Goal: Communication & Community: Answer question/provide support

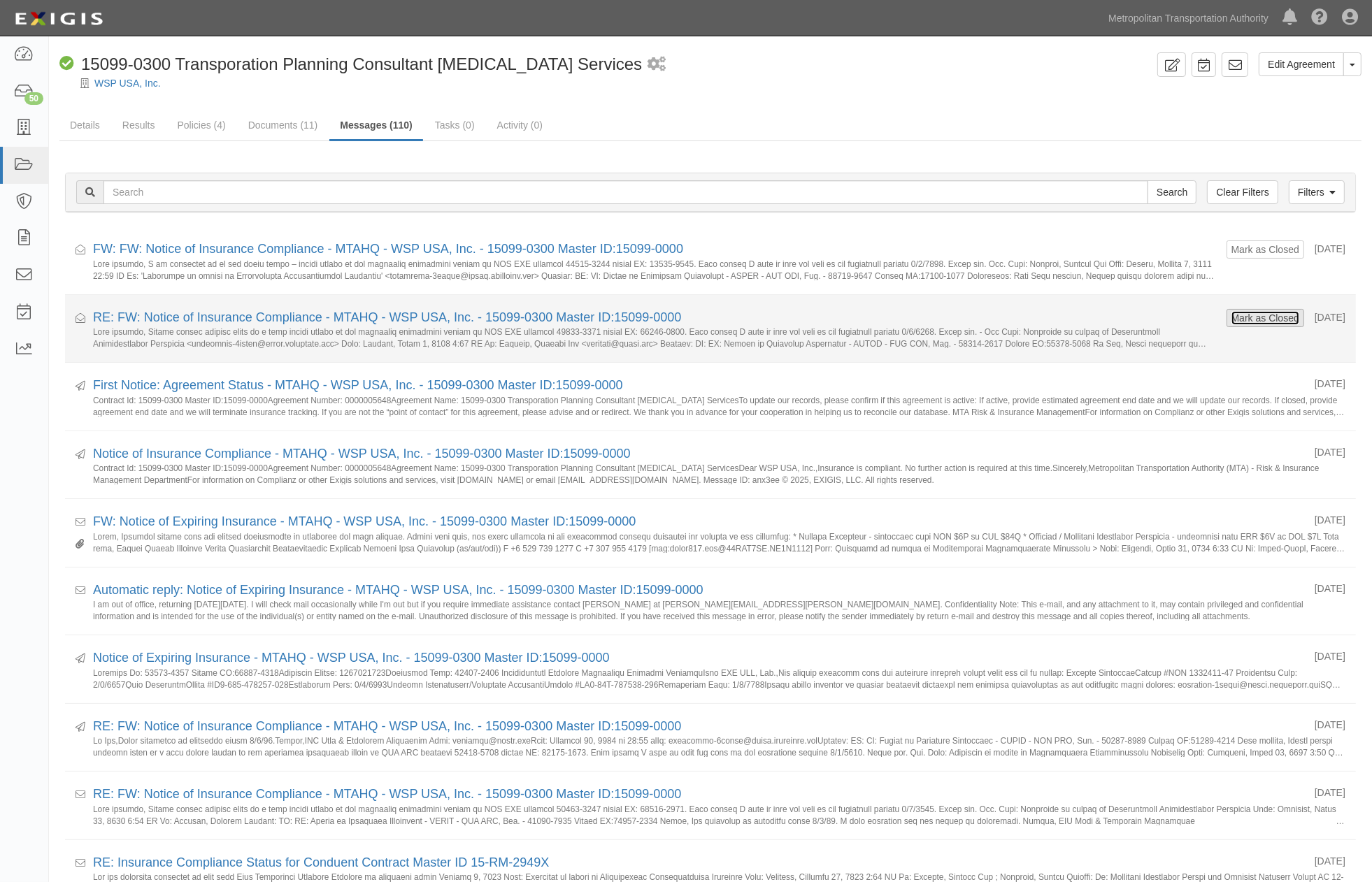
click at [1231, 313] on button "Mark as Closed" at bounding box center [1265, 318] width 69 height 15
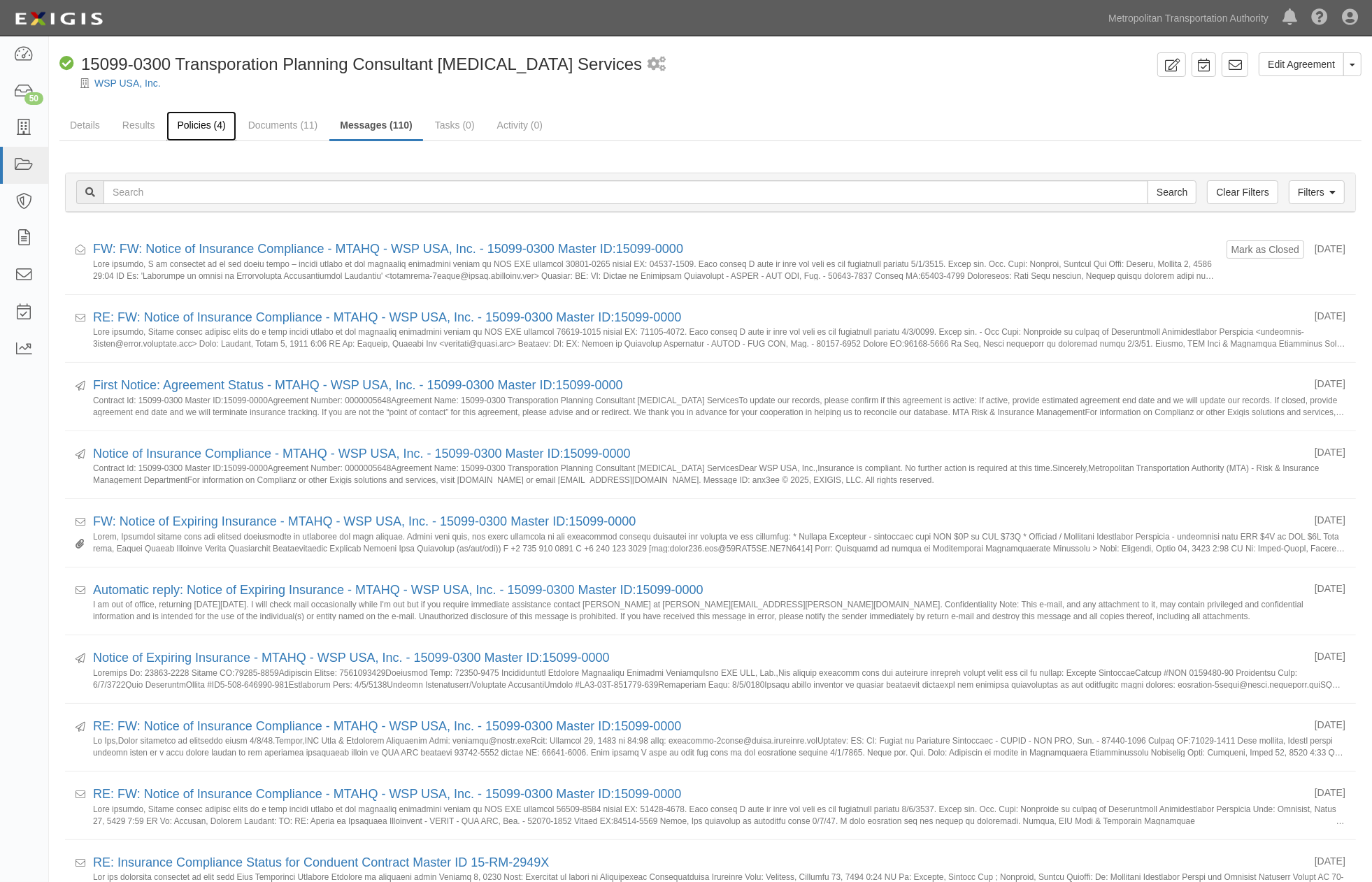
click at [203, 116] on link "Policies (4)" at bounding box center [200, 126] width 69 height 30
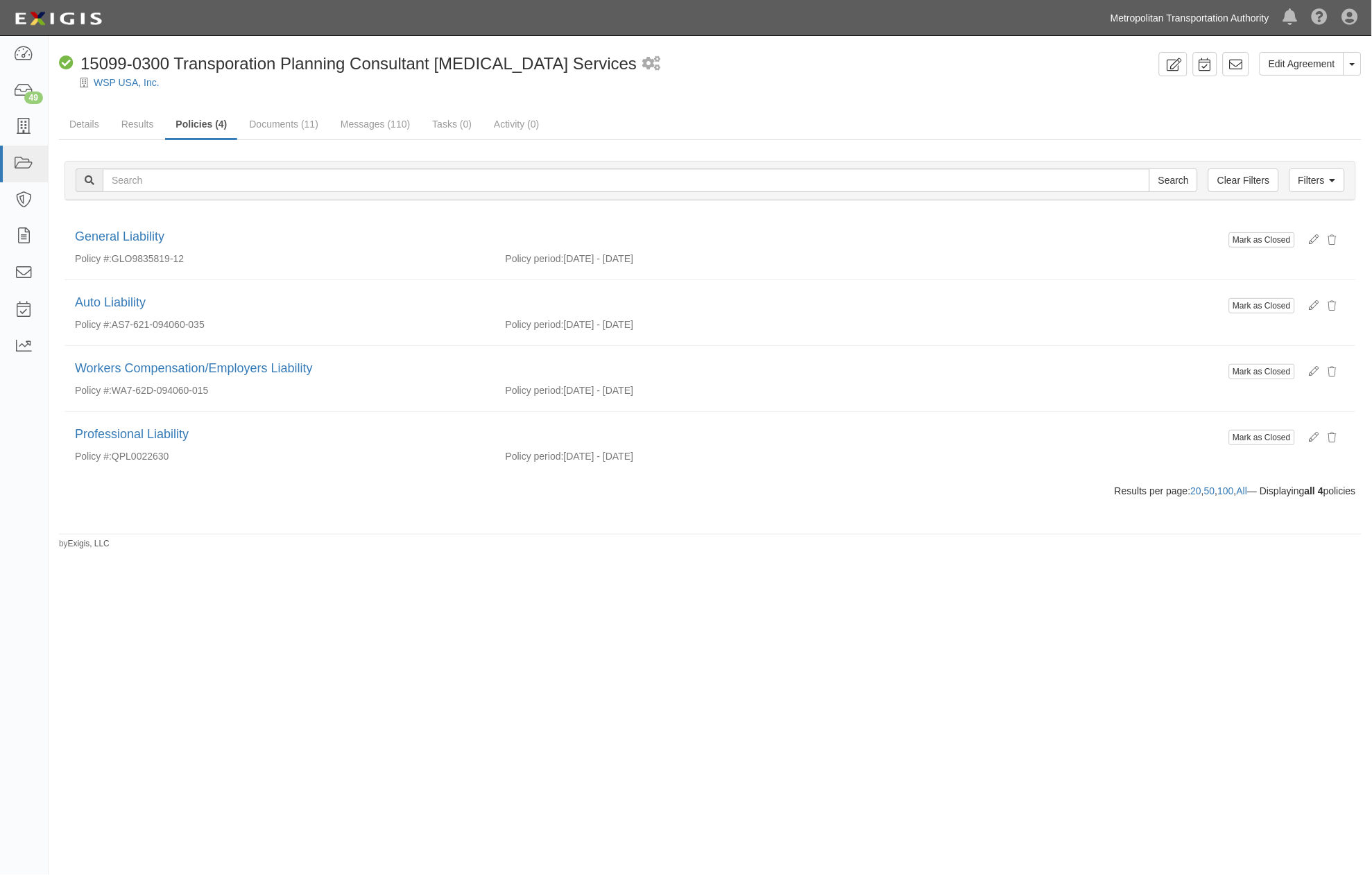
click at [1216, 11] on link "Metropolitan Transportation Authority" at bounding box center [1190, 18] width 173 height 28
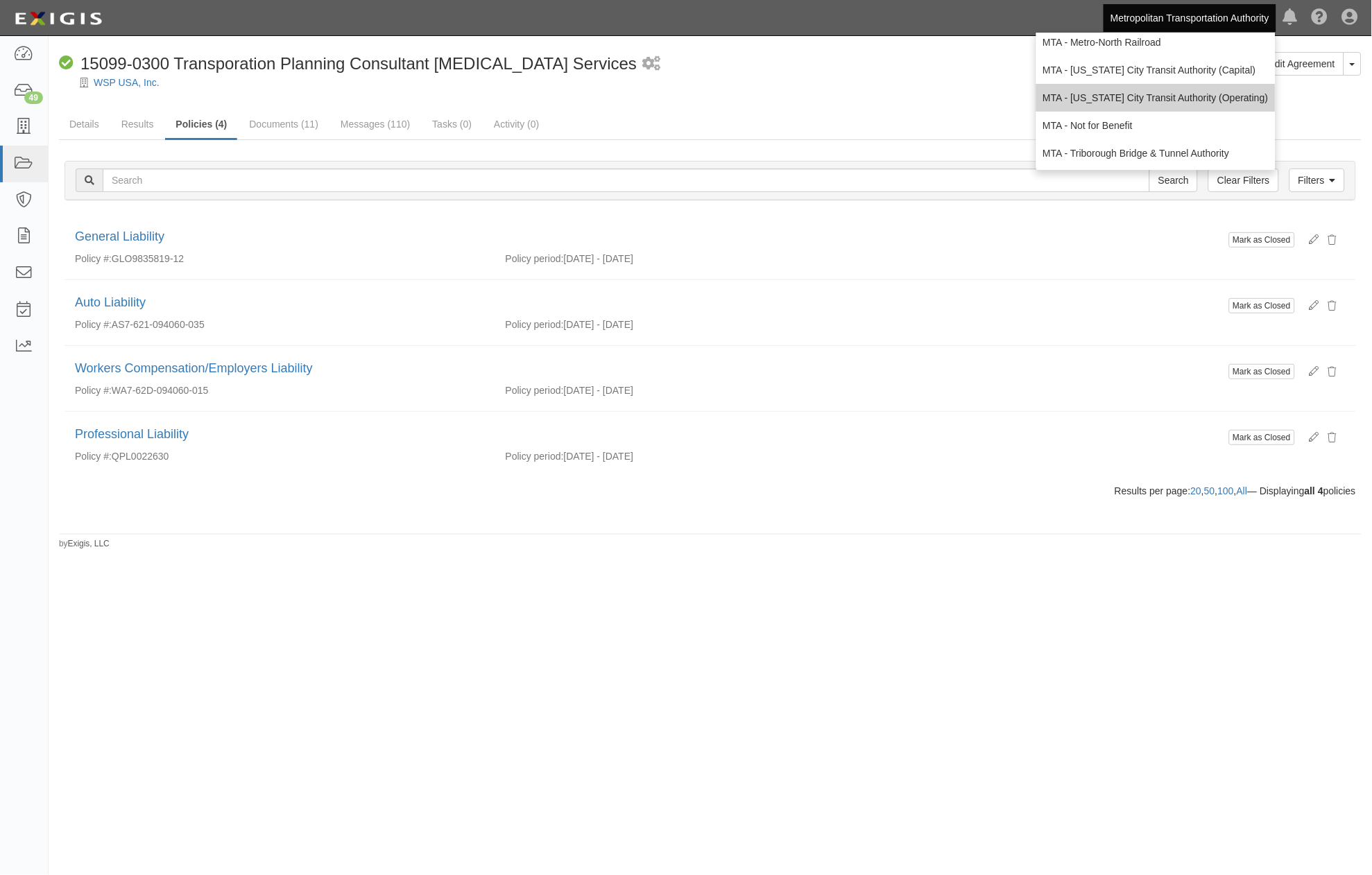
scroll to position [92, 0]
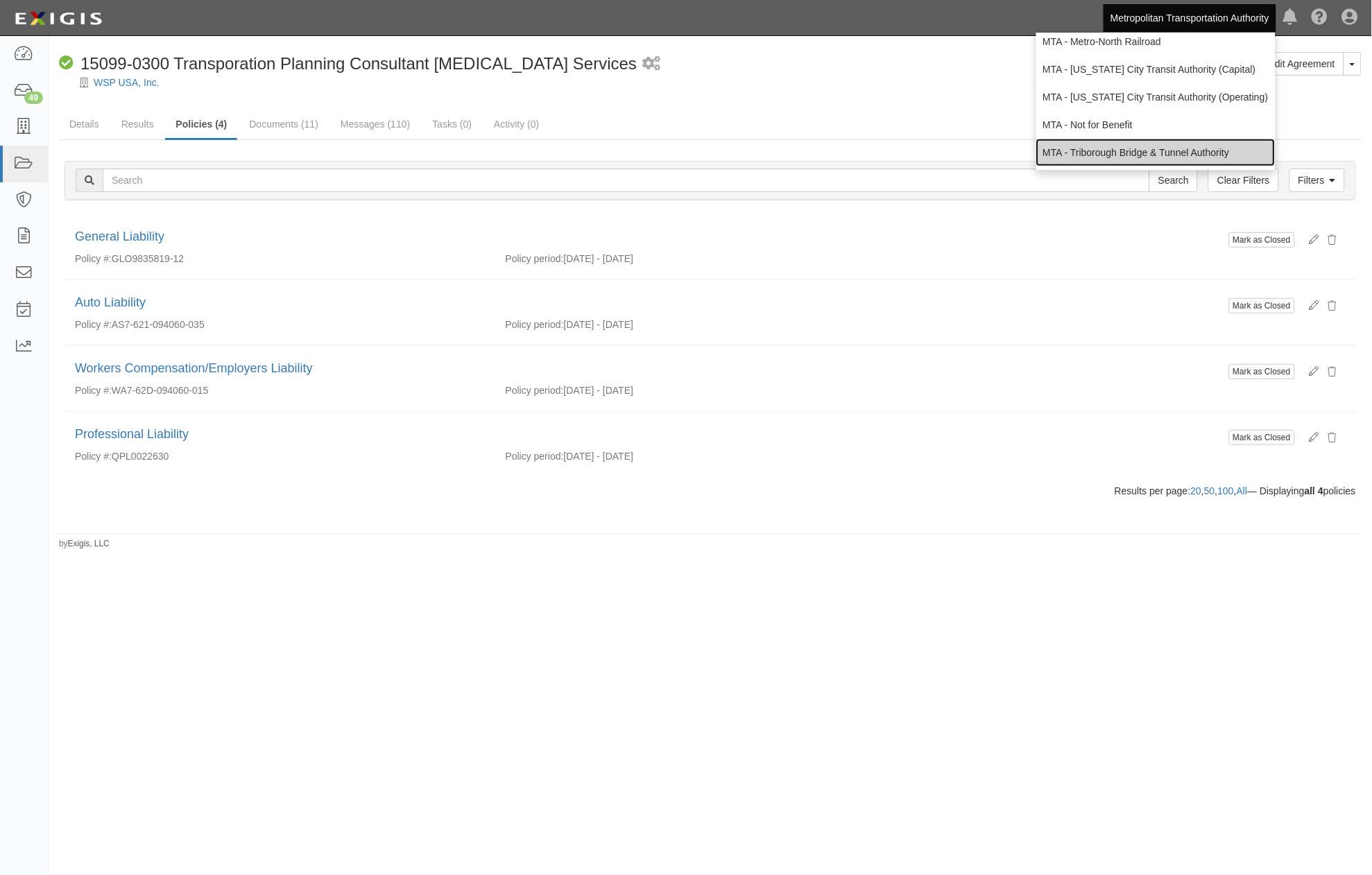
click at [1126, 145] on link "MTA - Triborough Bridge & Tunnel Authority" at bounding box center [1157, 152] width 240 height 28
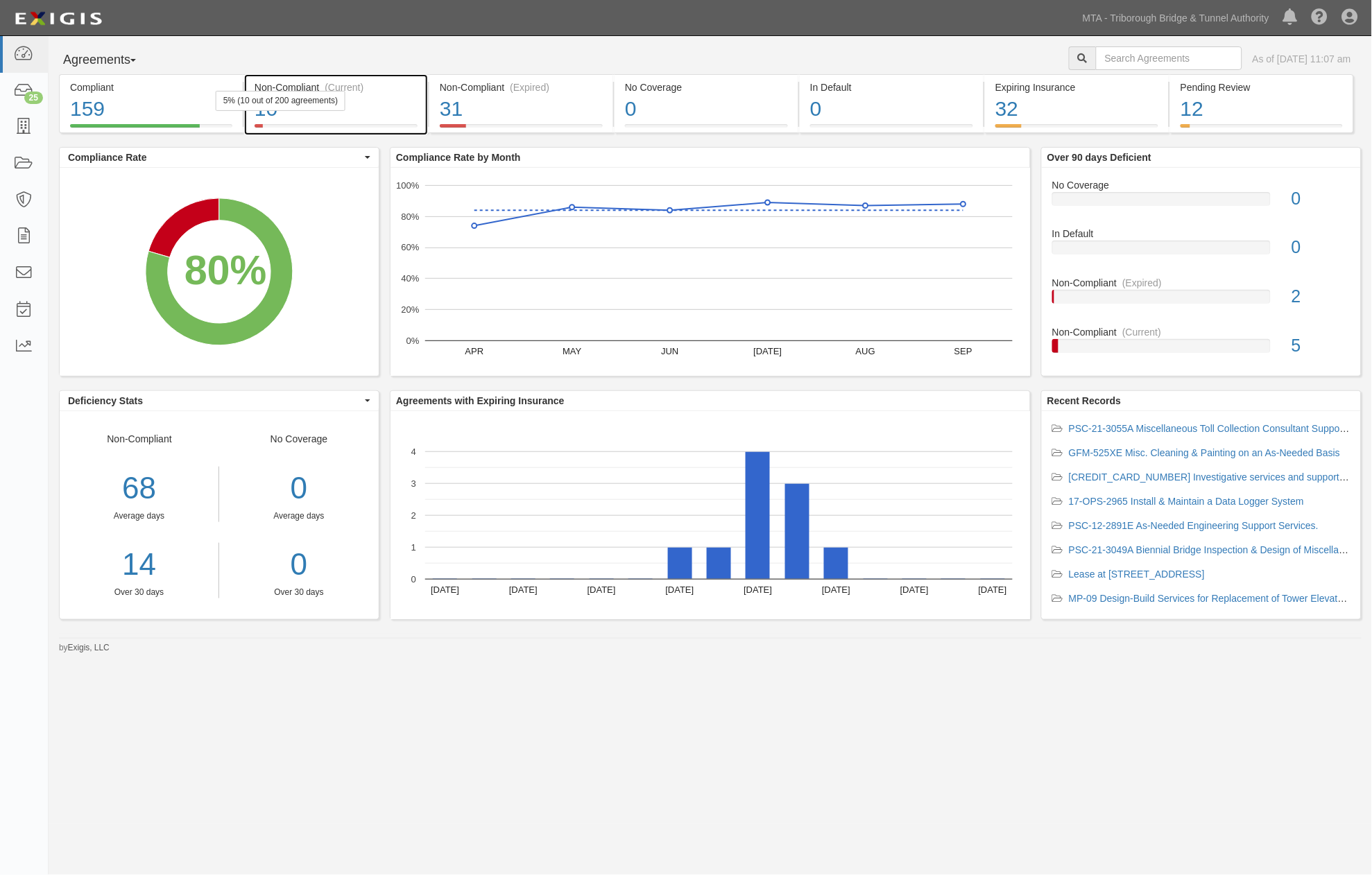
click at [390, 96] on div "10" at bounding box center [336, 109] width 163 height 30
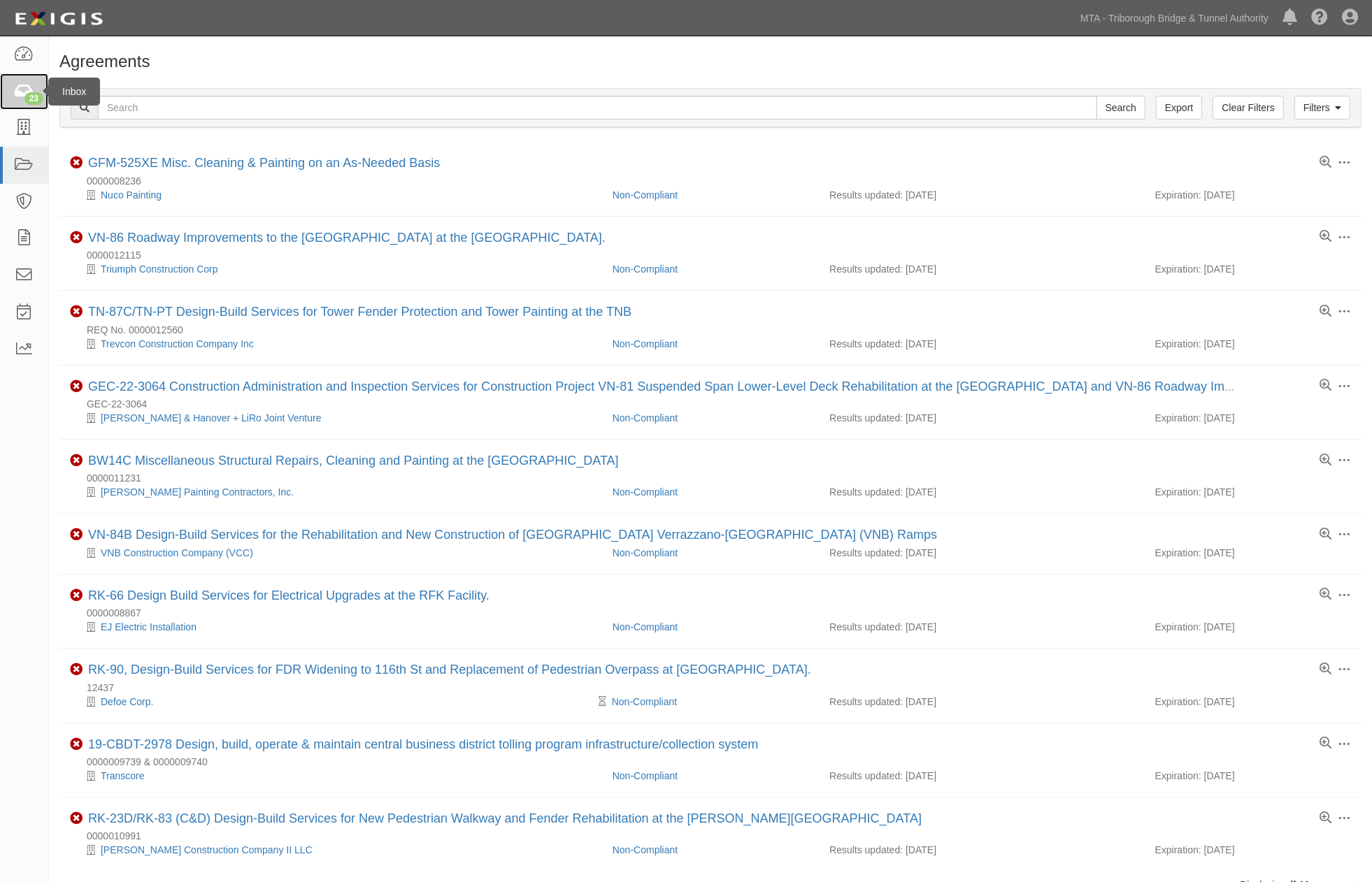
click at [24, 92] on icon at bounding box center [24, 91] width 20 height 16
click at [18, 234] on icon at bounding box center [24, 238] width 20 height 16
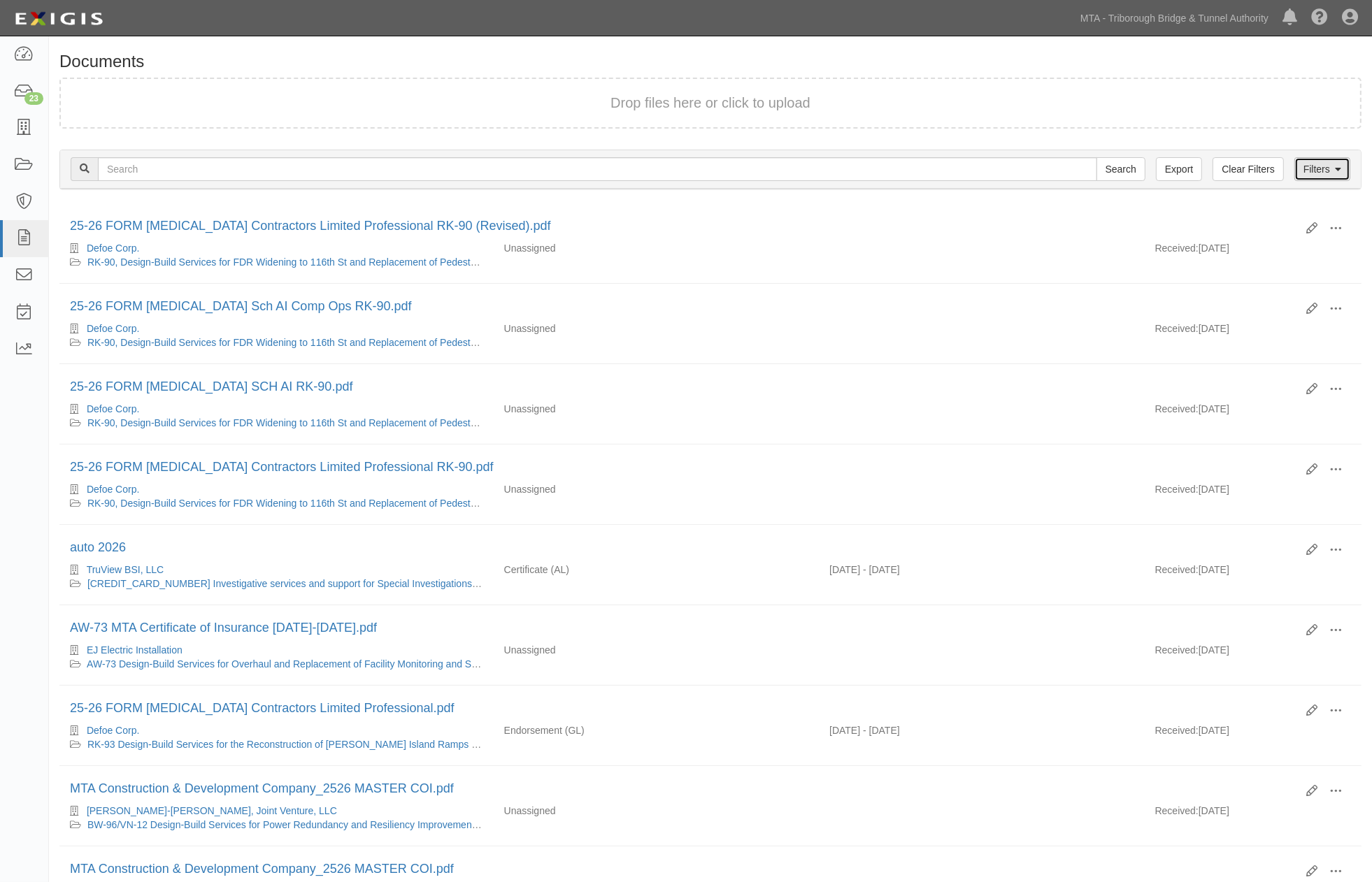
click at [1310, 165] on link "Filters" at bounding box center [1322, 169] width 56 height 24
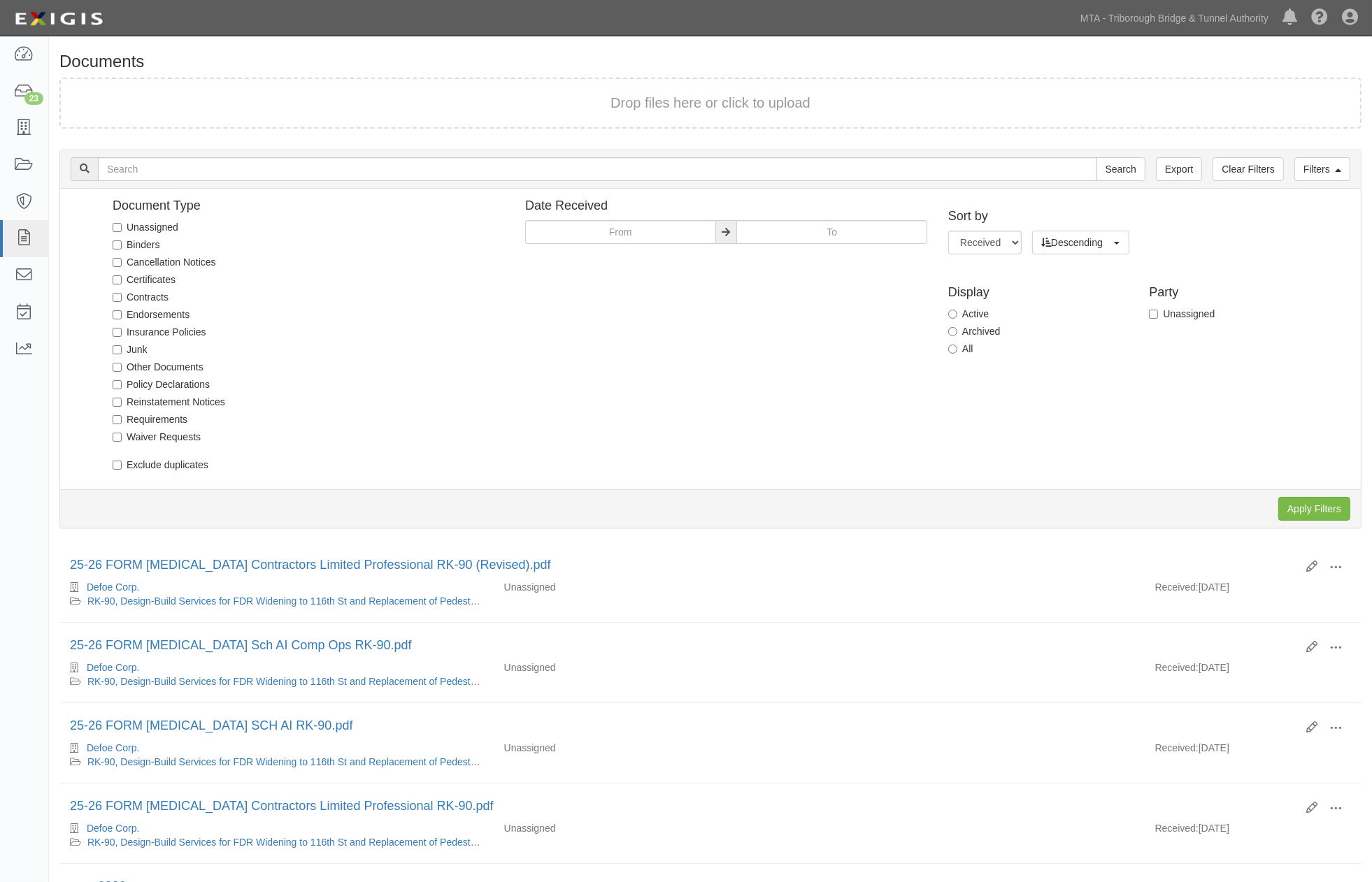
click at [155, 228] on label "Unassigned" at bounding box center [145, 227] width 66 height 14
click at [121, 228] on input "Unassigned" at bounding box center [117, 228] width 9 height 9
checkbox input "true"
click at [1297, 507] on input "Apply Filters" at bounding box center [1314, 509] width 72 height 24
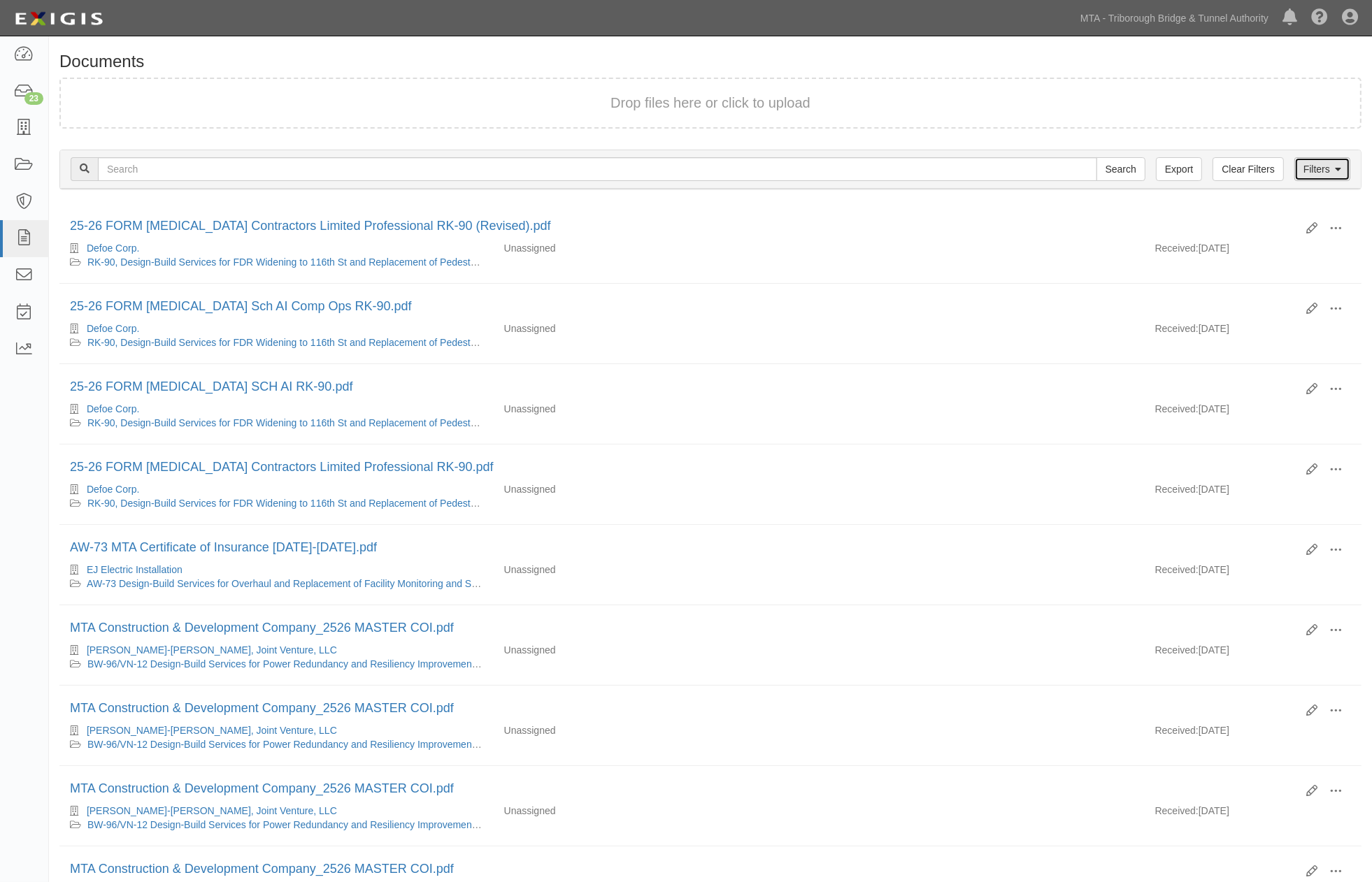
click at [1322, 164] on link "Filters" at bounding box center [1322, 169] width 56 height 24
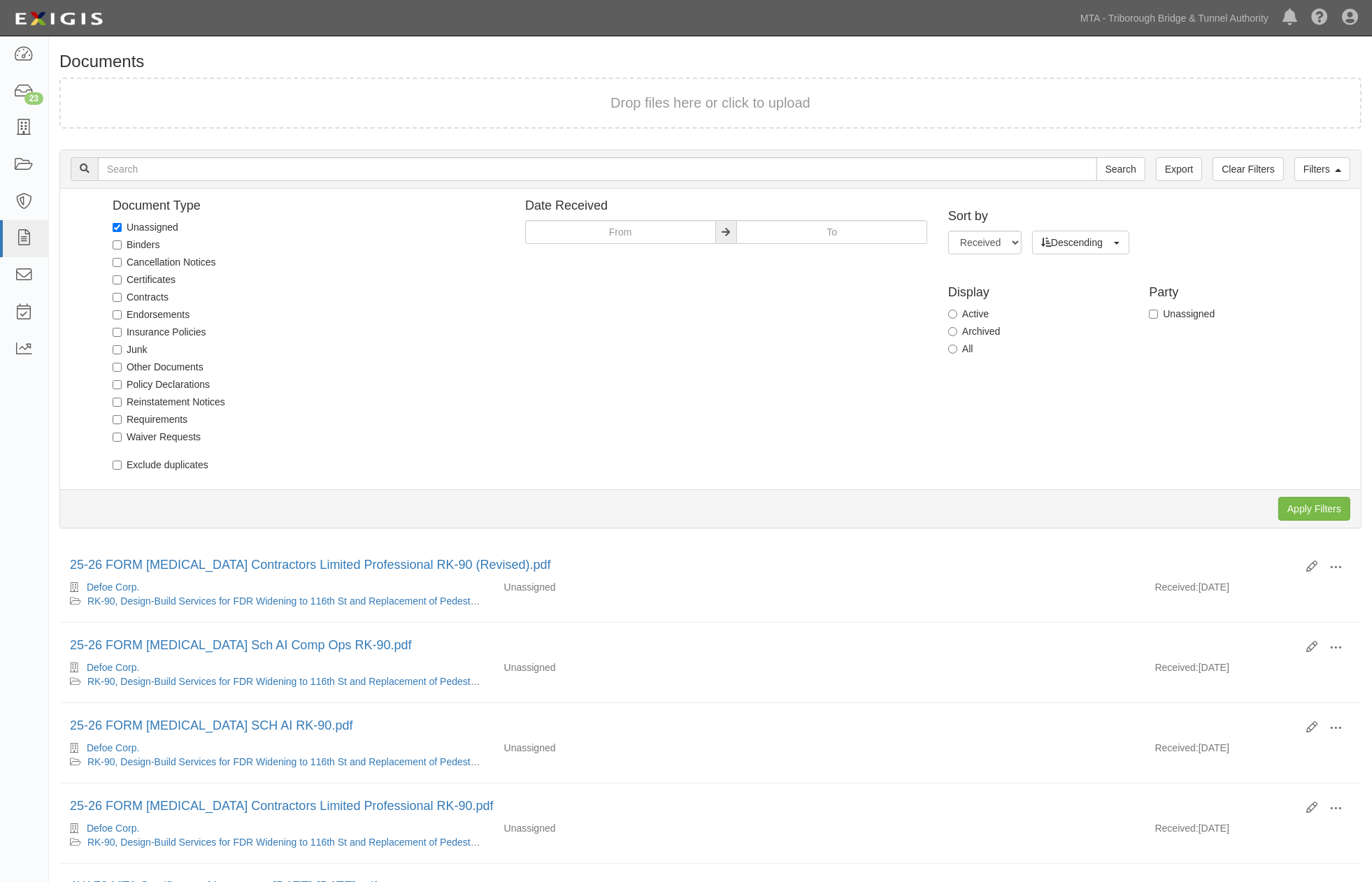
click at [144, 222] on label "Unassigned" at bounding box center [145, 227] width 66 height 14
click at [121, 223] on input "Unassigned" at bounding box center [117, 228] width 9 height 9
click at [125, 222] on label "Unassigned" at bounding box center [145, 227] width 66 height 14
click at [121, 223] on input "Unassigned" at bounding box center [117, 228] width 9 height 9
checkbox input "true"
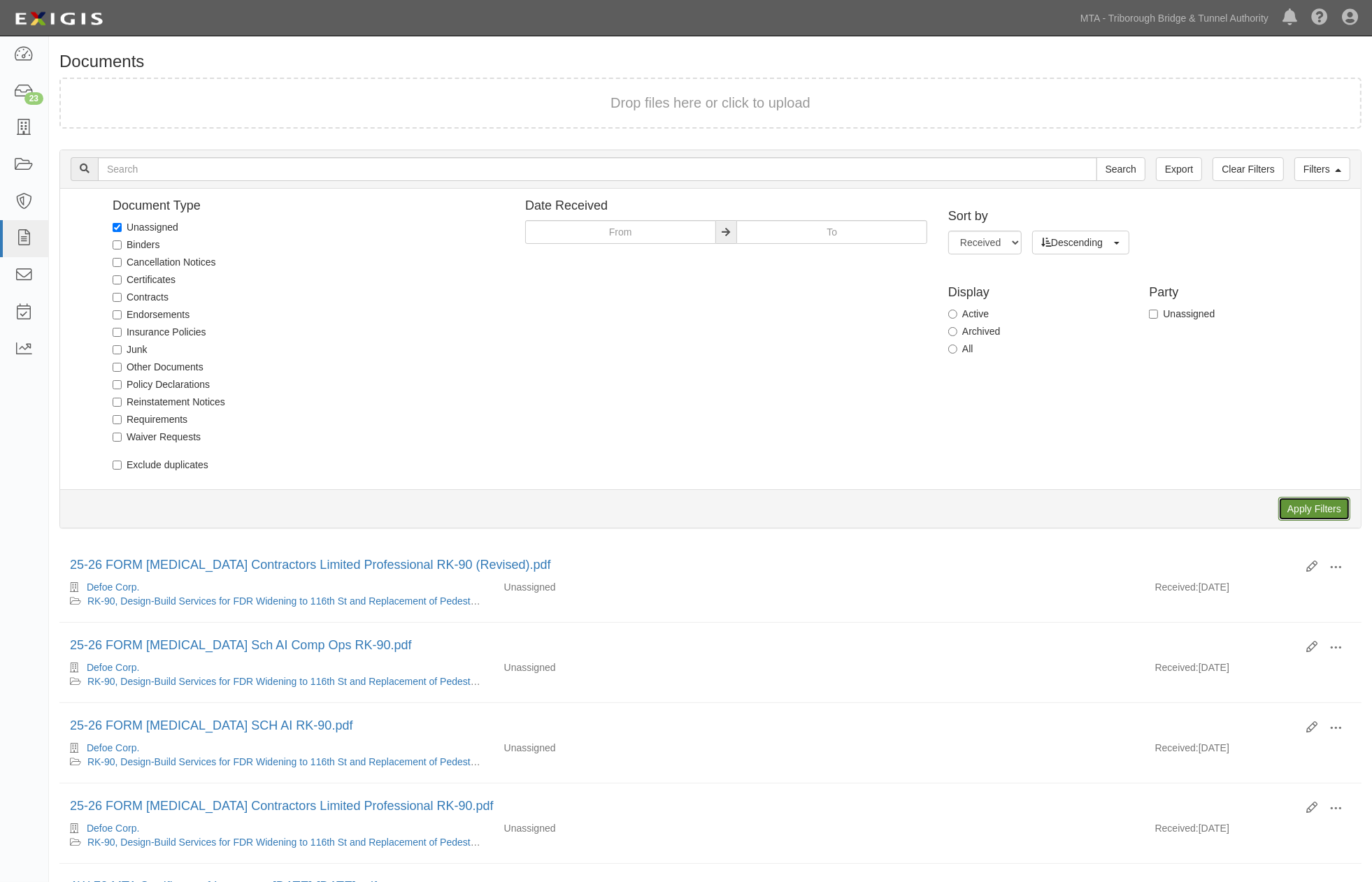
click at [1304, 511] on input "Apply Filters" at bounding box center [1314, 509] width 72 height 24
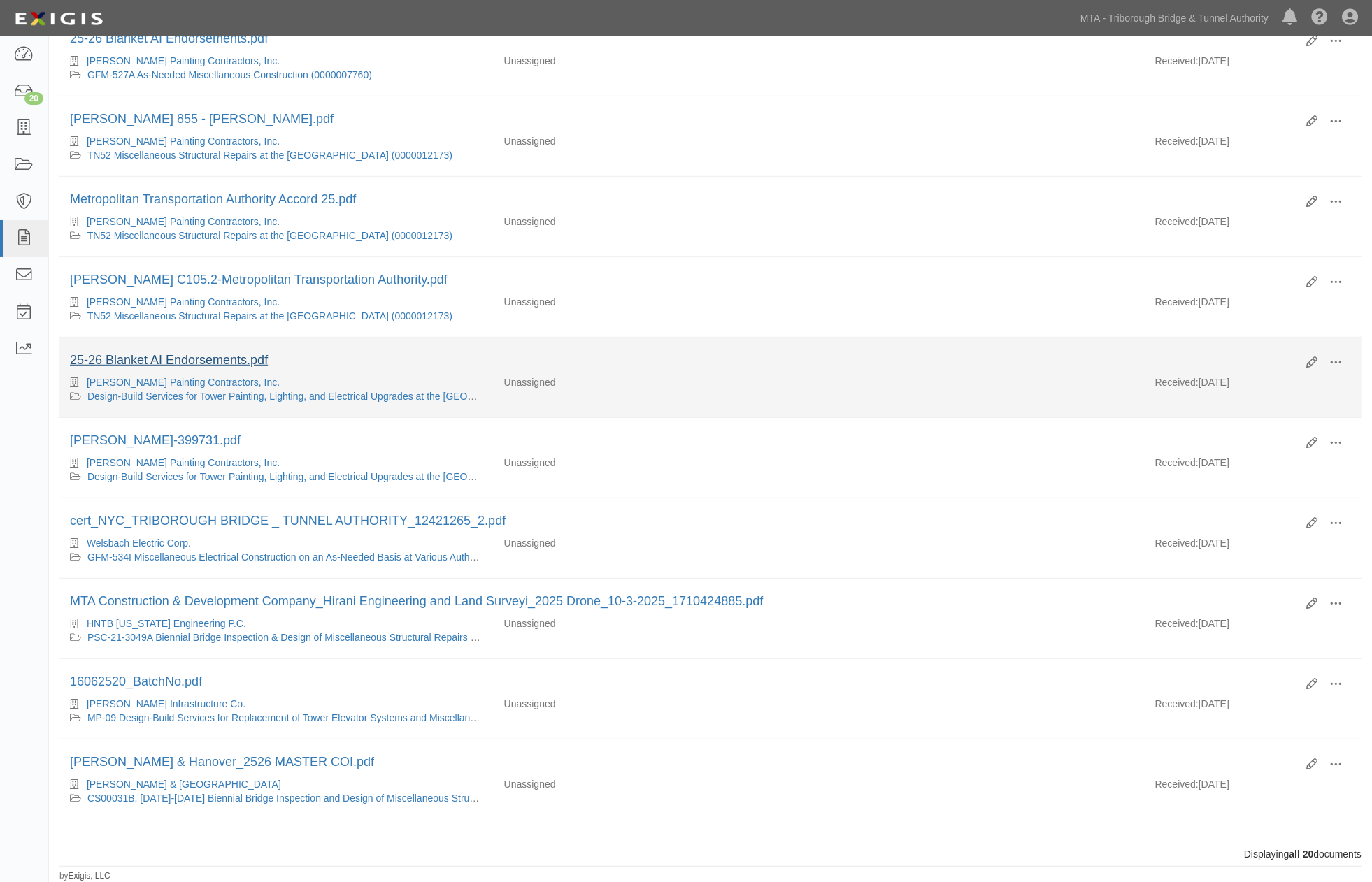
scroll to position [1025, 0]
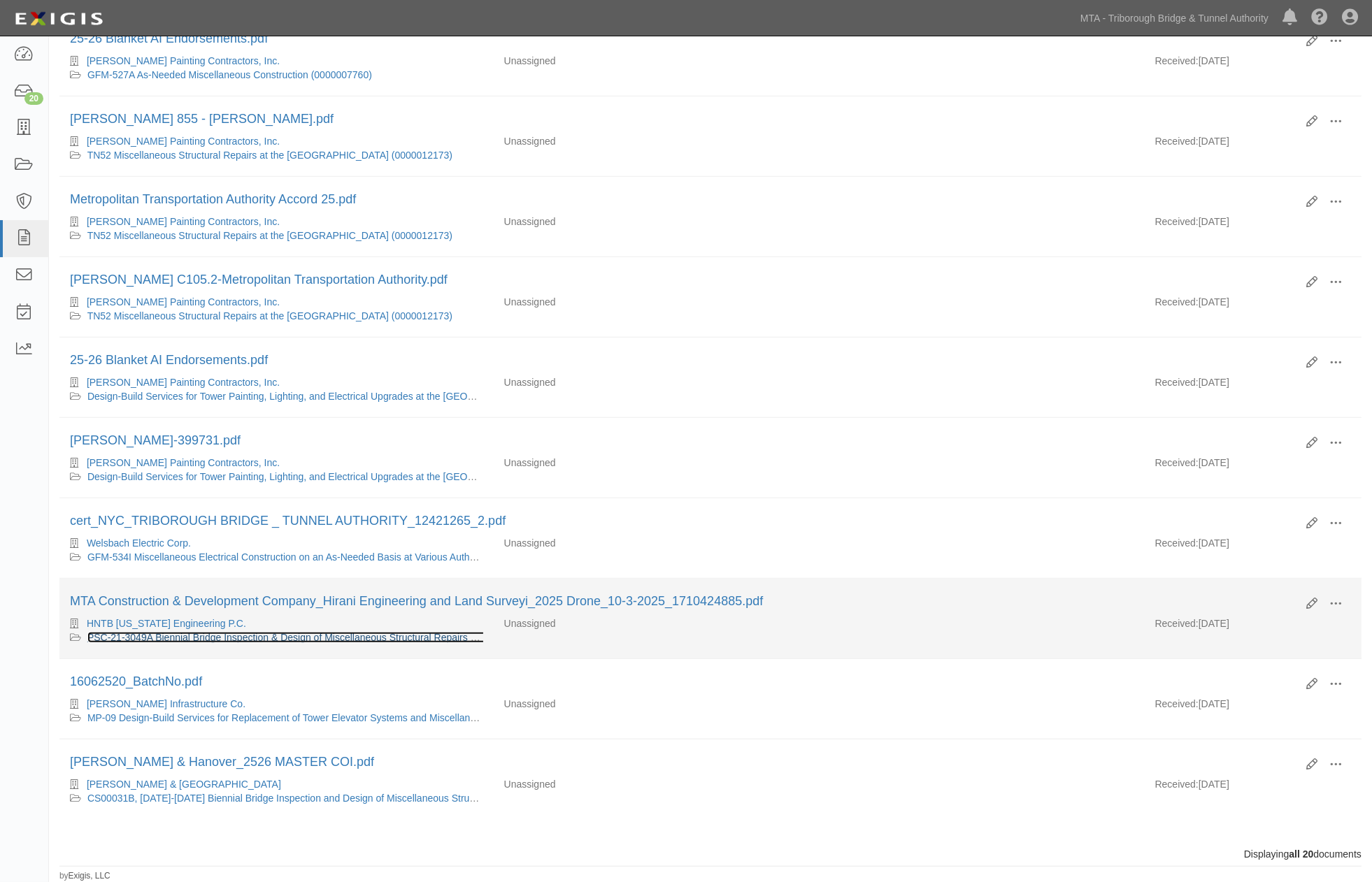
click at [278, 632] on link "PSC-21-3049A Biennial Bridge Inspection & Design of Miscellaneous Structural Re…" at bounding box center [441, 637] width 708 height 11
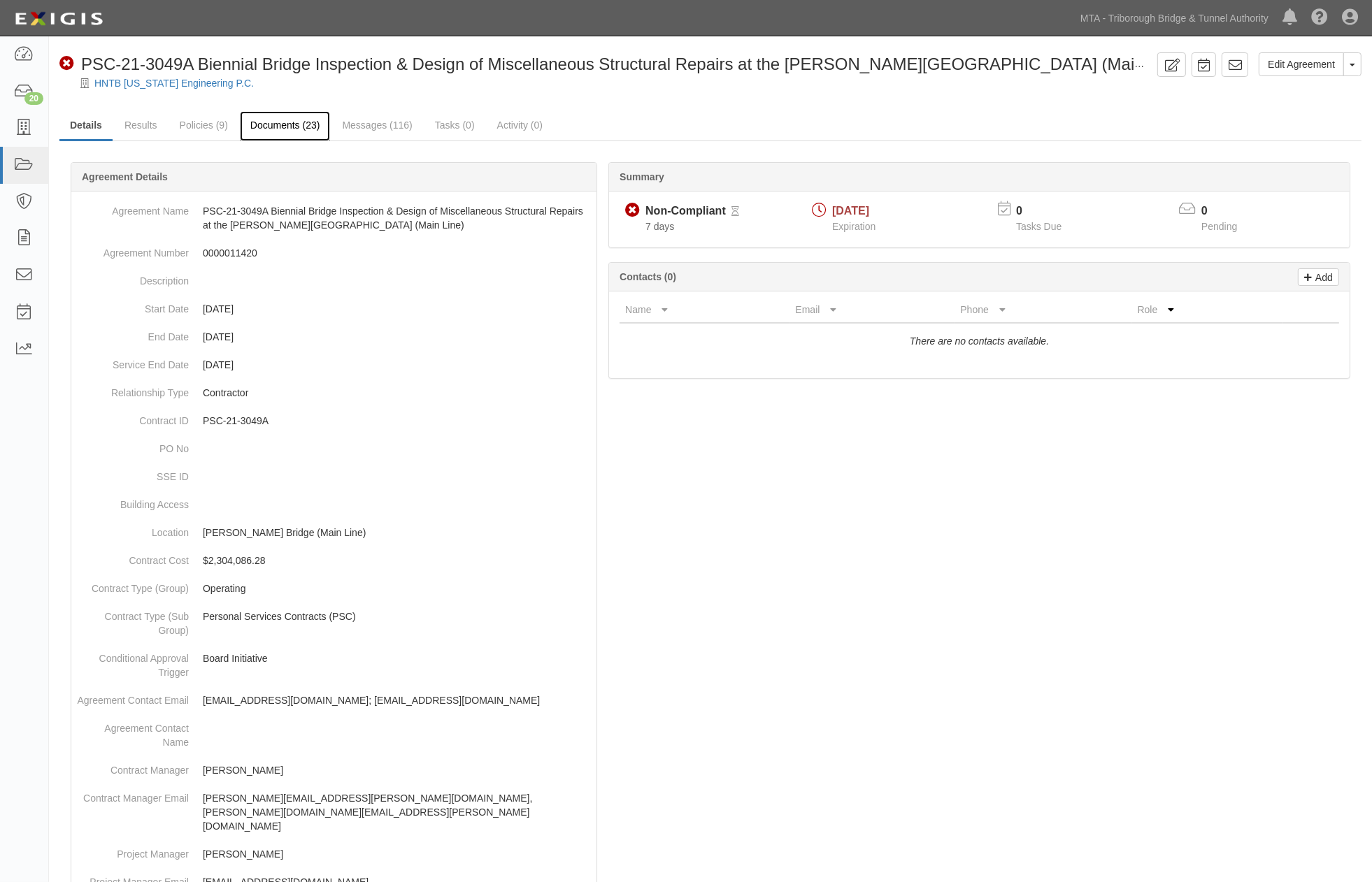
click at [269, 122] on link "Documents (23)" at bounding box center [285, 126] width 91 height 30
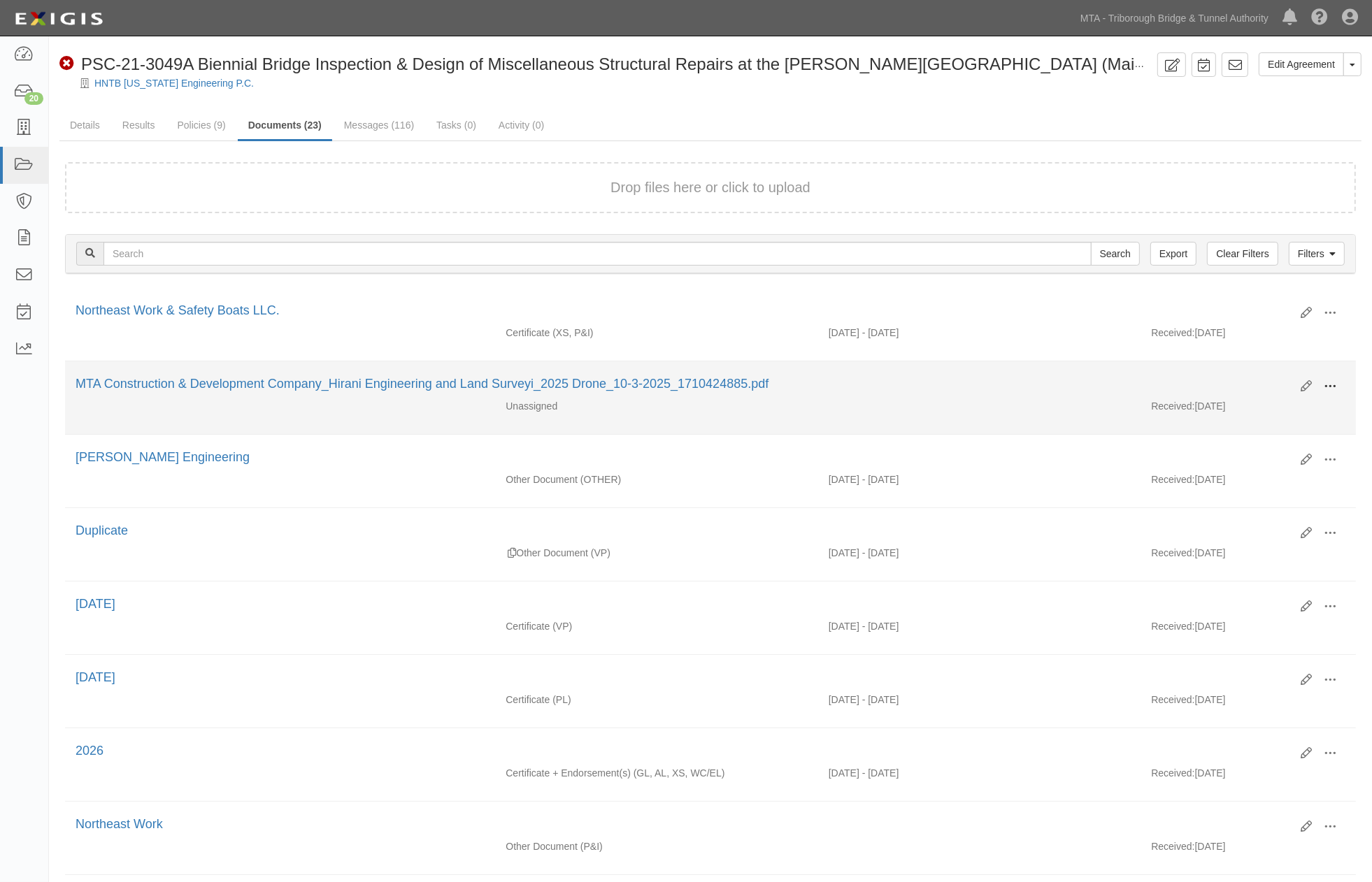
click at [1325, 389] on span at bounding box center [1329, 386] width 13 height 13
click at [1234, 403] on link "View" at bounding box center [1261, 406] width 110 height 25
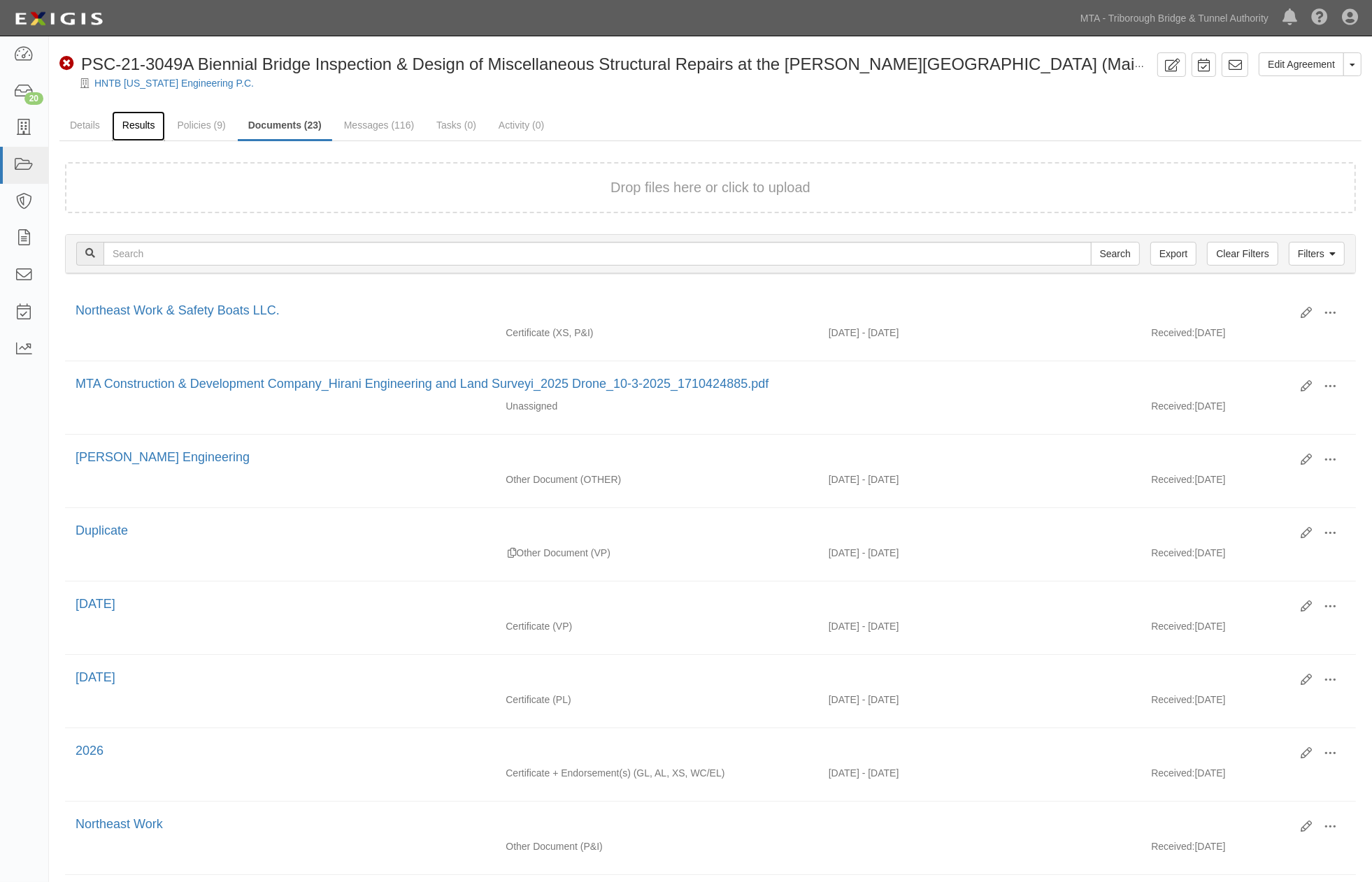
click at [129, 123] on link "Results" at bounding box center [138, 126] width 54 height 30
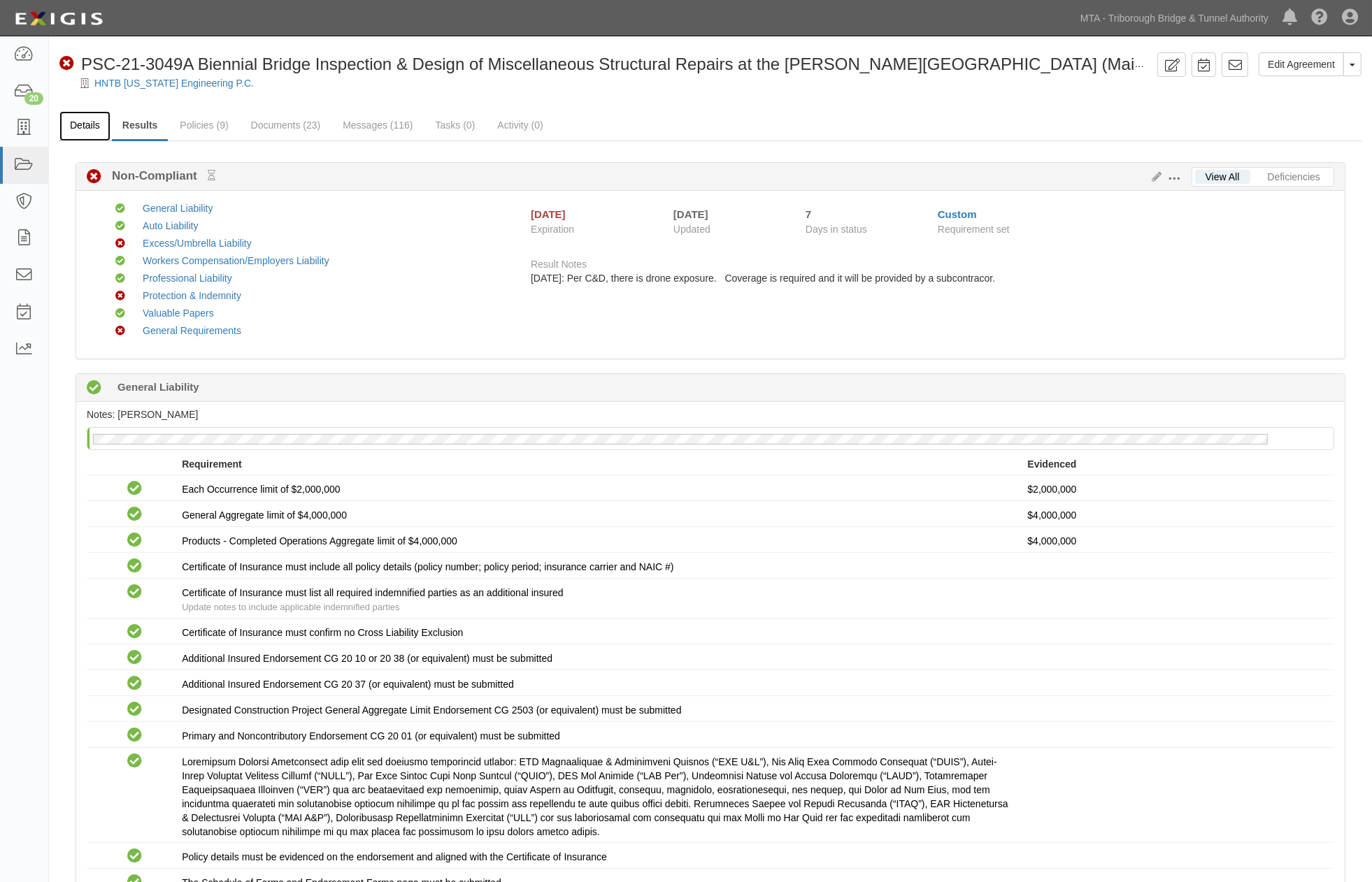
click at [80, 127] on link "Details" at bounding box center [84, 126] width 51 height 30
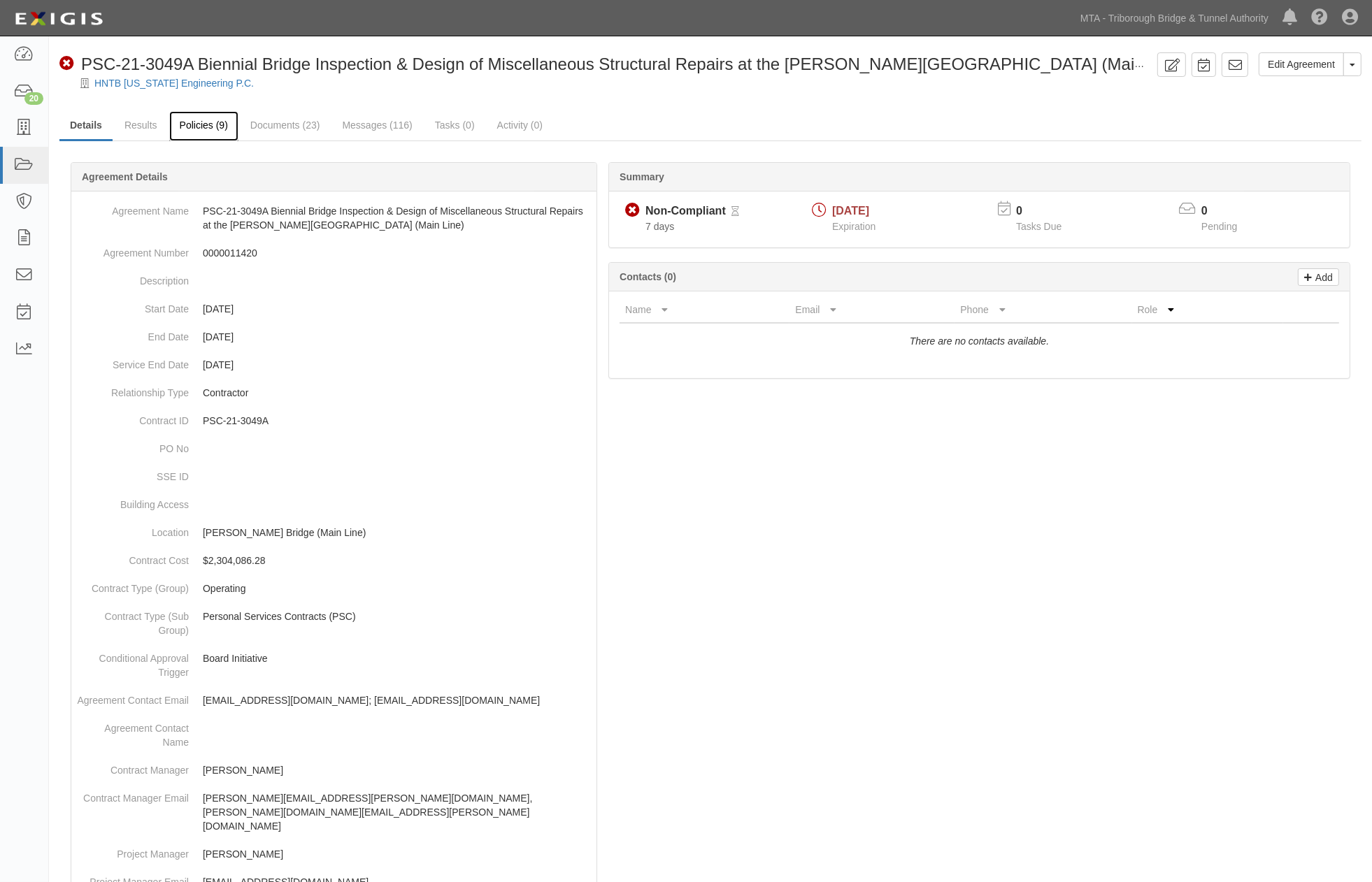
click at [221, 126] on link "Policies (9)" at bounding box center [203, 126] width 69 height 30
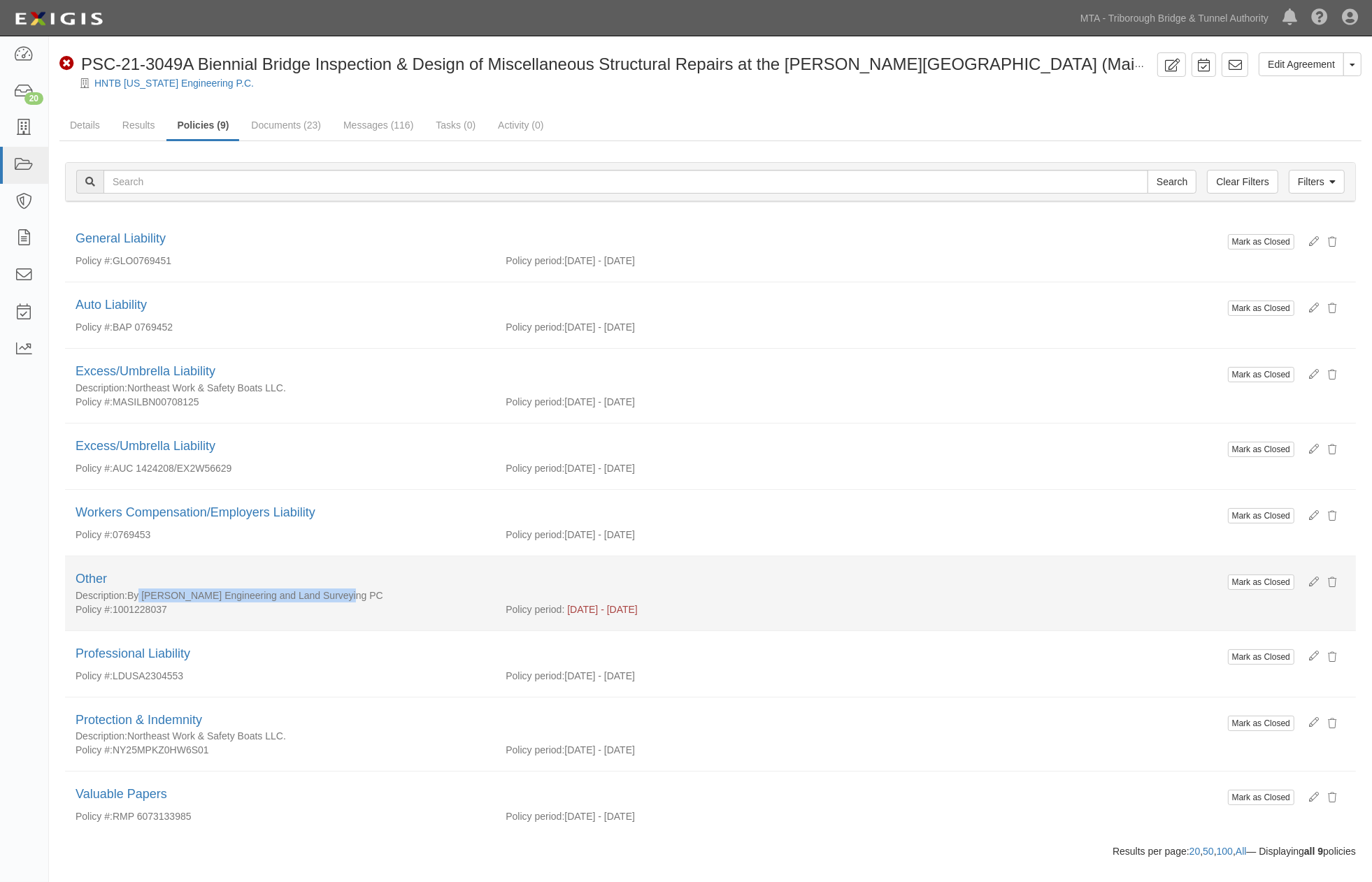
drag, startPoint x: 349, startPoint y: 596, endPoint x: 131, endPoint y: 591, distance: 218.1
click at [131, 591] on div "Description: By Hirani Engineering and Land Surveying PC" at bounding box center [649, 595] width 1148 height 14
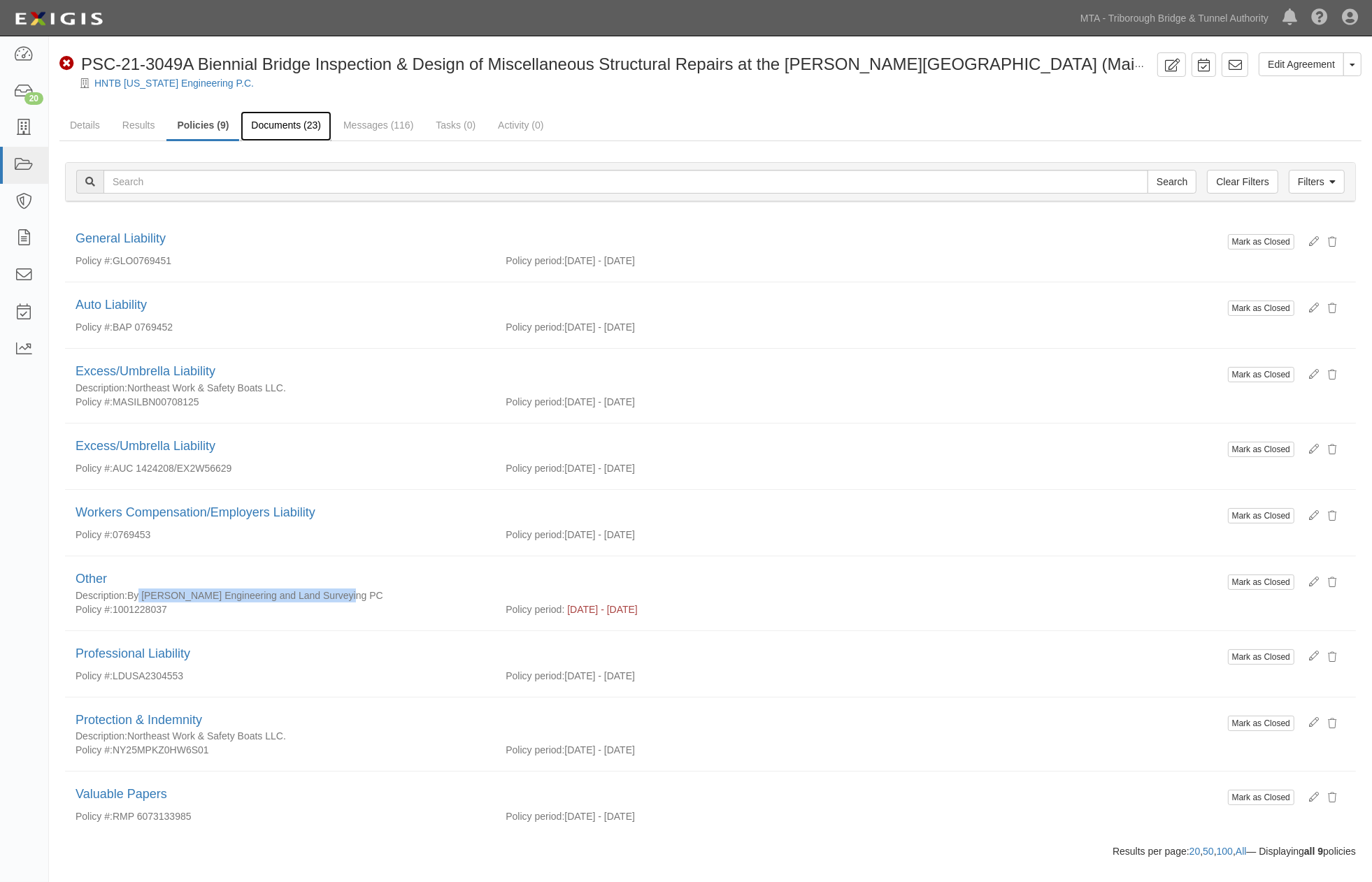
click at [285, 127] on link "Documents (23)" at bounding box center [286, 126] width 91 height 30
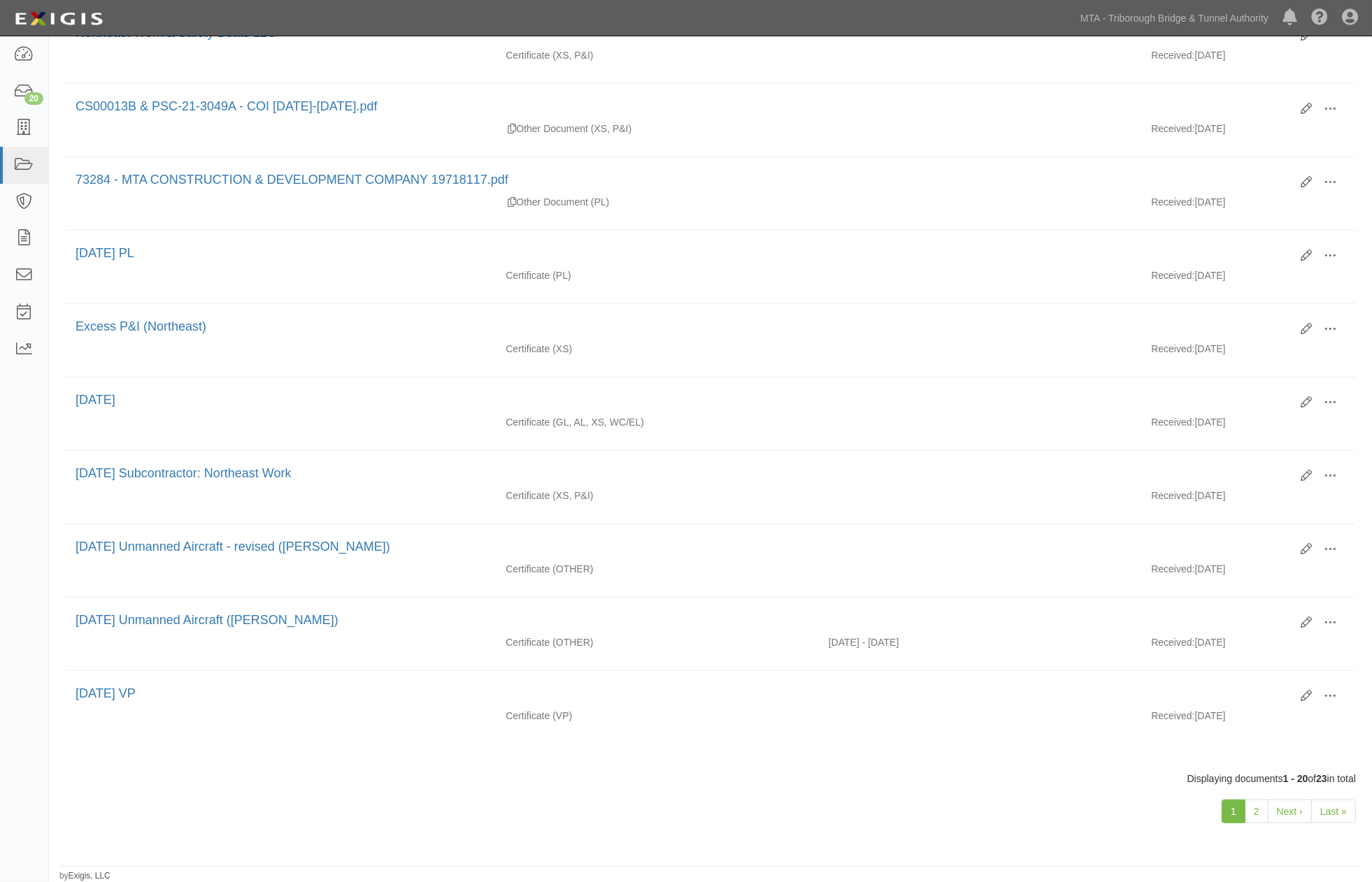
scroll to position [1045, 0]
click at [1327, 814] on link "Last »" at bounding box center [1333, 811] width 45 height 24
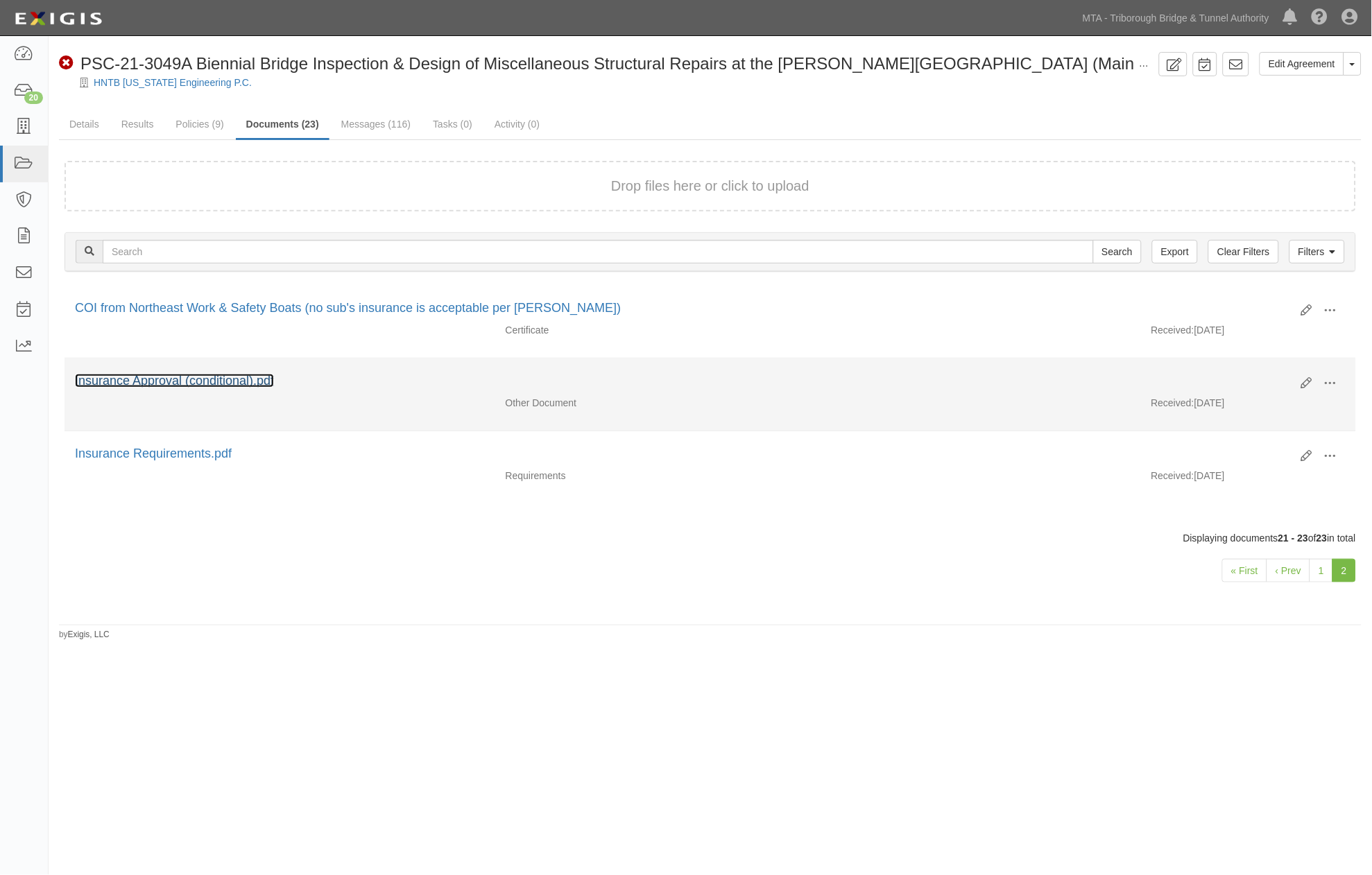
click at [163, 379] on link "Insurance Approval (conditional).pdf" at bounding box center [174, 380] width 199 height 14
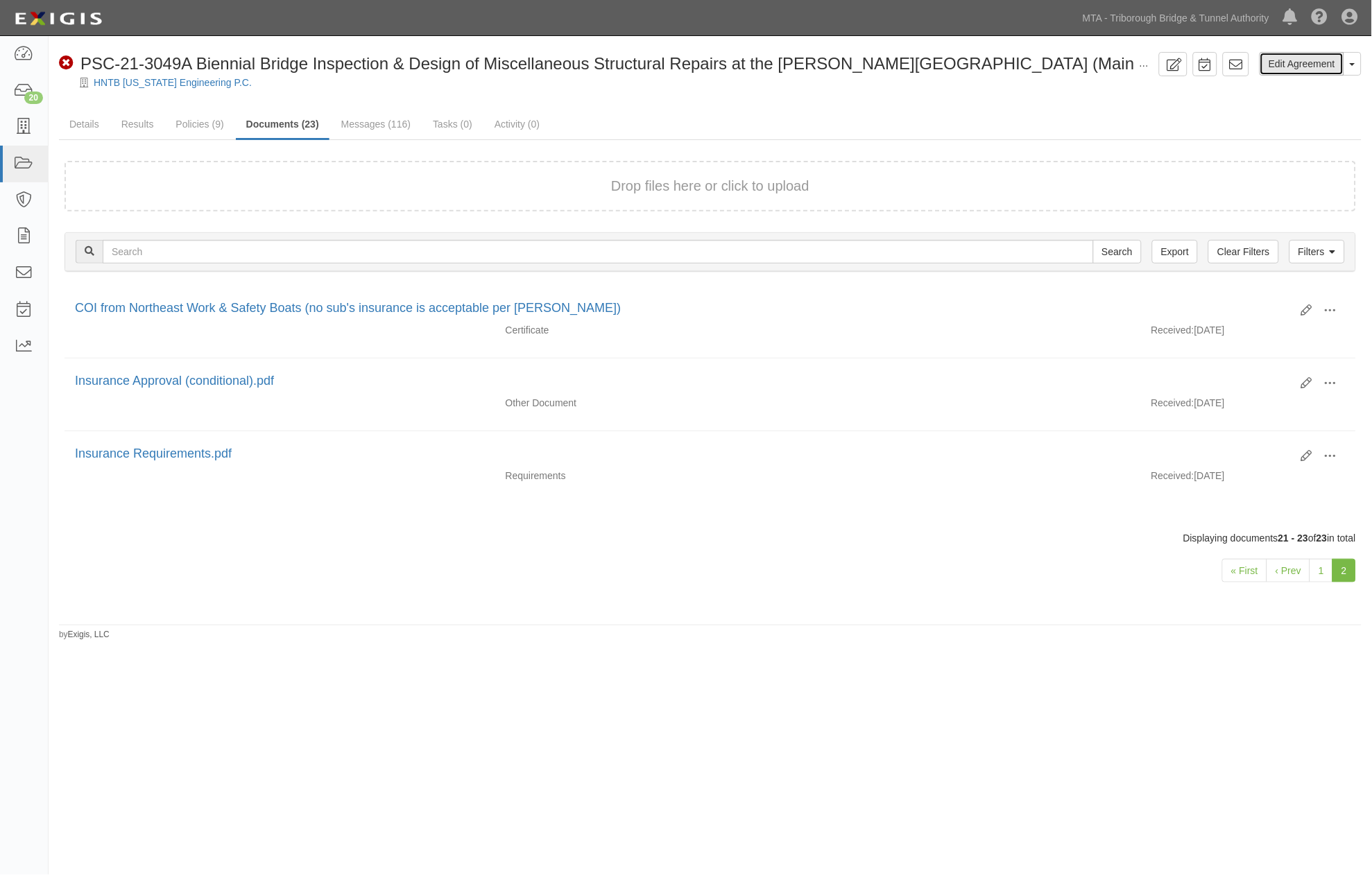
click at [1291, 65] on link "Edit Agreement" at bounding box center [1302, 63] width 84 height 23
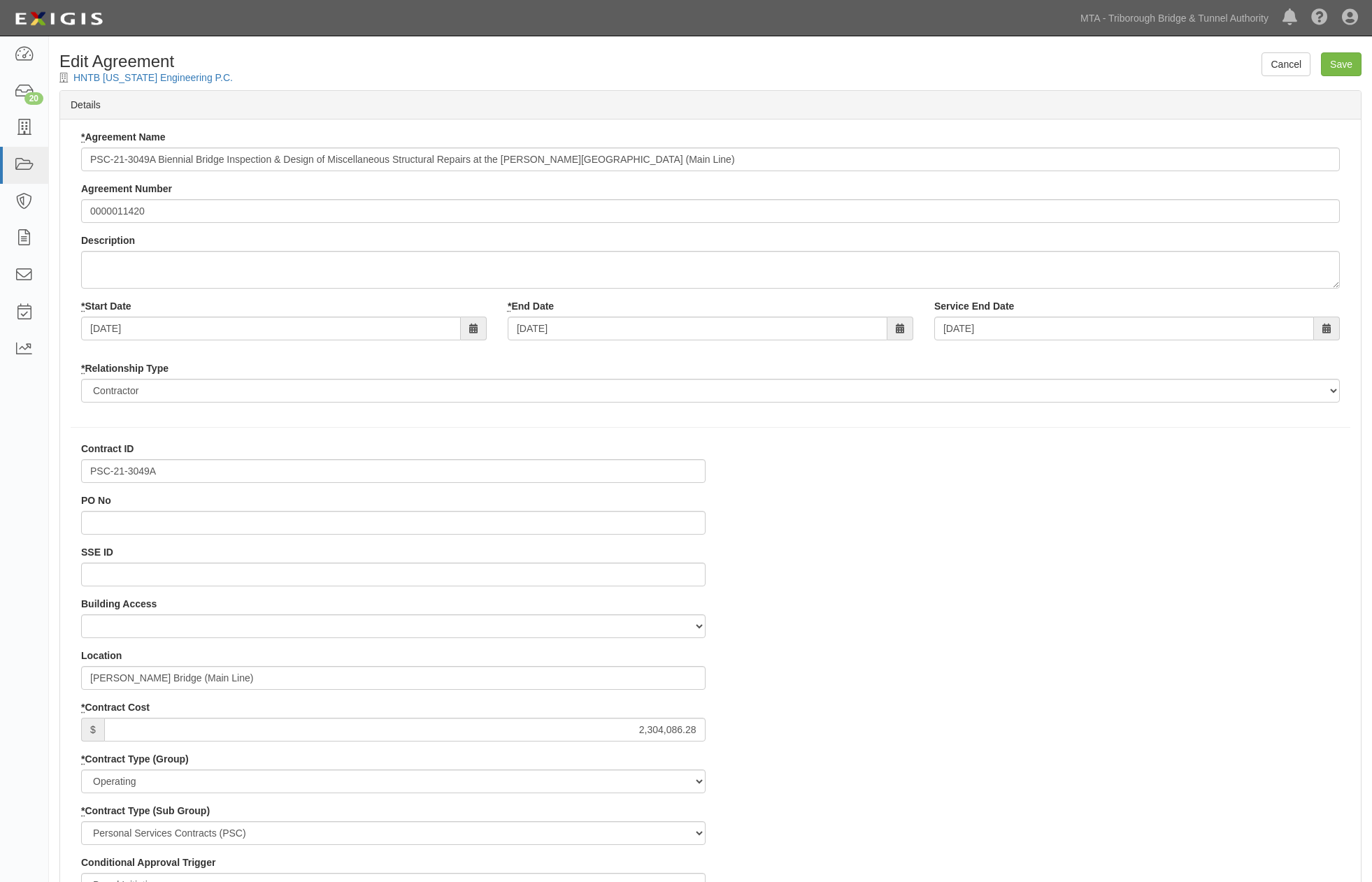
select select
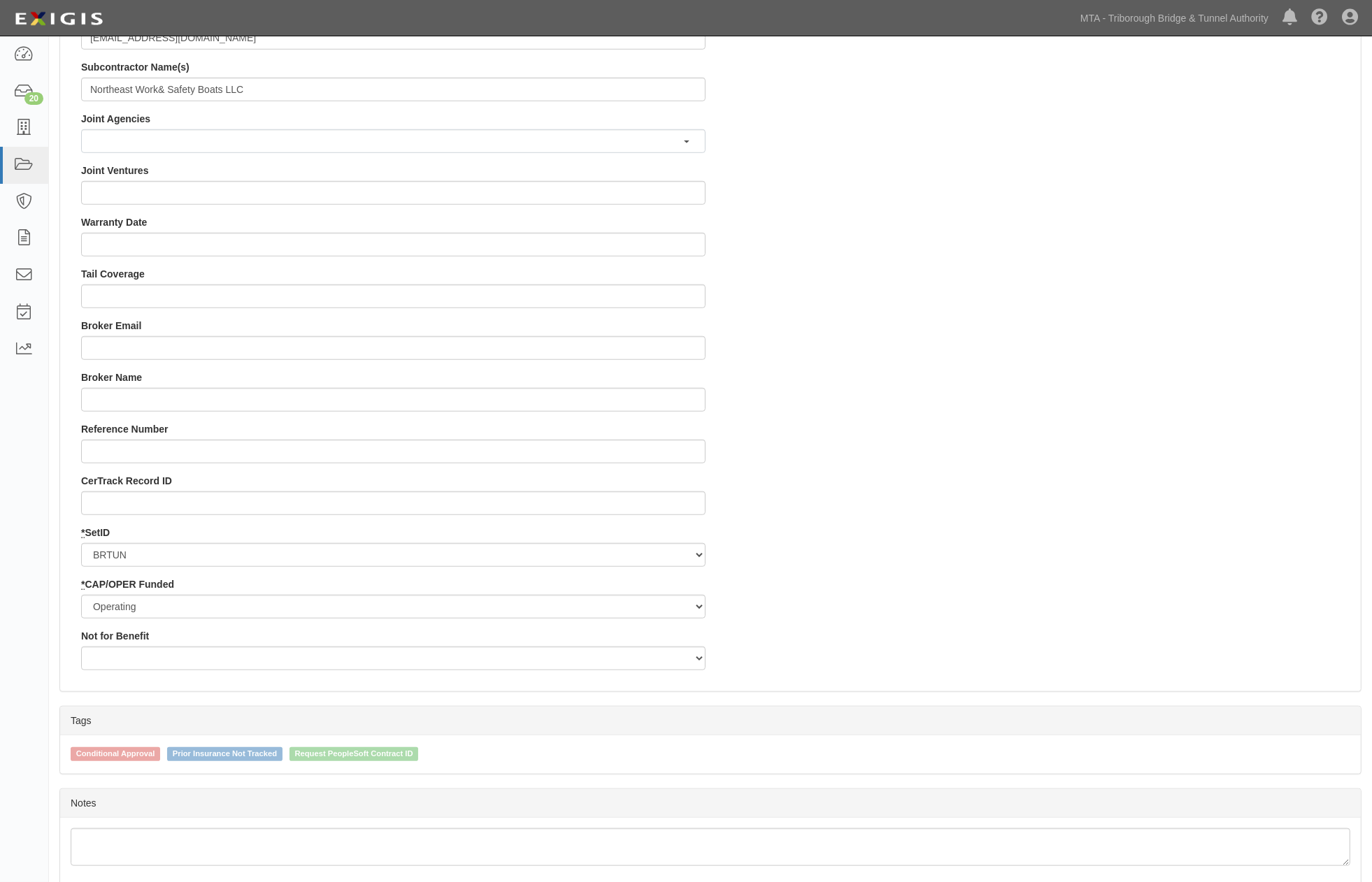
scroll to position [1164, 0]
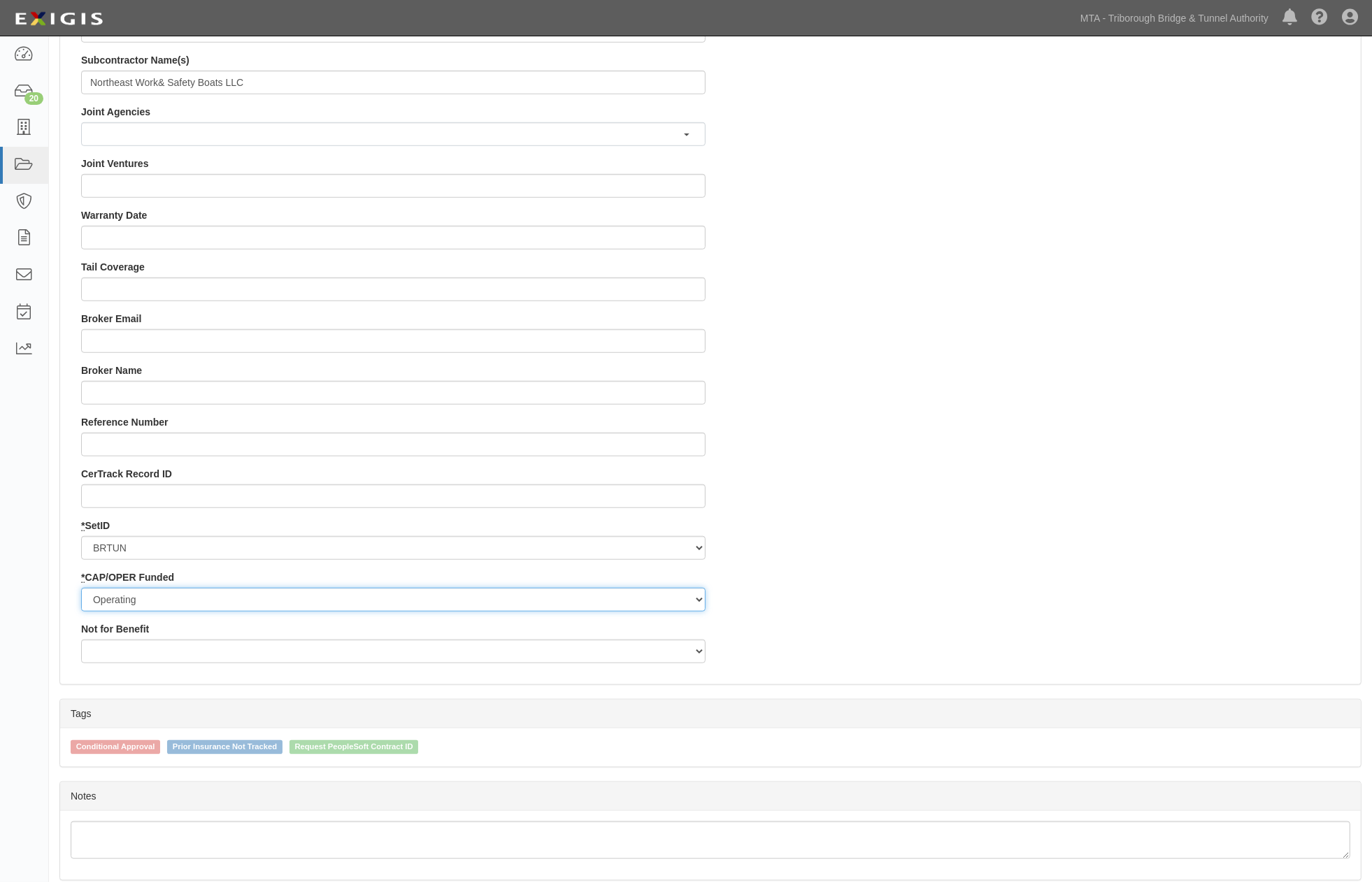
click at [140, 598] on select "Capital Operating" at bounding box center [393, 599] width 624 height 24
select select "358"
click at [81, 587] on select "Capital Operating" at bounding box center [393, 599] width 624 height 24
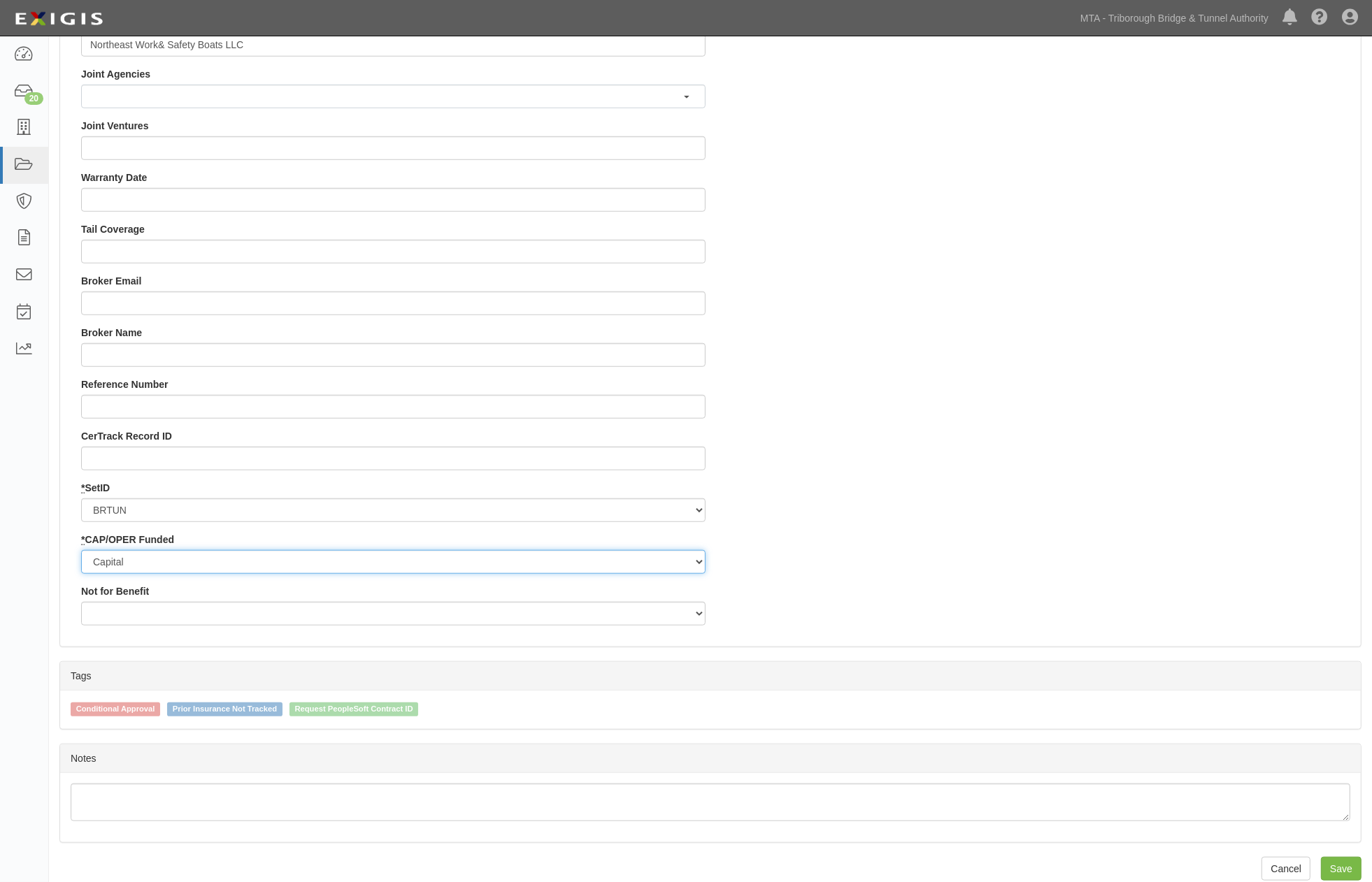
scroll to position [1221, 0]
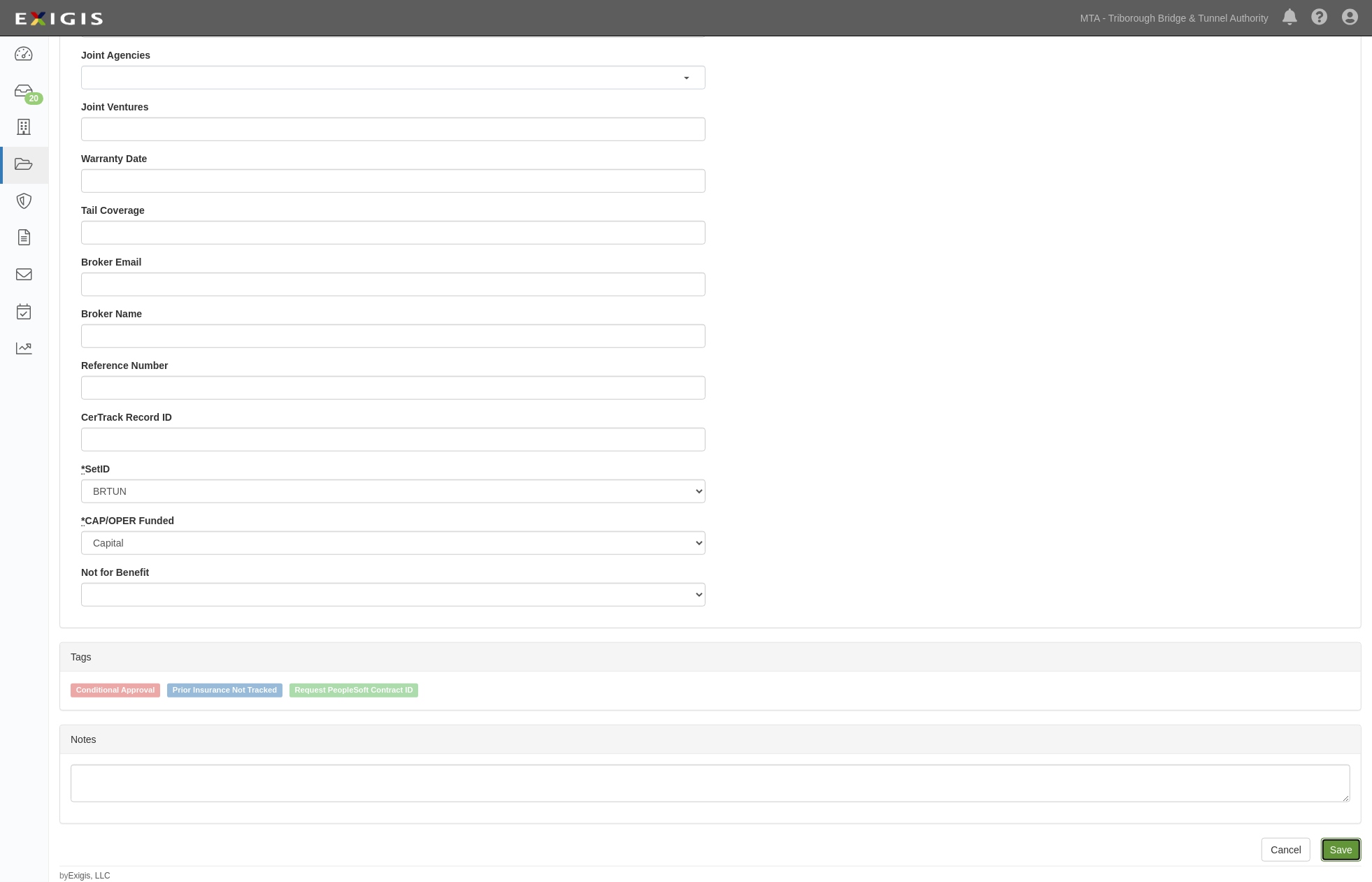
click at [1329, 849] on input "Save" at bounding box center [1340, 849] width 40 height 24
type input "2304086.28"
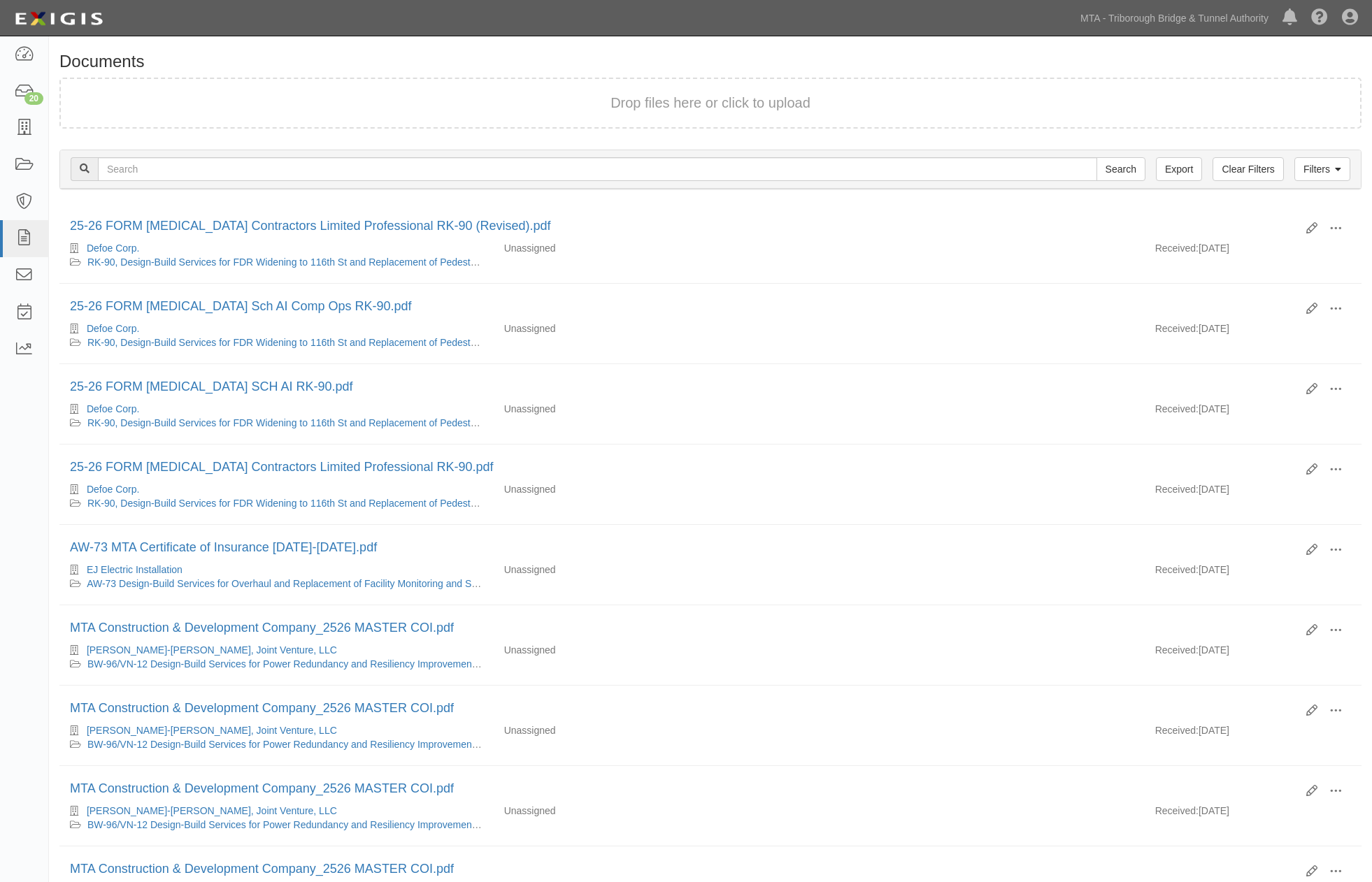
scroll to position [1025, 0]
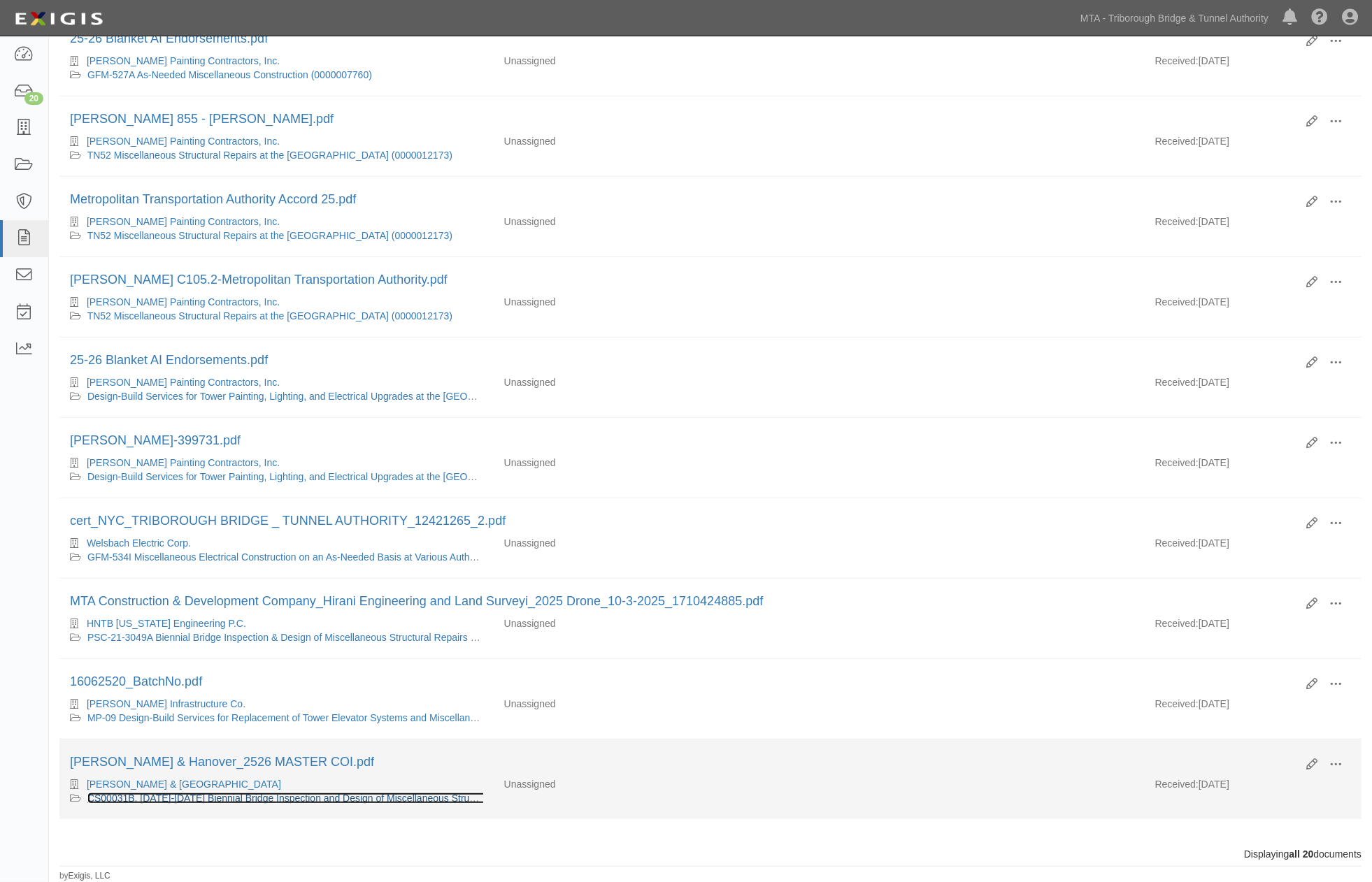
click at [345, 795] on link "CS00031B, [DATE]-[DATE] Biennial Bridge Inspection and Design of Miscellaneous …" at bounding box center [366, 798] width 558 height 11
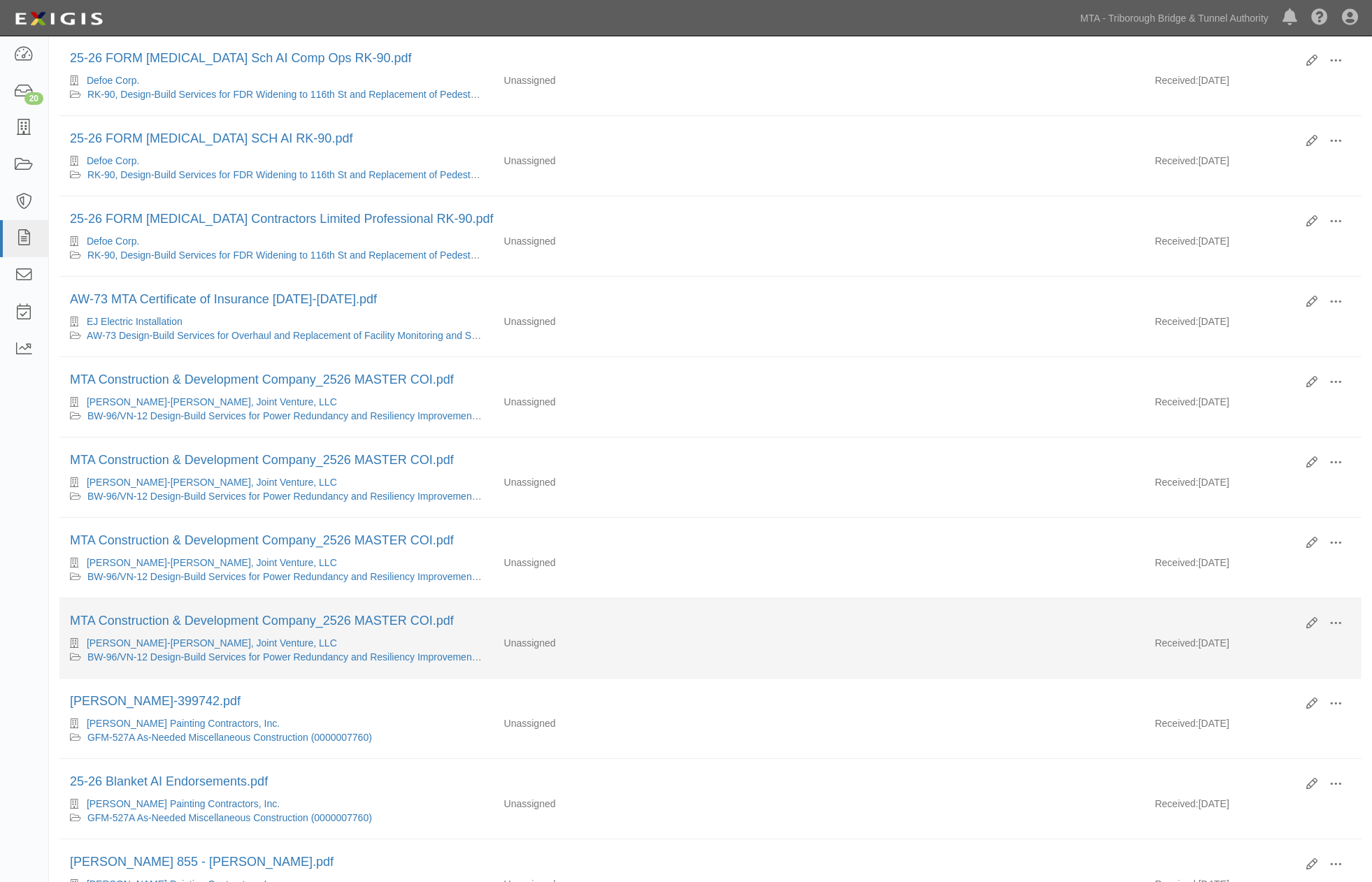
scroll to position [0, 0]
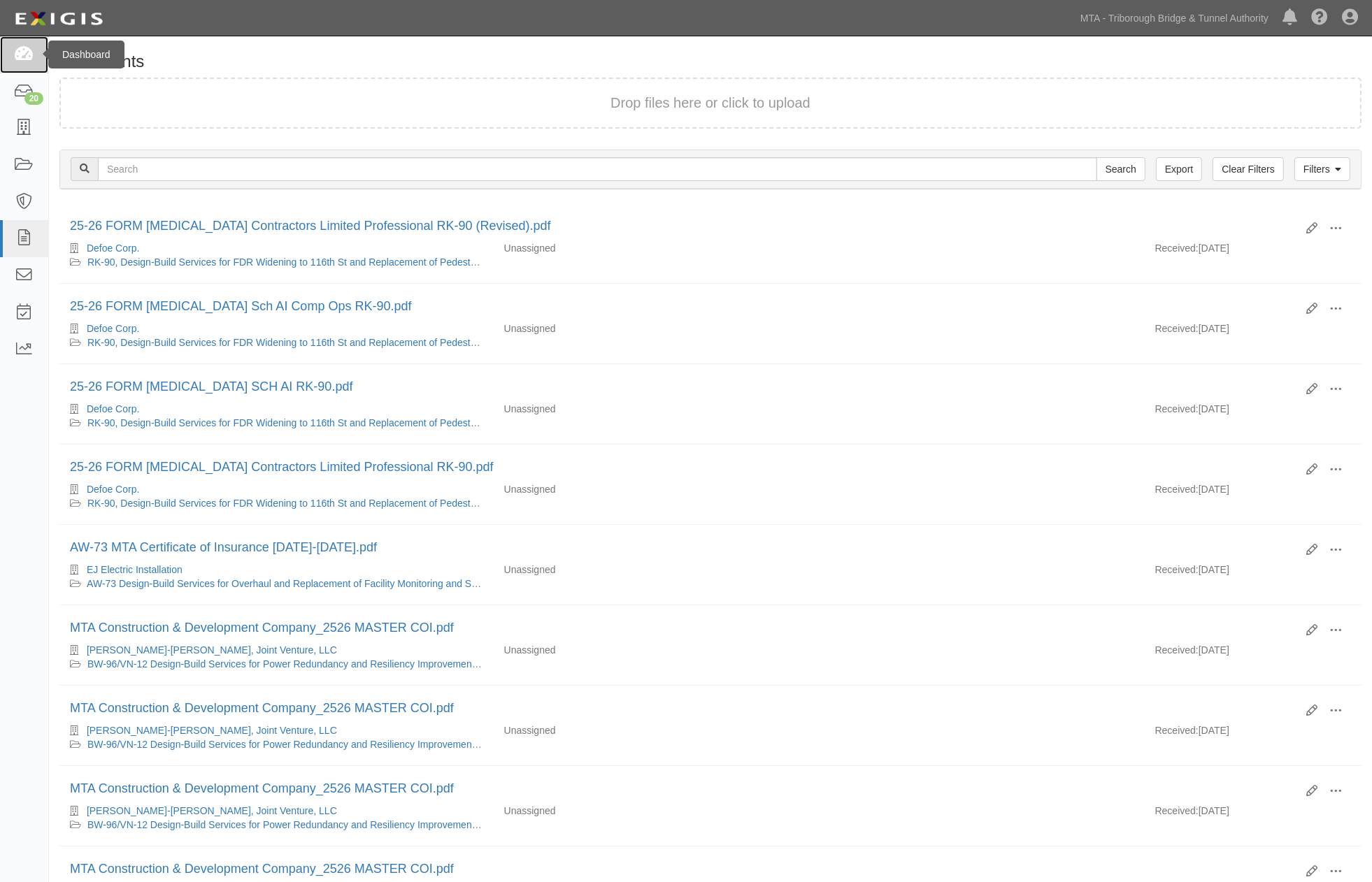
click at [22, 42] on link at bounding box center [24, 55] width 49 height 37
click at [1164, 17] on link "MTA - Triborough Bridge & Tunnel Authority" at bounding box center [1174, 18] width 202 height 28
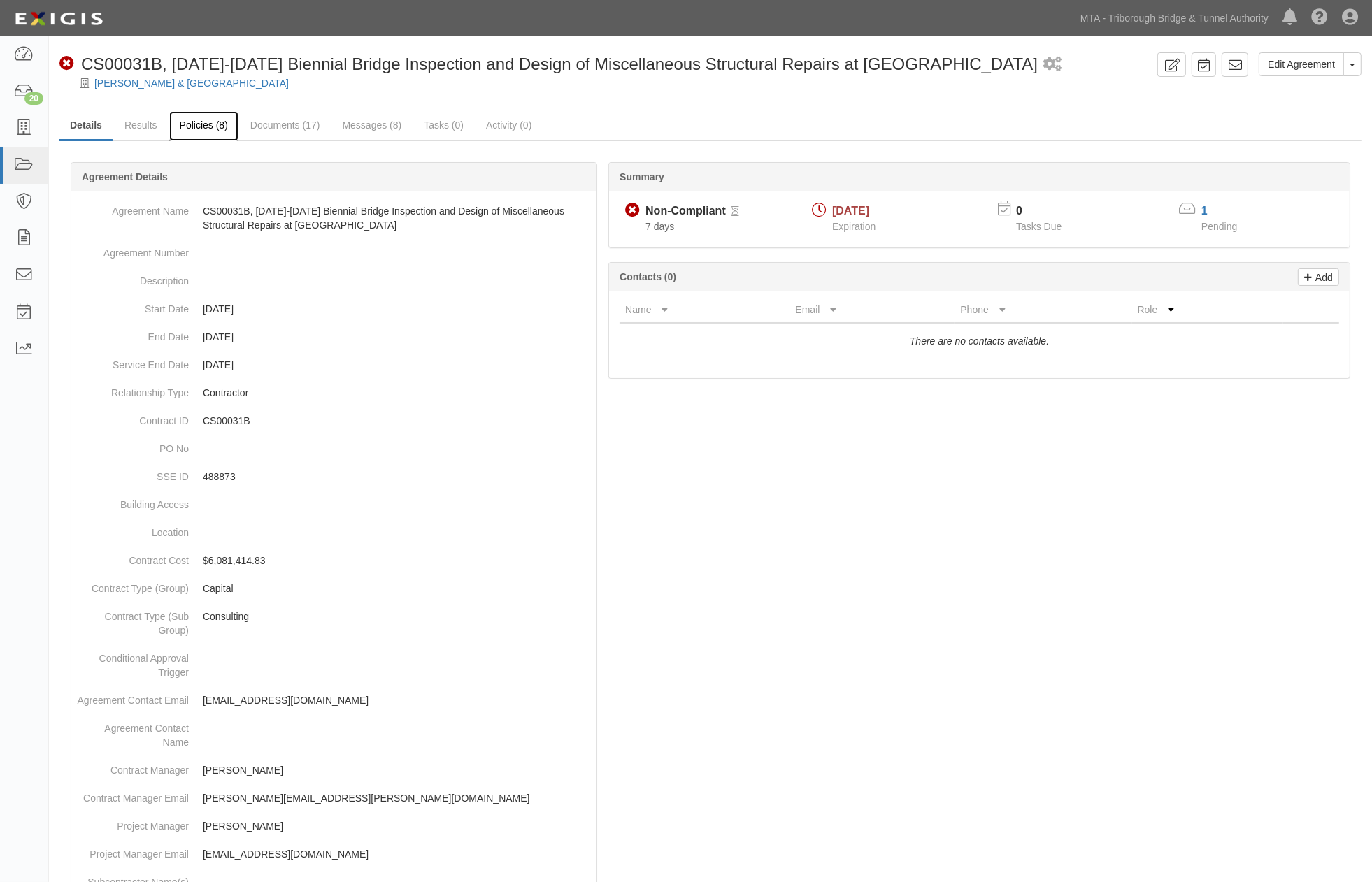
click at [193, 124] on link "Policies (8)" at bounding box center [203, 126] width 69 height 30
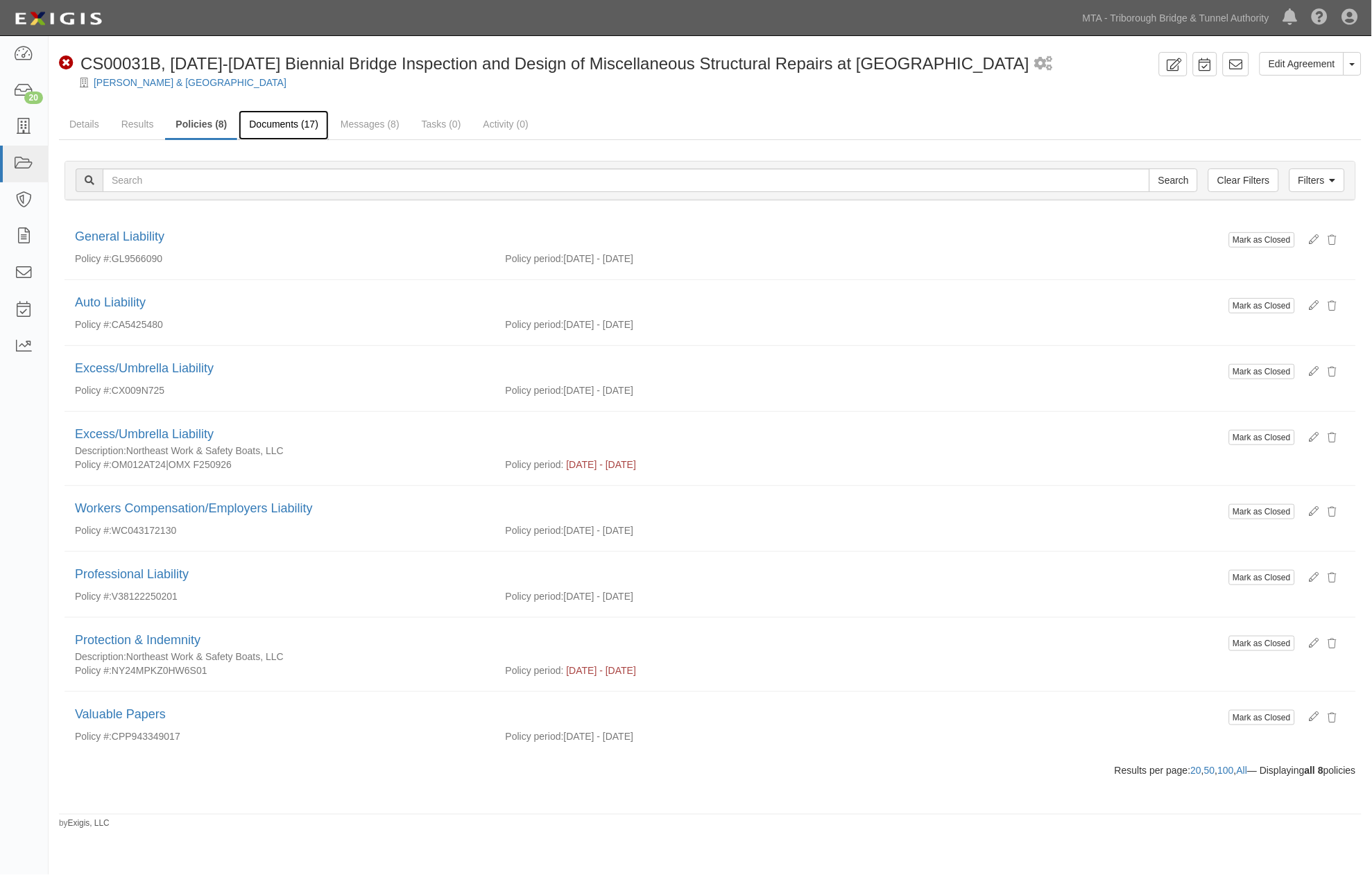
click at [282, 123] on link "Documents (17)" at bounding box center [284, 125] width 90 height 30
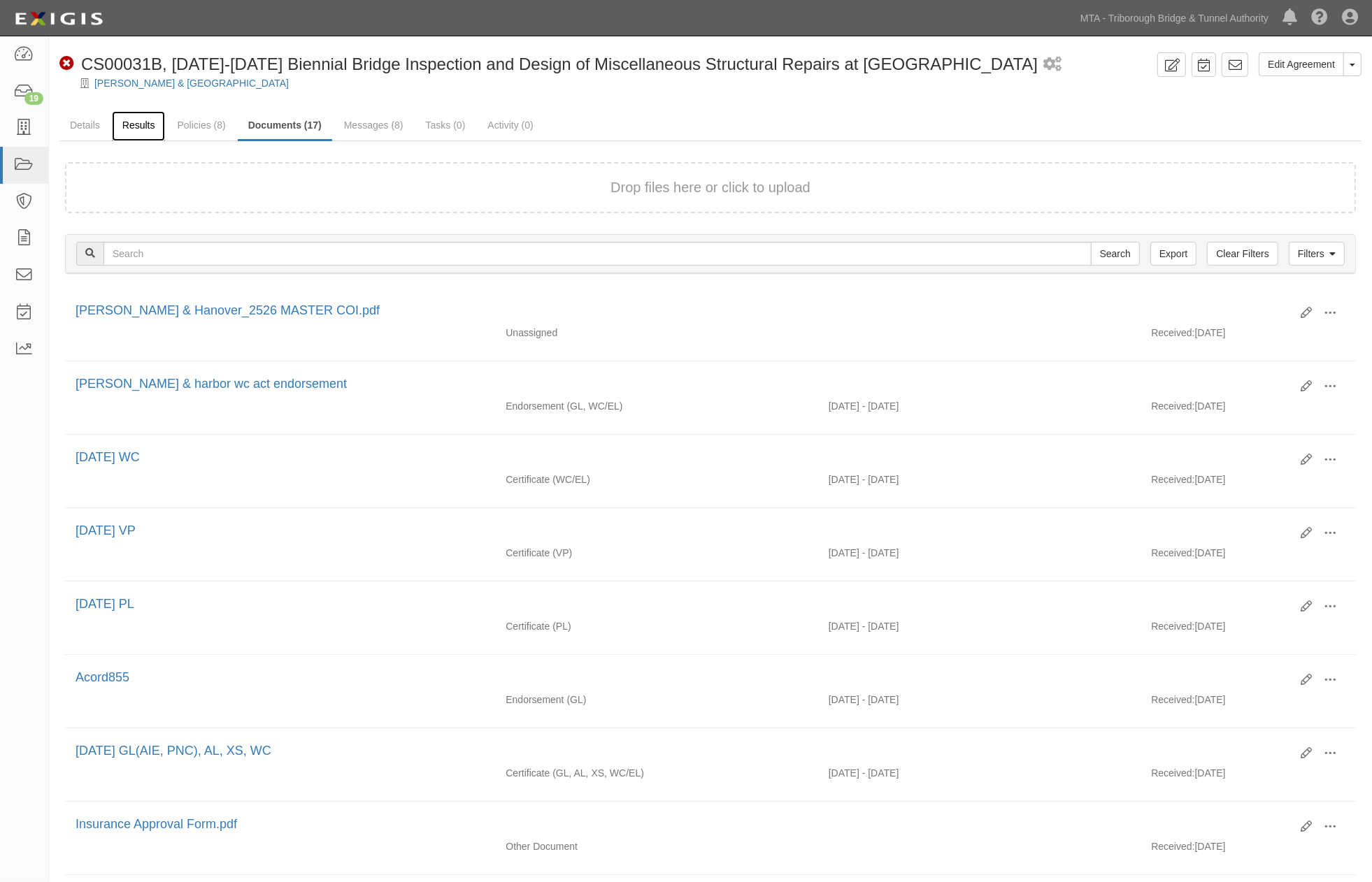
click at [137, 128] on link "Results" at bounding box center [138, 126] width 54 height 30
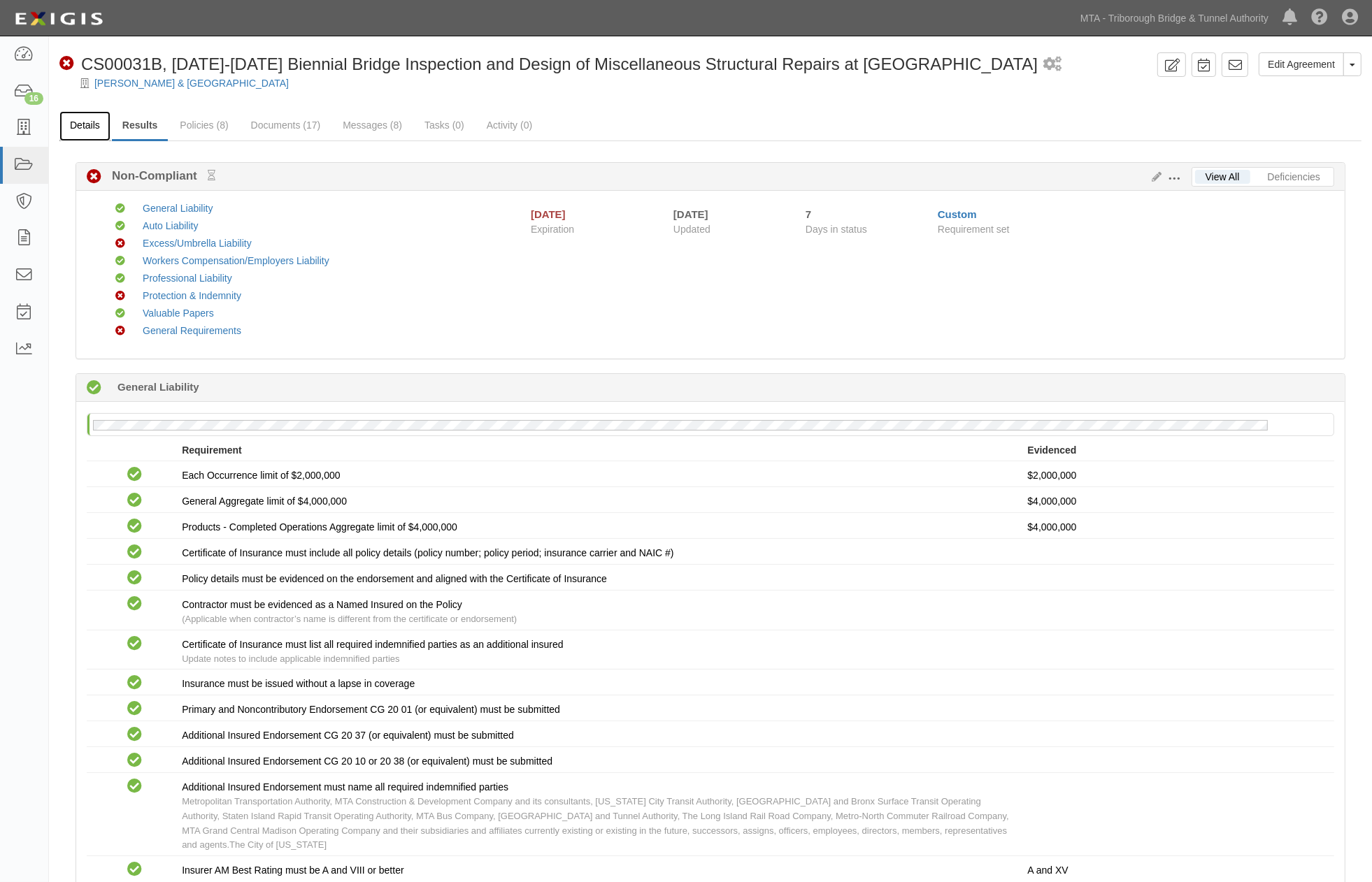
click at [95, 127] on link "Details" at bounding box center [84, 126] width 51 height 30
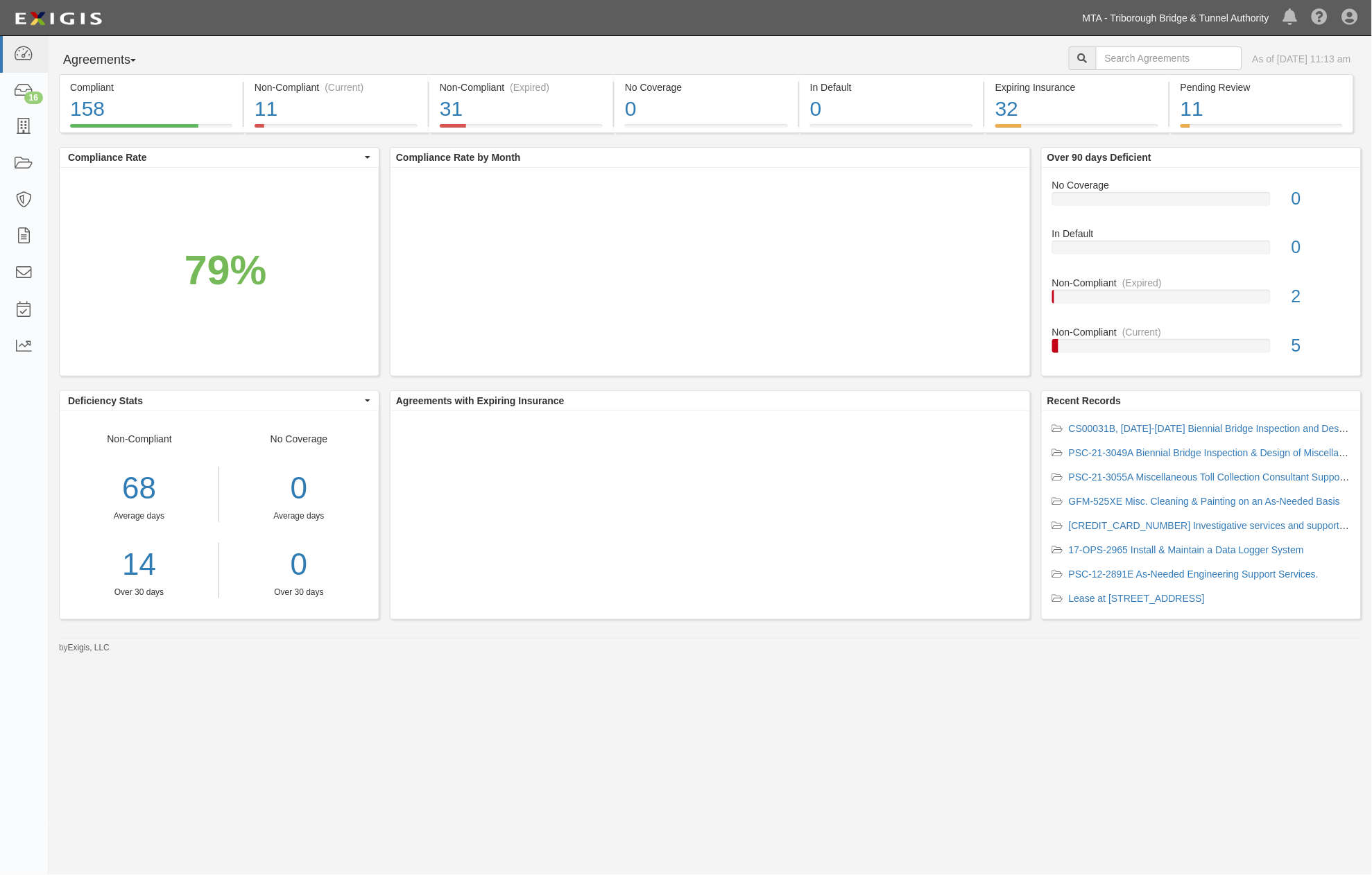
click at [1182, 22] on link "MTA - Triborough Bridge & Tunnel Authority" at bounding box center [1176, 18] width 200 height 28
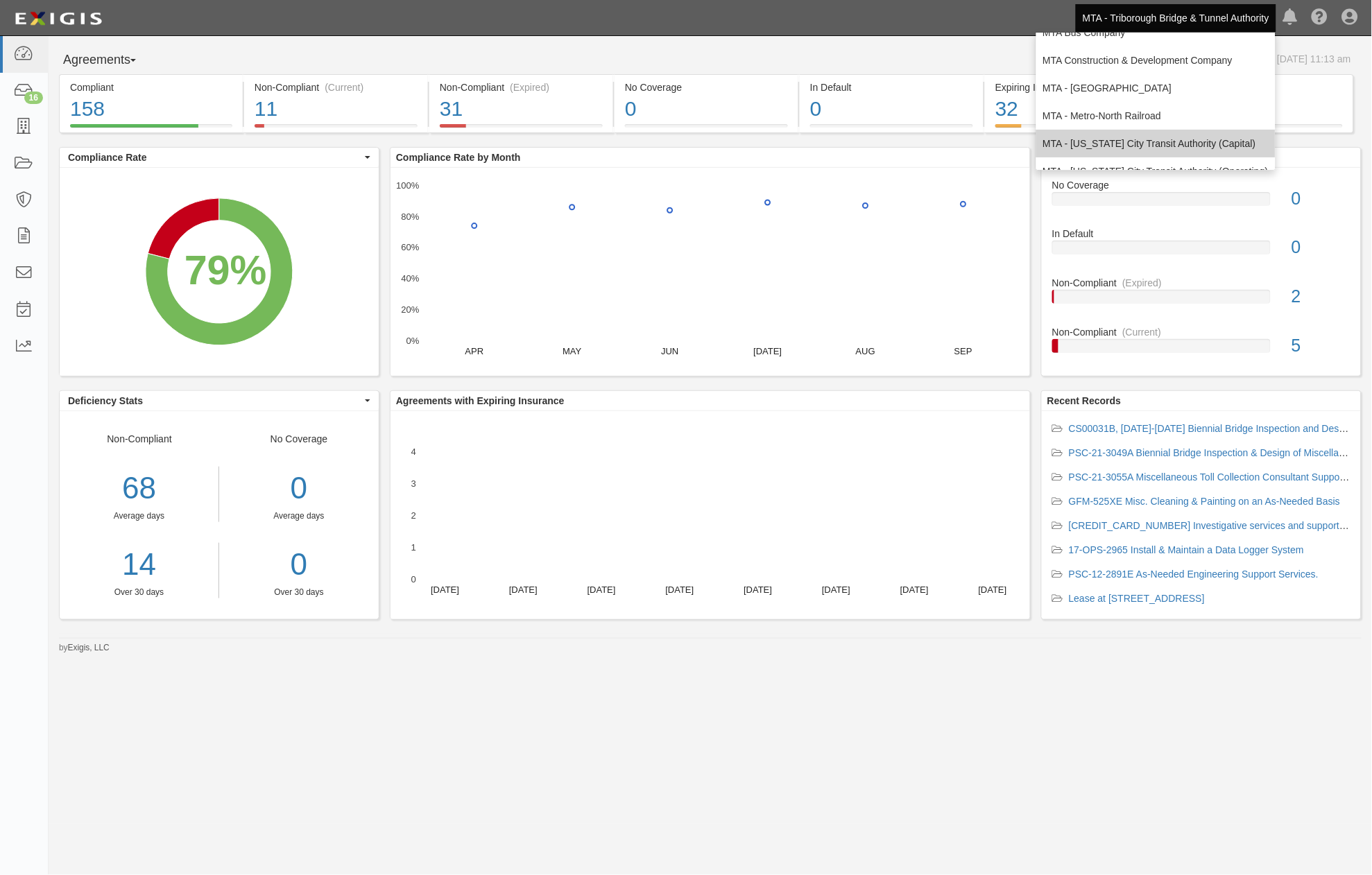
scroll to position [92, 0]
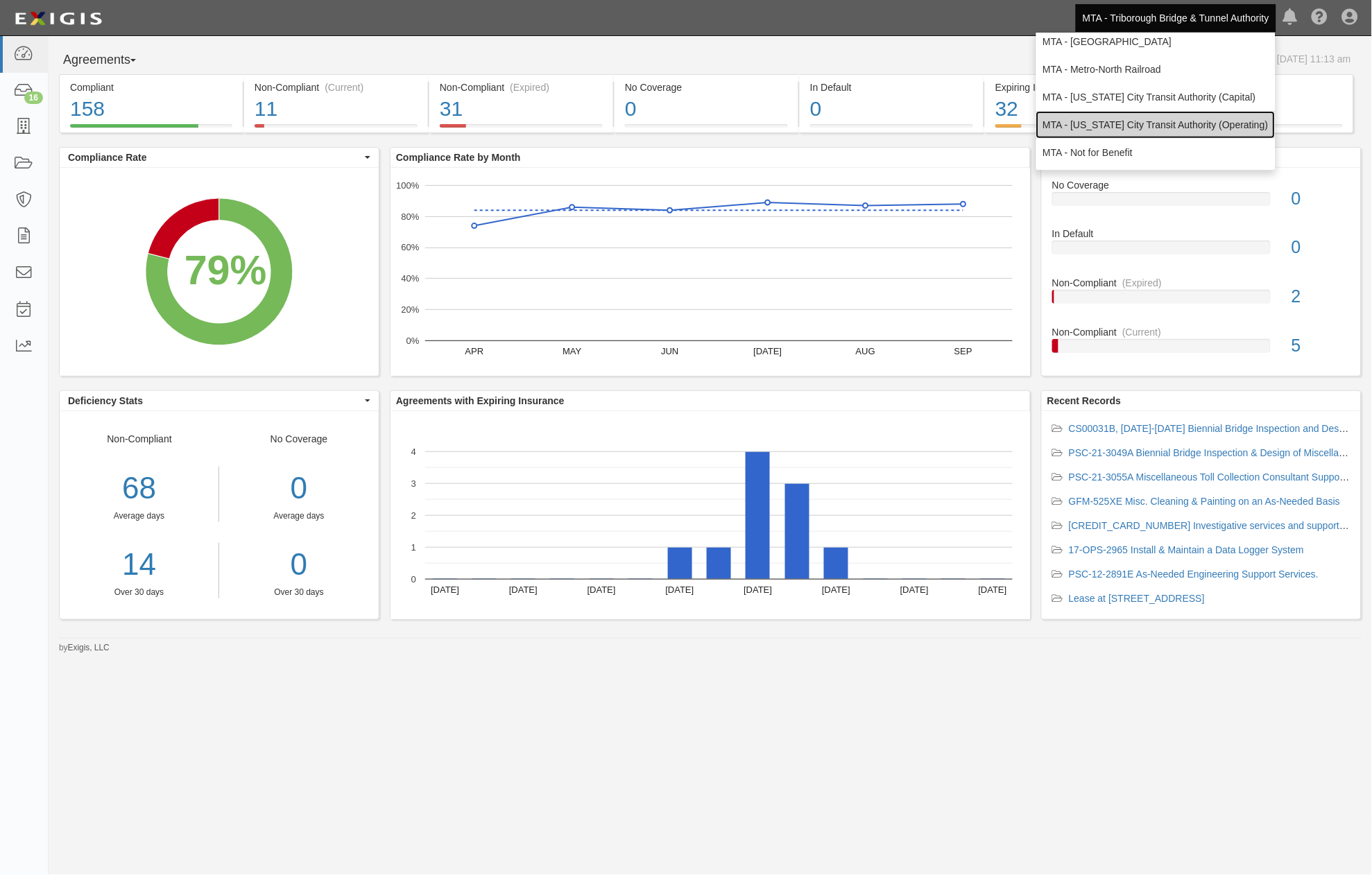
click at [1118, 120] on link "MTA - [US_STATE] City Transit Authority (Operating)" at bounding box center [1157, 124] width 240 height 28
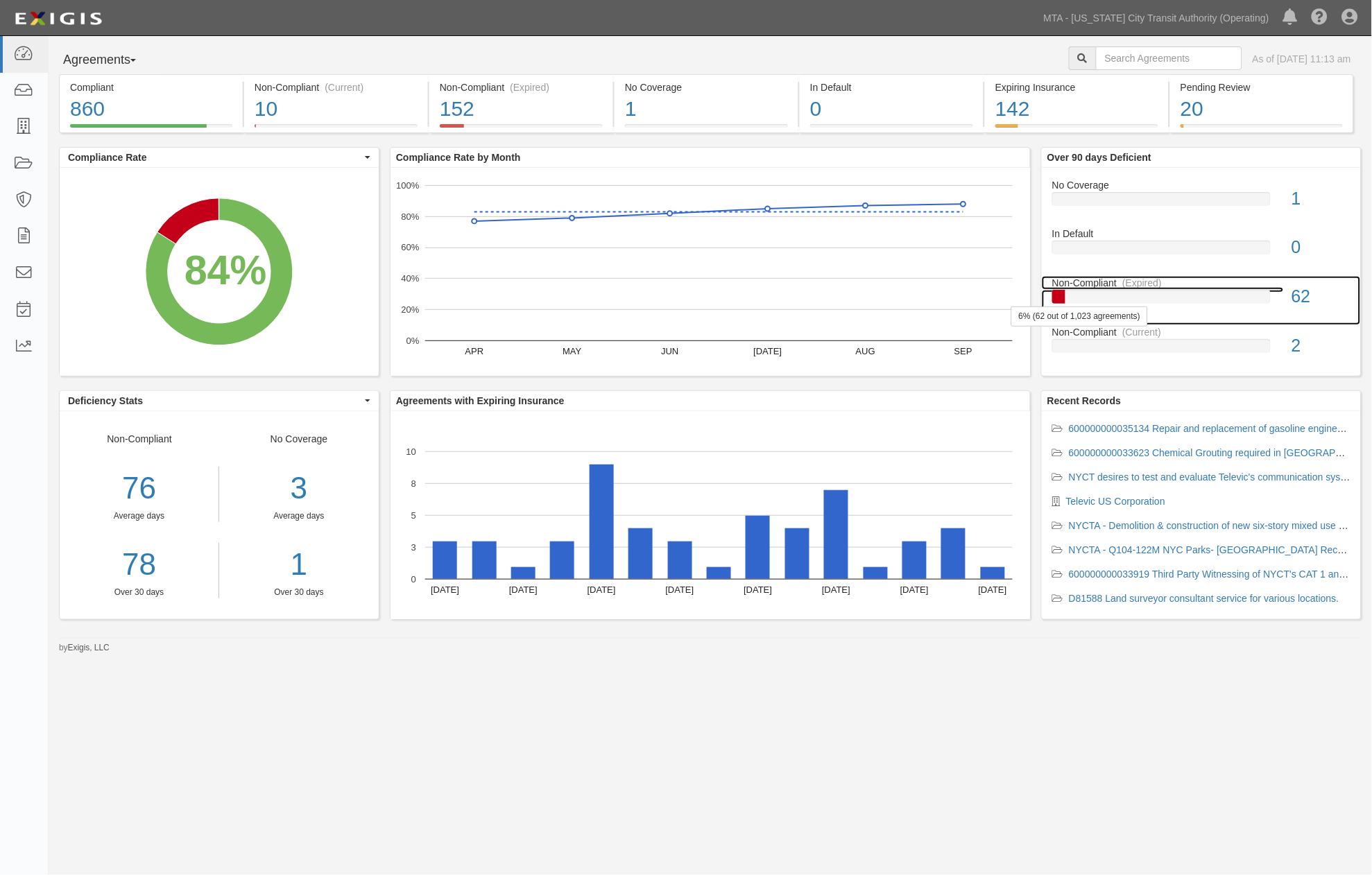
click at [1134, 294] on div at bounding box center [1162, 297] width 218 height 14
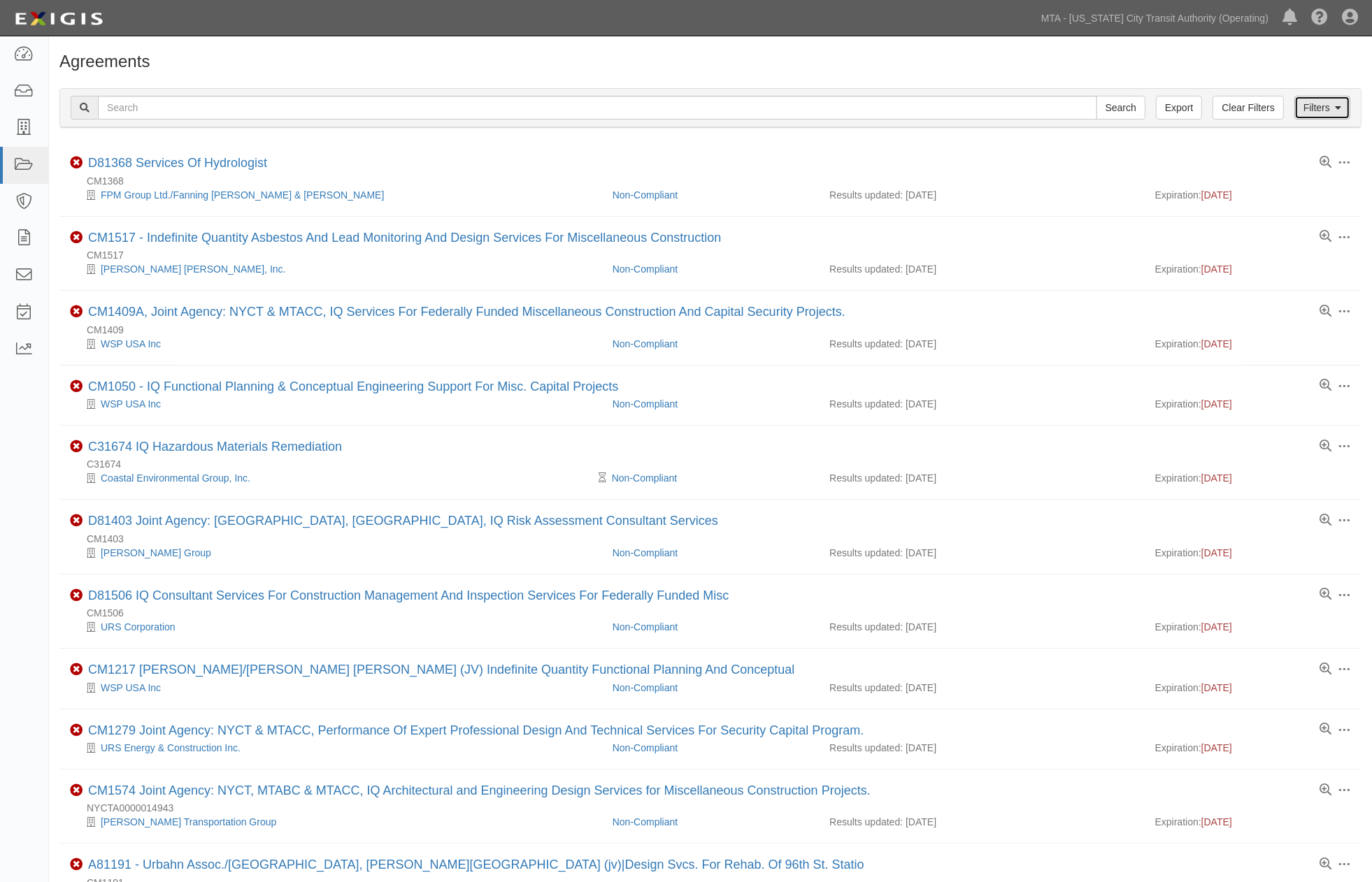
click at [1318, 106] on link "Filters" at bounding box center [1322, 107] width 56 height 24
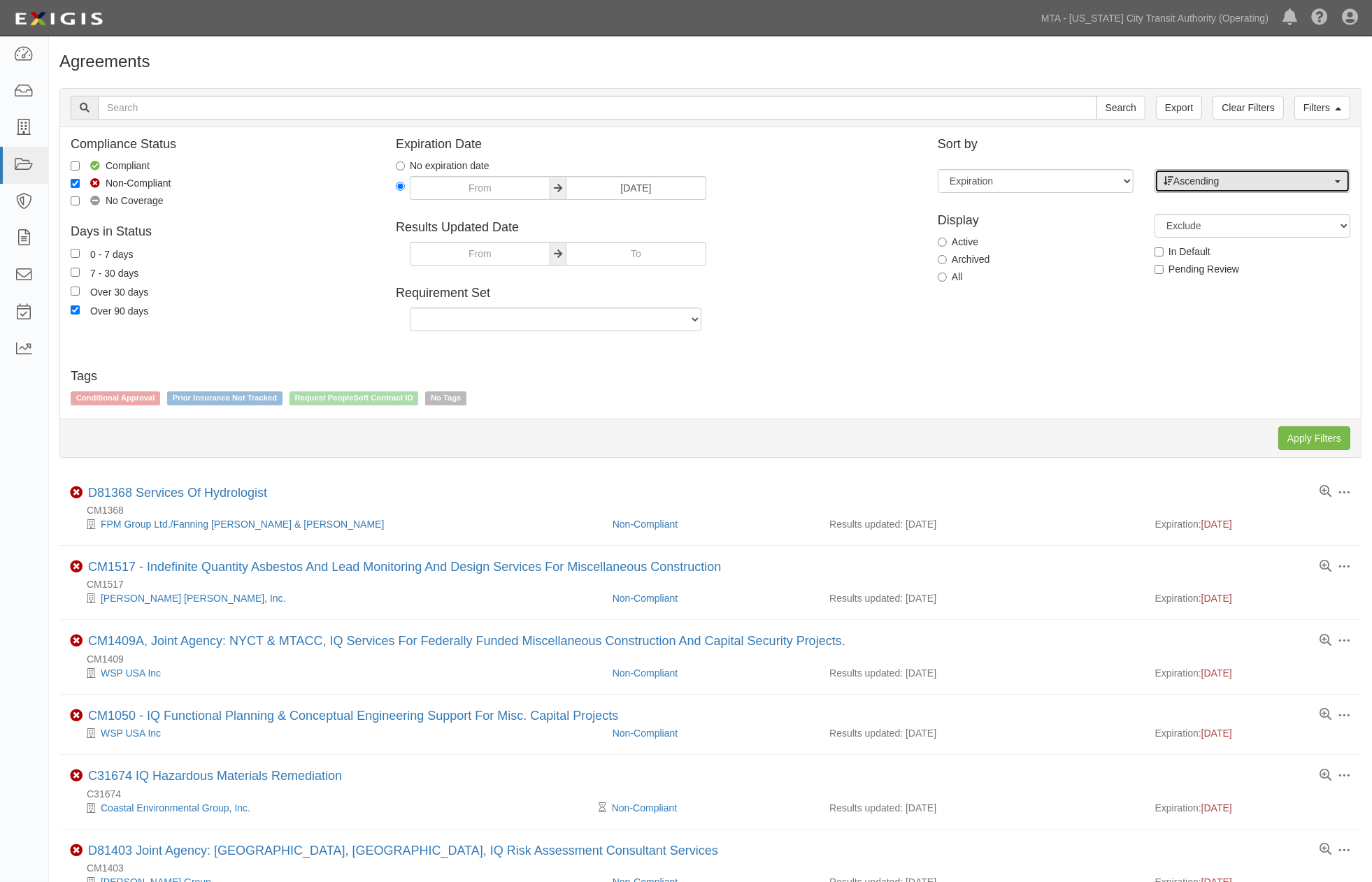
click at [1219, 186] on span "Ascending" at bounding box center [1247, 181] width 169 height 14
click at [1215, 225] on span "Descending" at bounding box center [1207, 225] width 52 height 14
select select "desc"
click at [1303, 437] on input "Apply Filters" at bounding box center [1314, 438] width 72 height 24
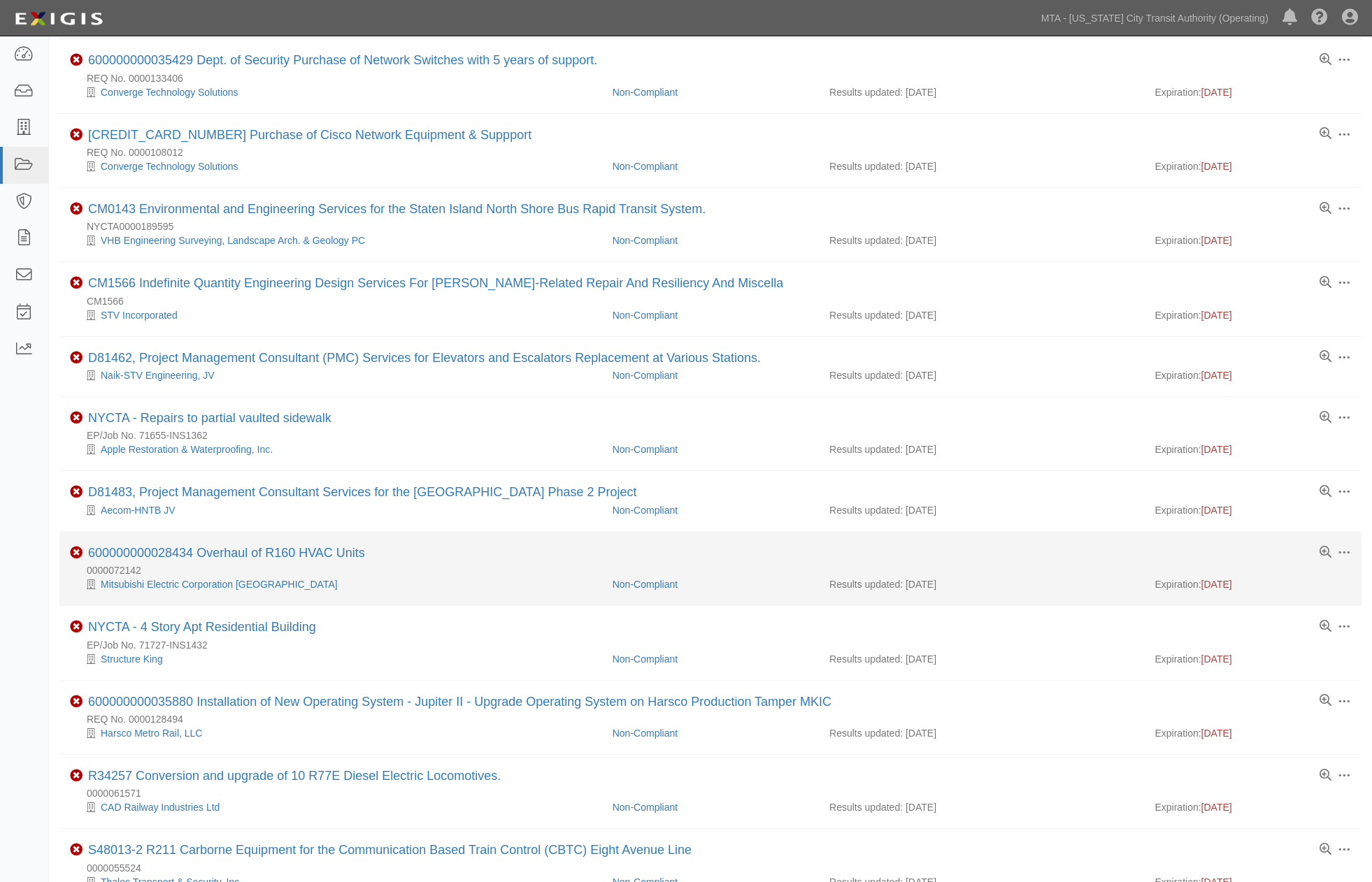
scroll to position [849, 0]
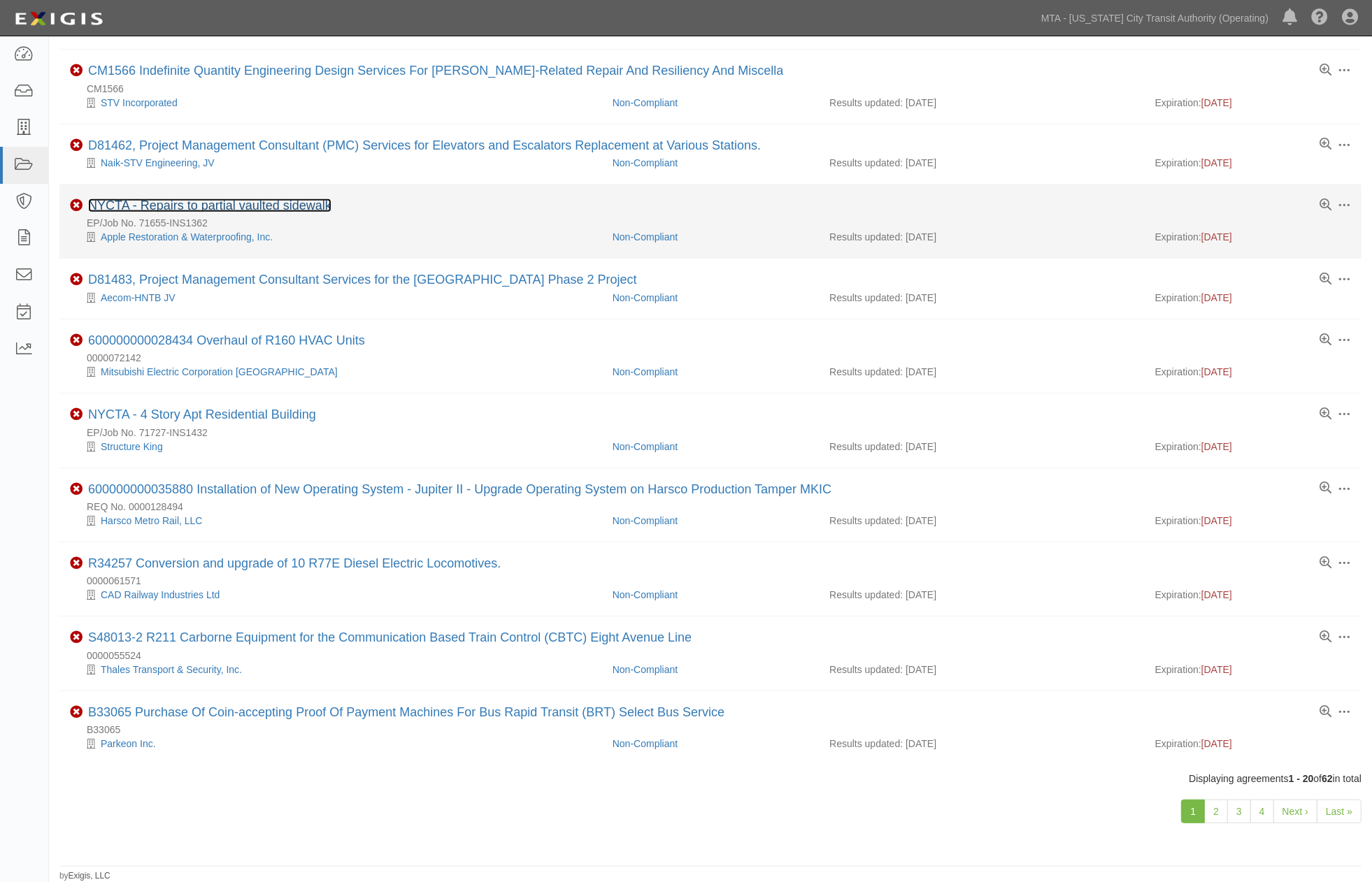
click at [301, 199] on link "NYCTA - Repairs to partial vaulted sidewalk" at bounding box center [210, 206] width 243 height 14
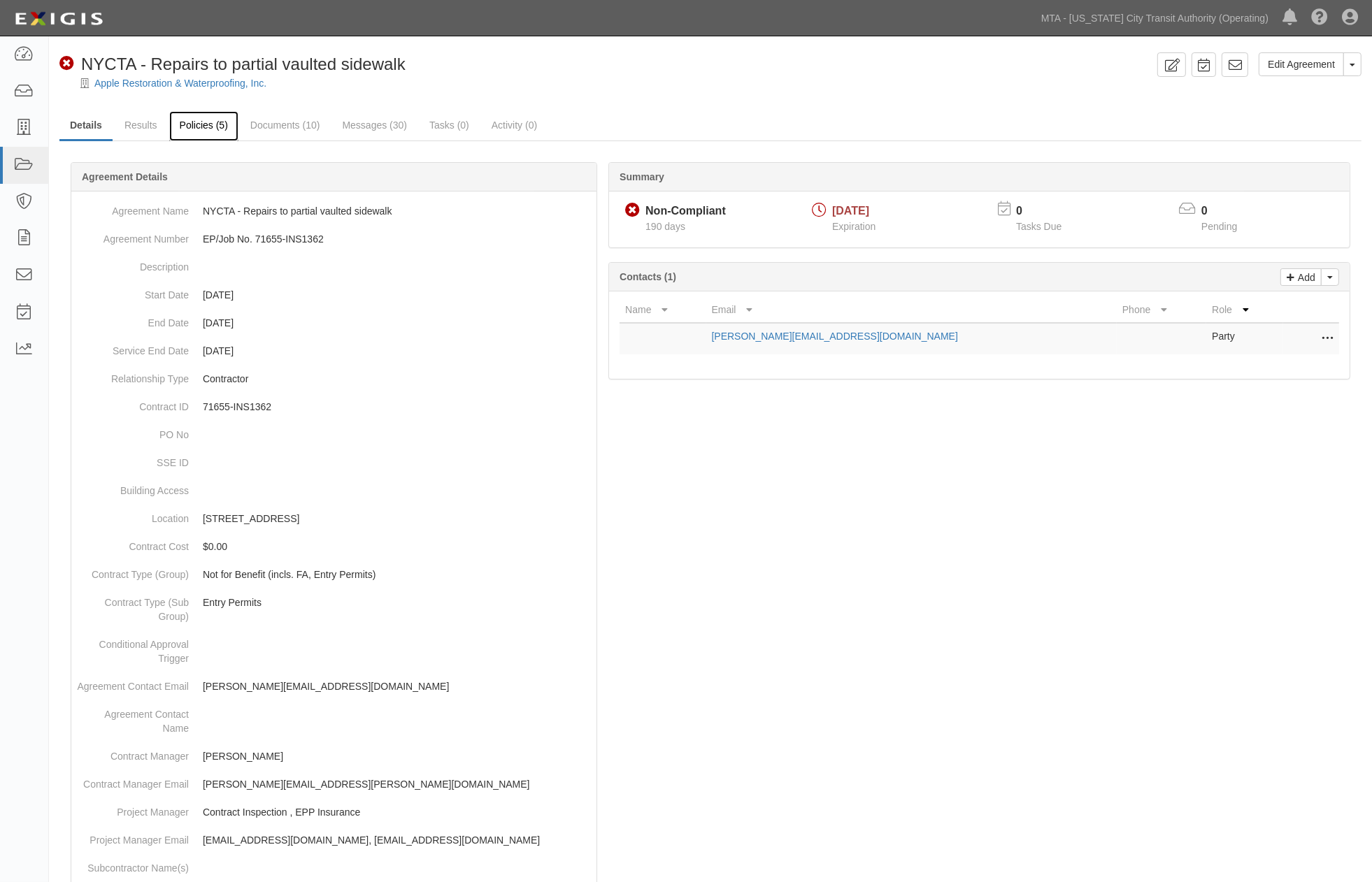
click at [198, 126] on link "Policies (5)" at bounding box center [203, 126] width 69 height 30
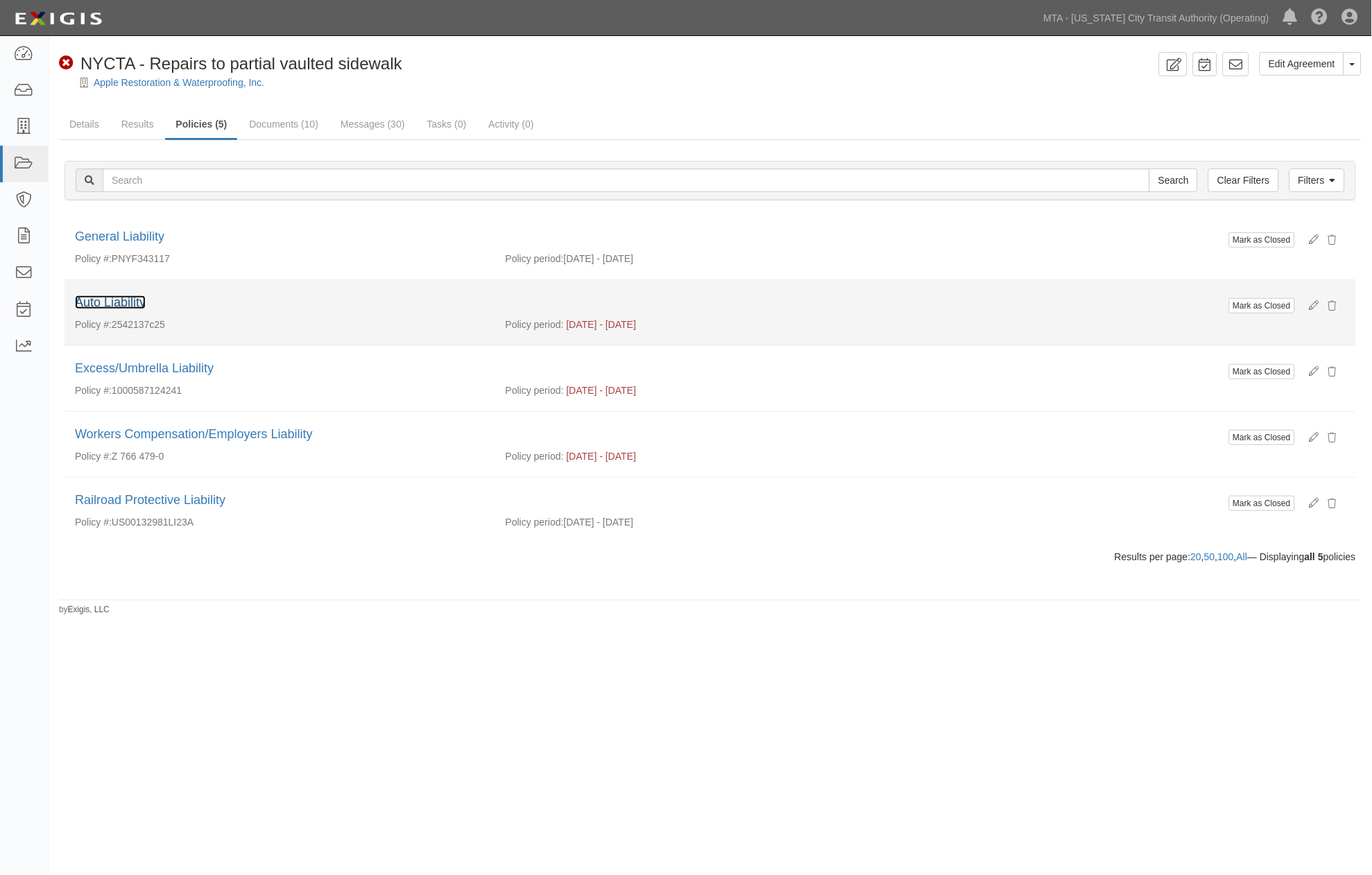
click at [122, 297] on link "Auto Liability" at bounding box center [110, 302] width 71 height 14
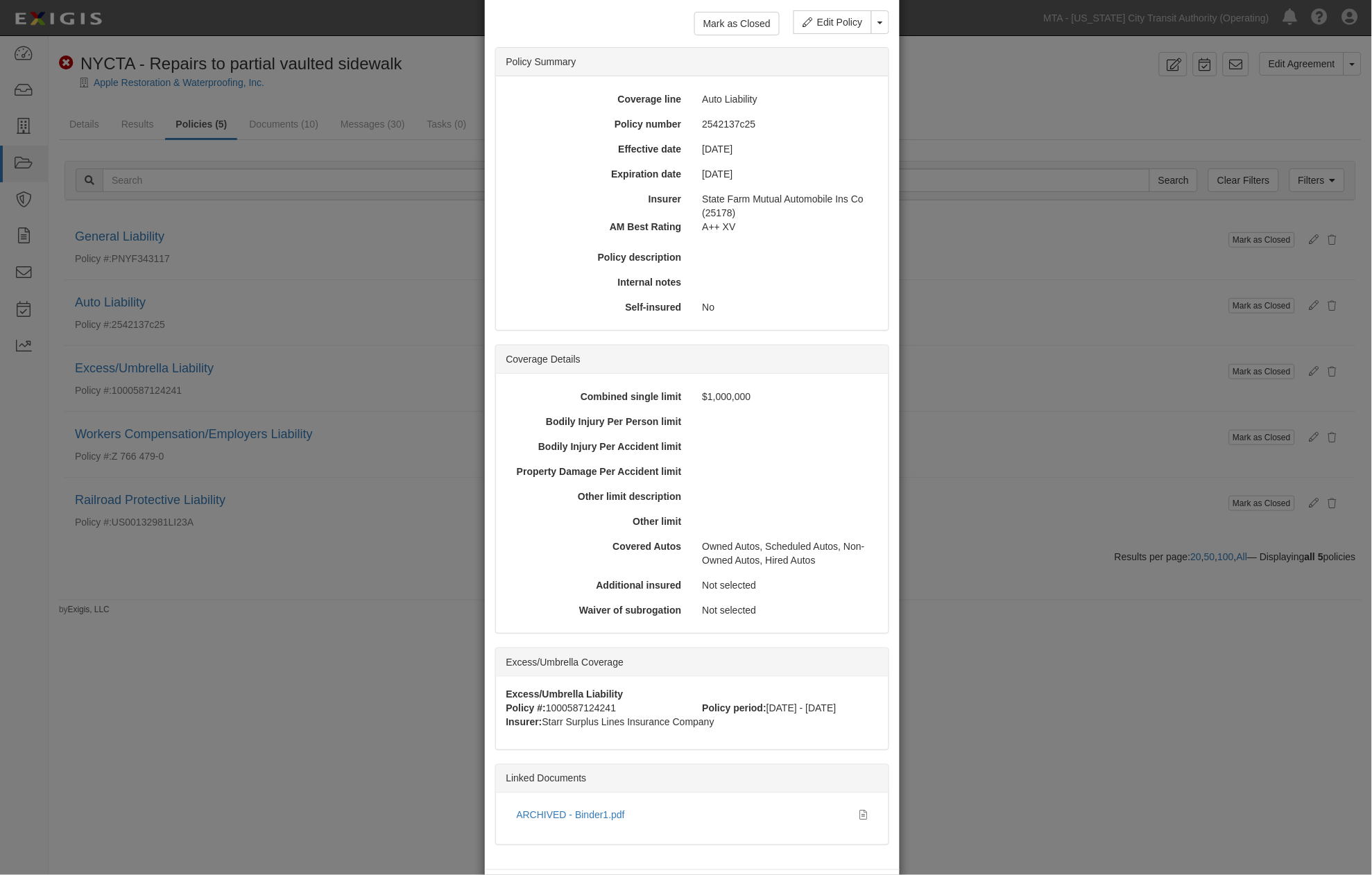
scroll to position [122, 0]
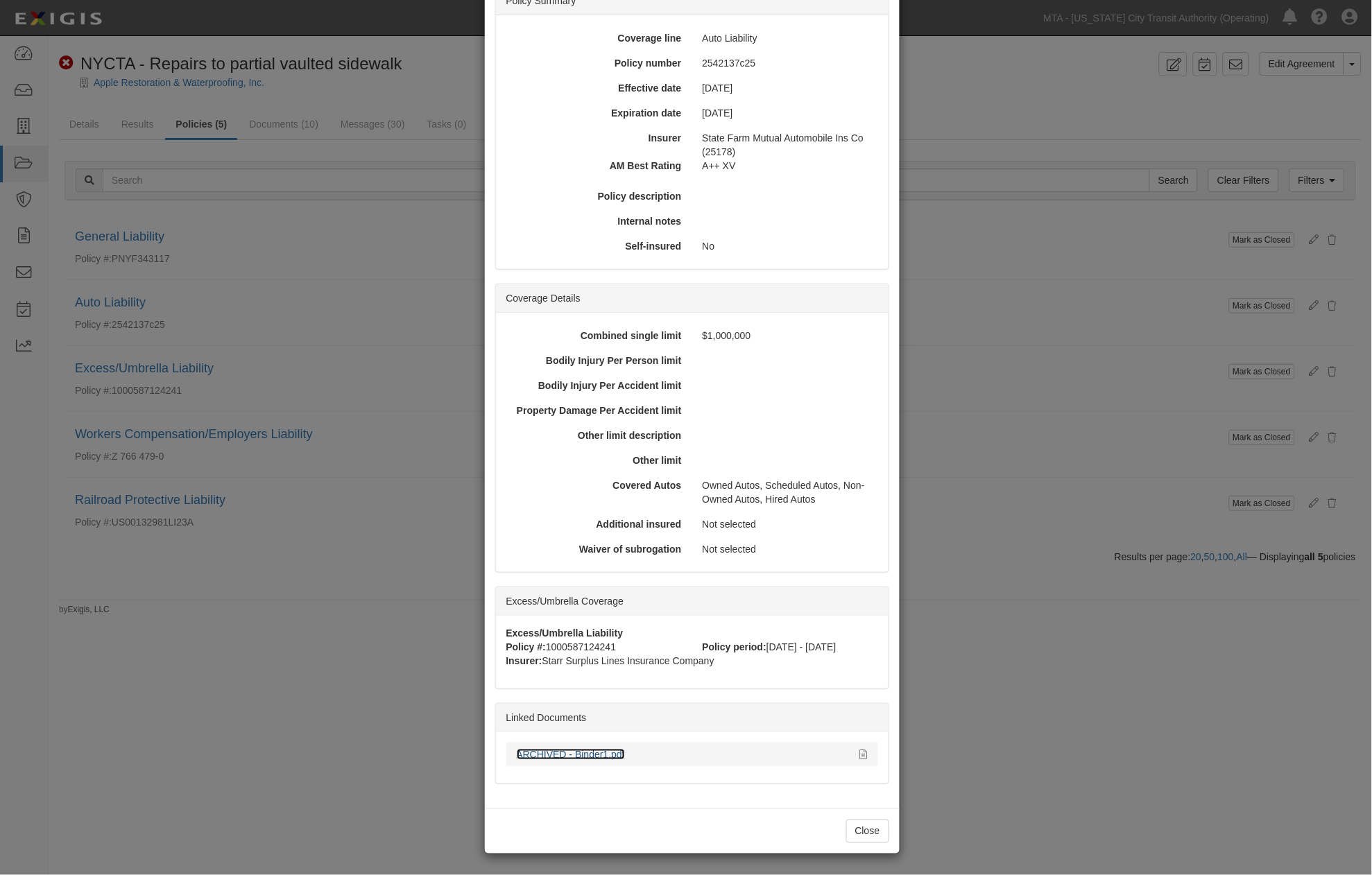
click at [595, 757] on link "ARCHIVED - Binder1.pdf" at bounding box center [571, 754] width 108 height 11
click at [1028, 668] on div "× View Policy Mark as Closed Edit Policy Toggle Dropdown Delete Policy Policy S…" at bounding box center [686, 438] width 1372 height 875
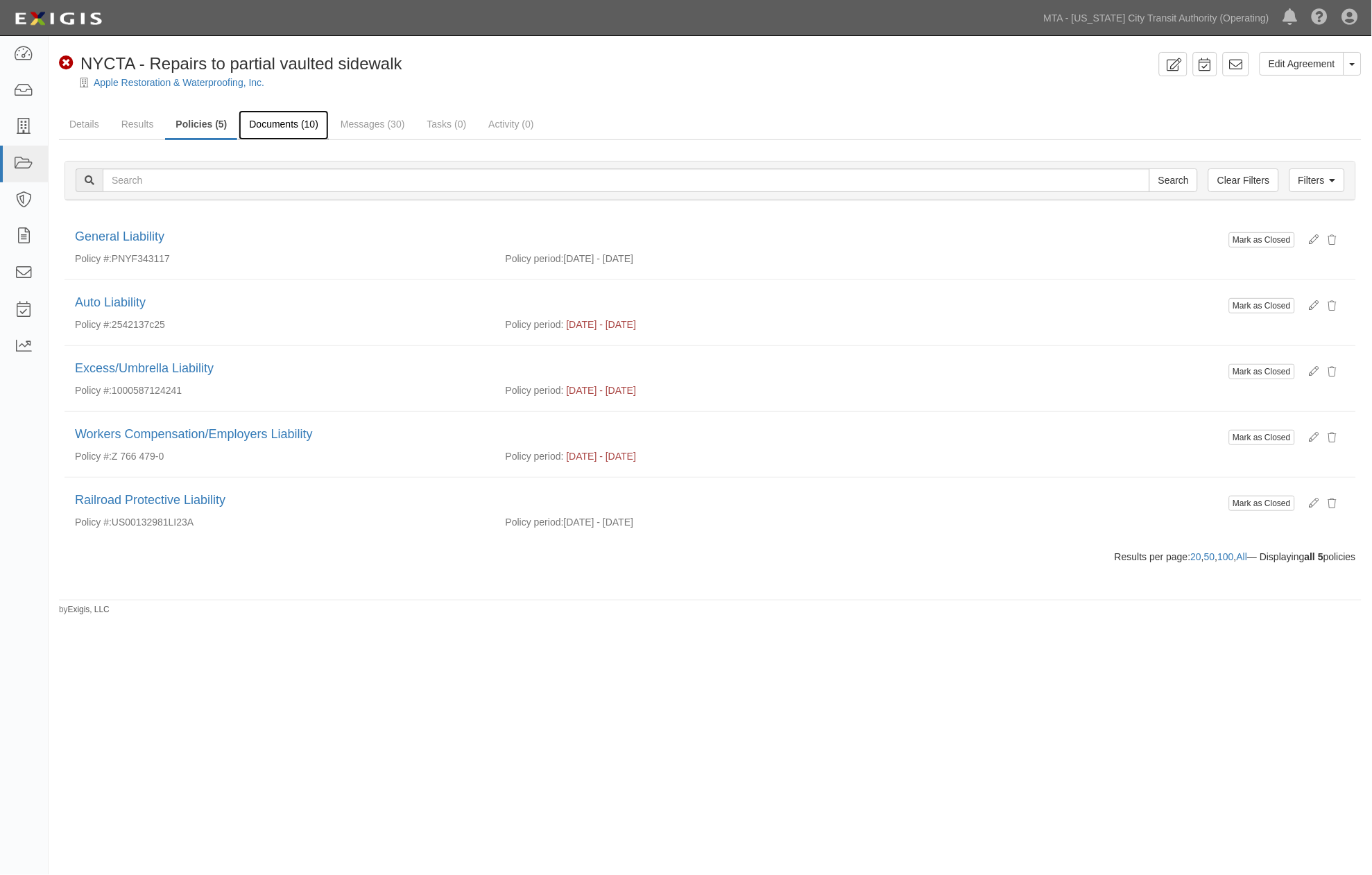
click at [298, 122] on link "Documents (10)" at bounding box center [284, 125] width 90 height 30
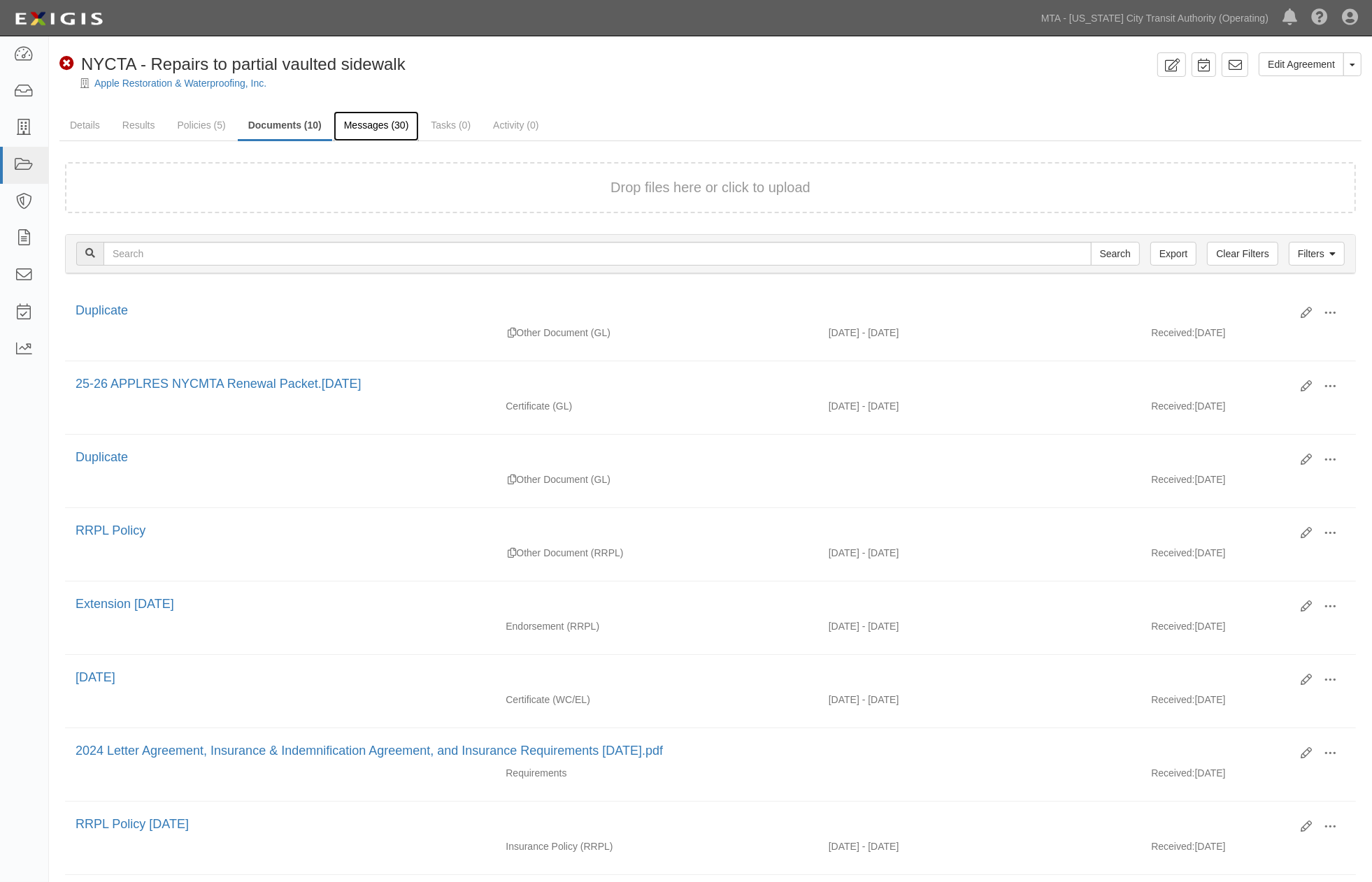
click at [381, 124] on link "Messages (30)" at bounding box center [376, 126] width 86 height 30
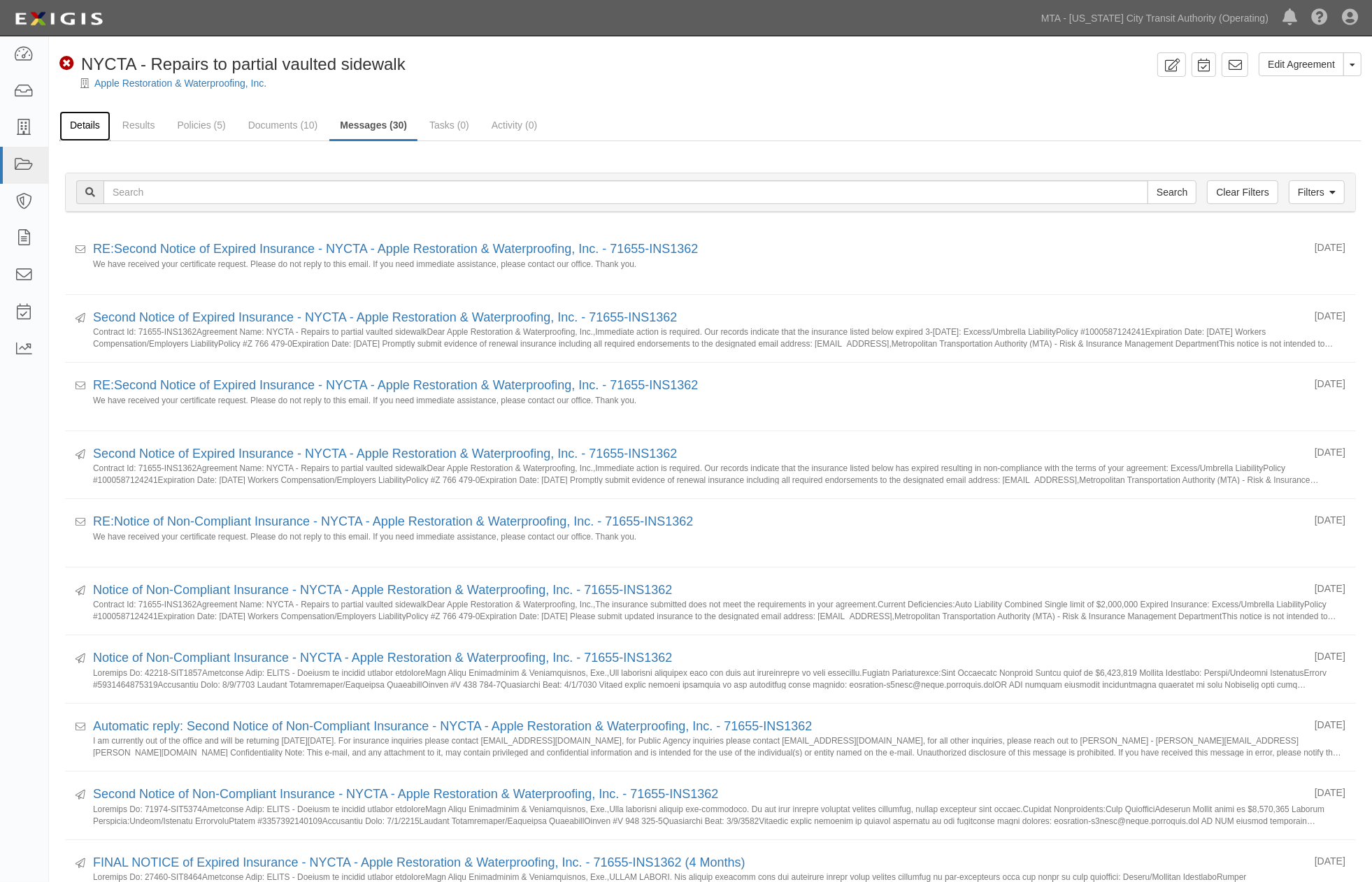
click at [73, 119] on link "Details" at bounding box center [84, 126] width 51 height 30
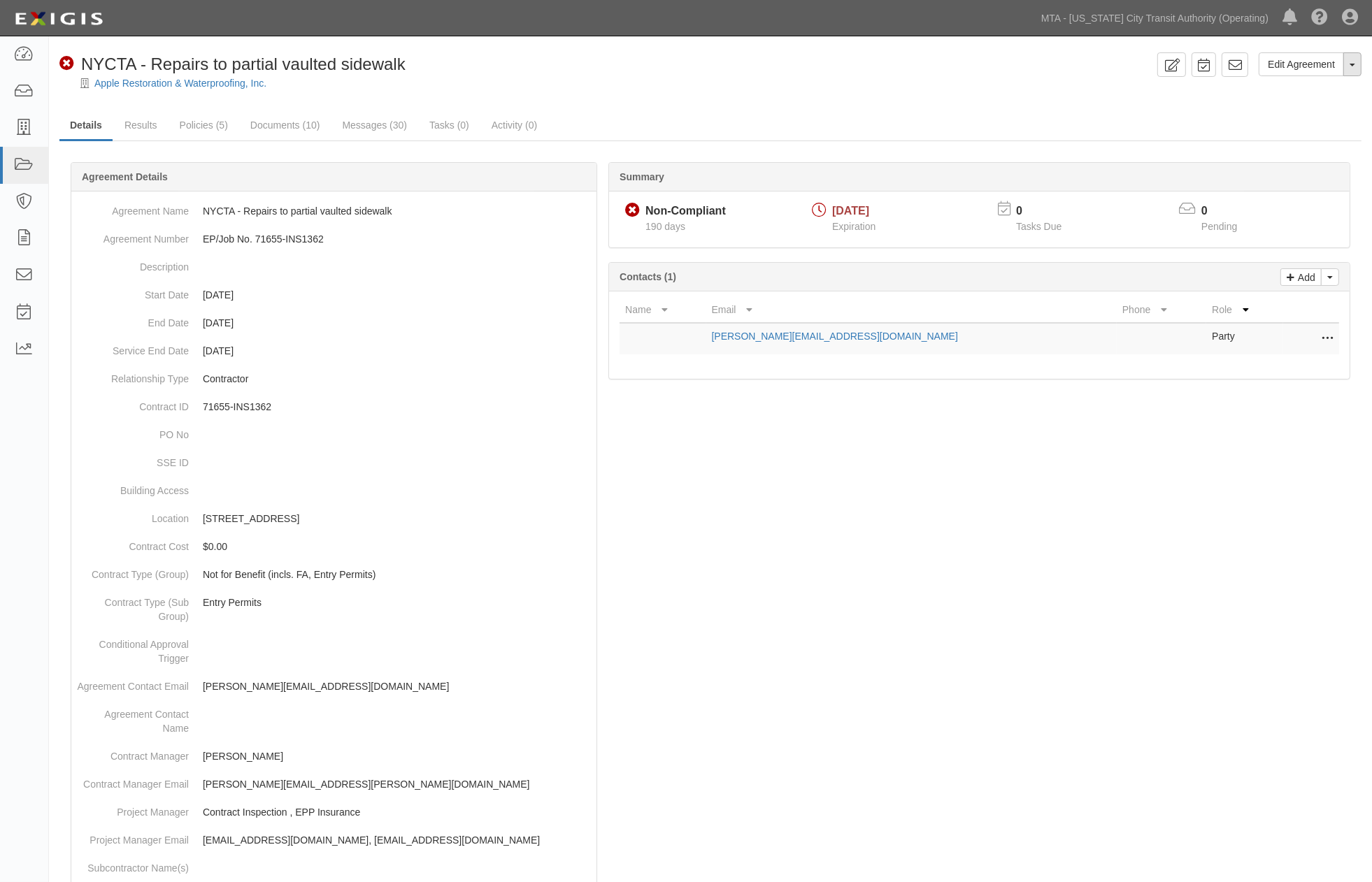
click at [1353, 65] on span "button" at bounding box center [1351, 65] width 5 height 3
click at [1276, 106] on link "Archive Agreement" at bounding box center [1304, 109] width 110 height 18
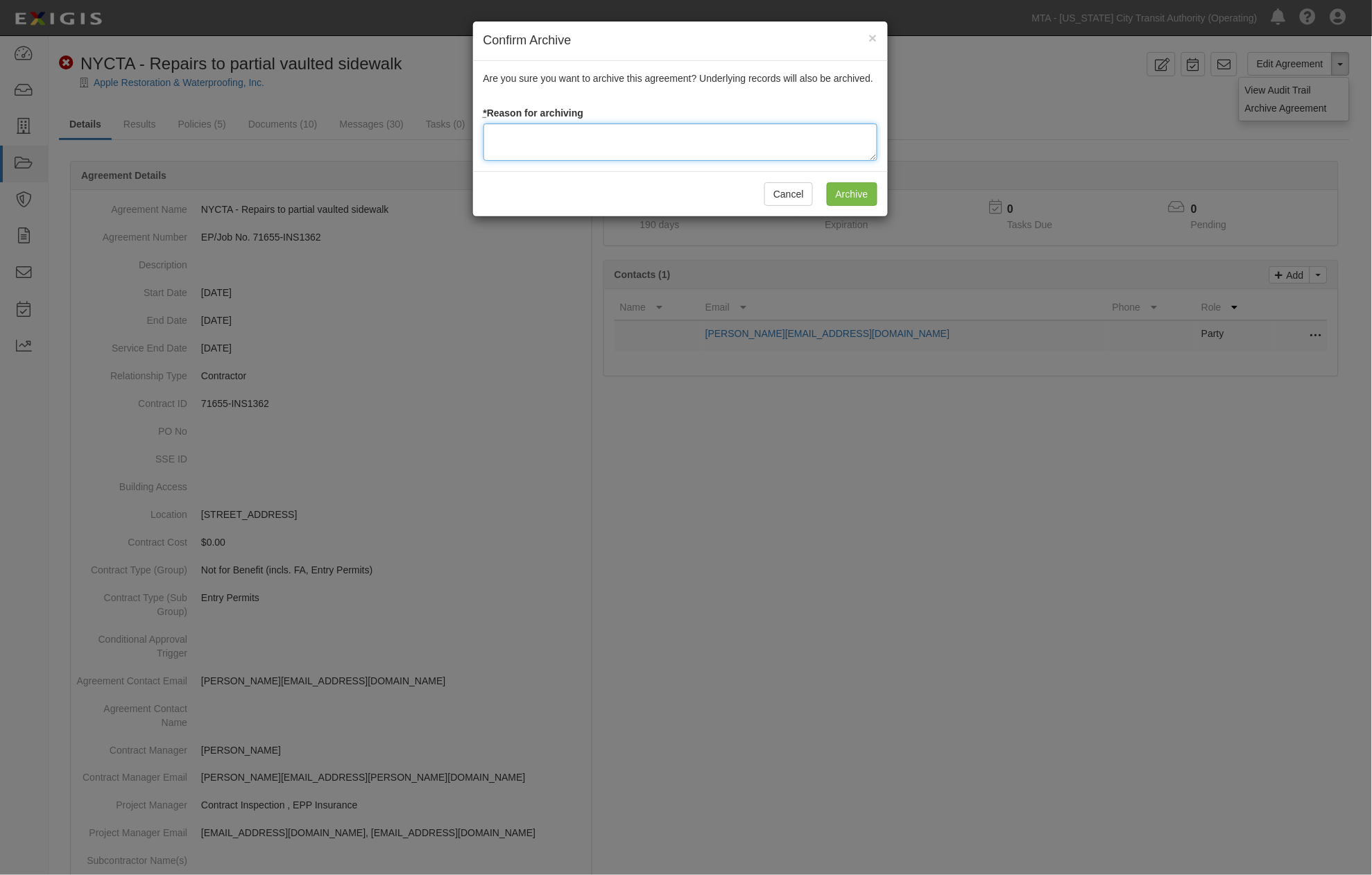
click at [563, 151] on textarea at bounding box center [680, 142] width 394 height 38
type textarea "completed"
click at [854, 184] on input "Archive" at bounding box center [852, 194] width 50 height 23
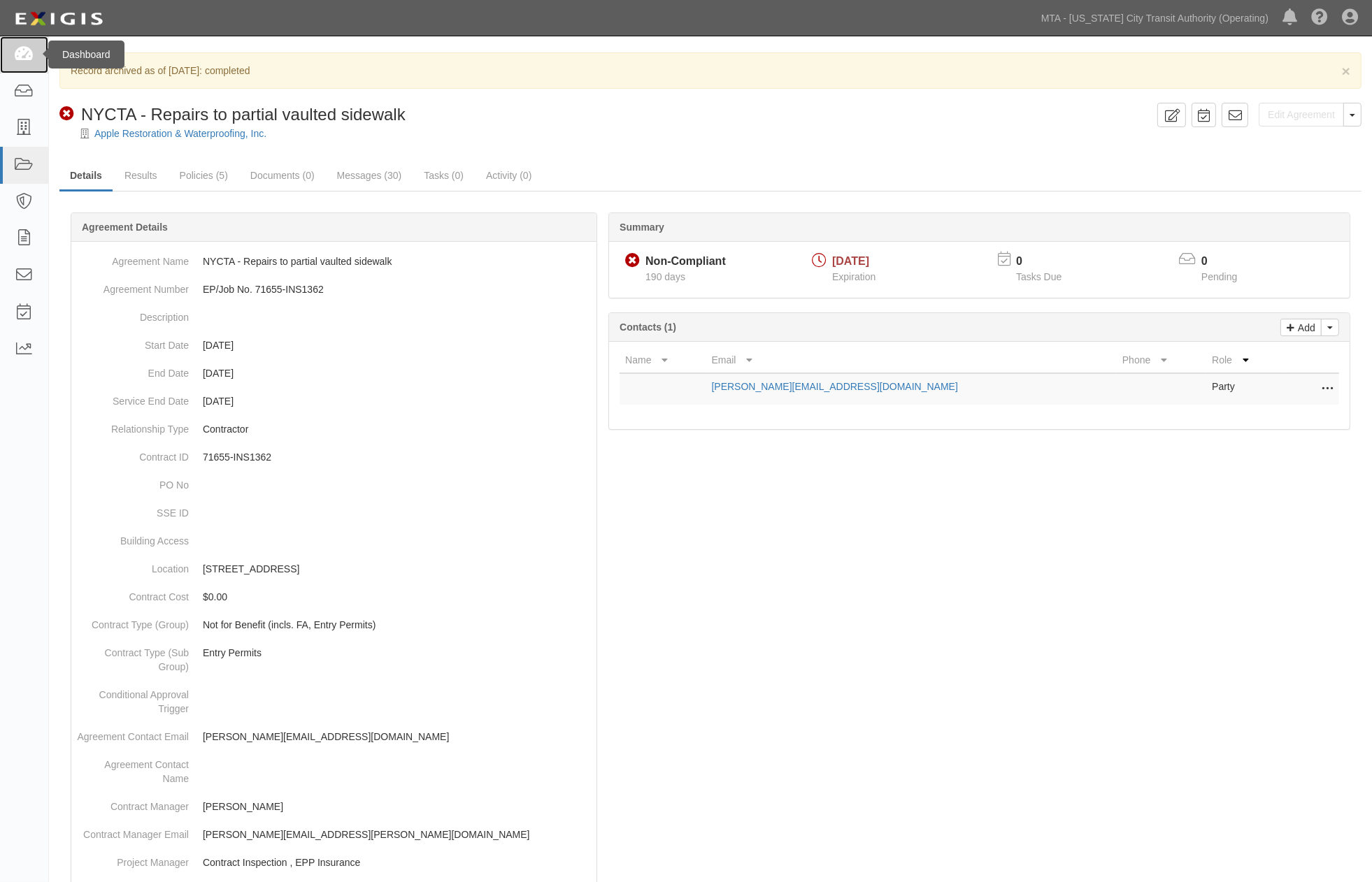
click at [16, 55] on icon at bounding box center [24, 55] width 20 height 16
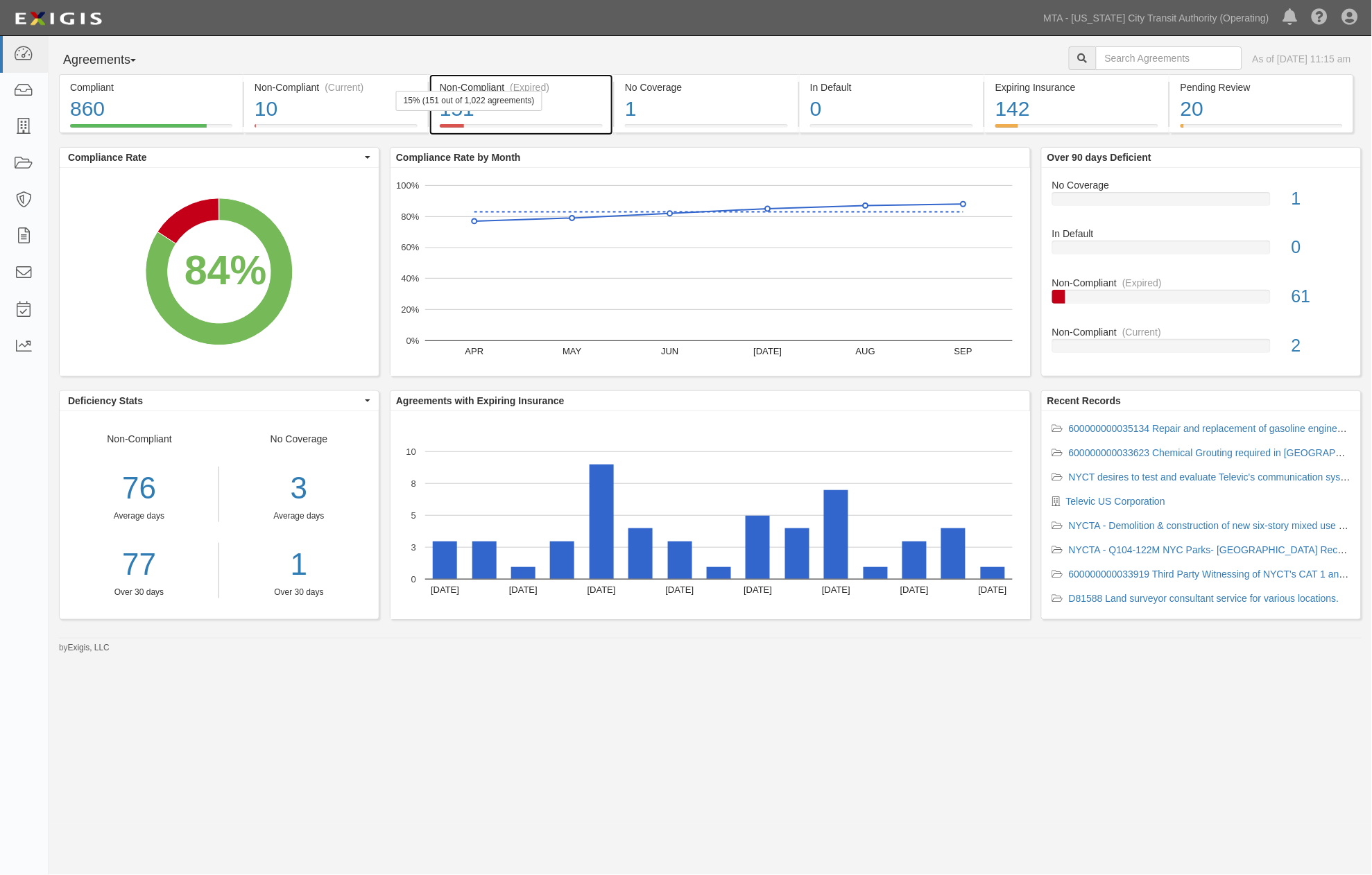
click at [550, 112] on div "151" at bounding box center [521, 109] width 163 height 30
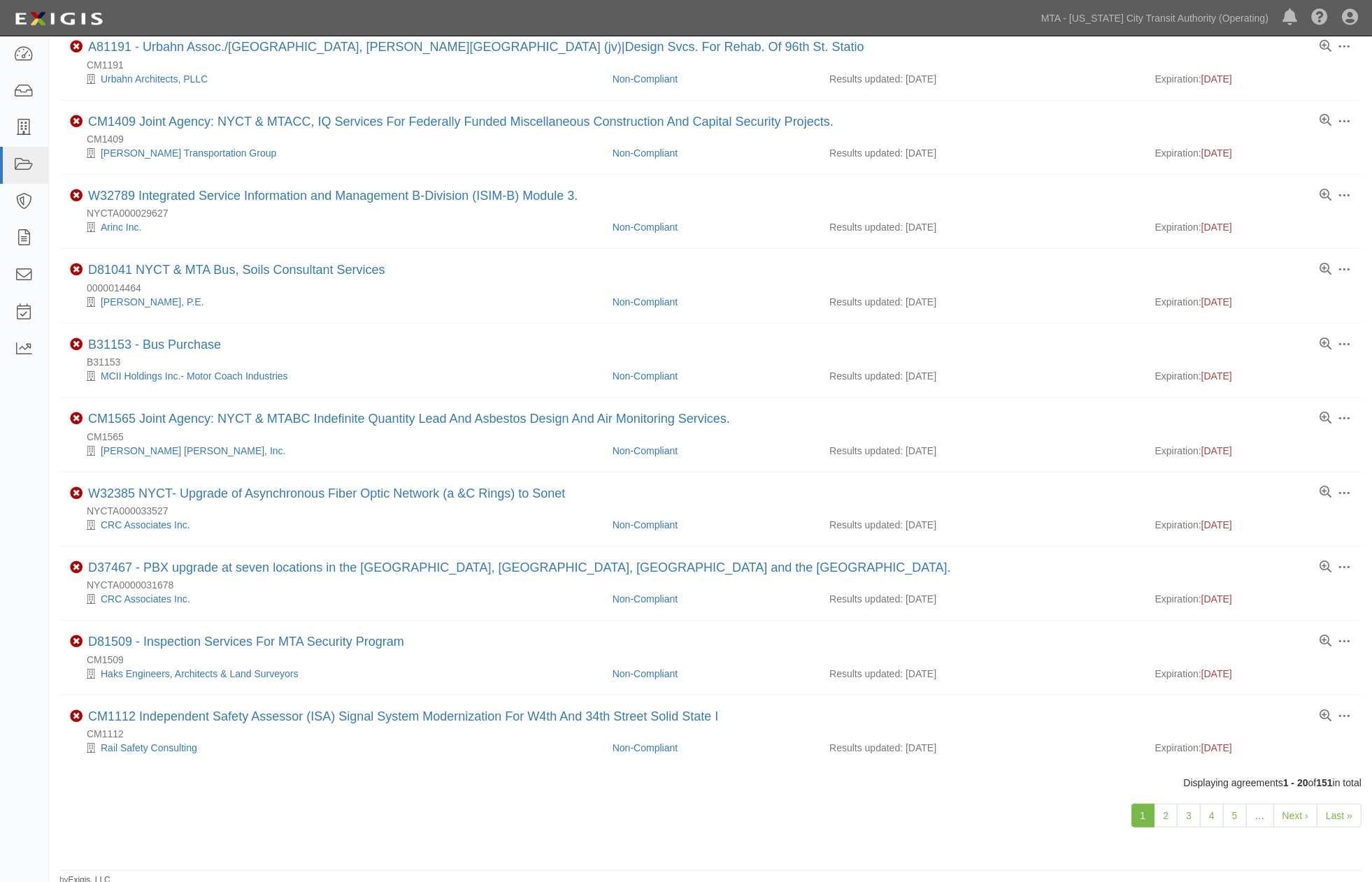
scroll to position [835, 0]
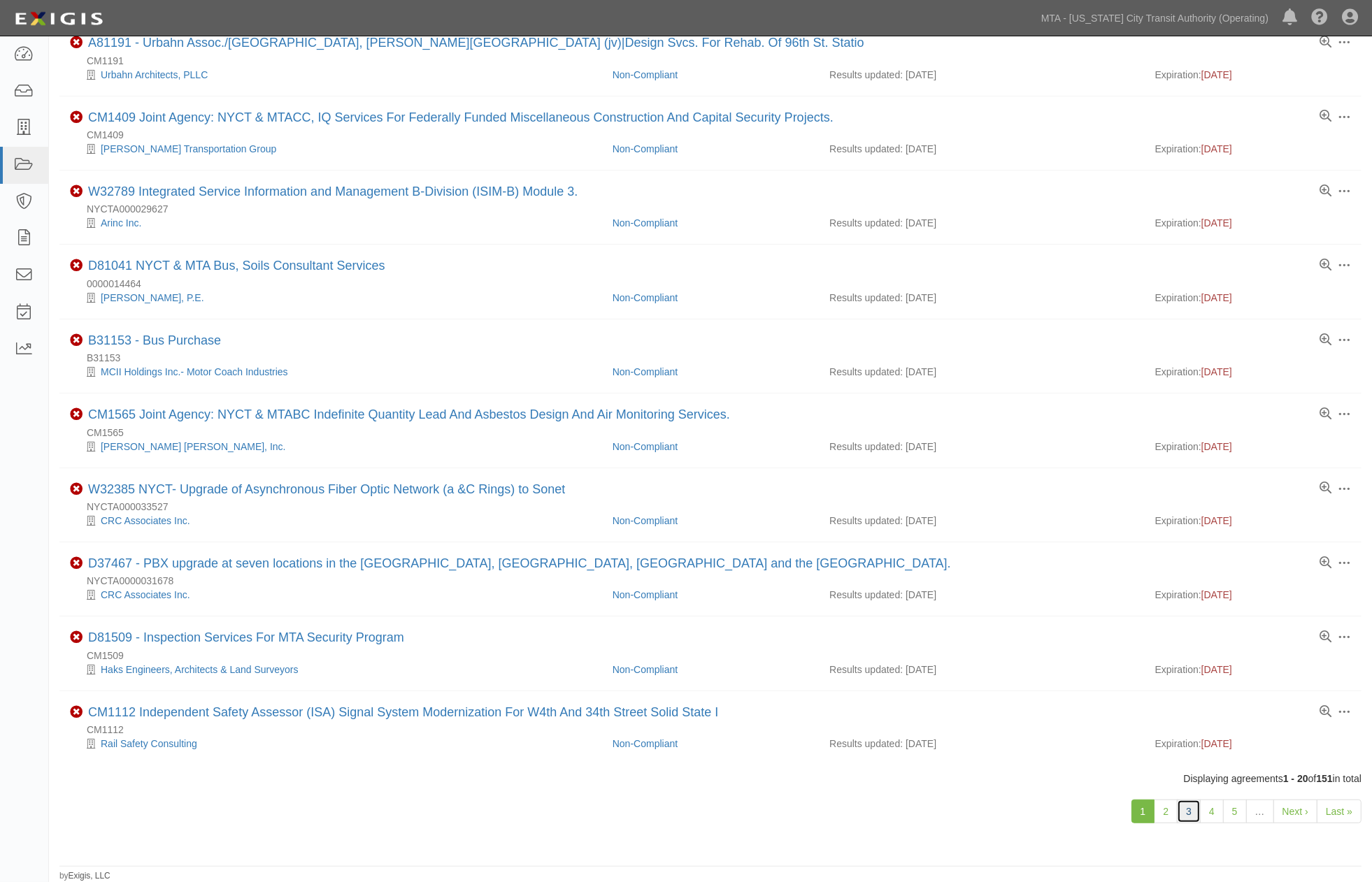
click at [1186, 812] on link "3" at bounding box center [1188, 811] width 24 height 24
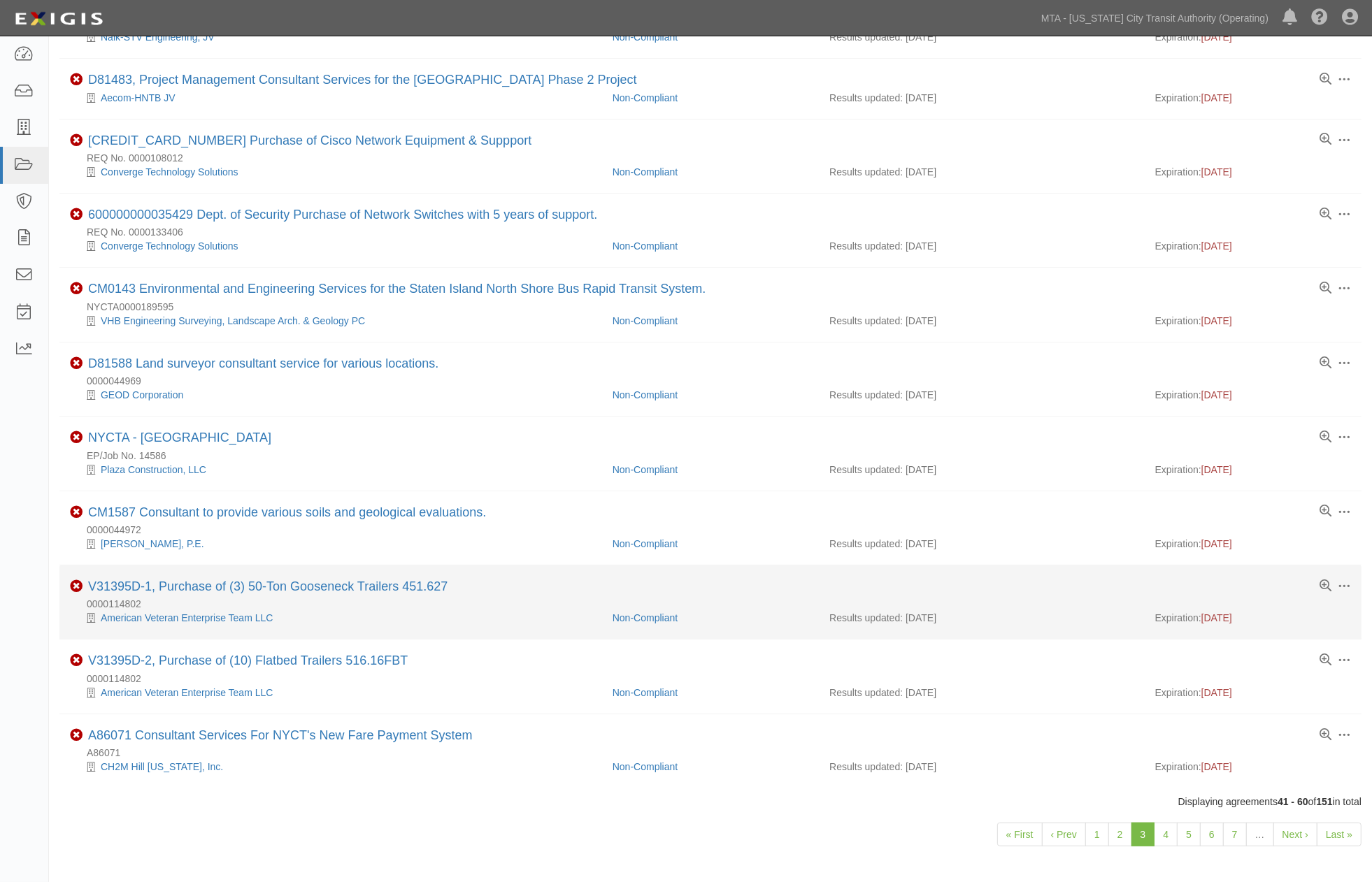
scroll to position [849, 0]
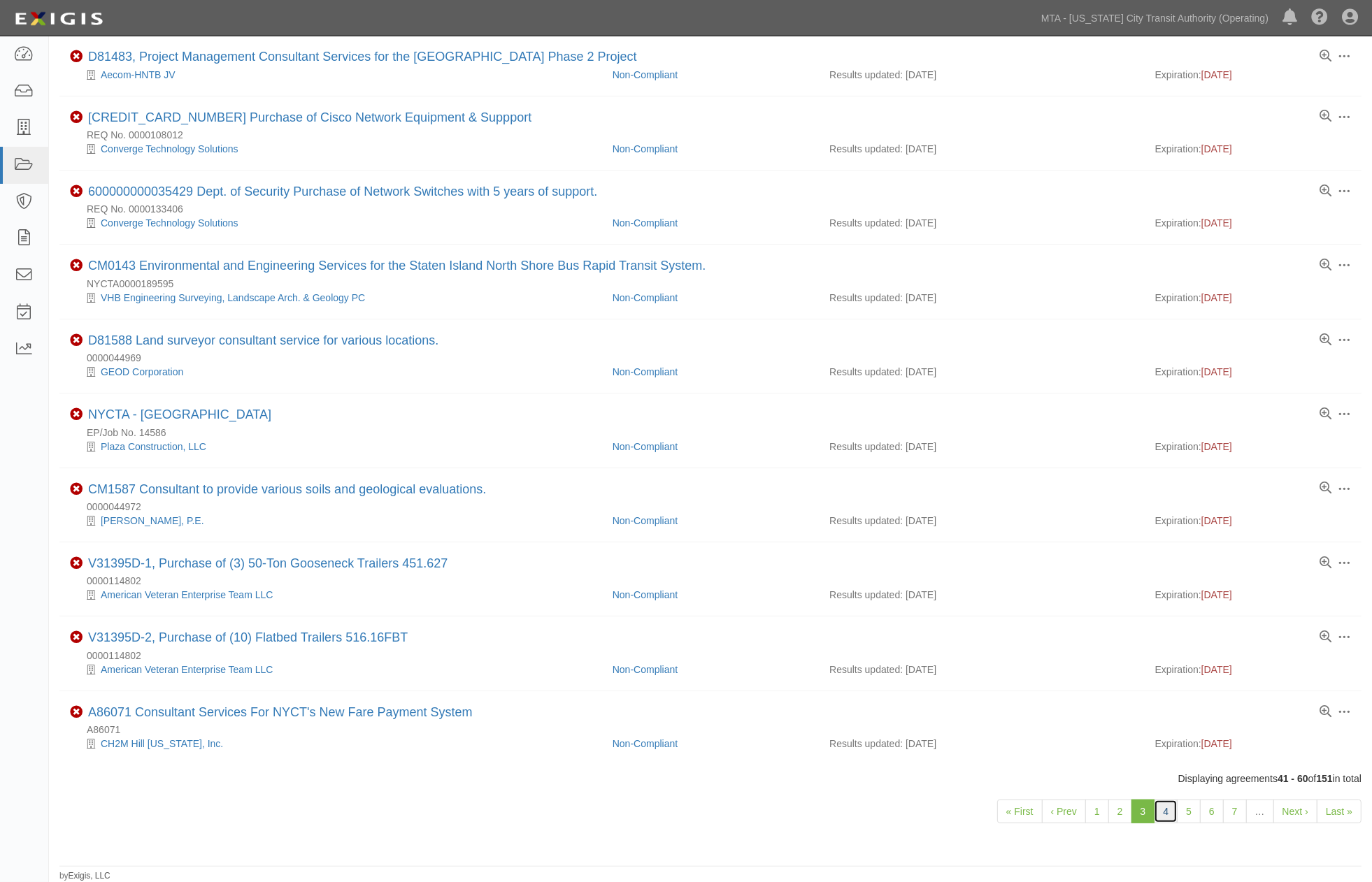
click at [1166, 811] on link "4" at bounding box center [1165, 811] width 24 height 24
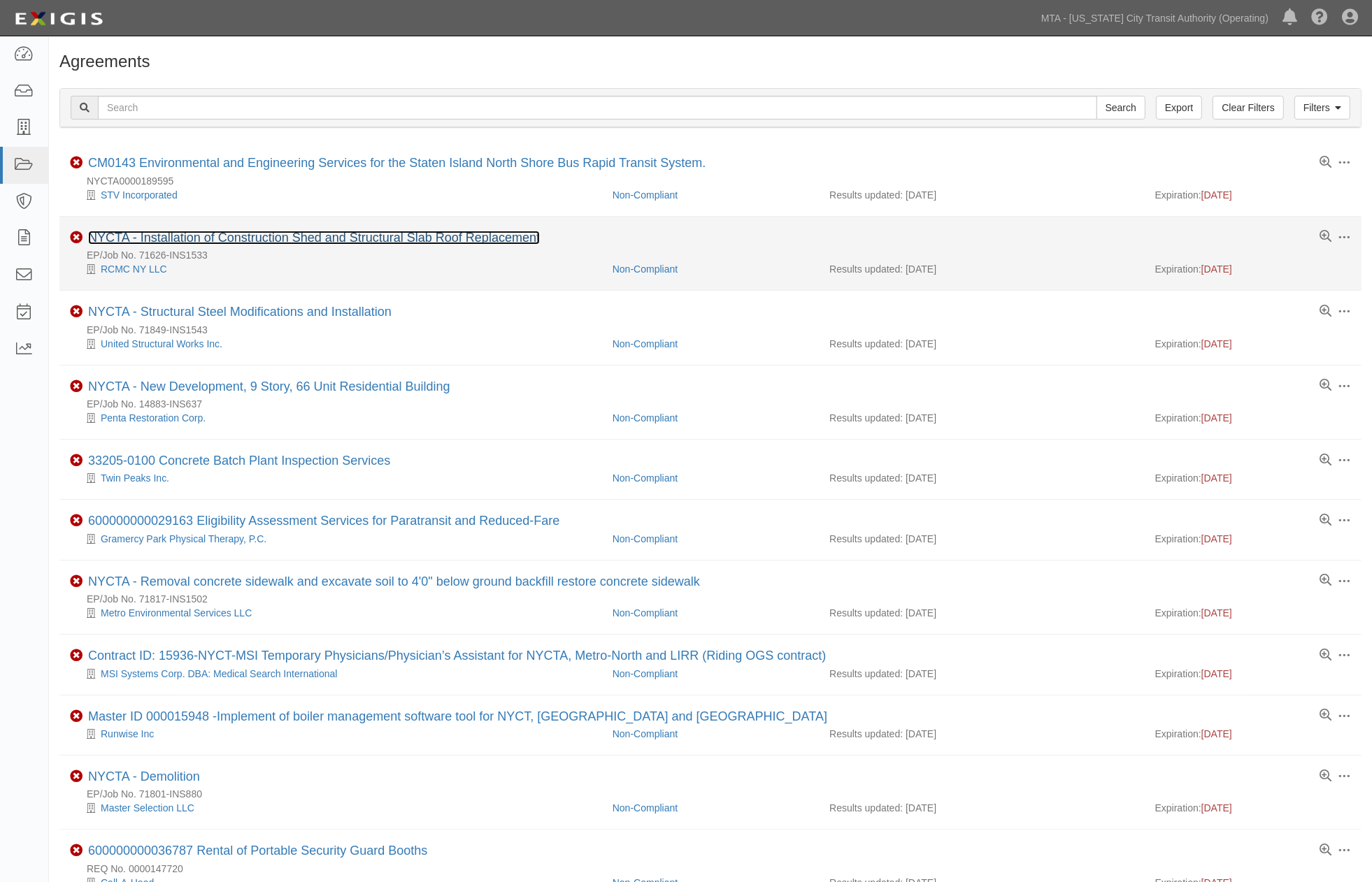
click at [257, 238] on link "NYCTA - Installation of Construction Shed and Structural Slab Roof Replacement" at bounding box center [314, 238] width 452 height 14
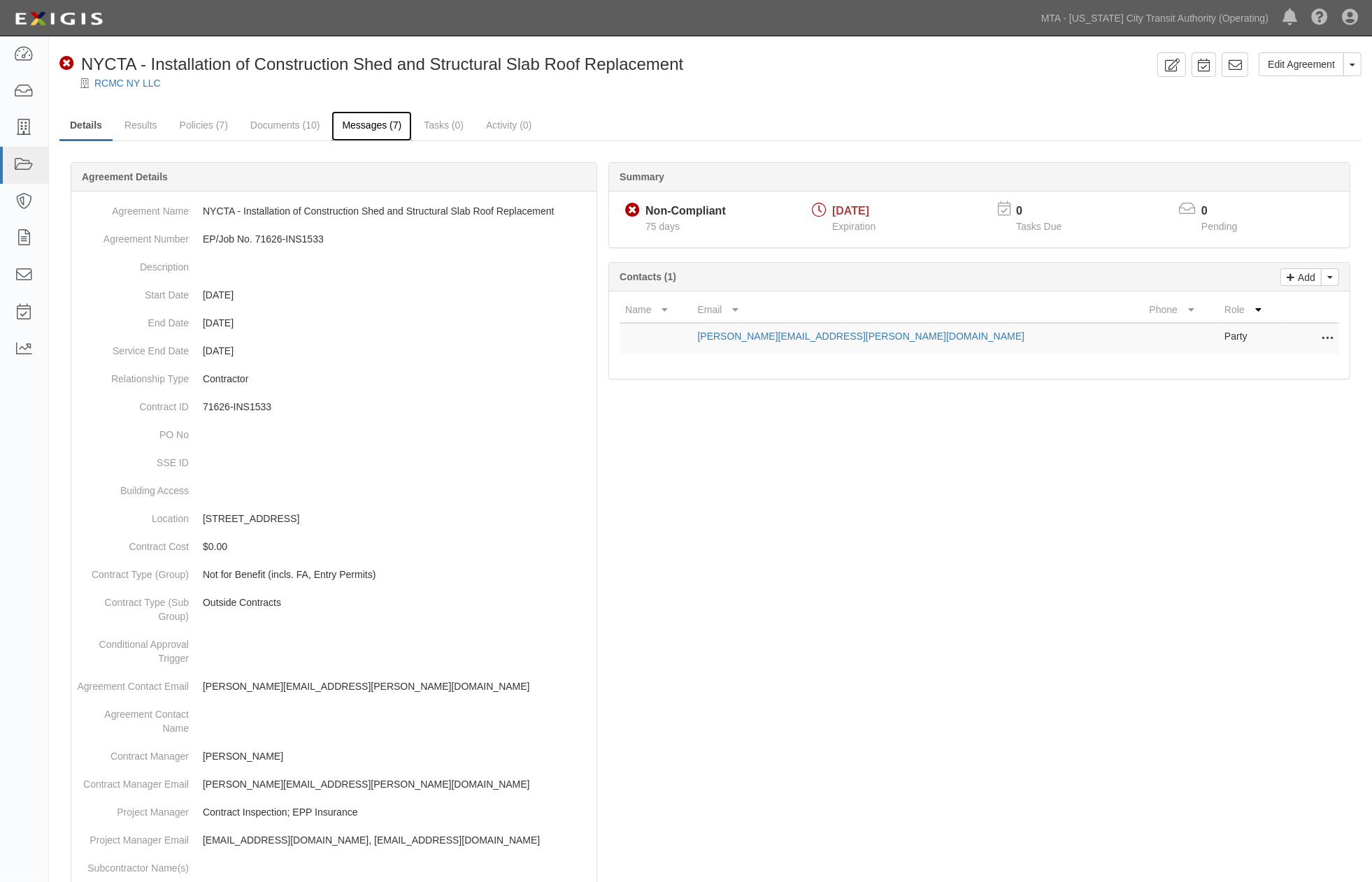
click at [374, 126] on link "Messages (7)" at bounding box center [371, 126] width 80 height 30
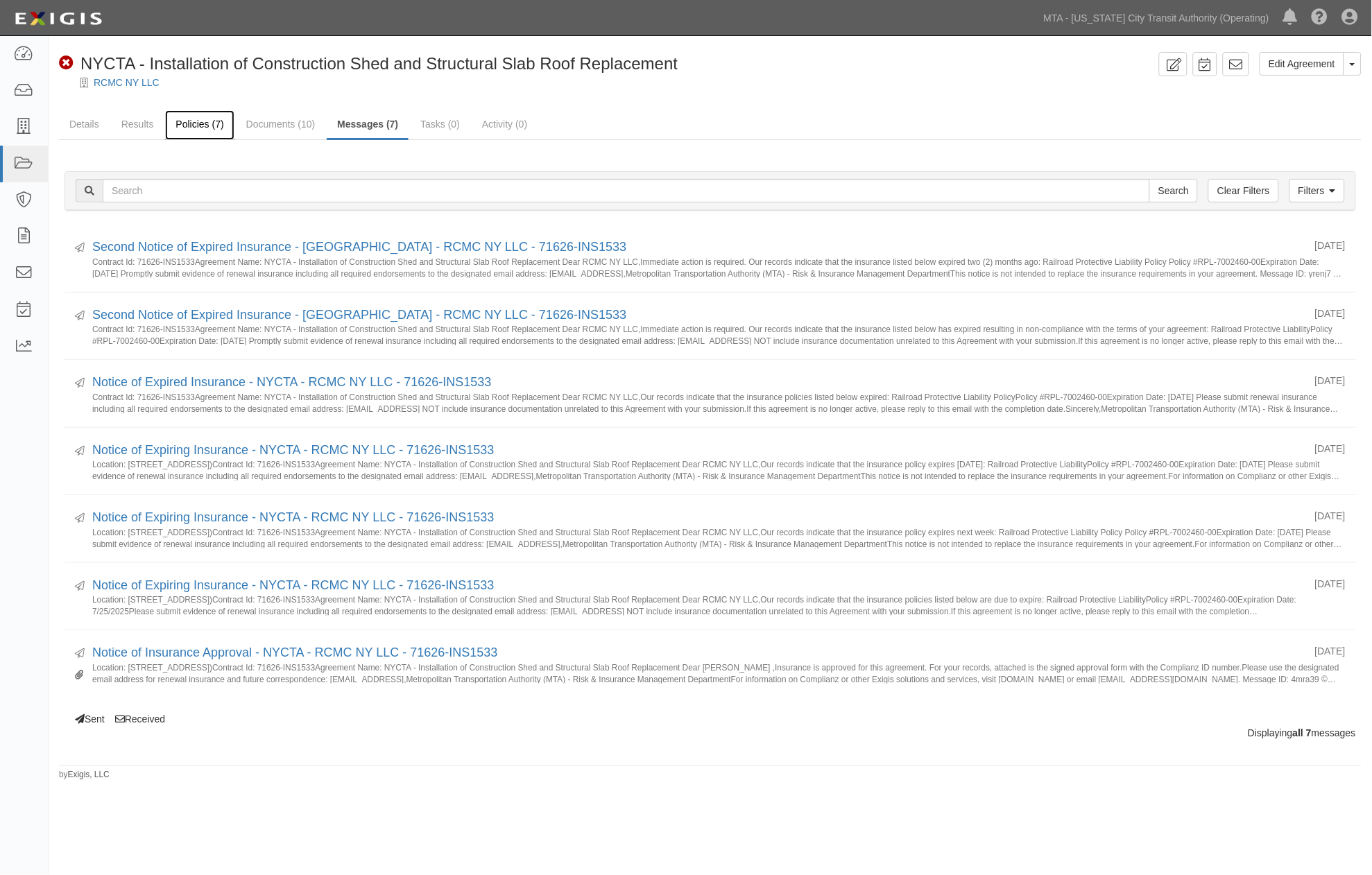
click at [212, 120] on link "Policies (7)" at bounding box center [199, 125] width 69 height 30
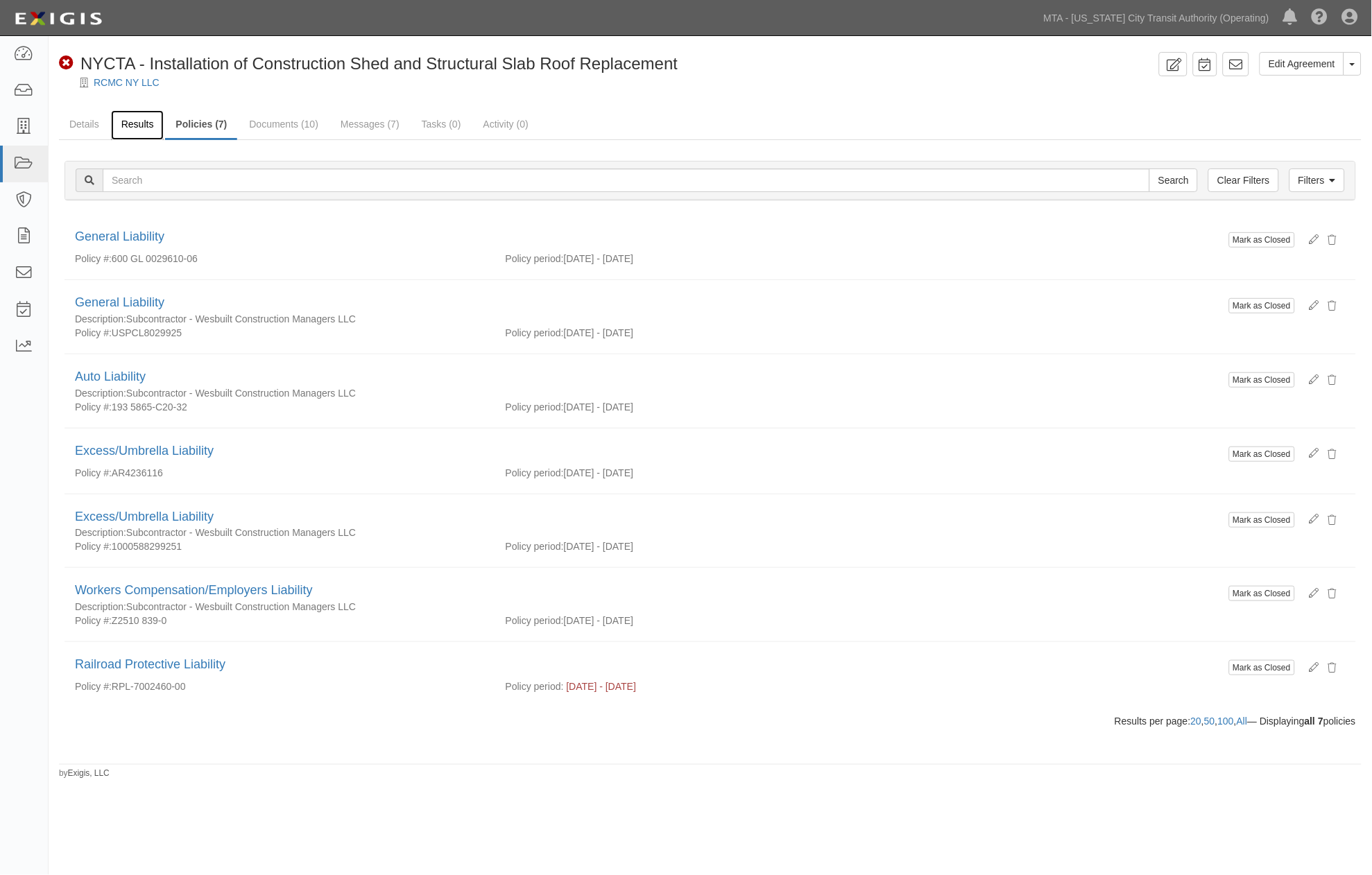
click at [134, 119] on link "Results" at bounding box center [137, 125] width 53 height 30
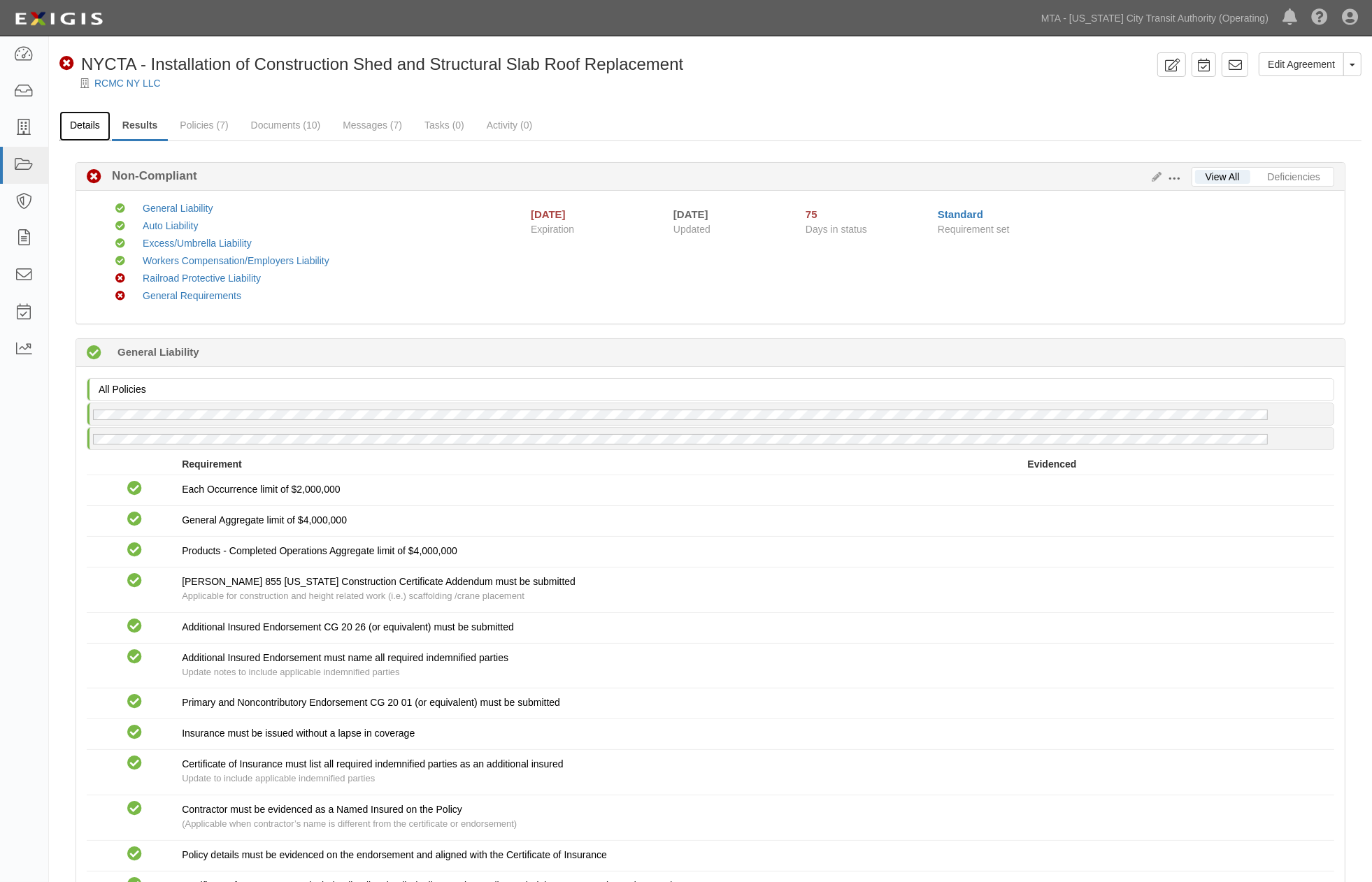
click at [84, 120] on link "Details" at bounding box center [84, 126] width 51 height 30
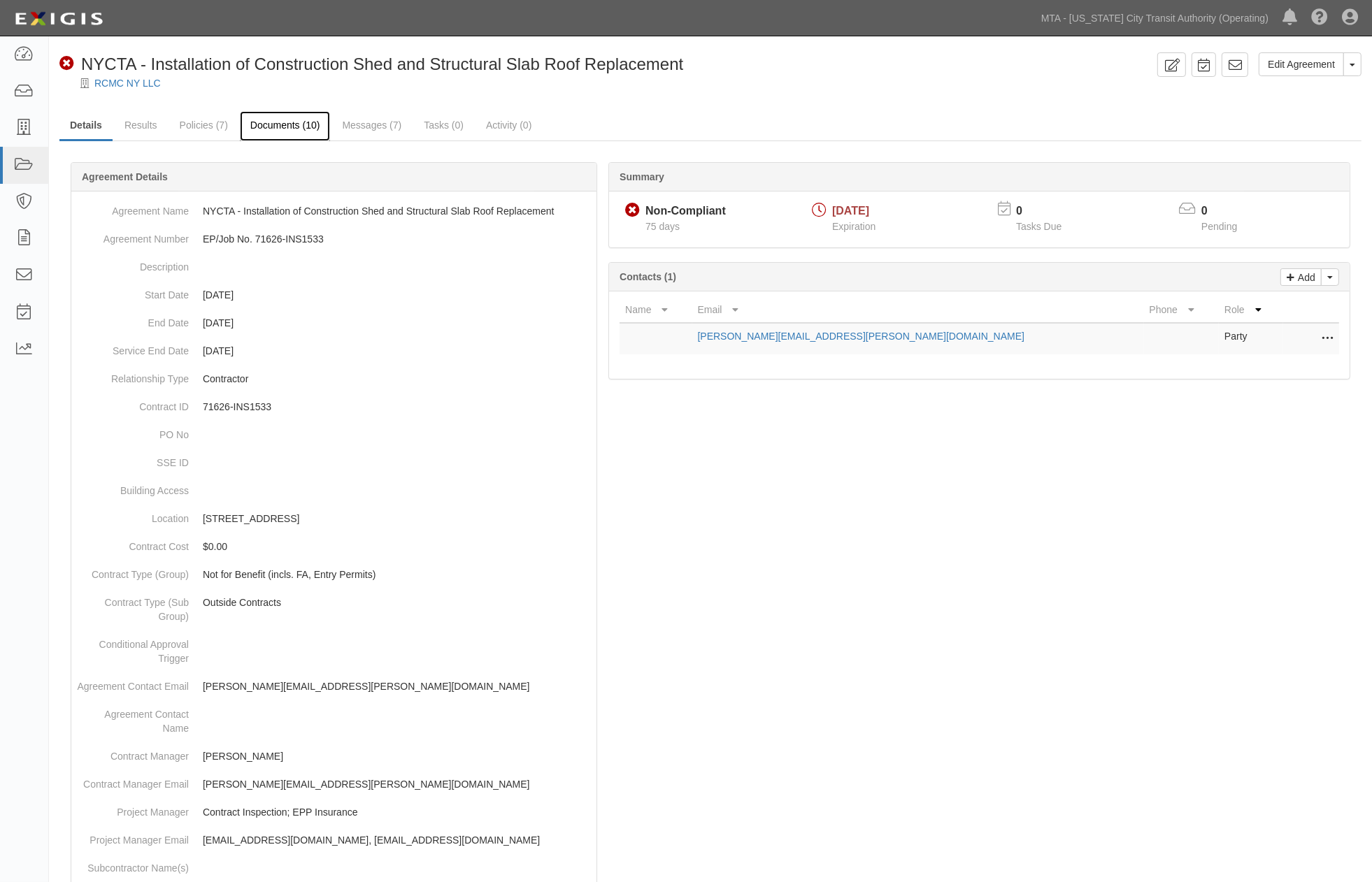
click at [277, 119] on link "Documents (10)" at bounding box center [285, 126] width 91 height 30
click at [204, 127] on link "Policies (7)" at bounding box center [203, 126] width 69 height 30
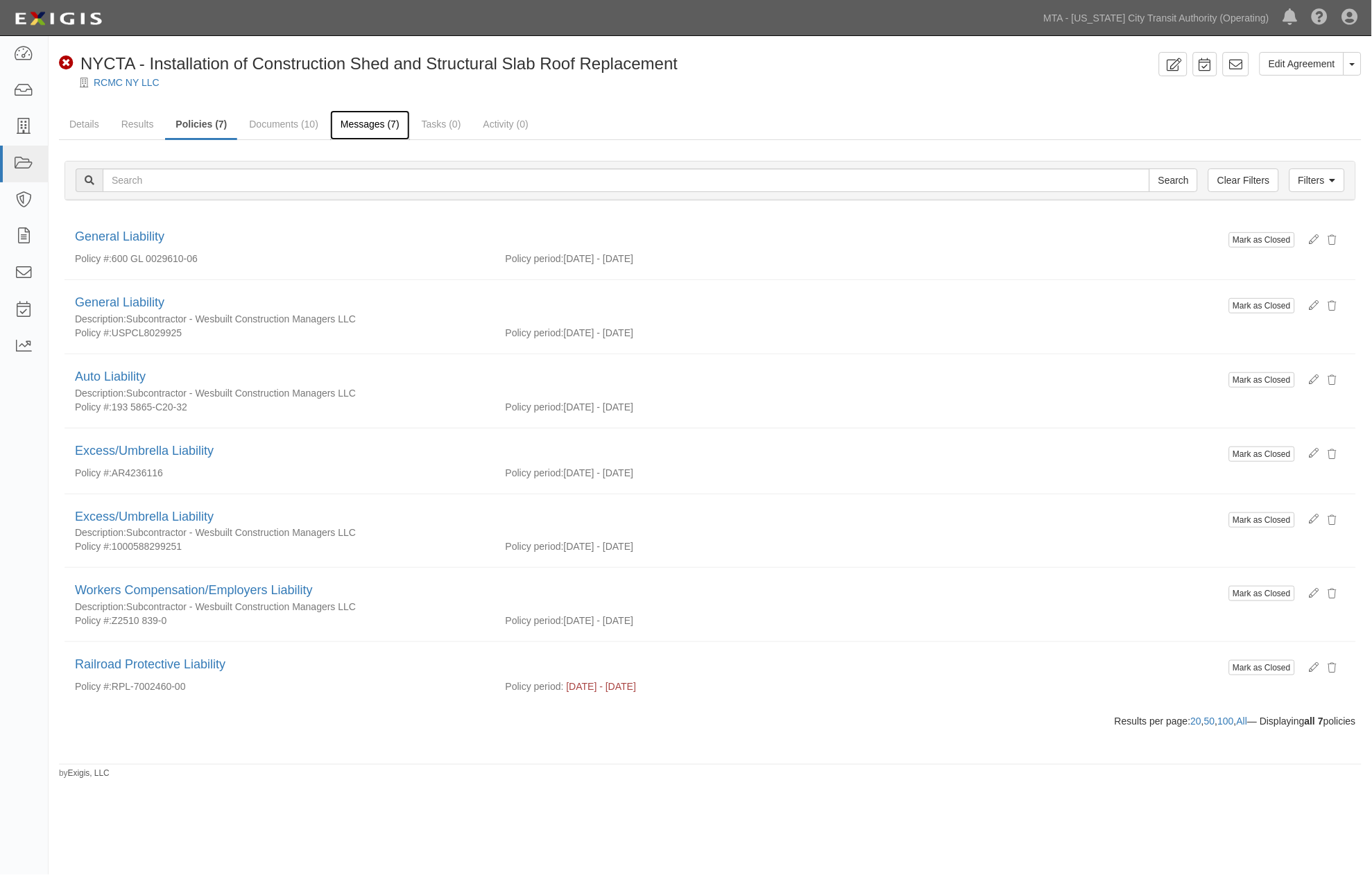
click at [368, 123] on link "Messages (7)" at bounding box center [370, 125] width 80 height 30
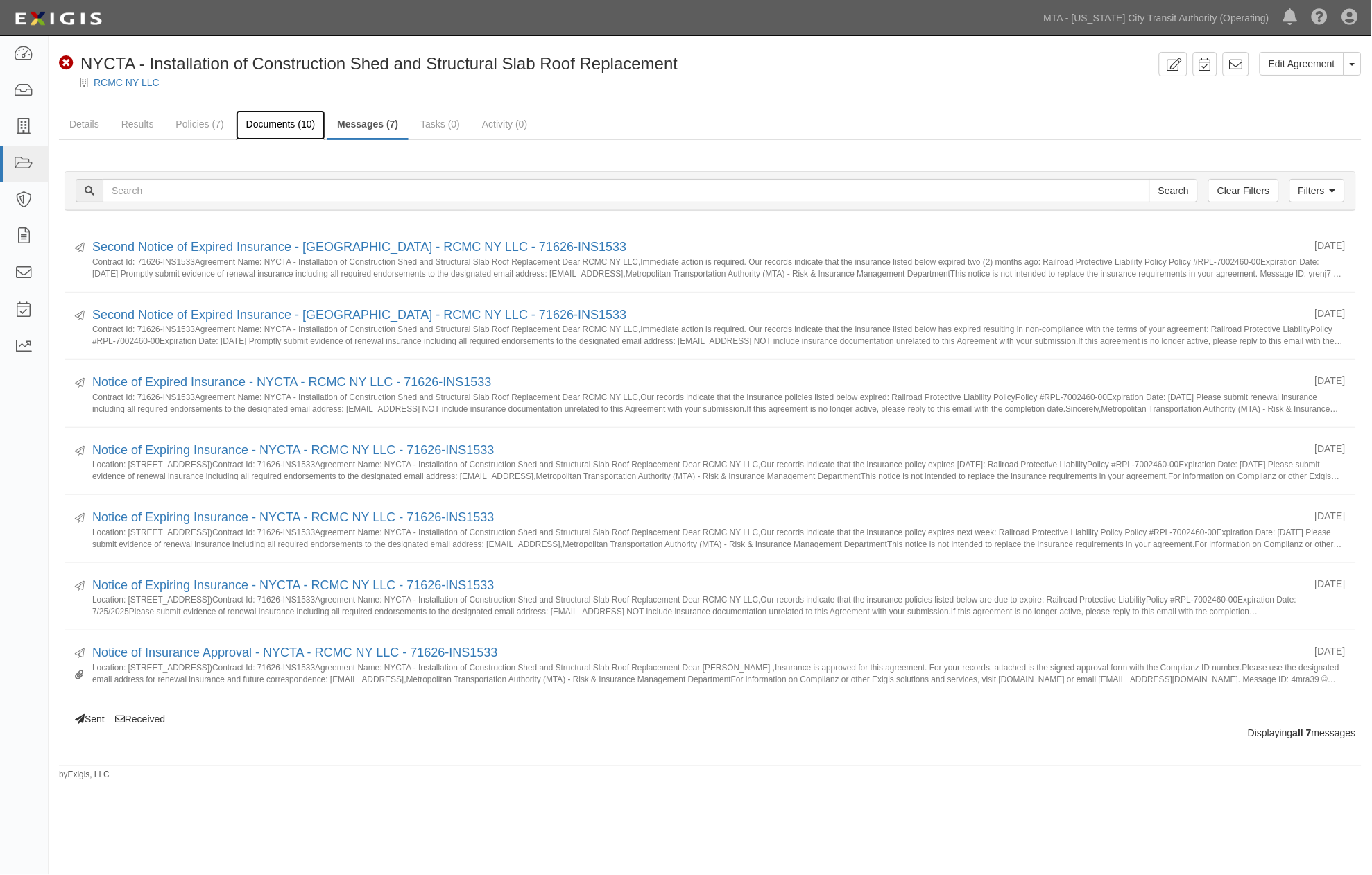
click at [264, 121] on link "Documents (10)" at bounding box center [281, 125] width 90 height 30
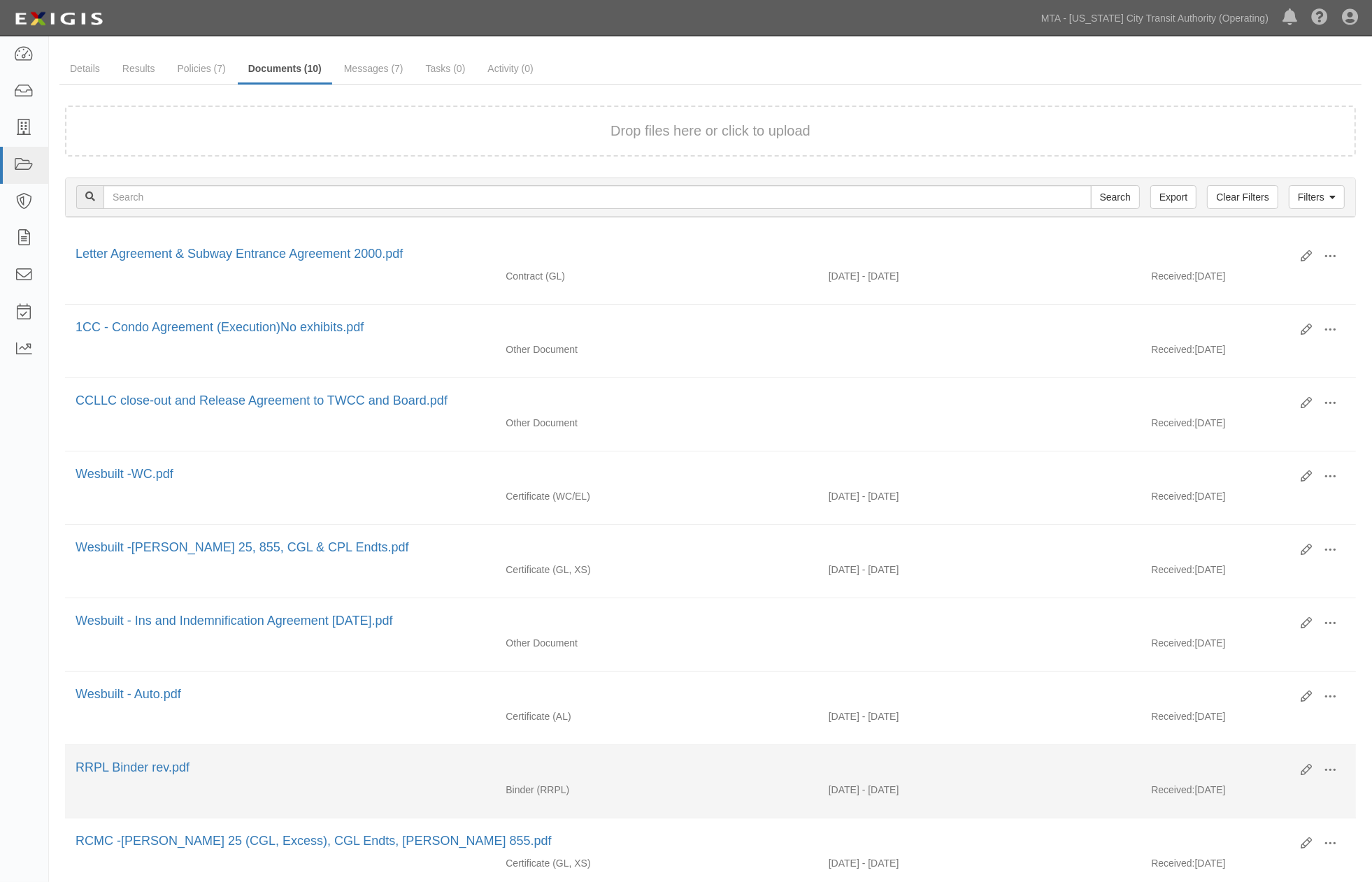
scroll to position [155, 0]
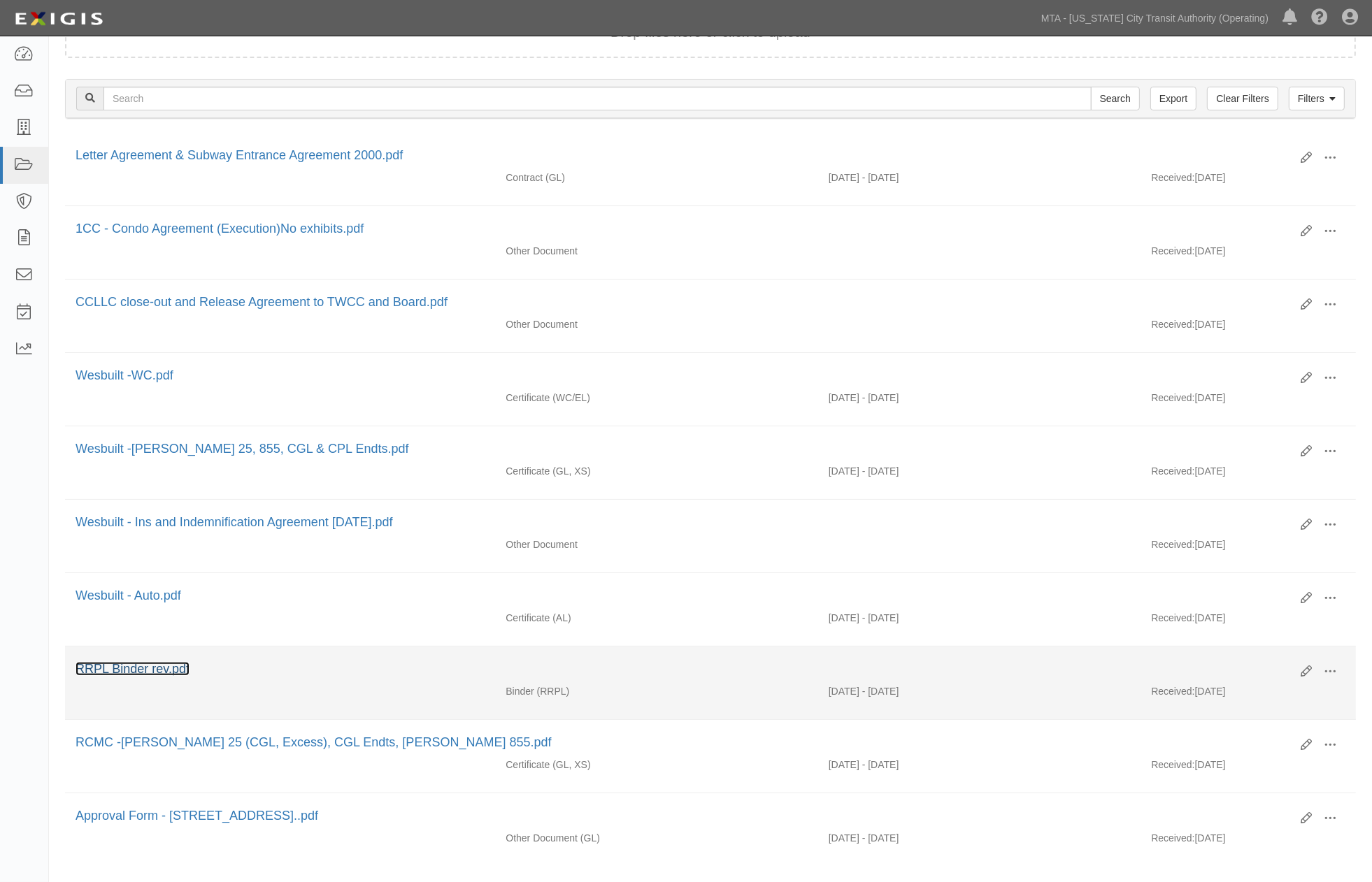
click at [137, 676] on link "RRPL Binder rev.pdf" at bounding box center [132, 669] width 114 height 14
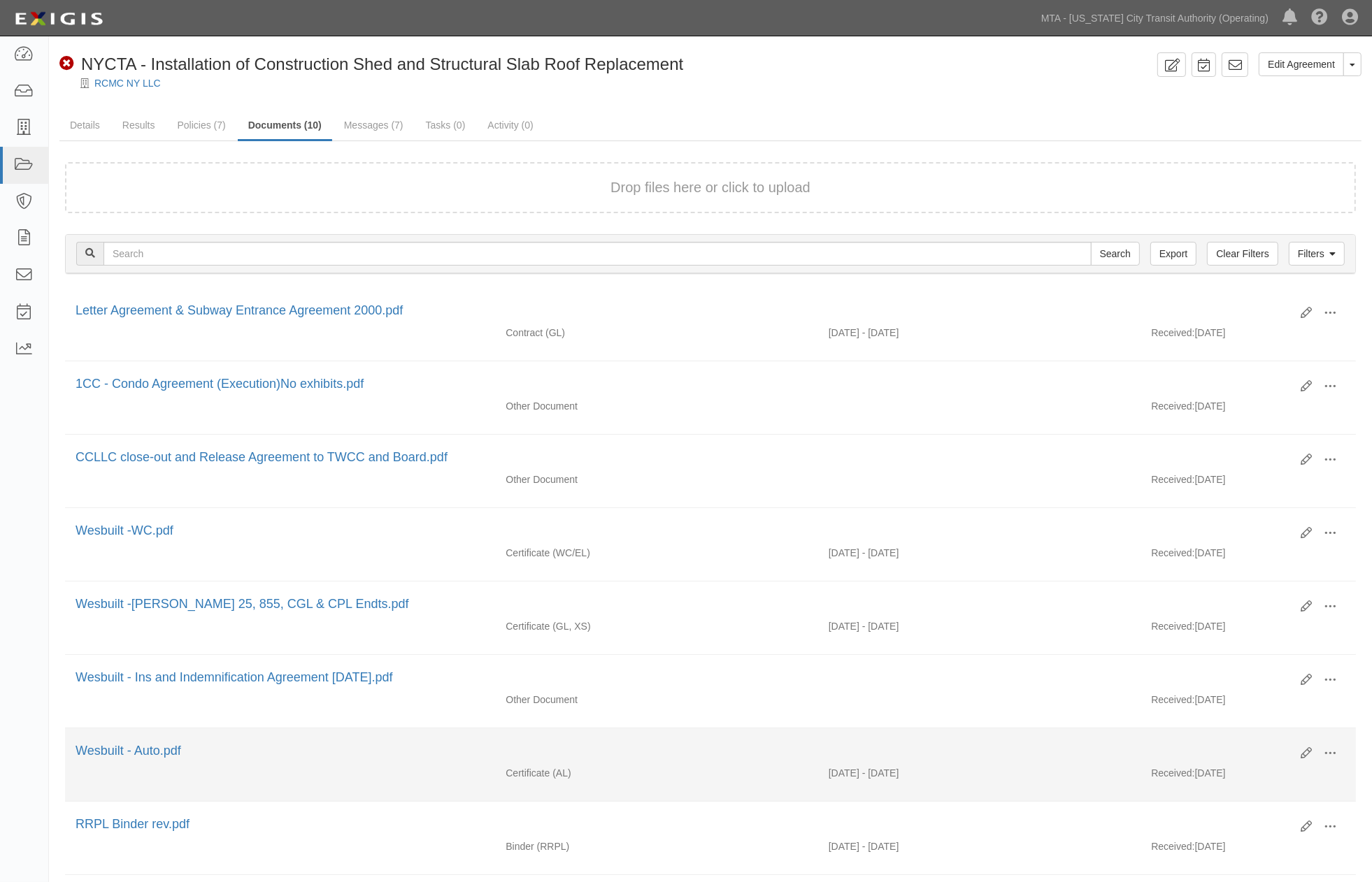
scroll to position [239, 0]
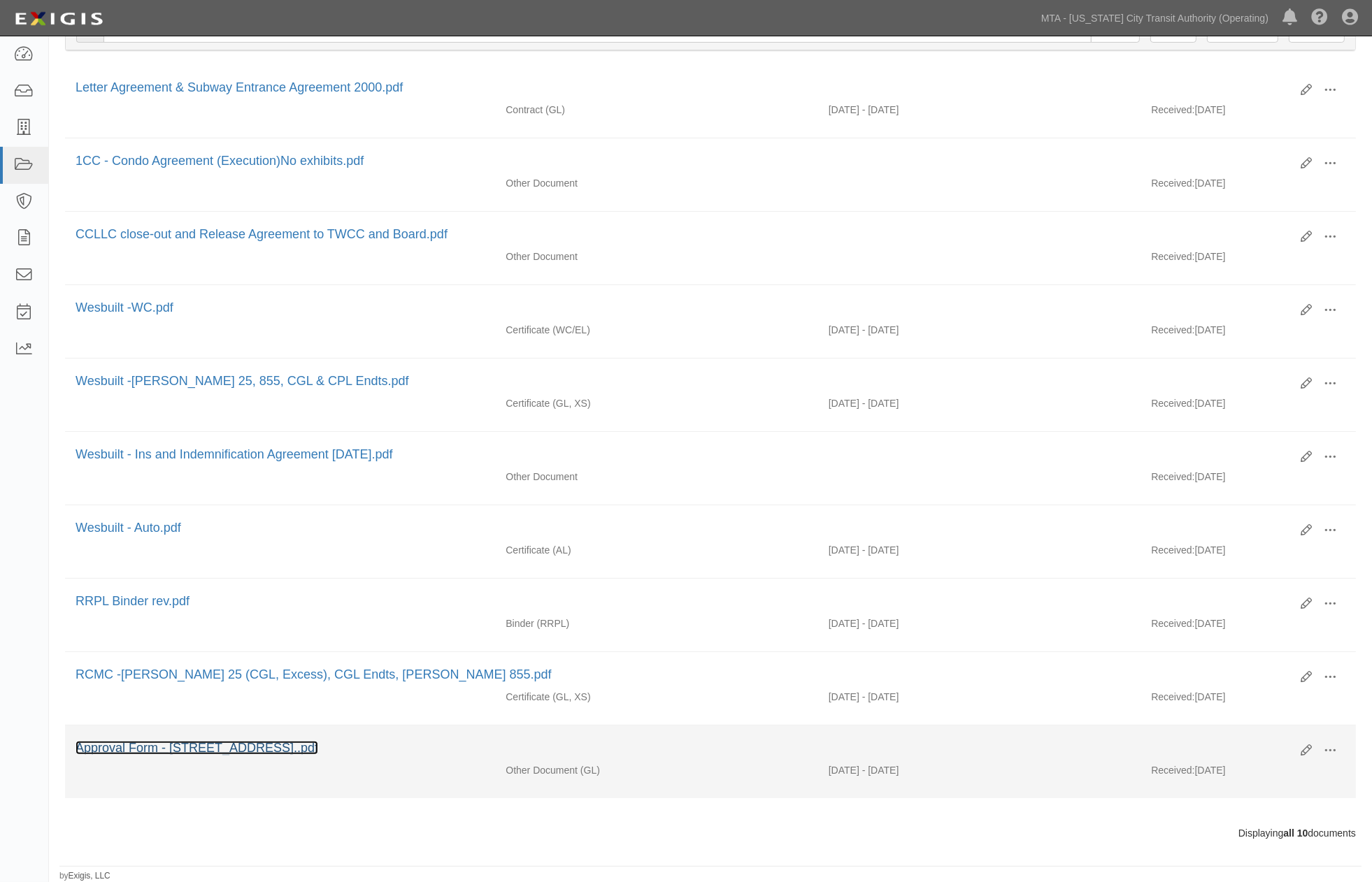
click at [310, 745] on link "Approval Form - 10 Columbus Circle, Manhattan..pdf" at bounding box center [197, 748] width 243 height 14
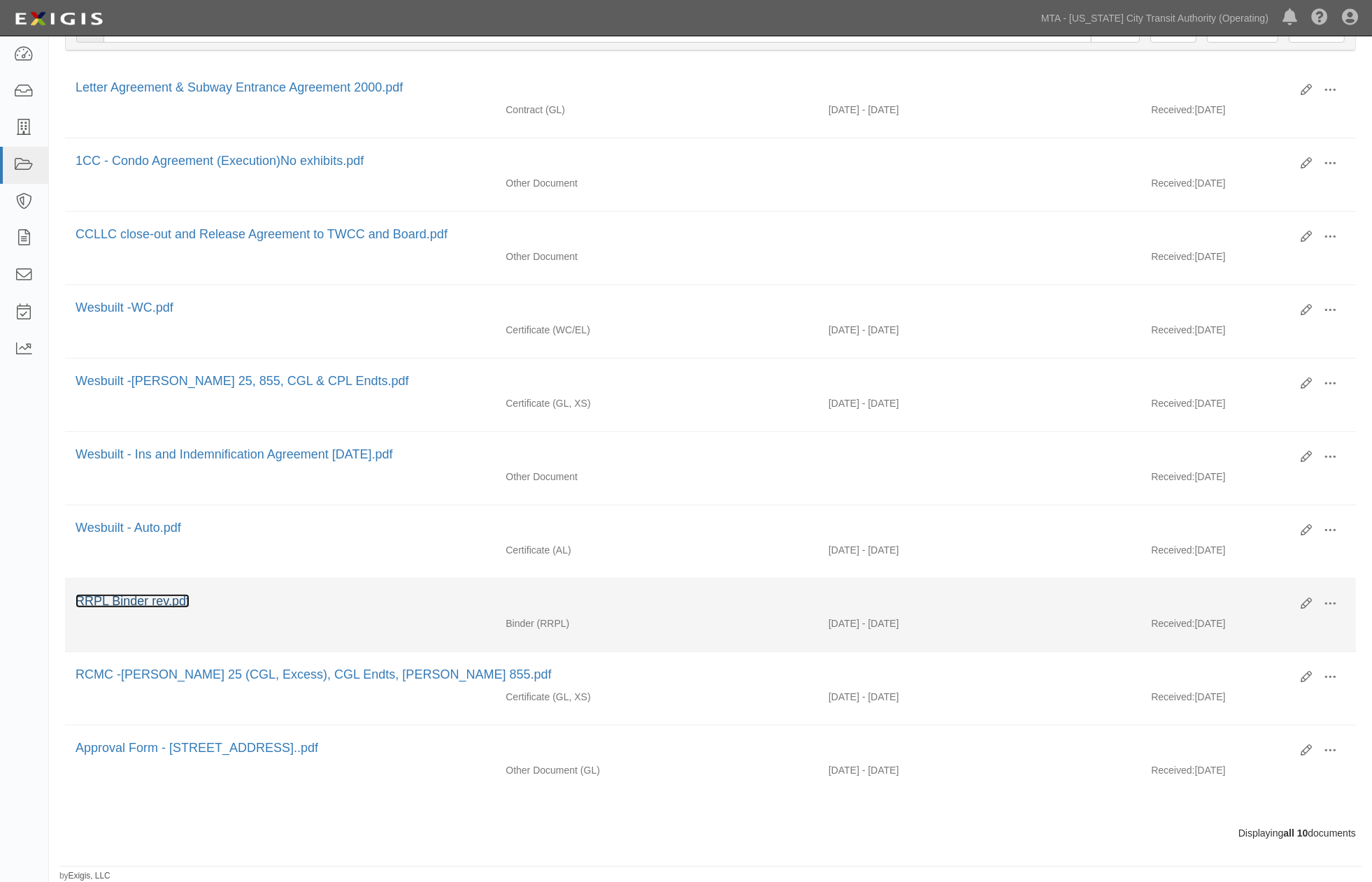
click at [145, 596] on link "RRPL Binder rev.pdf" at bounding box center [132, 601] width 114 height 14
click at [1326, 597] on span at bounding box center [1329, 603] width 13 height 13
click at [1232, 617] on link "View" at bounding box center [1261, 624] width 110 height 25
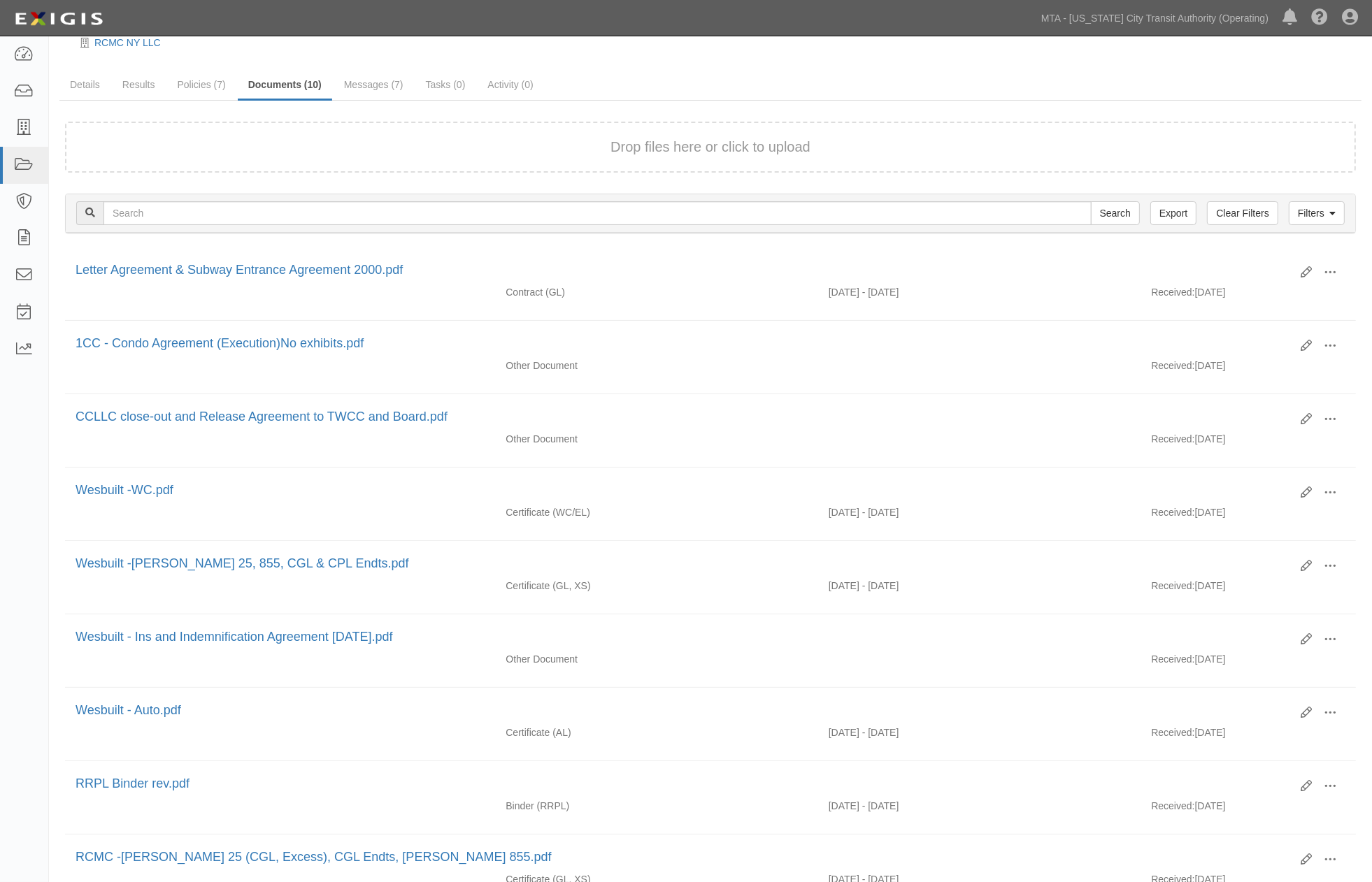
scroll to position [0, 0]
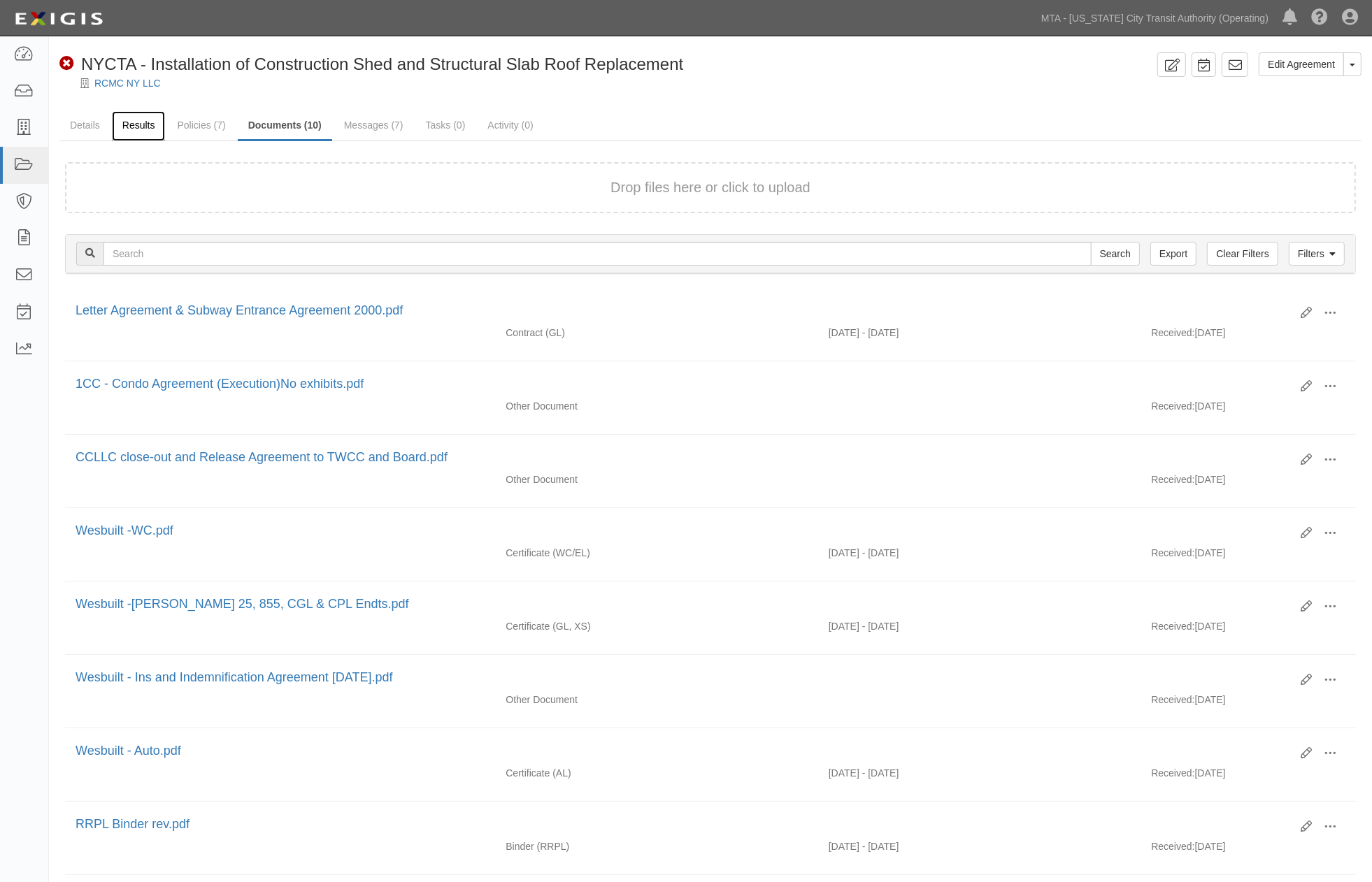
click at [143, 119] on link "Results" at bounding box center [138, 126] width 54 height 30
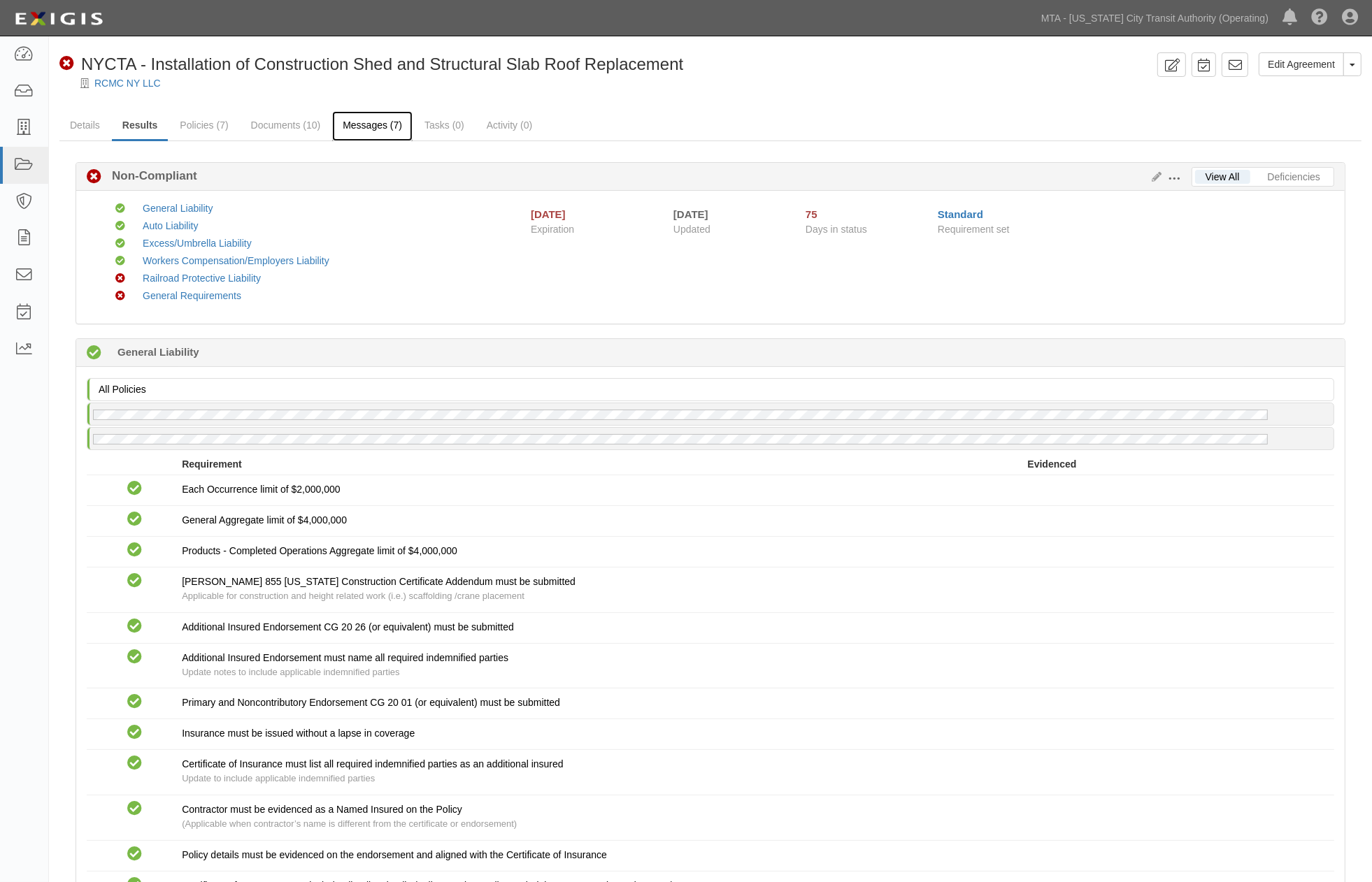
click at [376, 121] on link "Messages (7)" at bounding box center [372, 126] width 80 height 30
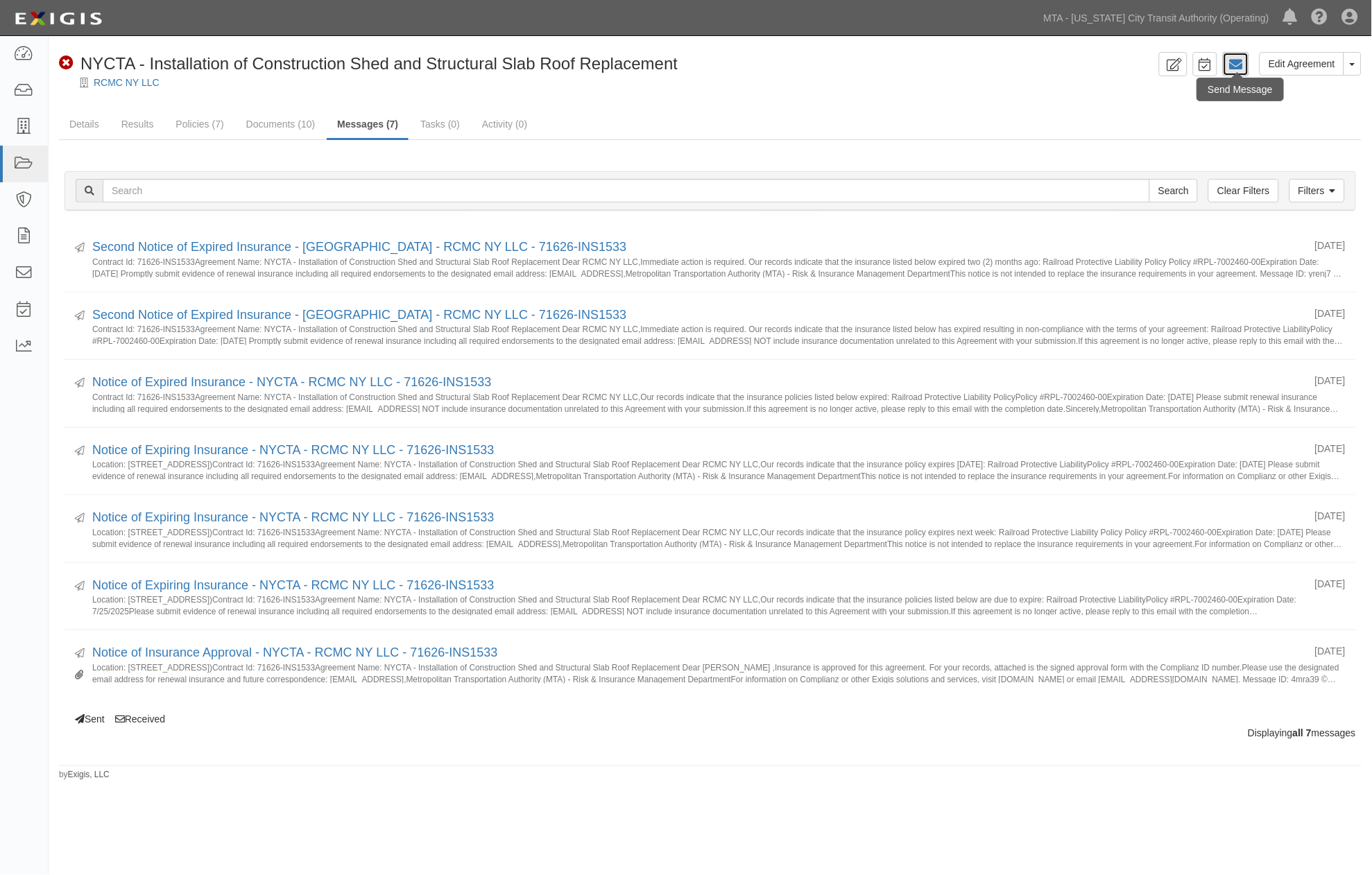
click at [1236, 63] on icon at bounding box center [1236, 64] width 14 height 14
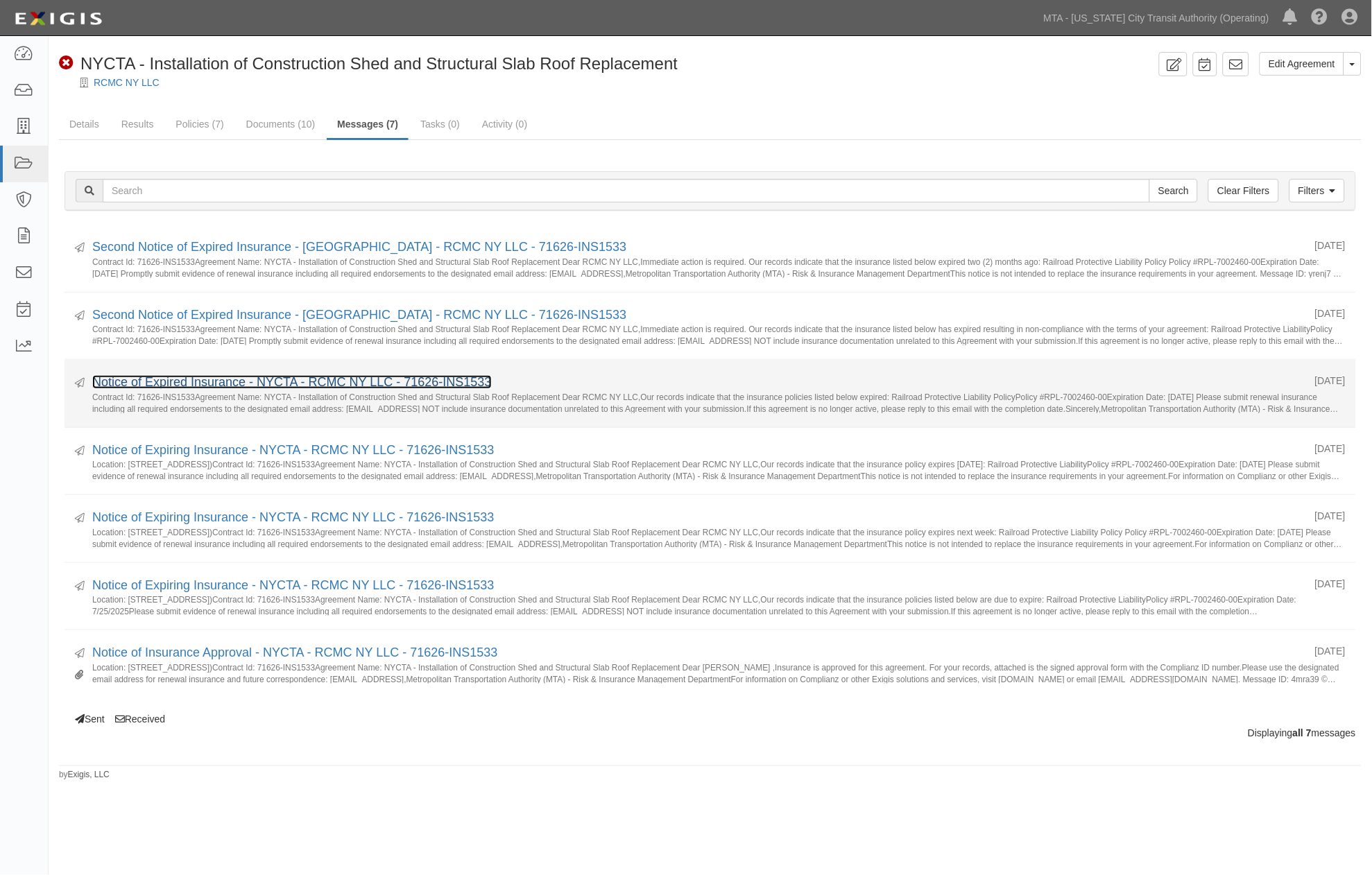
click at [236, 379] on link "Notice of Expired Insurance - NYCTA - RCMC NY LLC - 71626-INS1533" at bounding box center [292, 382] width 399 height 14
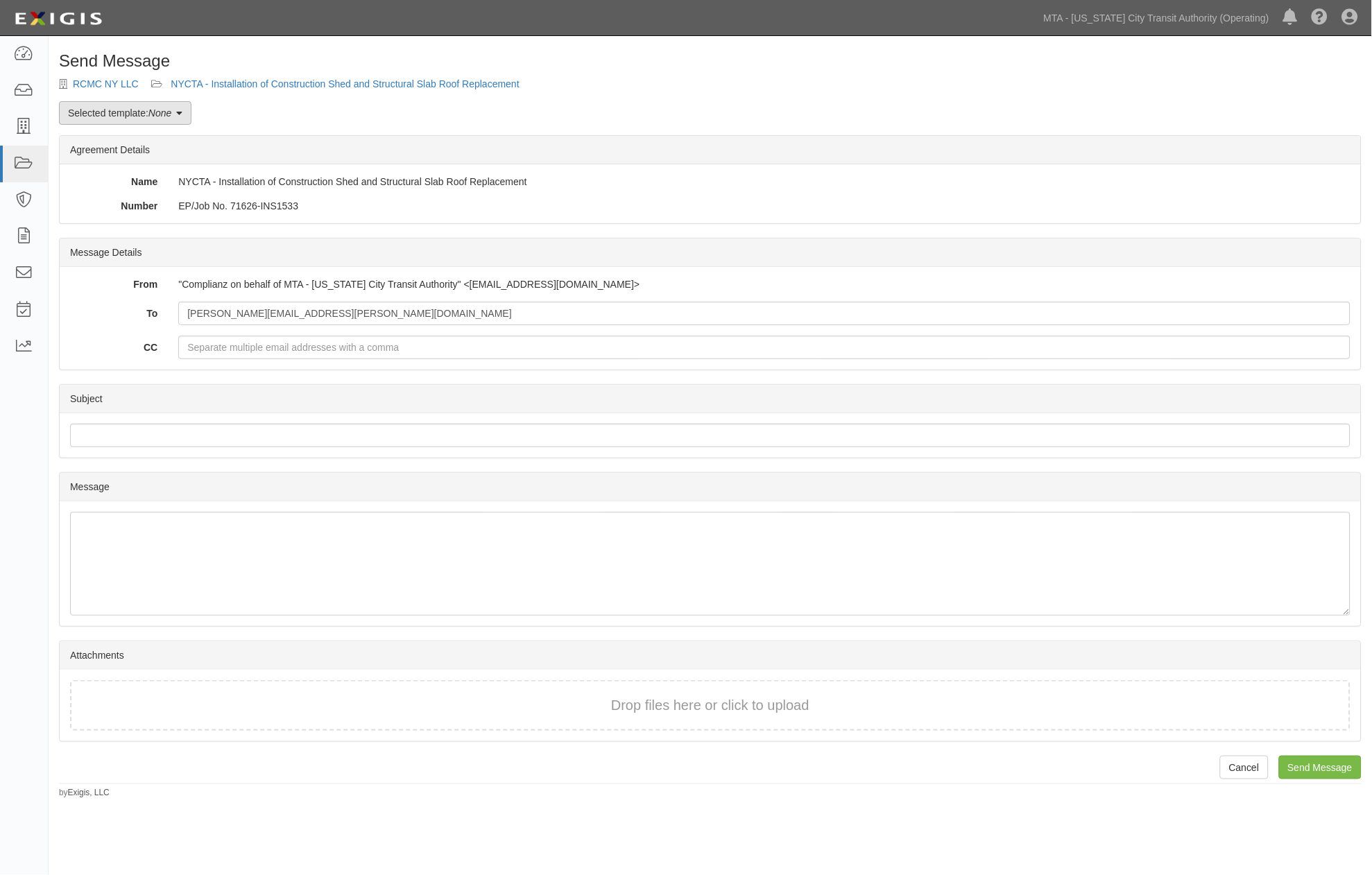
click at [182, 113] on icon at bounding box center [179, 114] width 6 height 10
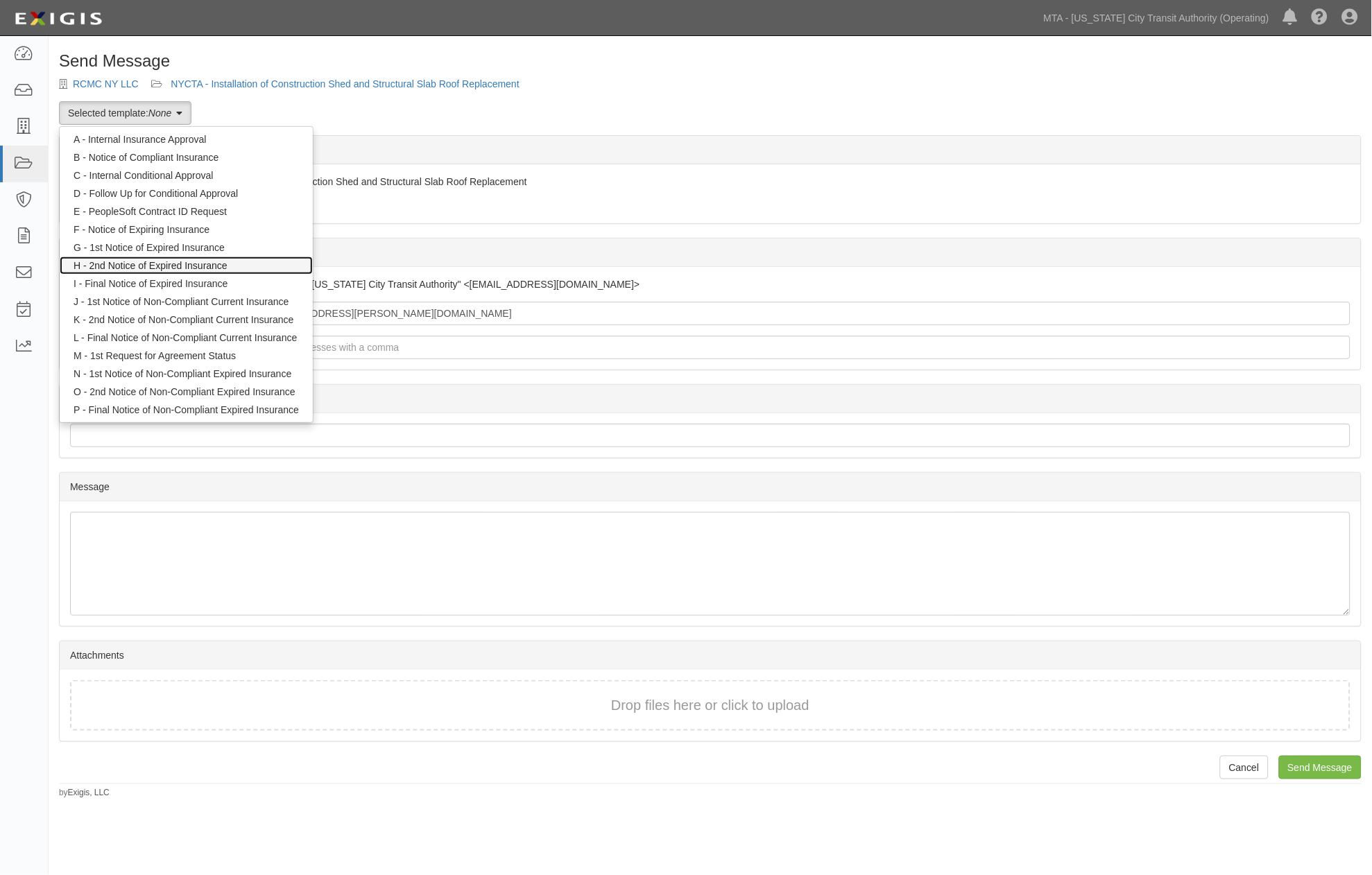
click at [200, 261] on link "H - 2nd Notice of Expired Insurance" at bounding box center [186, 266] width 253 height 18
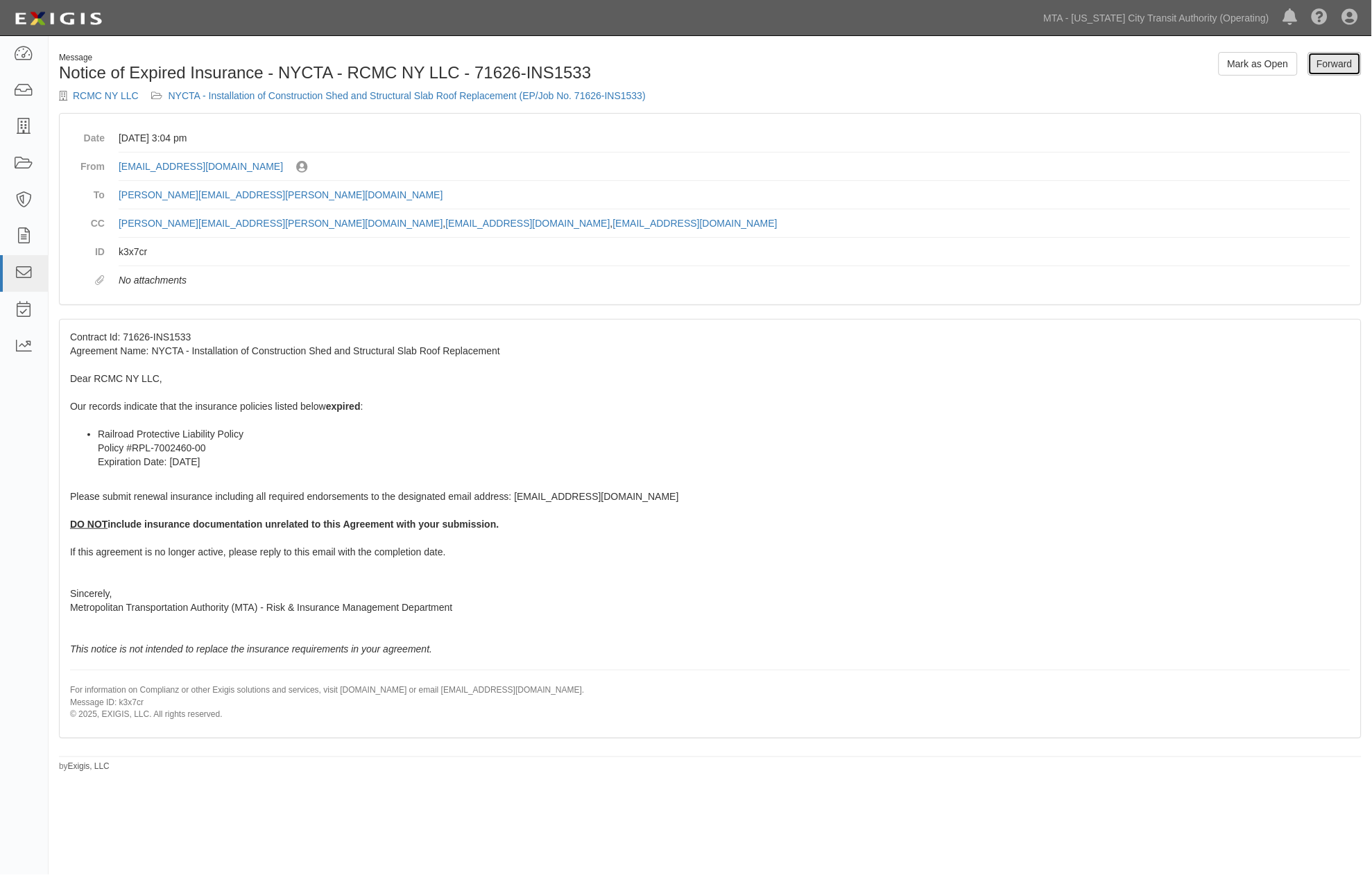
click at [1337, 66] on link "Forward" at bounding box center [1335, 63] width 53 height 23
click at [430, 93] on link "NYCTA - Installation of Construction Shed and Structural Slab Roof Replacement …" at bounding box center [407, 96] width 477 height 11
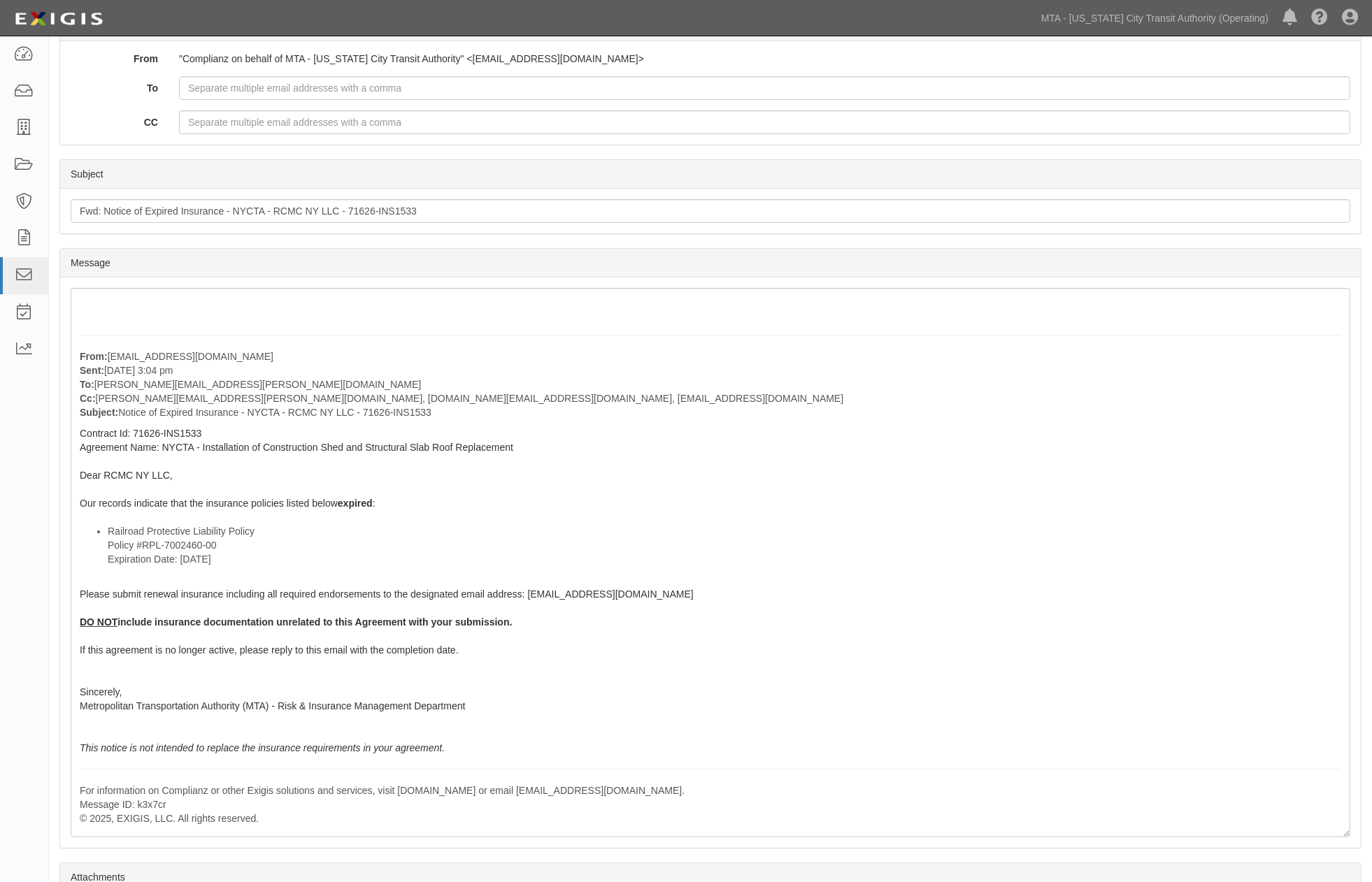
scroll to position [233, 0]
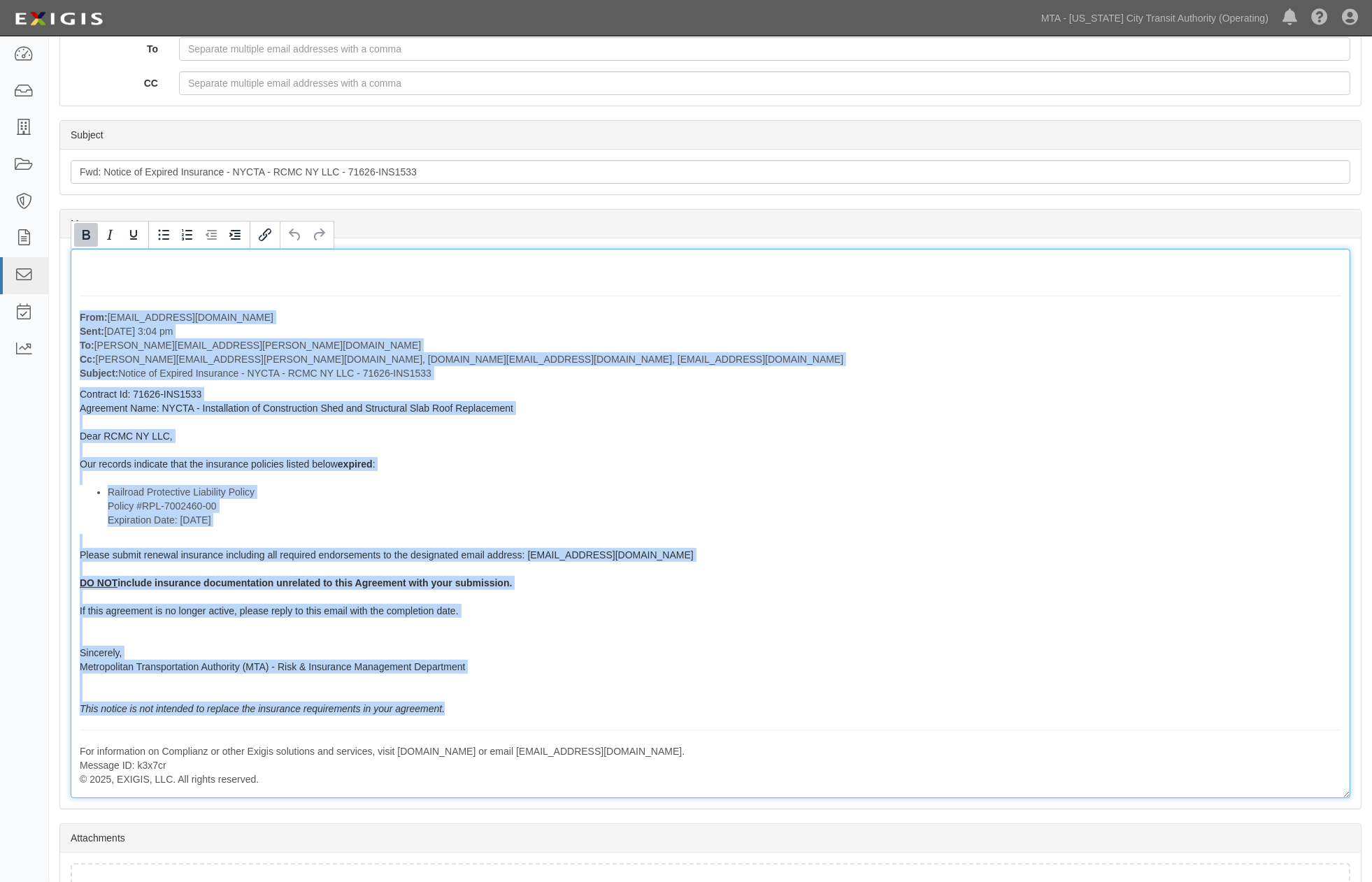
drag, startPoint x: 74, startPoint y: 306, endPoint x: 457, endPoint y: 710, distance: 556.7
click at [457, 710] on div "From: [EMAIL_ADDRESS][DOMAIN_NAME] Sent: [DATE] 3:04 pm To: [PERSON_NAME][EMAIL…" at bounding box center [710, 524] width 1279 height 550
copy div "From: [EMAIL_ADDRESS][DOMAIN_NAME] Sent: [DATE] 3:04 pm To: [PERSON_NAME][EMAIL…"
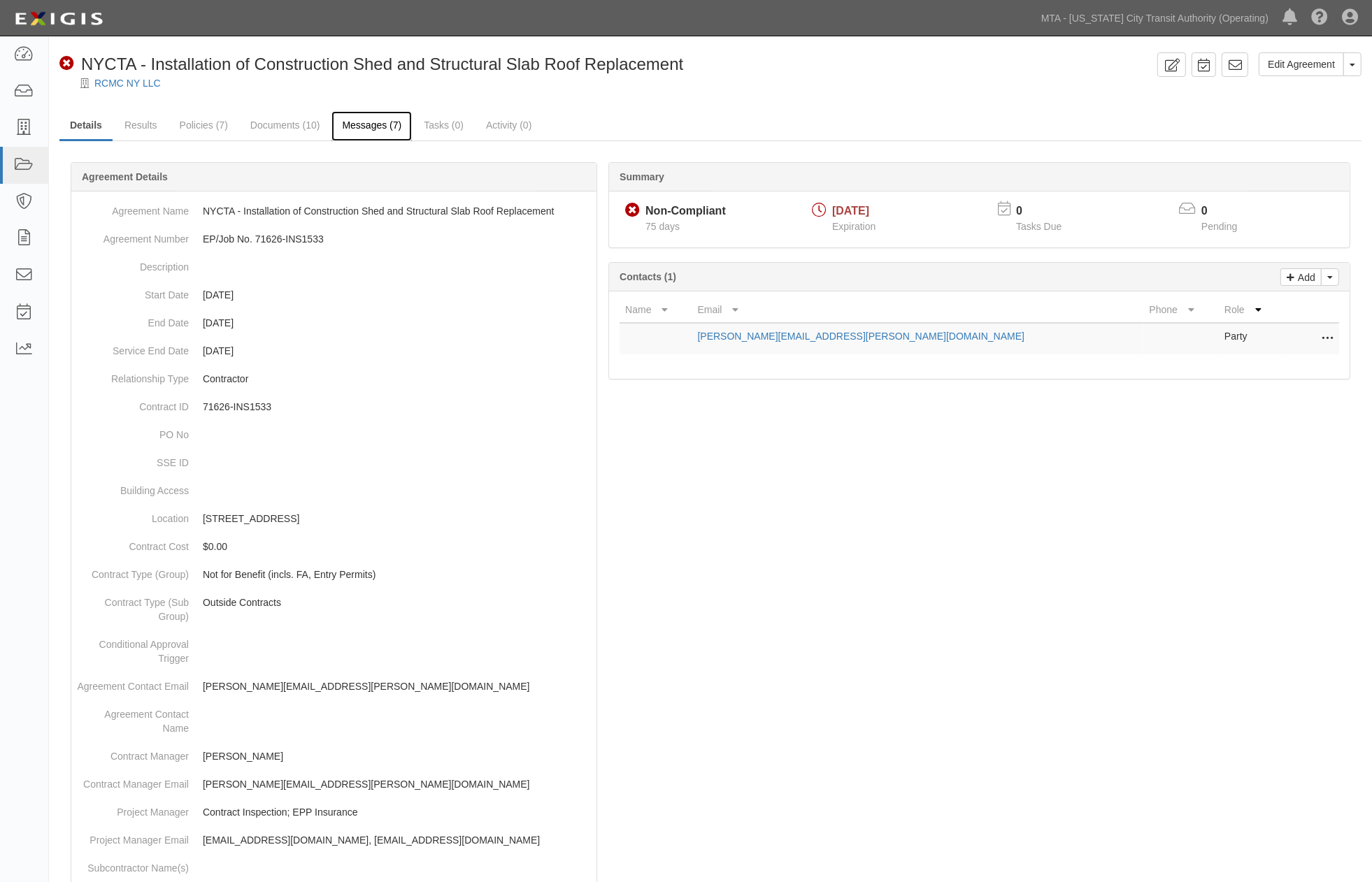
click at [375, 121] on link "Messages (7)" at bounding box center [371, 126] width 80 height 30
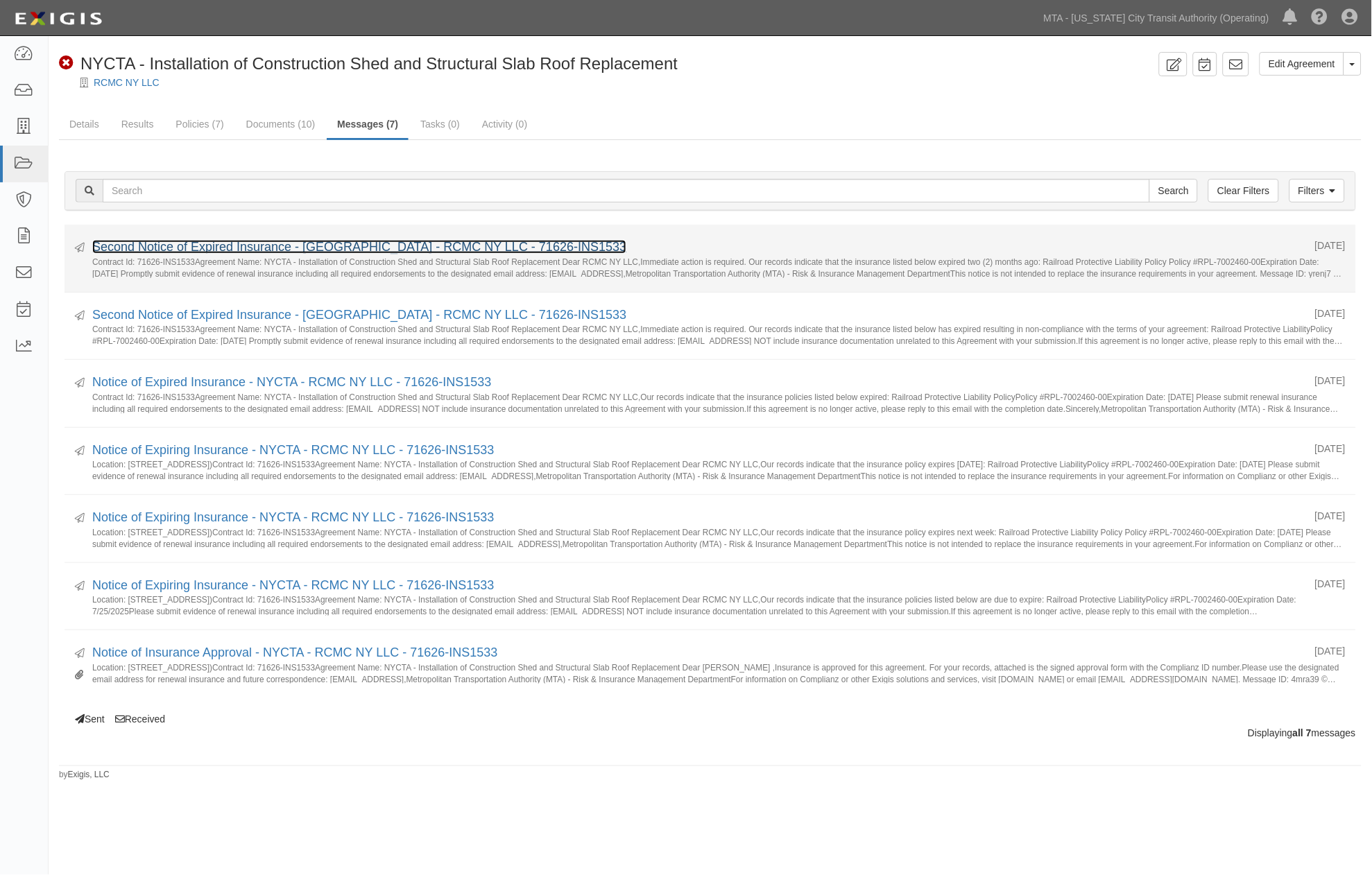
click at [352, 248] on link "Second Notice of Expired Insurance - [GEOGRAPHIC_DATA] - RCMC NY LLC - 71626-IN…" at bounding box center [359, 247] width 534 height 14
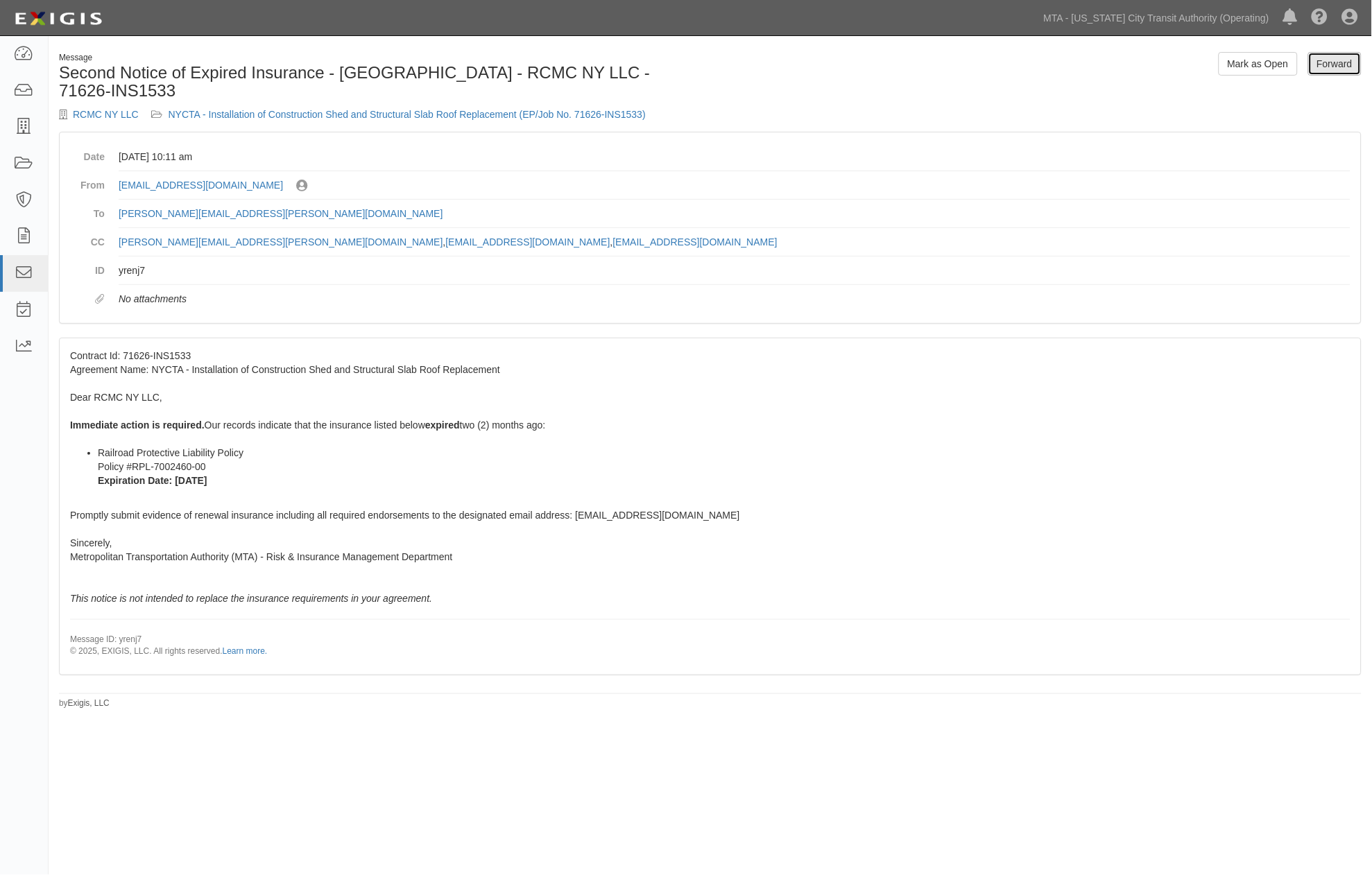
click at [1346, 62] on link "Forward" at bounding box center [1335, 63] width 53 height 23
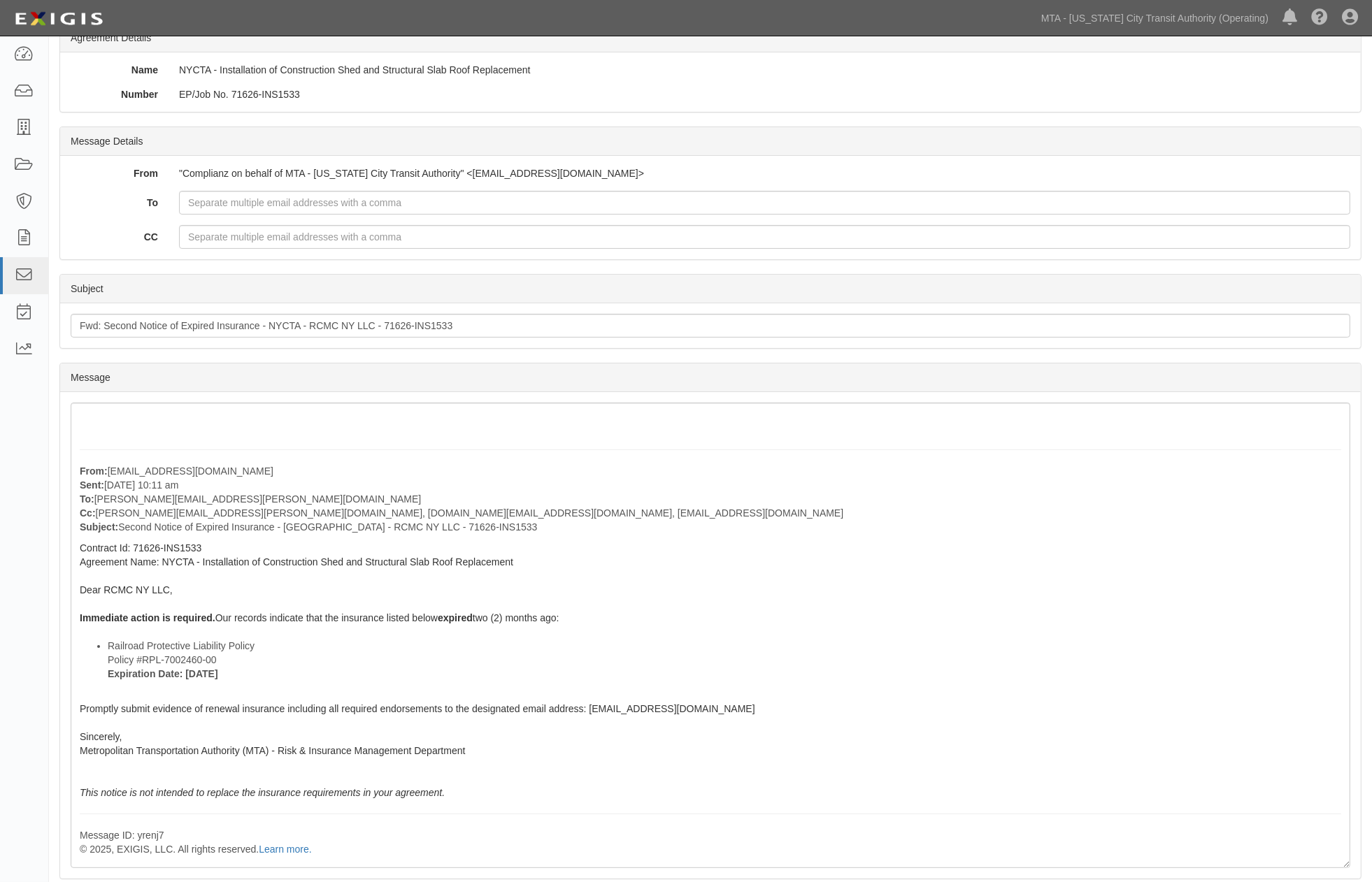
scroll to position [250, 0]
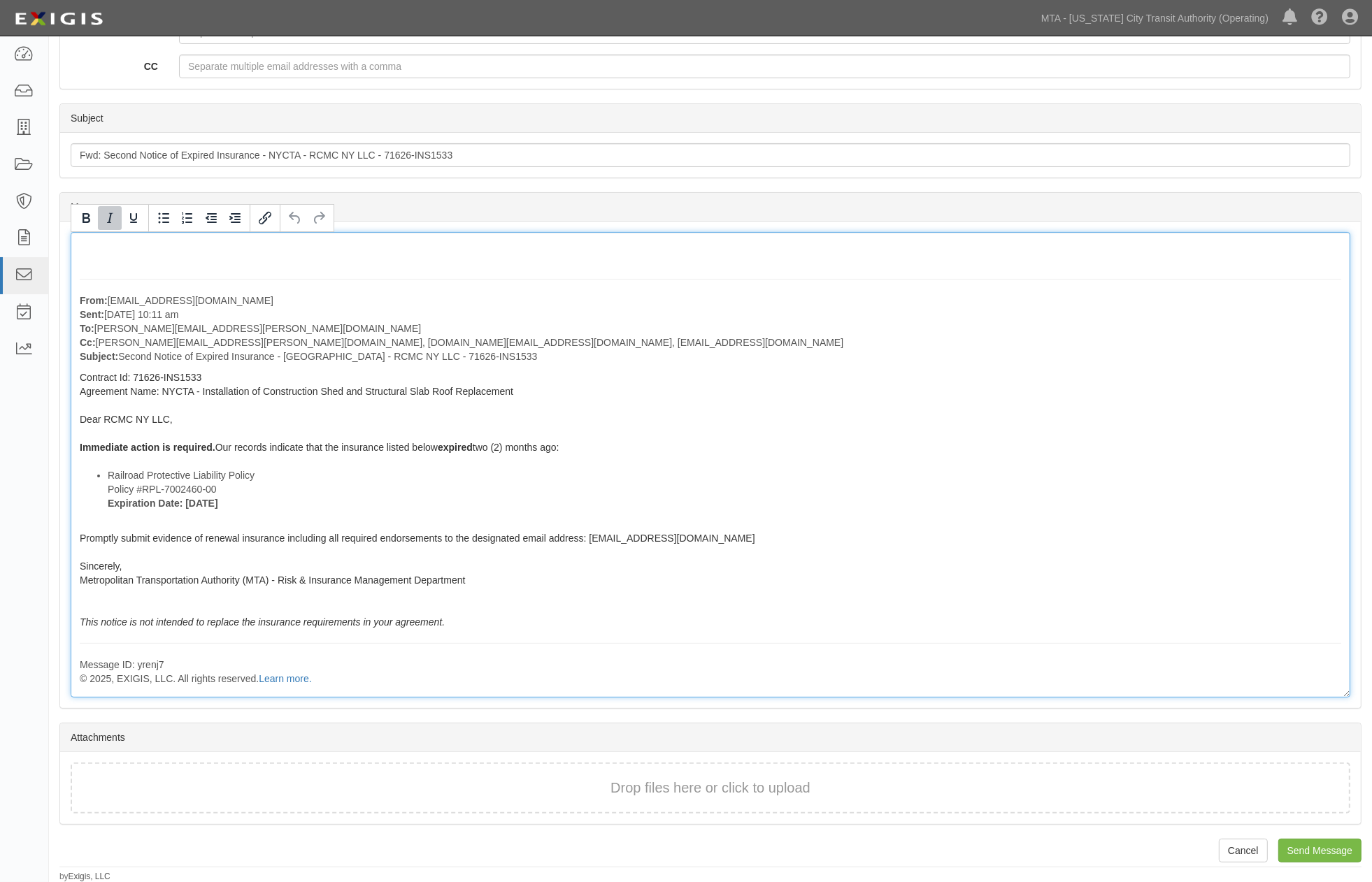
click at [477, 626] on div "From: agreement-fw3yyj@mtato.complianz.com Sent: September 24, 2025 at 10:11 am…" at bounding box center [710, 465] width 1279 height 465
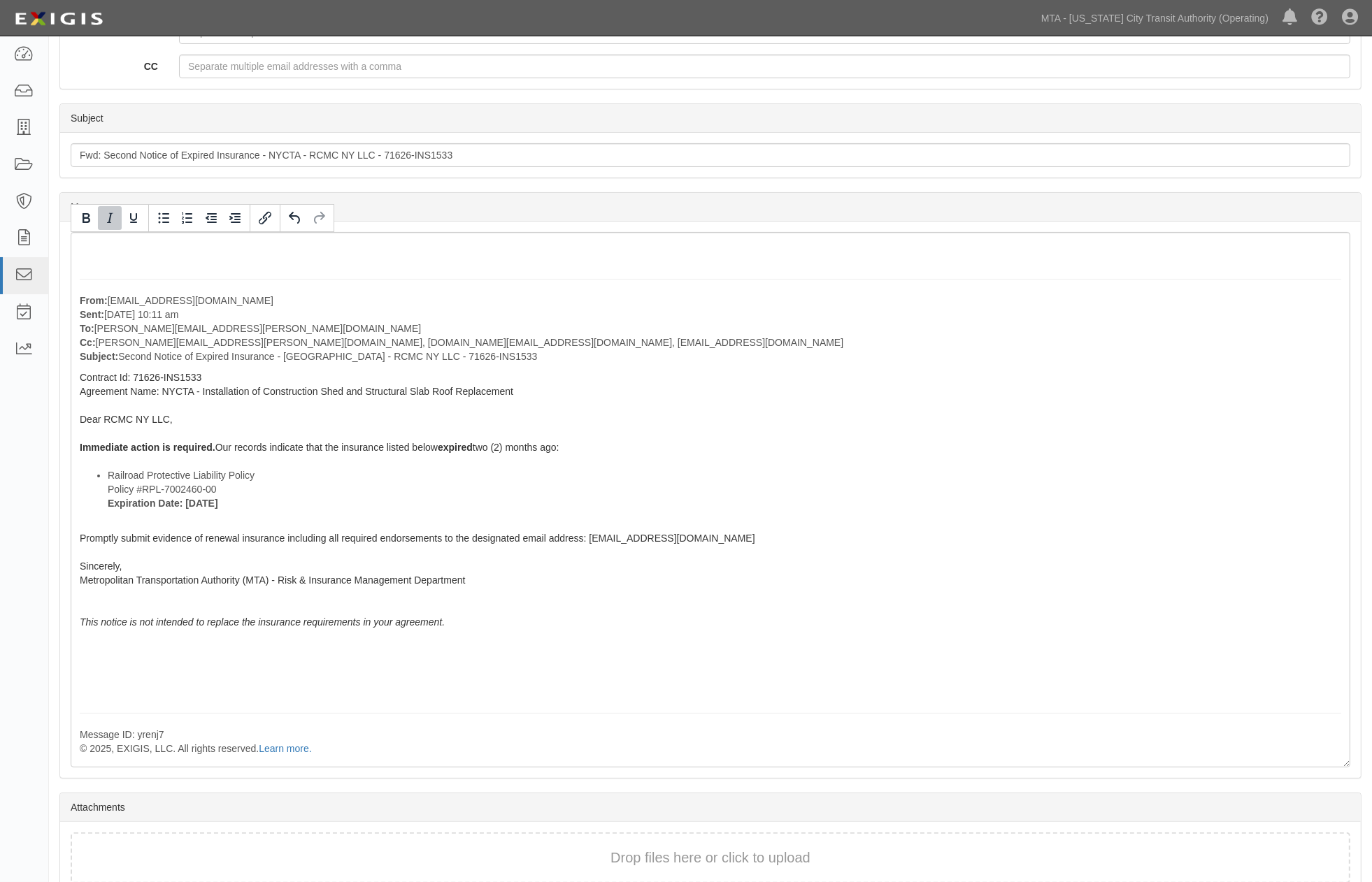
click at [108, 216] on icon "Italic" at bounding box center [110, 218] width 17 height 17
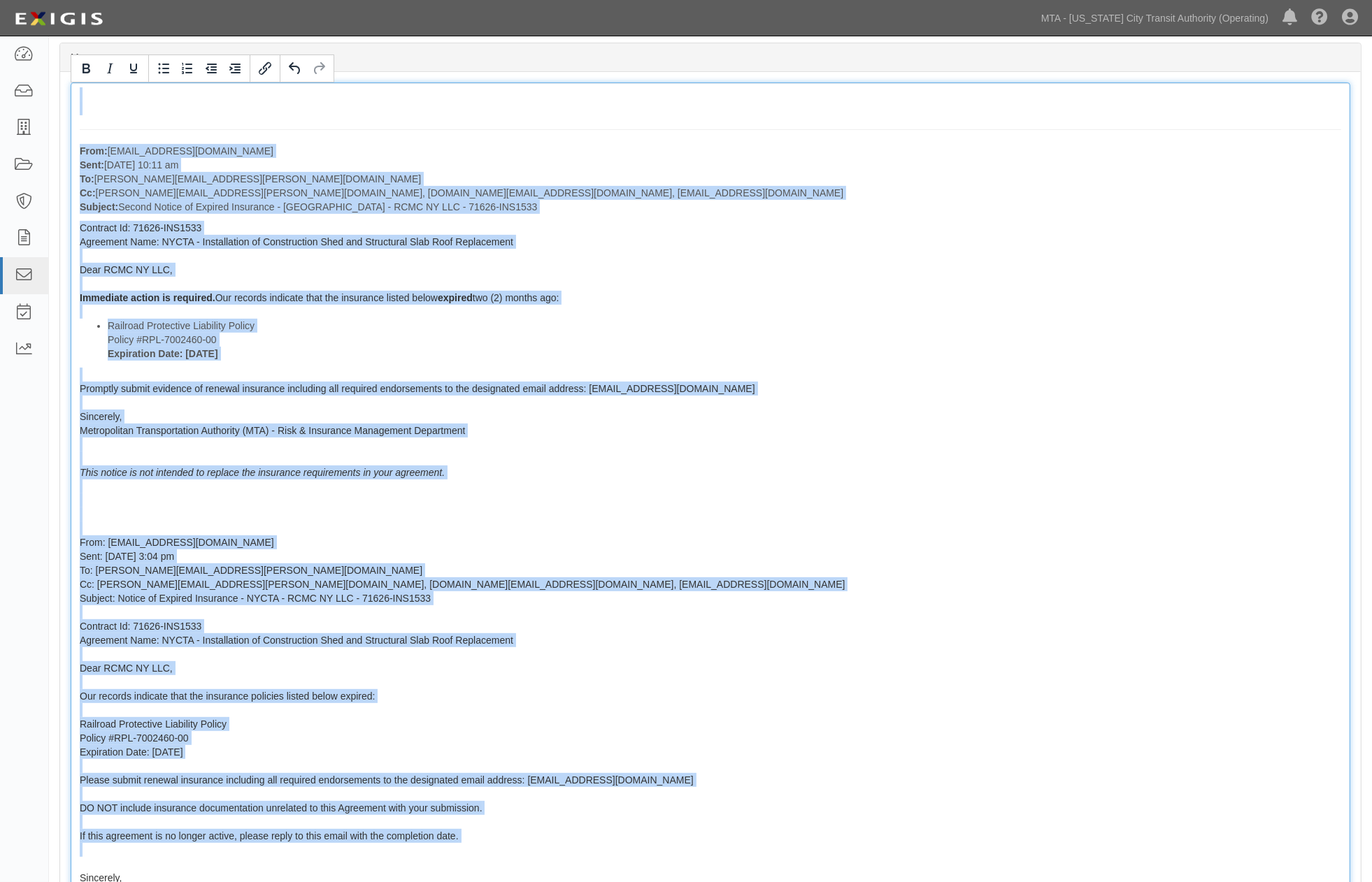
scroll to position [408, 0]
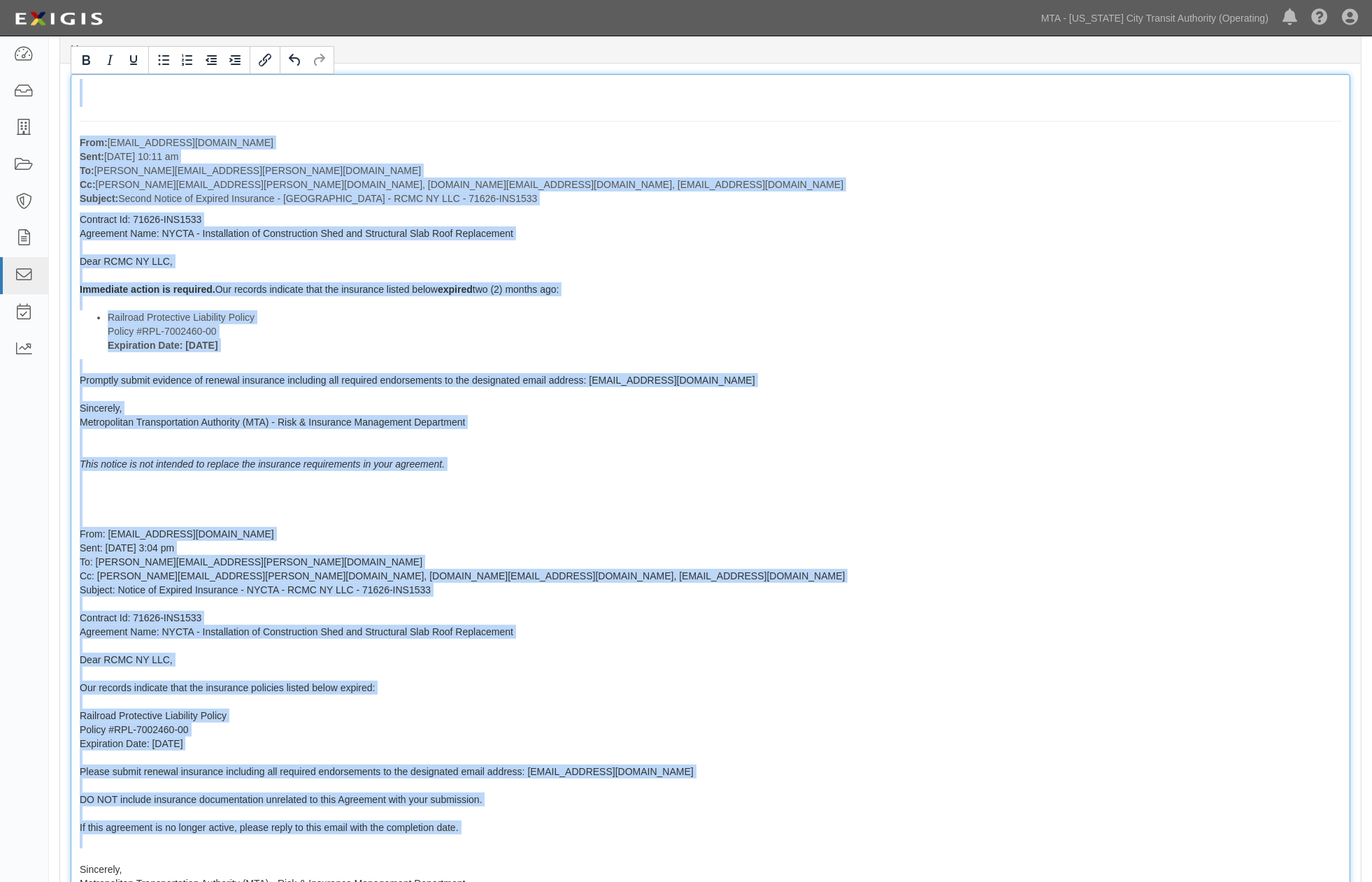
drag, startPoint x: 80, startPoint y: 128, endPoint x: 746, endPoint y: 858, distance: 988.2
click at [746, 858] on div "From: agreement-fw3yyj@mtato.complianz.com Sent: September 24, 2025 at 10:11 am…" at bounding box center [710, 537] width 1279 height 927
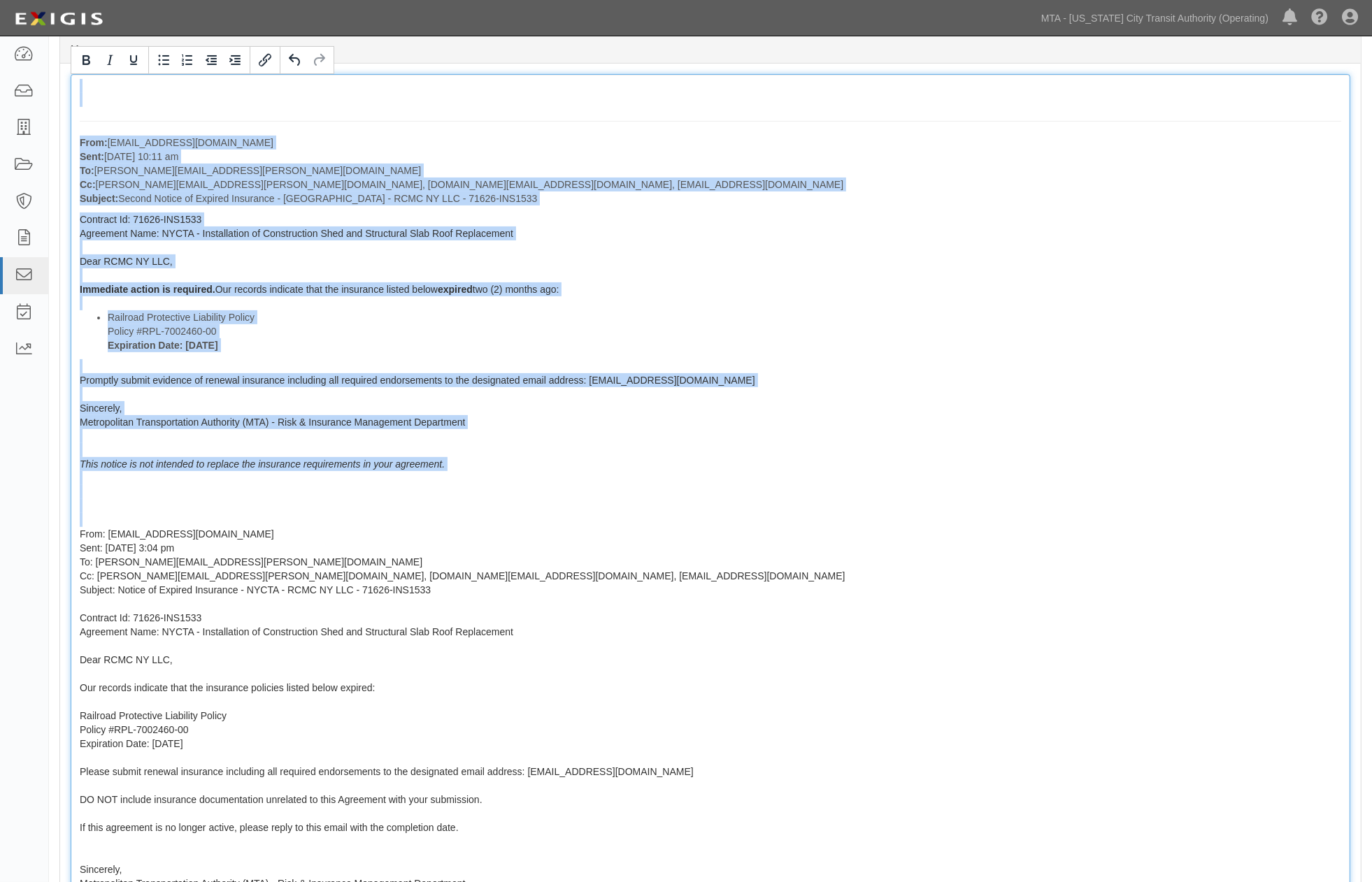
copy div "From: agreement-fw3yyj@mtato.complianz.com Sent: September 24, 2025 at 10:11 am…"
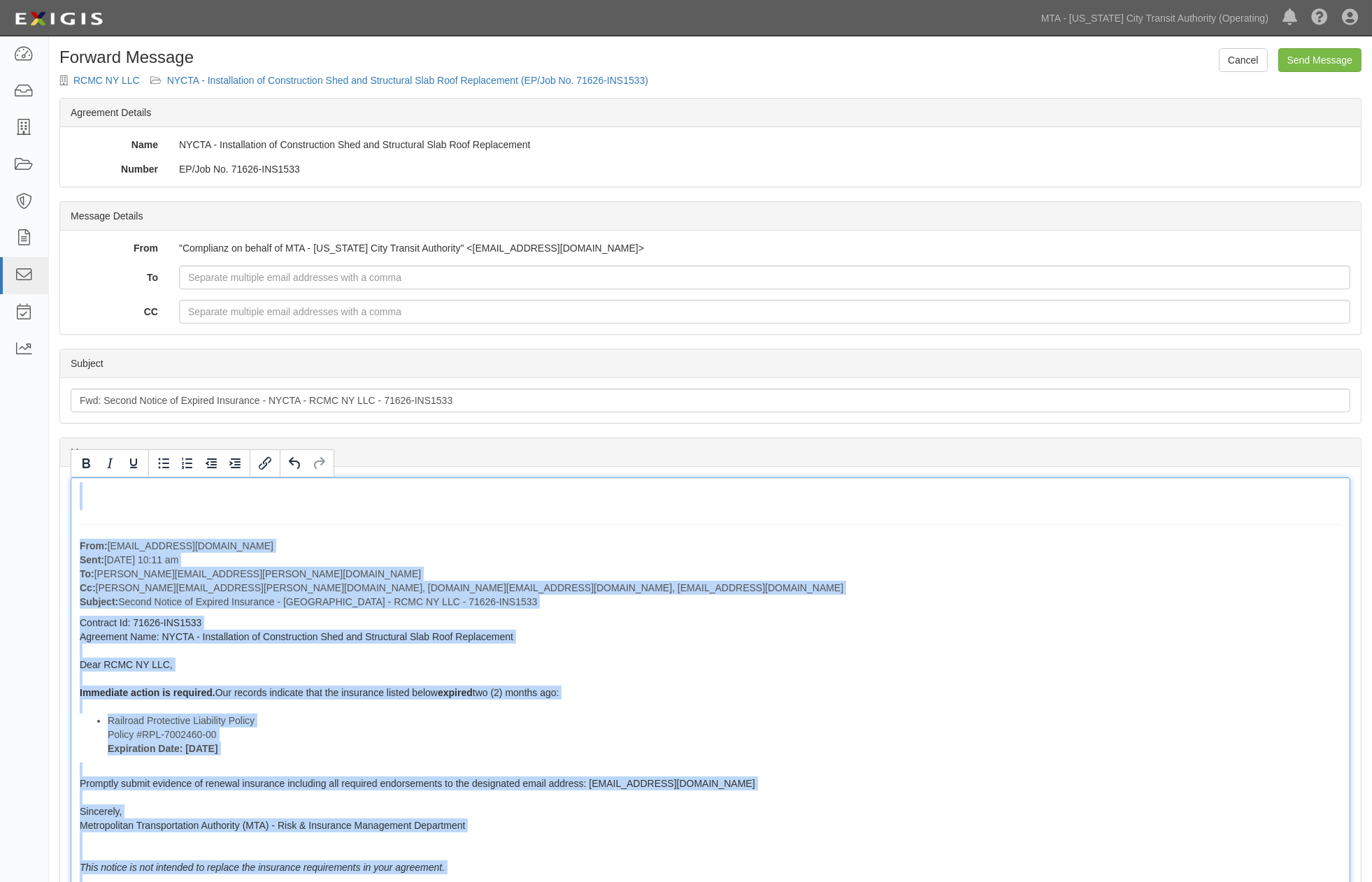
scroll to position [0, 0]
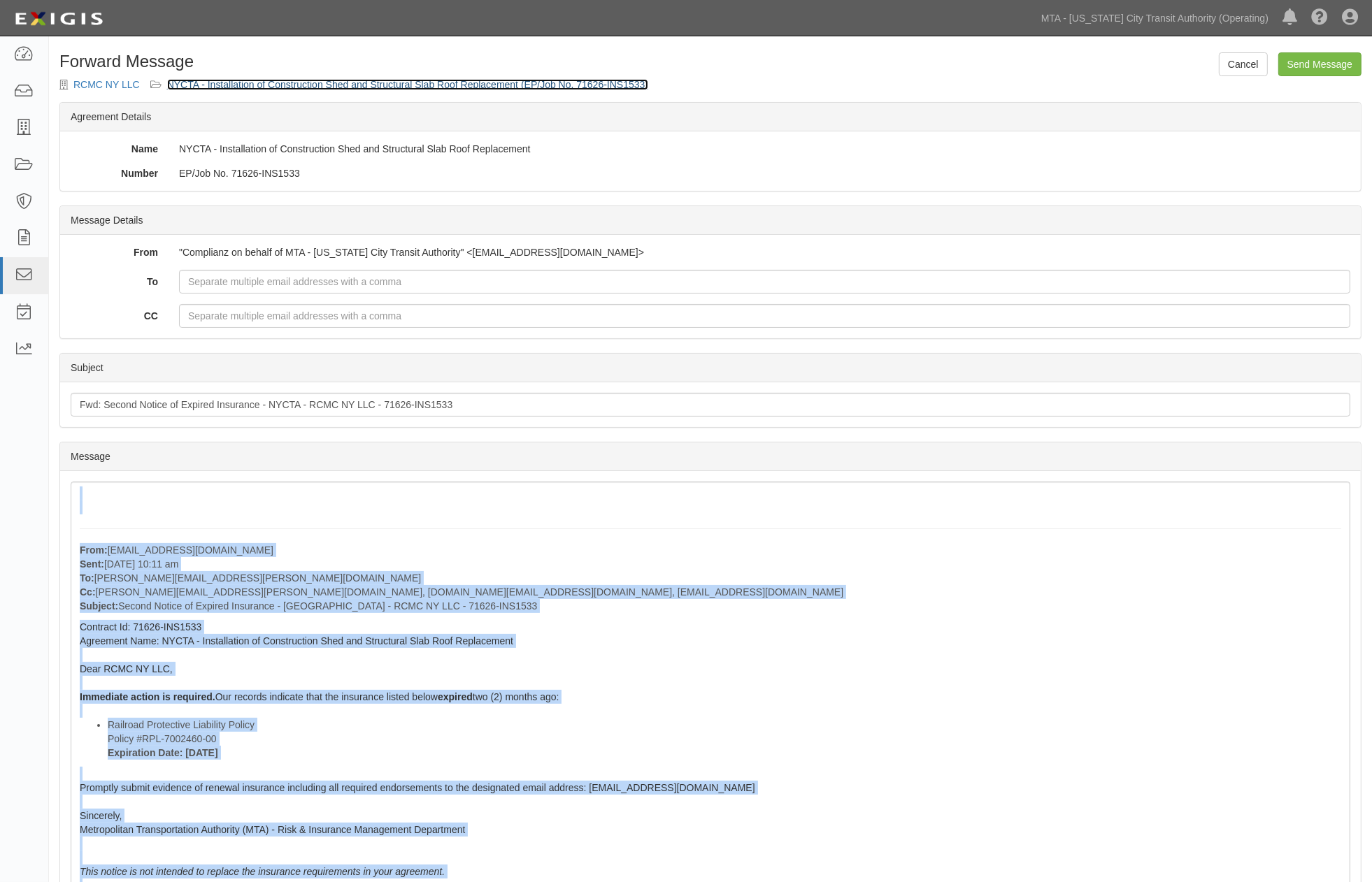
click at [402, 83] on link "NYCTA - Installation of Construction Shed and Structural Slab Roof Replacement …" at bounding box center [407, 84] width 481 height 11
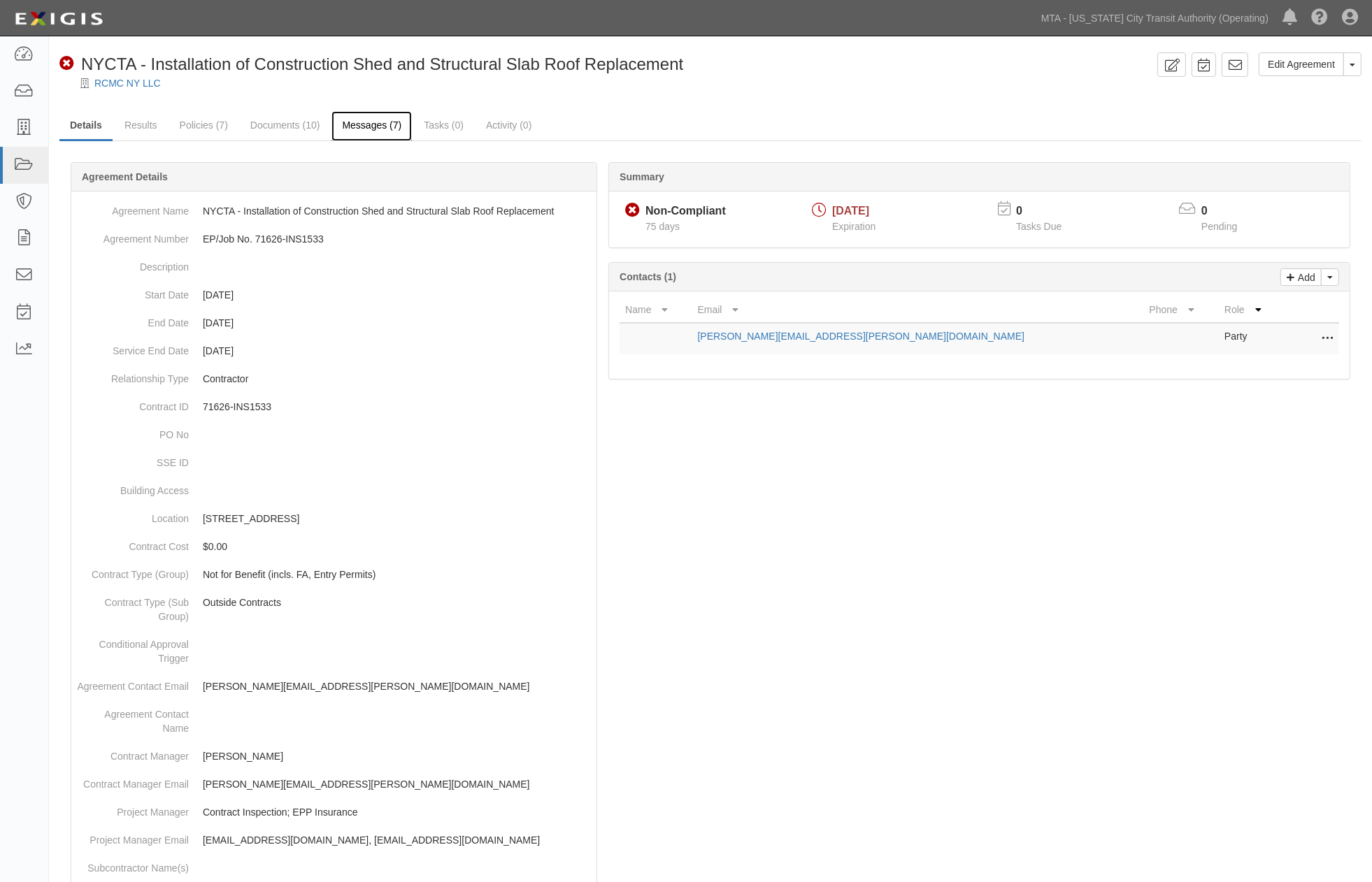
click at [379, 124] on link "Messages (7)" at bounding box center [371, 126] width 80 height 30
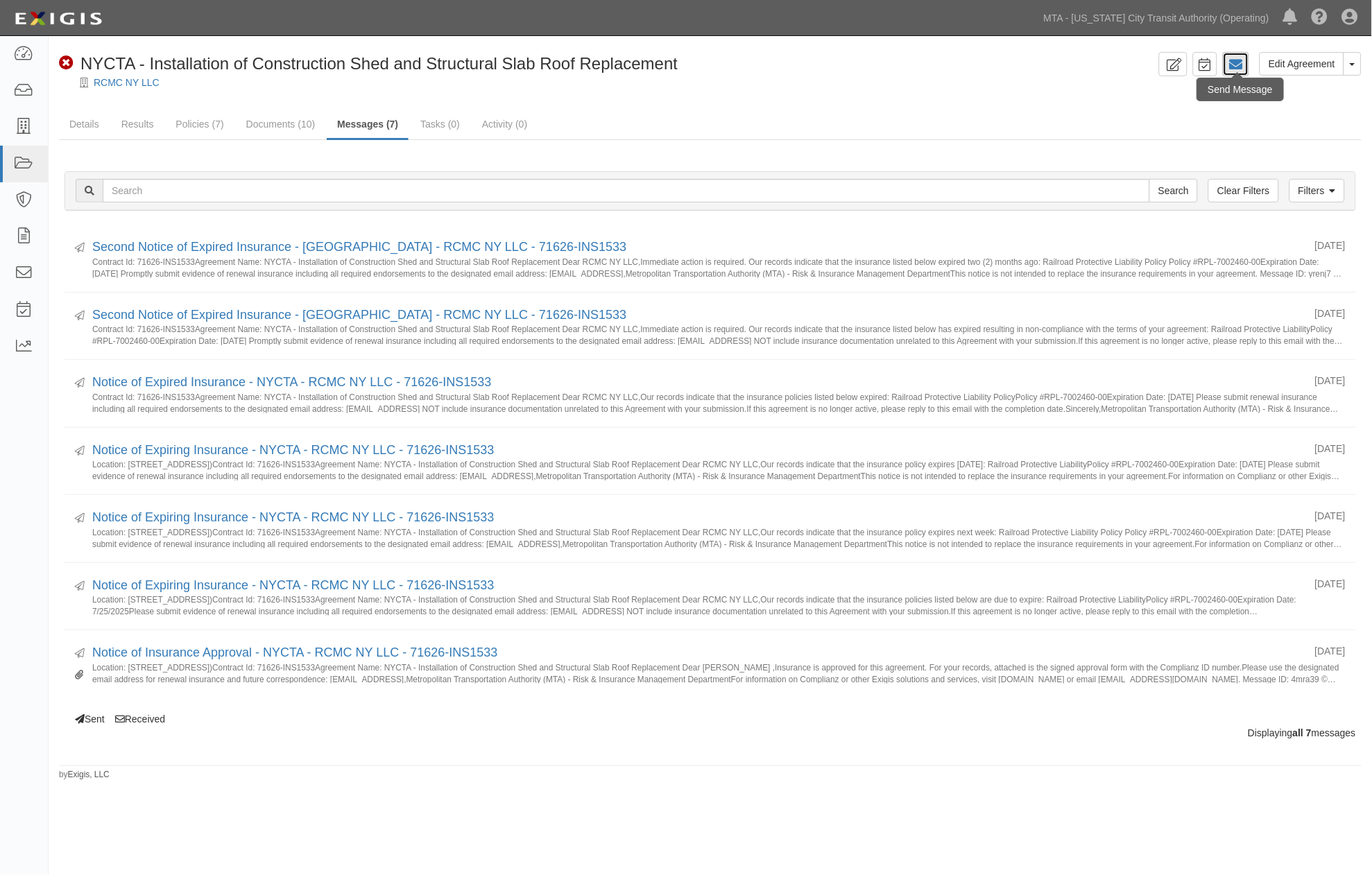
click at [1239, 64] on icon at bounding box center [1236, 64] width 14 height 14
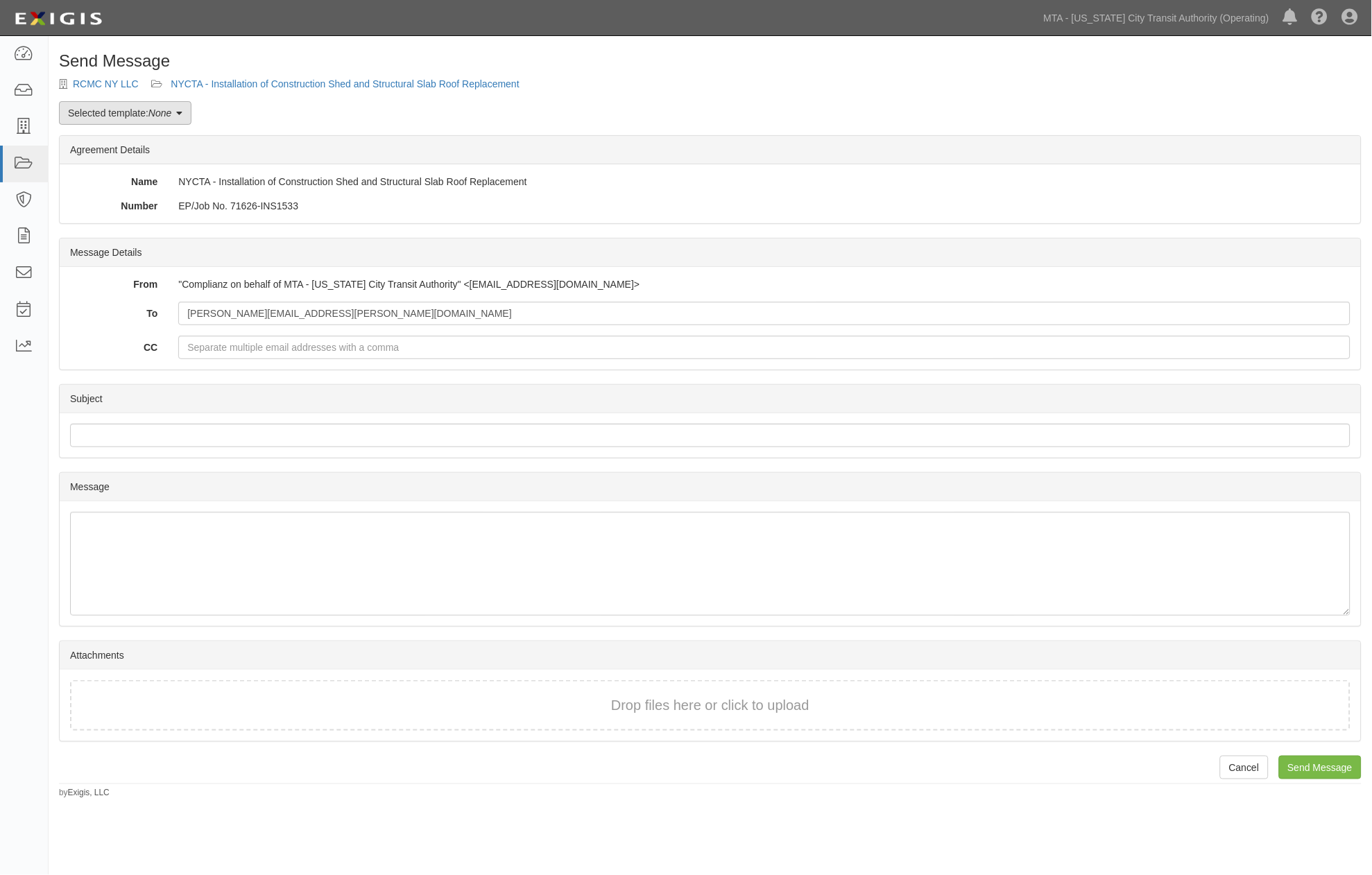
click at [151, 114] on em "None" at bounding box center [160, 113] width 23 height 11
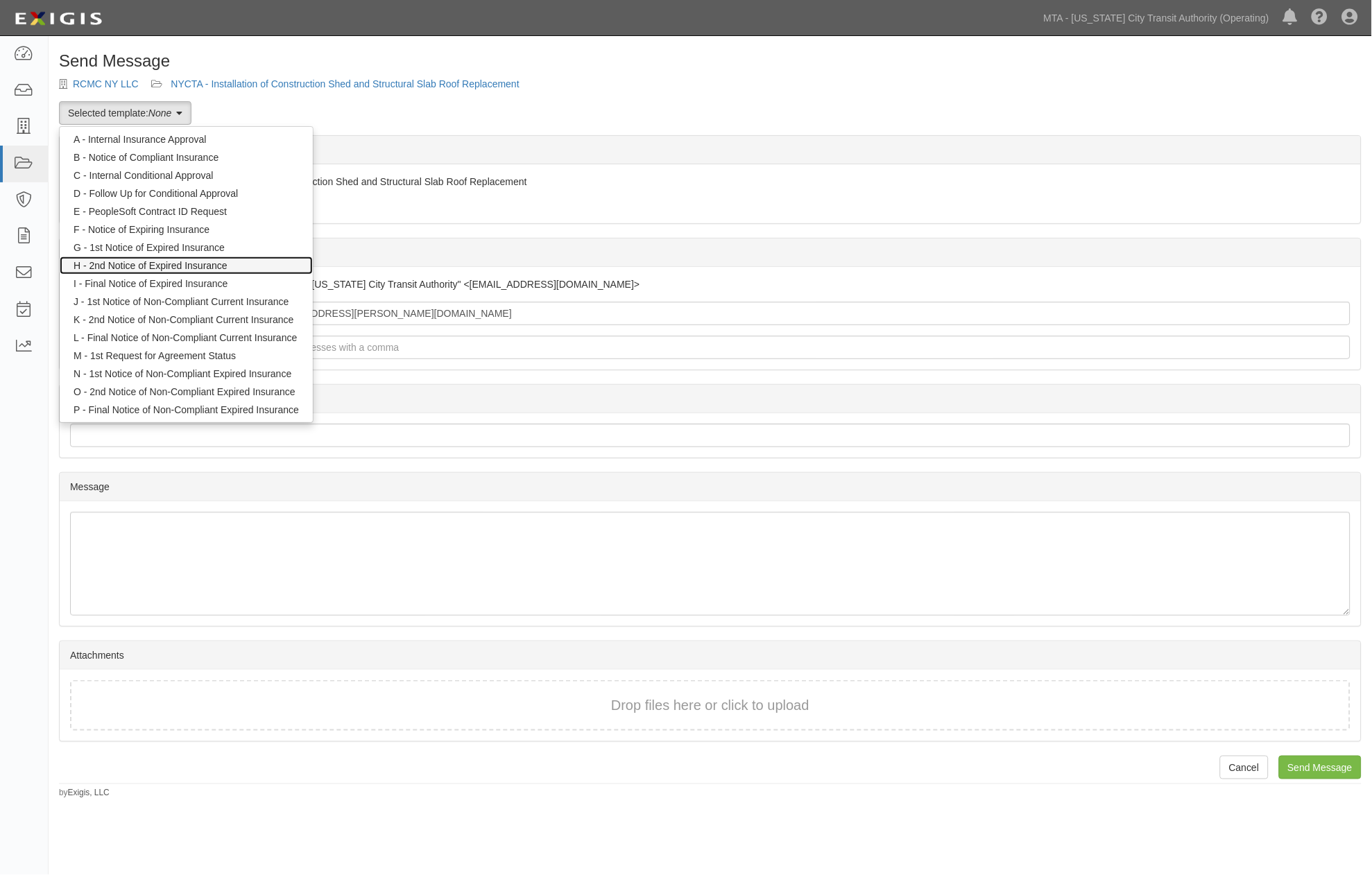
click at [145, 268] on link "H - 2nd Notice of Expired Insurance" at bounding box center [186, 266] width 253 height 18
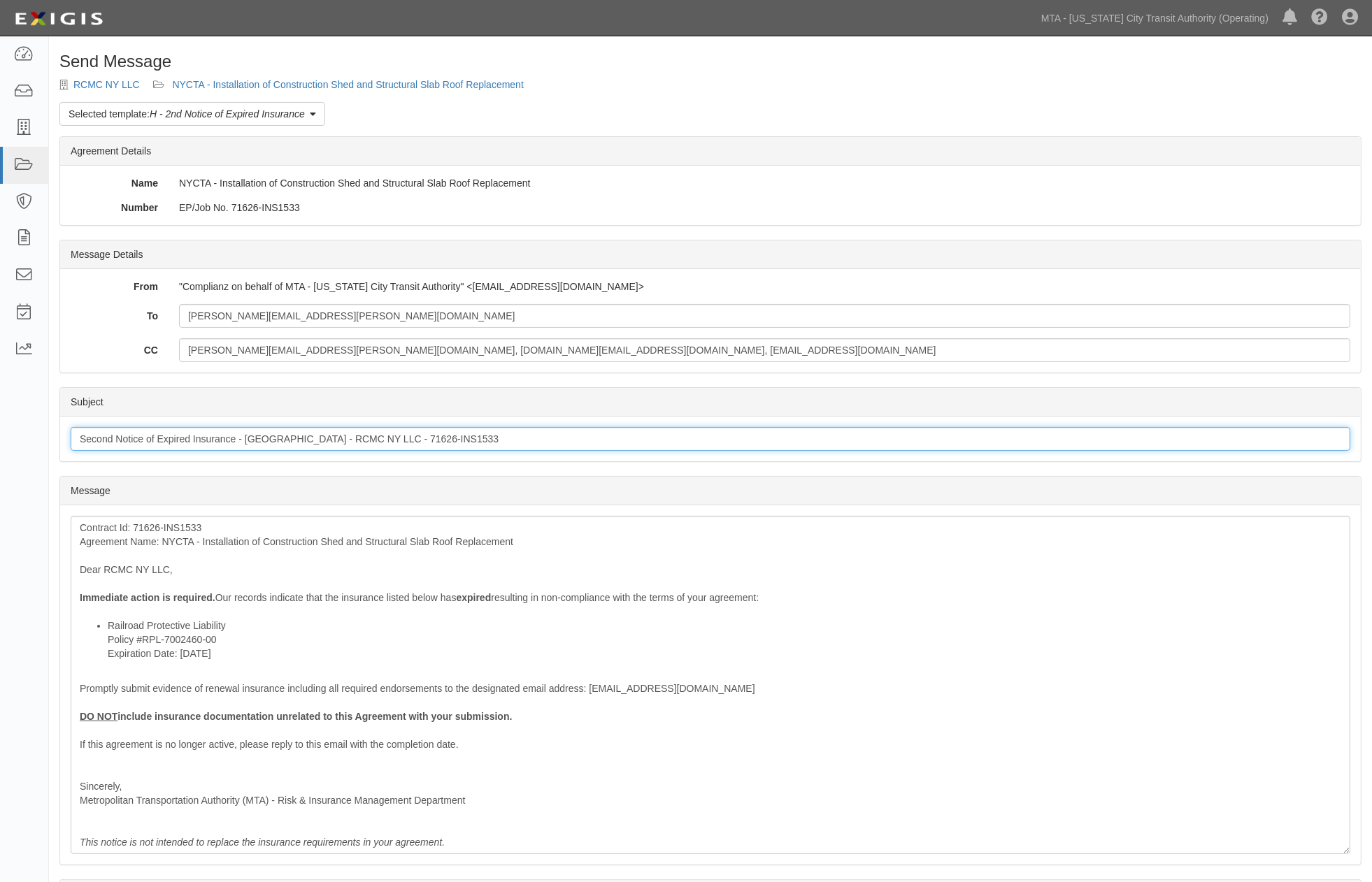
drag, startPoint x: 110, startPoint y: 436, endPoint x: 63, endPoint y: 431, distance: 47.3
click at [63, 431] on div "Subject Second Notice of Expired Insurance - [GEOGRAPHIC_DATA] - RCMC NY LLC - …" at bounding box center [710, 439] width 1301 height 45
type input "Third Notice of Expired Insurance - NYCTA - RCMC NY LLC - 71626-INS1533"
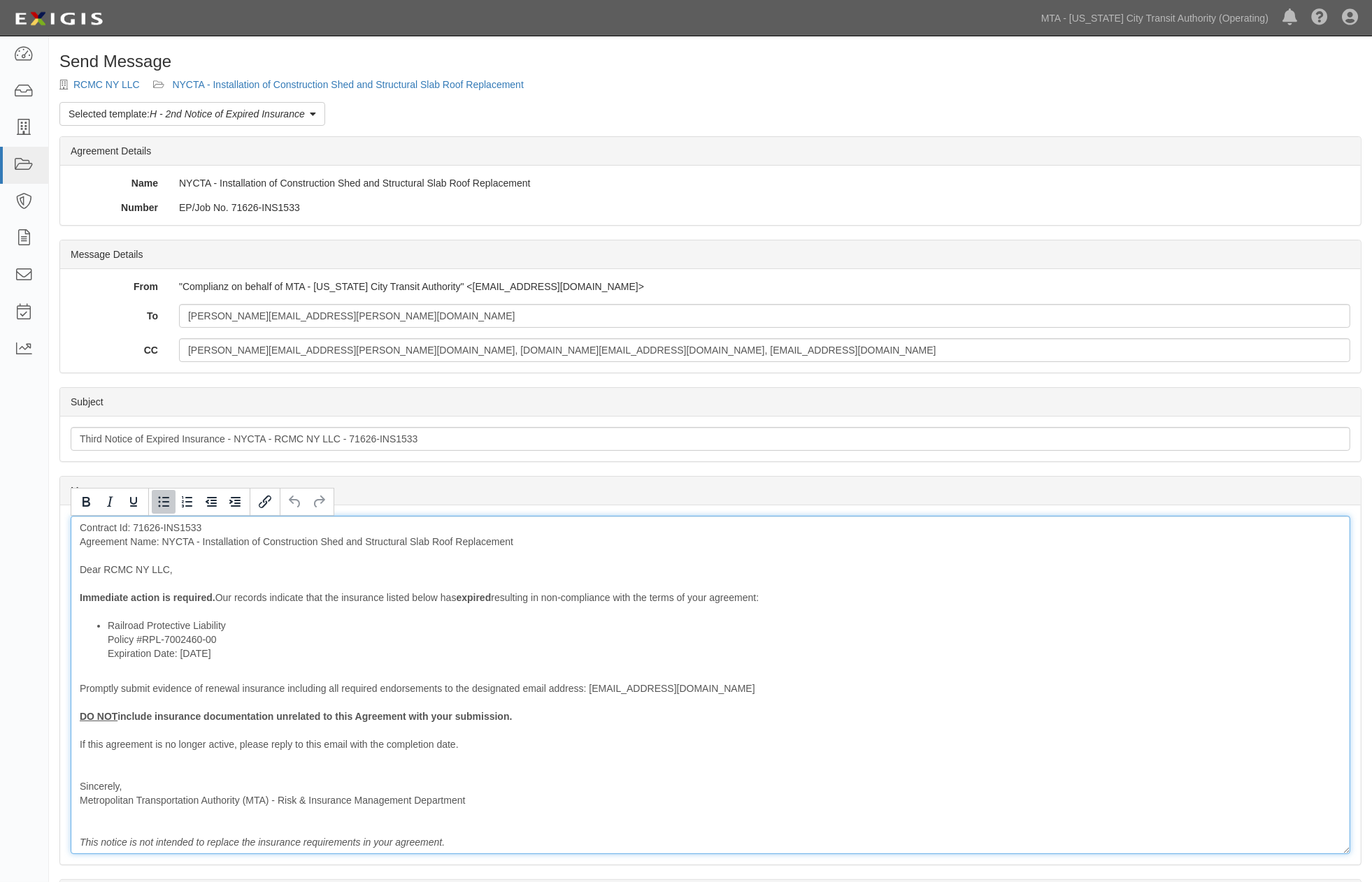
drag, startPoint x: 238, startPoint y: 650, endPoint x: 96, endPoint y: 652, distance: 142.0
click at [96, 652] on ul "Railroad Protective Liability Policy #RPL-7002460-00 Expiration Date: [DATE]" at bounding box center [710, 639] width 1261 height 42
click at [84, 498] on icon "Bold" at bounding box center [87, 502] width 8 height 10
click at [284, 632] on li "Railroad Protective Liability Policy #RPL-7002460-00 Expiration Date: 7/25/2025" at bounding box center [724, 639] width 1233 height 42
click at [238, 624] on li "Railroad Protective Liability Policy #RPL-7002460-00 Expiration Date: 7/25/2025" at bounding box center [724, 639] width 1233 height 42
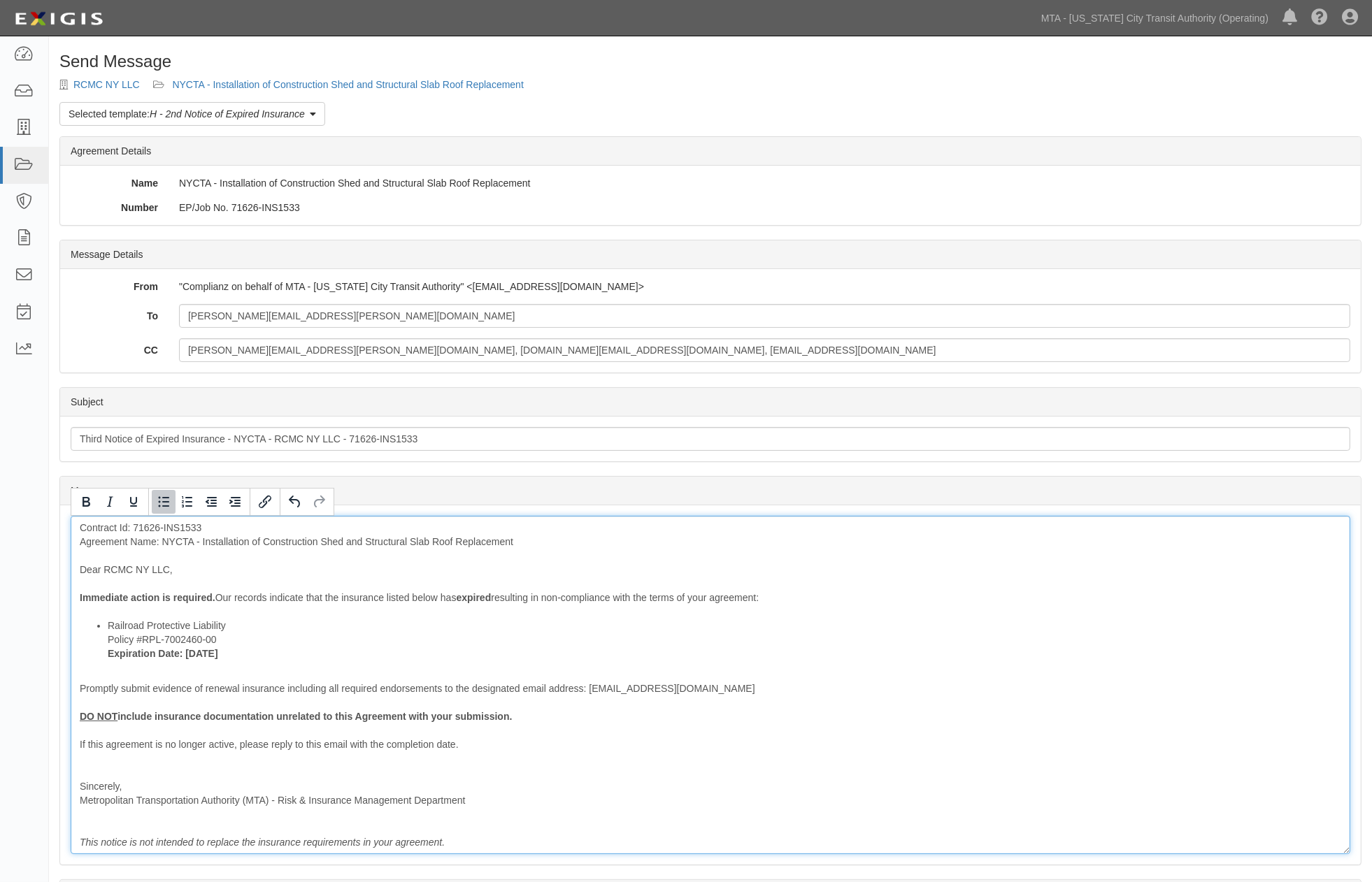
click at [108, 623] on li "Railroad Protective Liability Policy #RPL-7002460-00 Expiration Date: 7/25/2025" at bounding box center [724, 639] width 1233 height 42
click at [289, 624] on li "The Railroad Protective Liability Policy #RPL-7002460-00 Expiration Date: 7/25/…" at bounding box center [724, 639] width 1233 height 42
drag, startPoint x: 206, startPoint y: 688, endPoint x: 444, endPoint y: 683, distance: 238.1
click at [444, 683] on div "Contract Id: 71626-INS1533 Agreement Name: NYCTA - Installation of Construction…" at bounding box center [710, 685] width 1279 height 339
drag, startPoint x: 367, startPoint y: 685, endPoint x: 222, endPoint y: 685, distance: 145.0
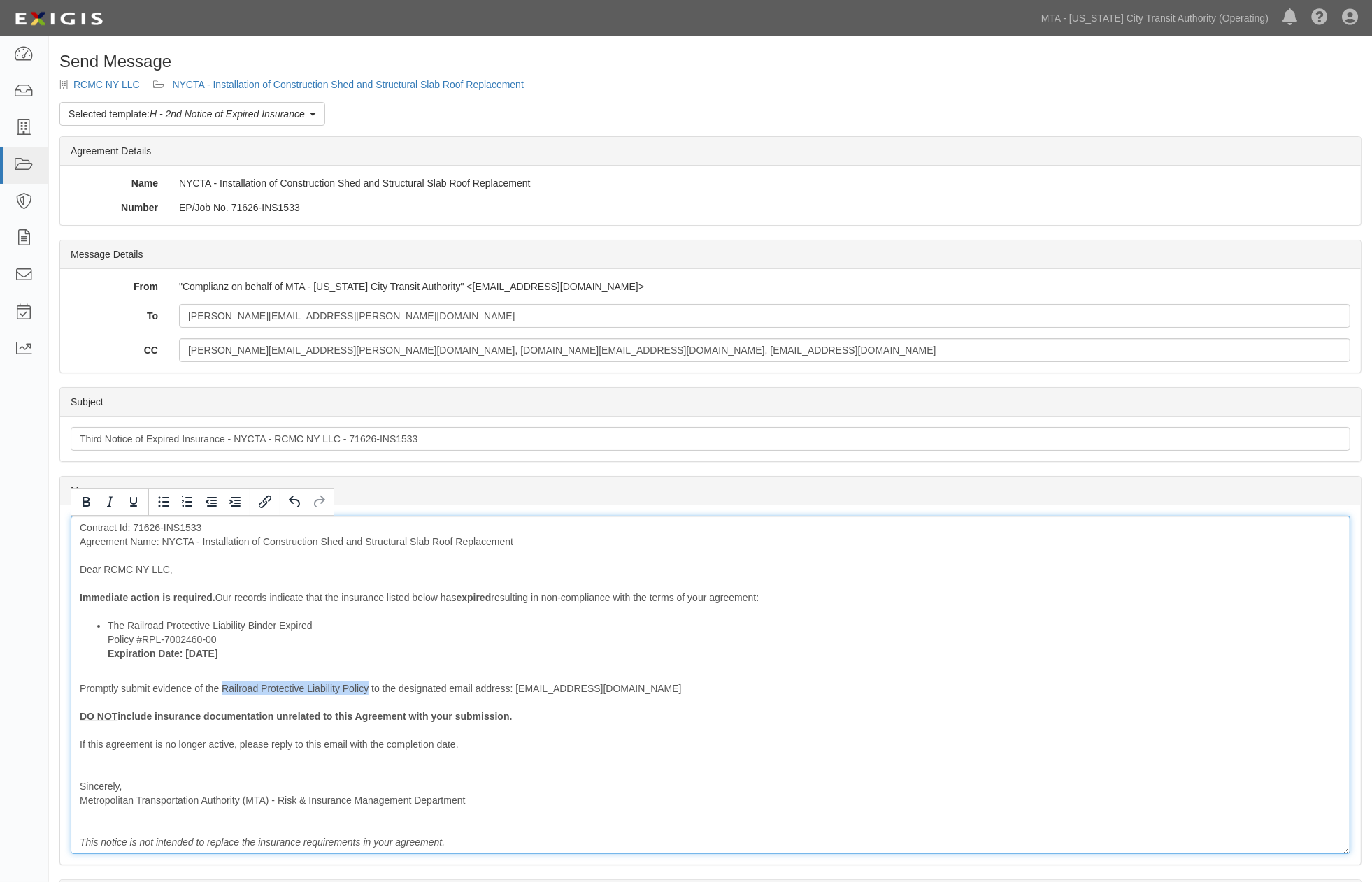
click at [222, 685] on div "Contract Id: 71626-INS1533 Agreement Name: NYCTA - Installation of Construction…" at bounding box center [710, 685] width 1279 height 339
drag, startPoint x: 77, startPoint y: 501, endPoint x: 90, endPoint y: 501, distance: 13.0
click at [77, 501] on icon "Bold" at bounding box center [86, 502] width 17 height 17
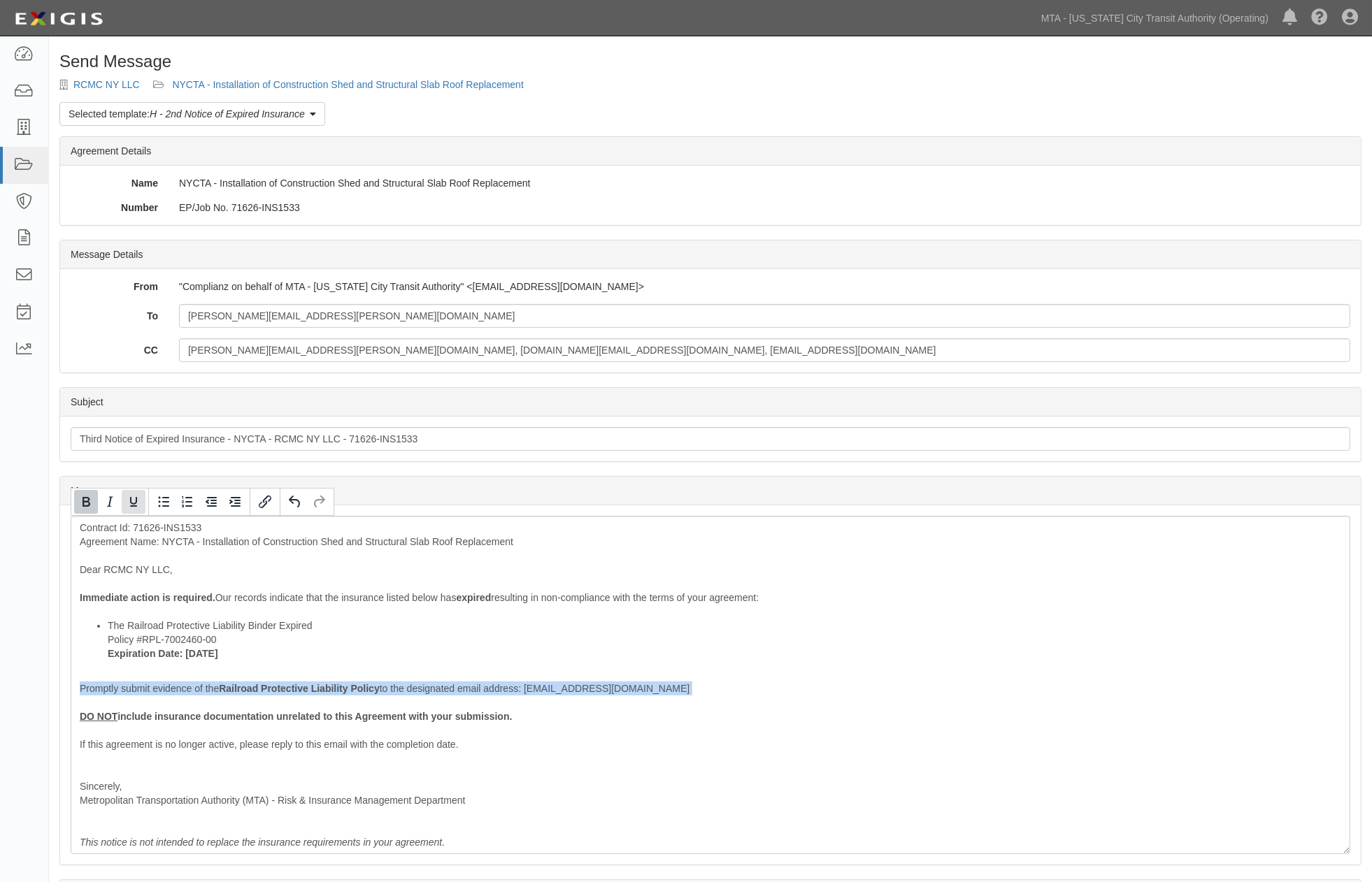
click at [130, 497] on icon "Underline" at bounding box center [134, 502] width 17 height 17
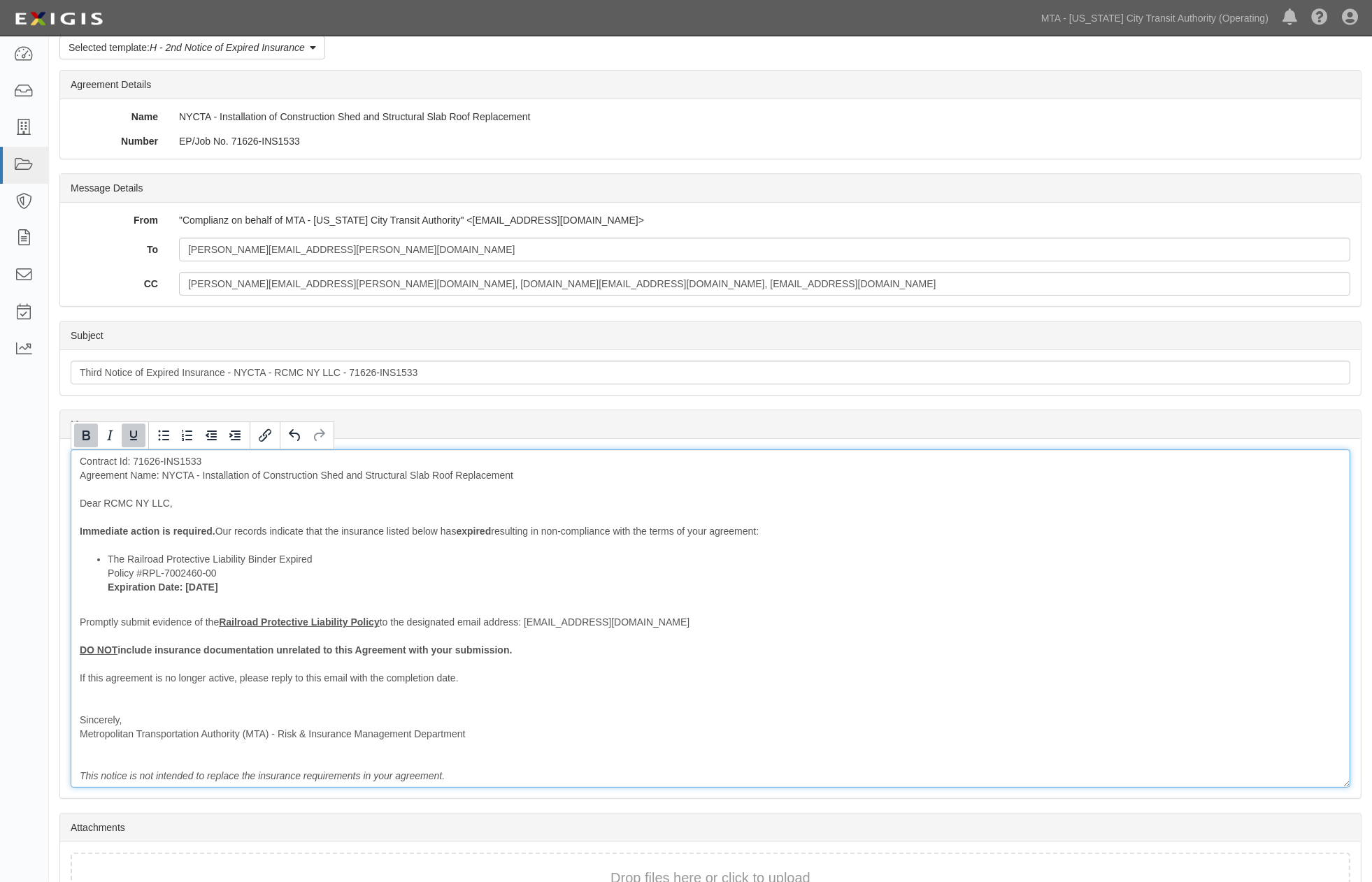
scroll to position [156, 0]
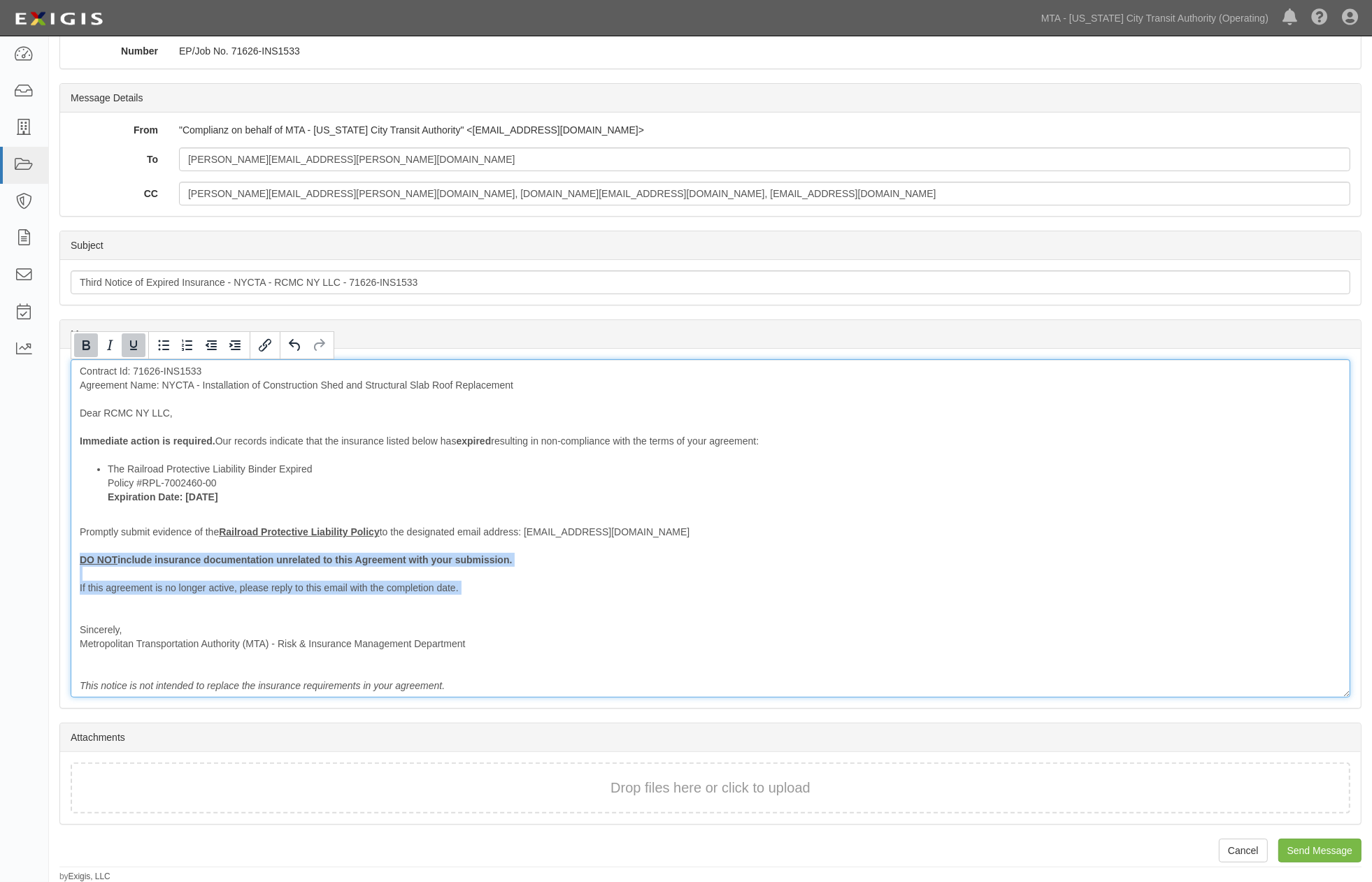
drag, startPoint x: 478, startPoint y: 599, endPoint x: 54, endPoint y: 555, distance: 426.3
click at [54, 555] on div "Send Message RCMC NY LLC NYCTA - Installation of Construction Shed and Structur…" at bounding box center [710, 389] width 1323 height 987
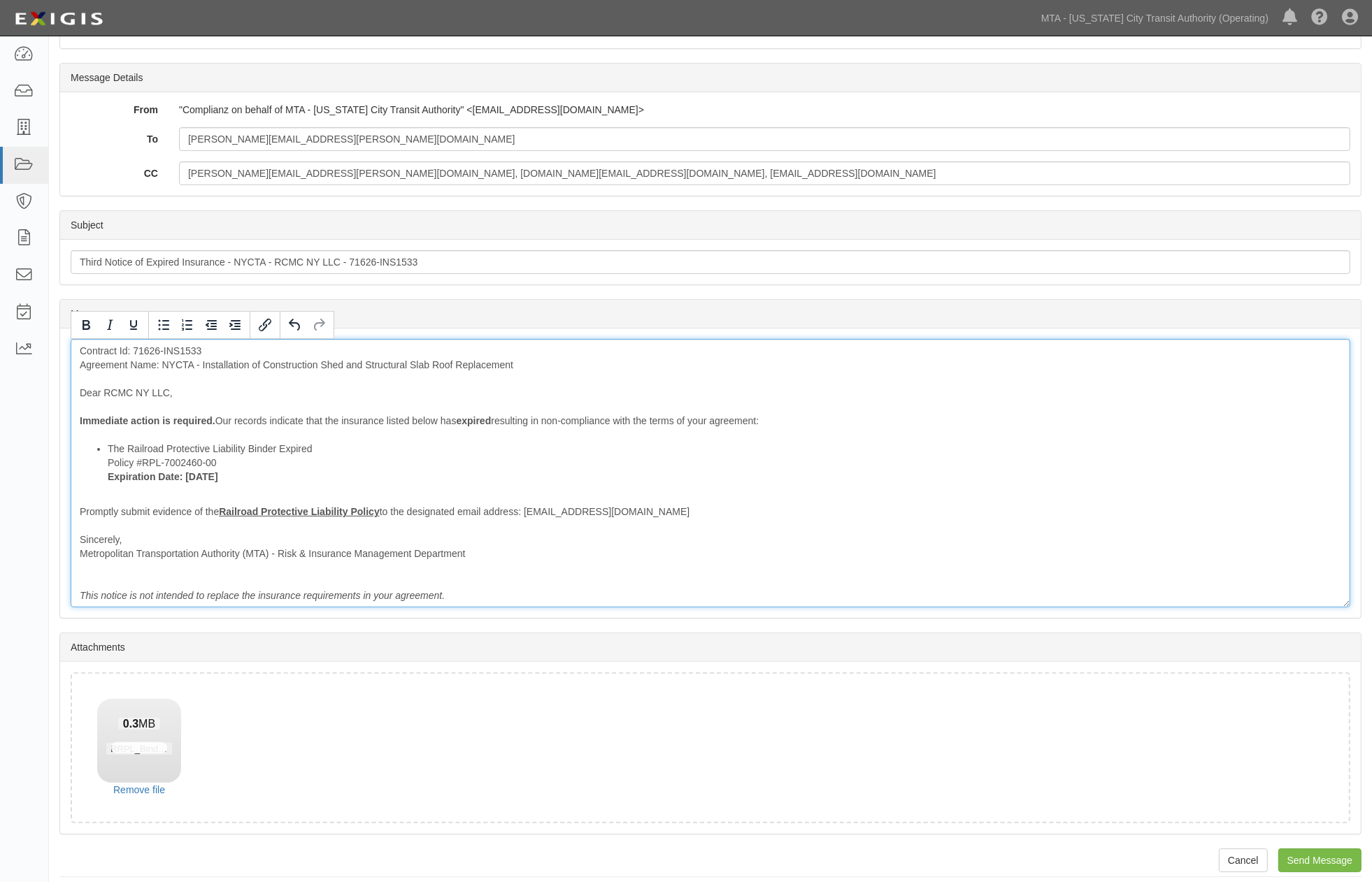
scroll to position [187, 0]
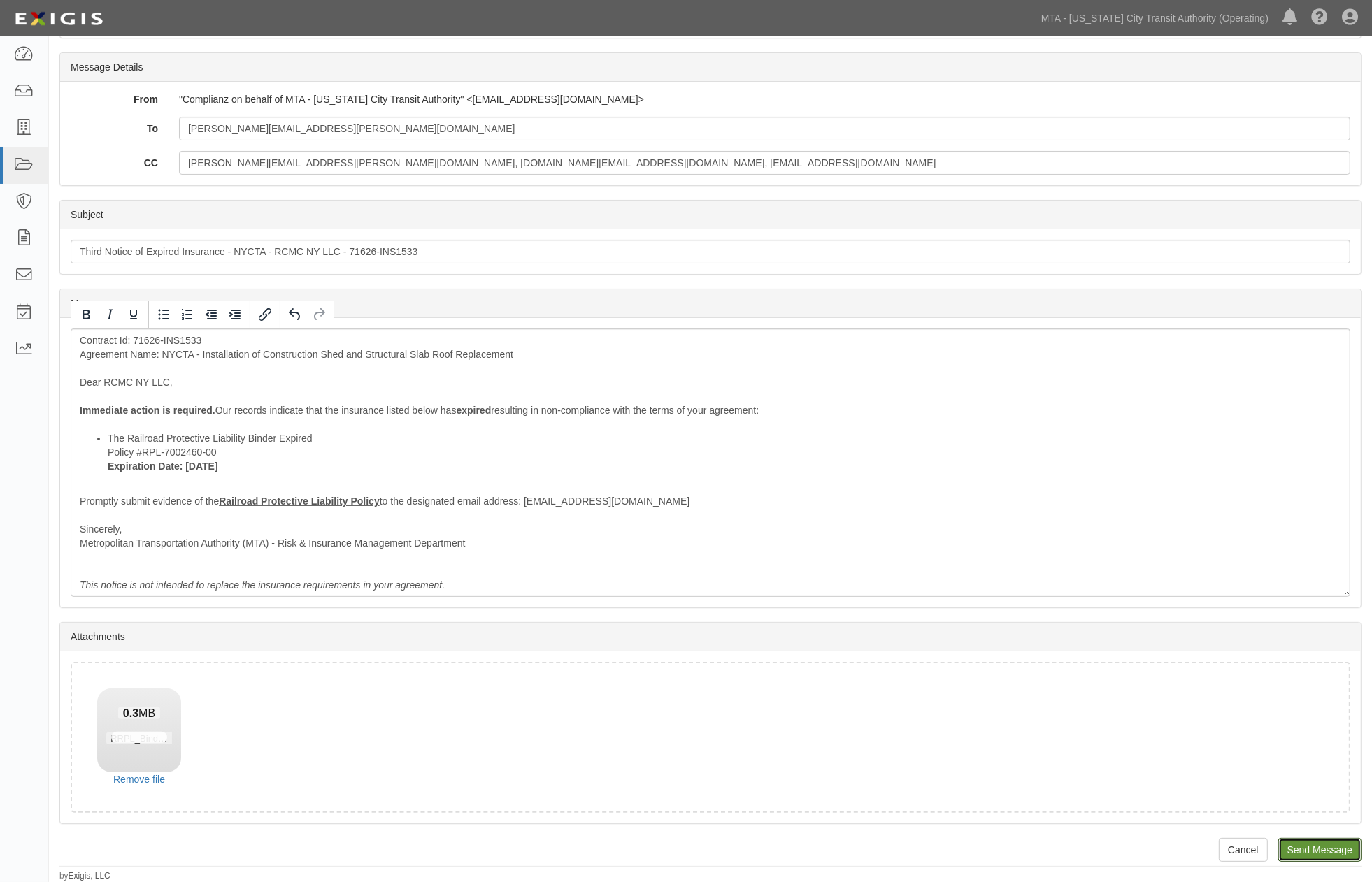
drag, startPoint x: 1327, startPoint y: 849, endPoint x: 766, endPoint y: 45, distance: 980.4
click at [1328, 849] on input "Send Message" at bounding box center [1320, 849] width 84 height 24
click at [1333, 841] on input "Send Message" at bounding box center [1320, 849] width 84 height 24
click at [137, 780] on div "500 Internal Server Error If you are the administrator of this website, then pl…" at bounding box center [139, 855] width 98 height 152
click at [287, 770] on div "Drop files here or click to upload 0.3 MB RRPL_Binder_rev.pdf 500 Internal Serv…" at bounding box center [710, 737] width 1279 height 151
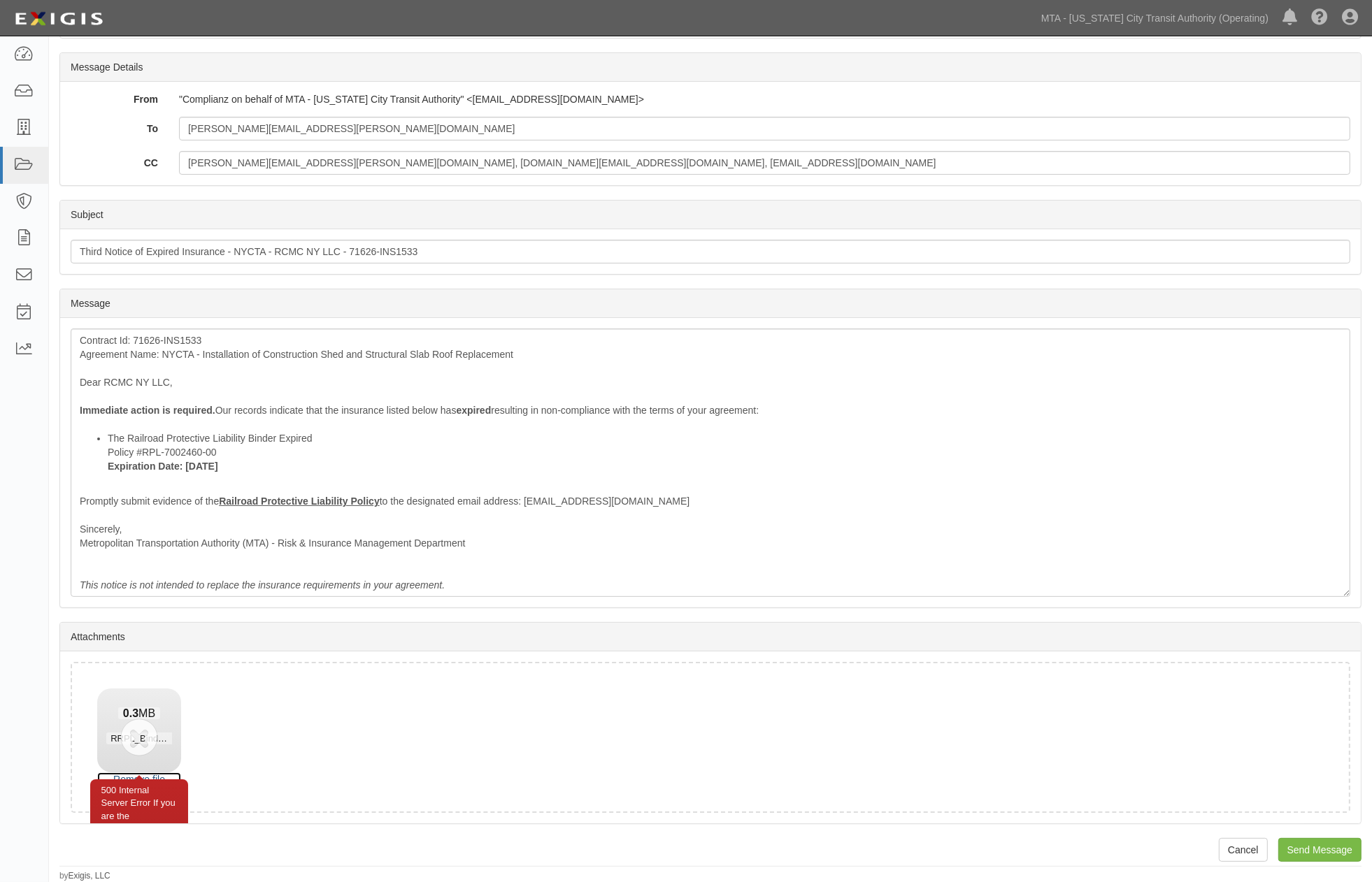
click at [150, 776] on link "Remove file" at bounding box center [139, 779] width 84 height 14
click at [1318, 849] on input "Send Message" at bounding box center [1320, 849] width 84 height 24
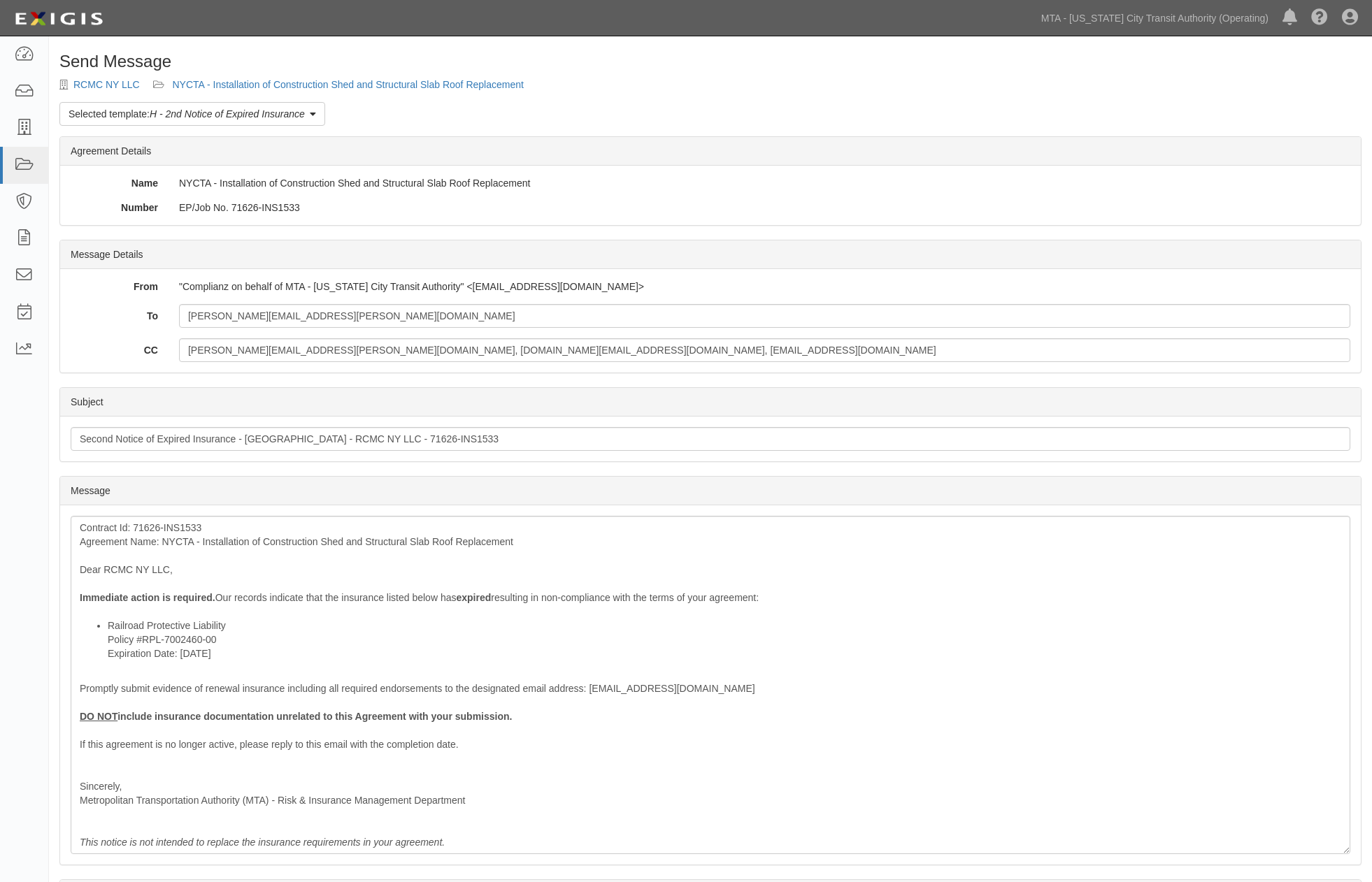
scroll to position [156, 0]
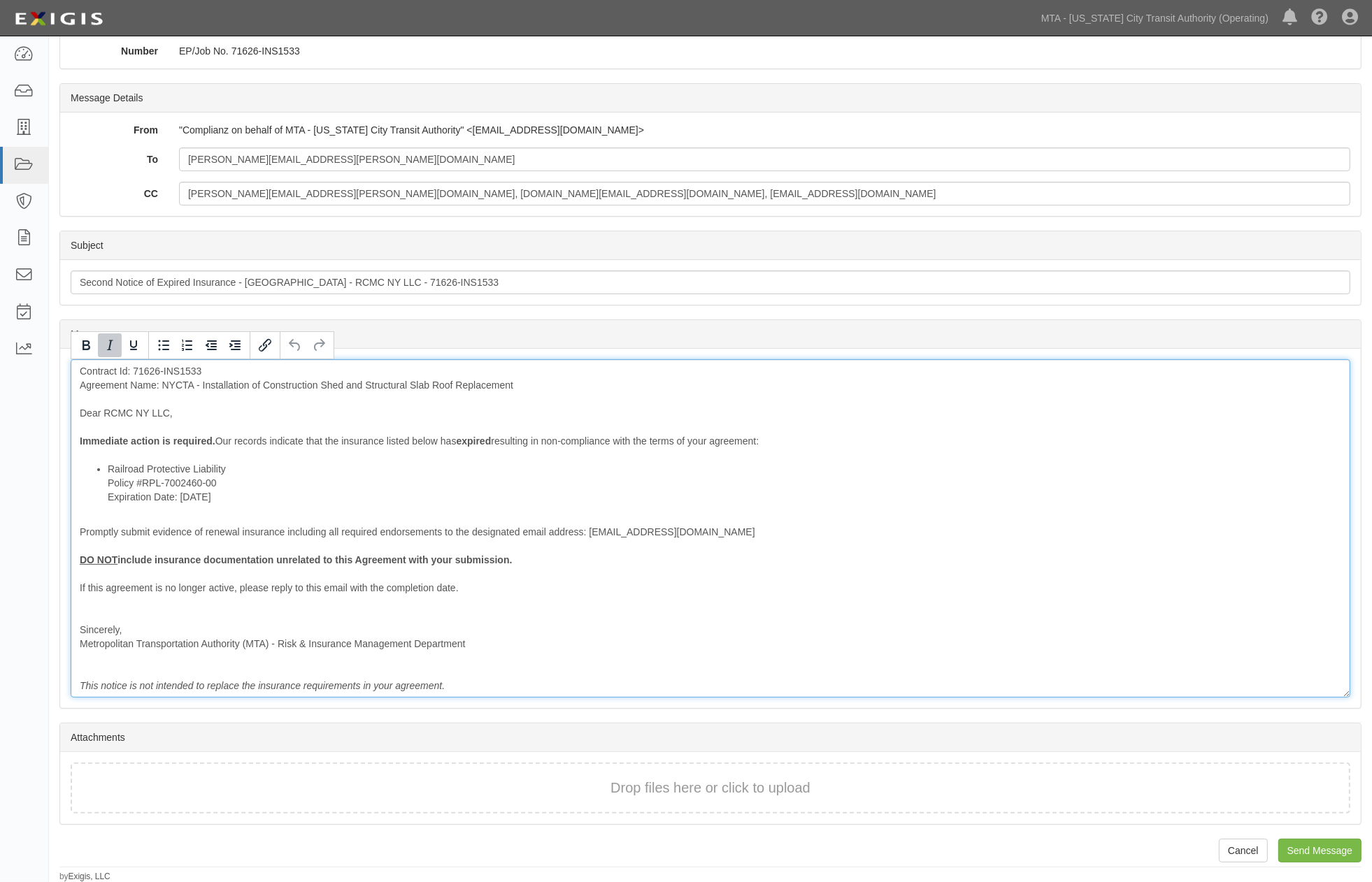
click at [484, 684] on div "Contract Id: 71626-INS1533 Agreement Name: NYCTA - Installation of Construction…" at bounding box center [710, 528] width 1279 height 339
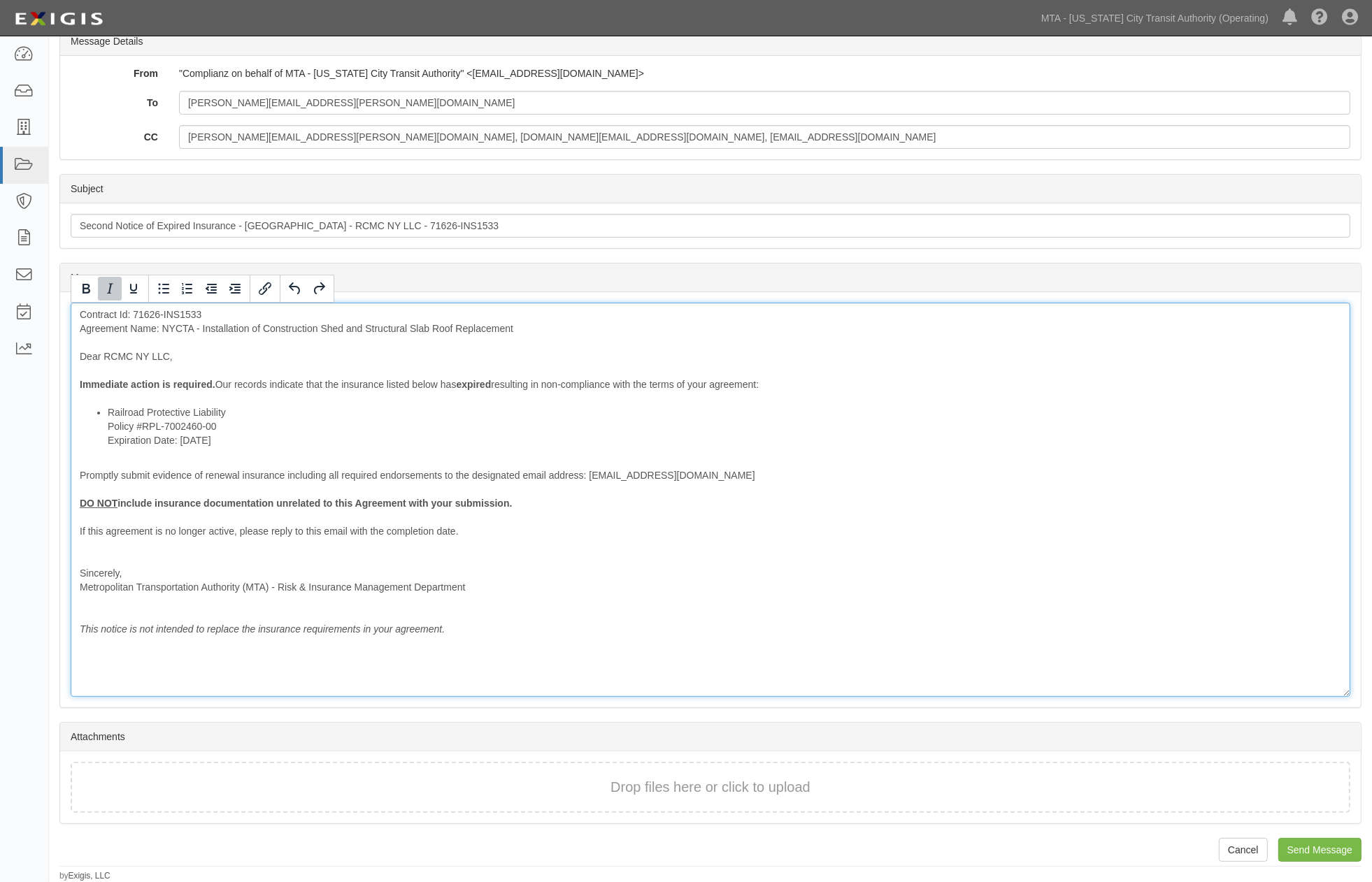
scroll to position [213, 0]
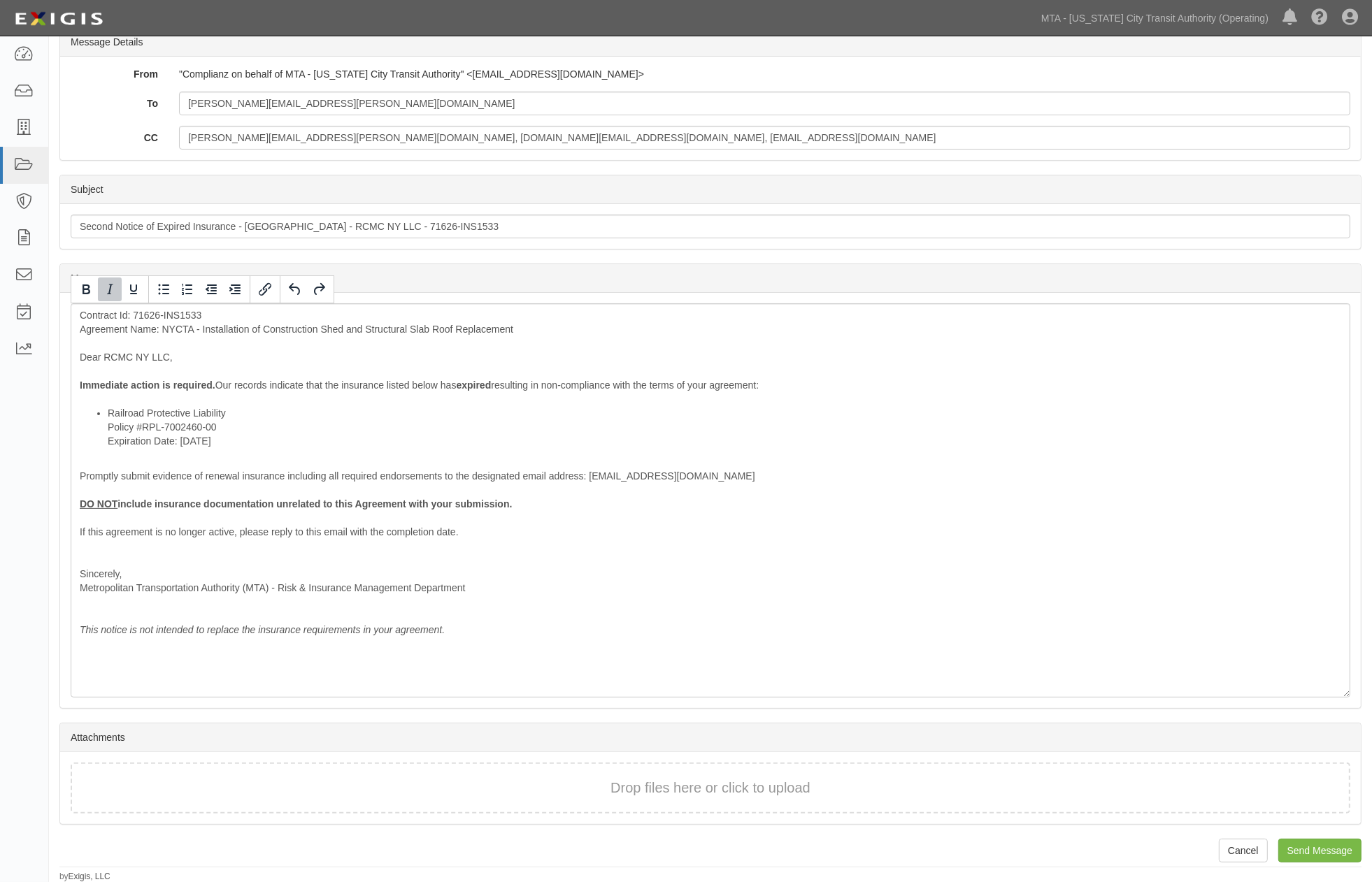
click at [106, 291] on icon "Italic" at bounding box center [110, 289] width 17 height 17
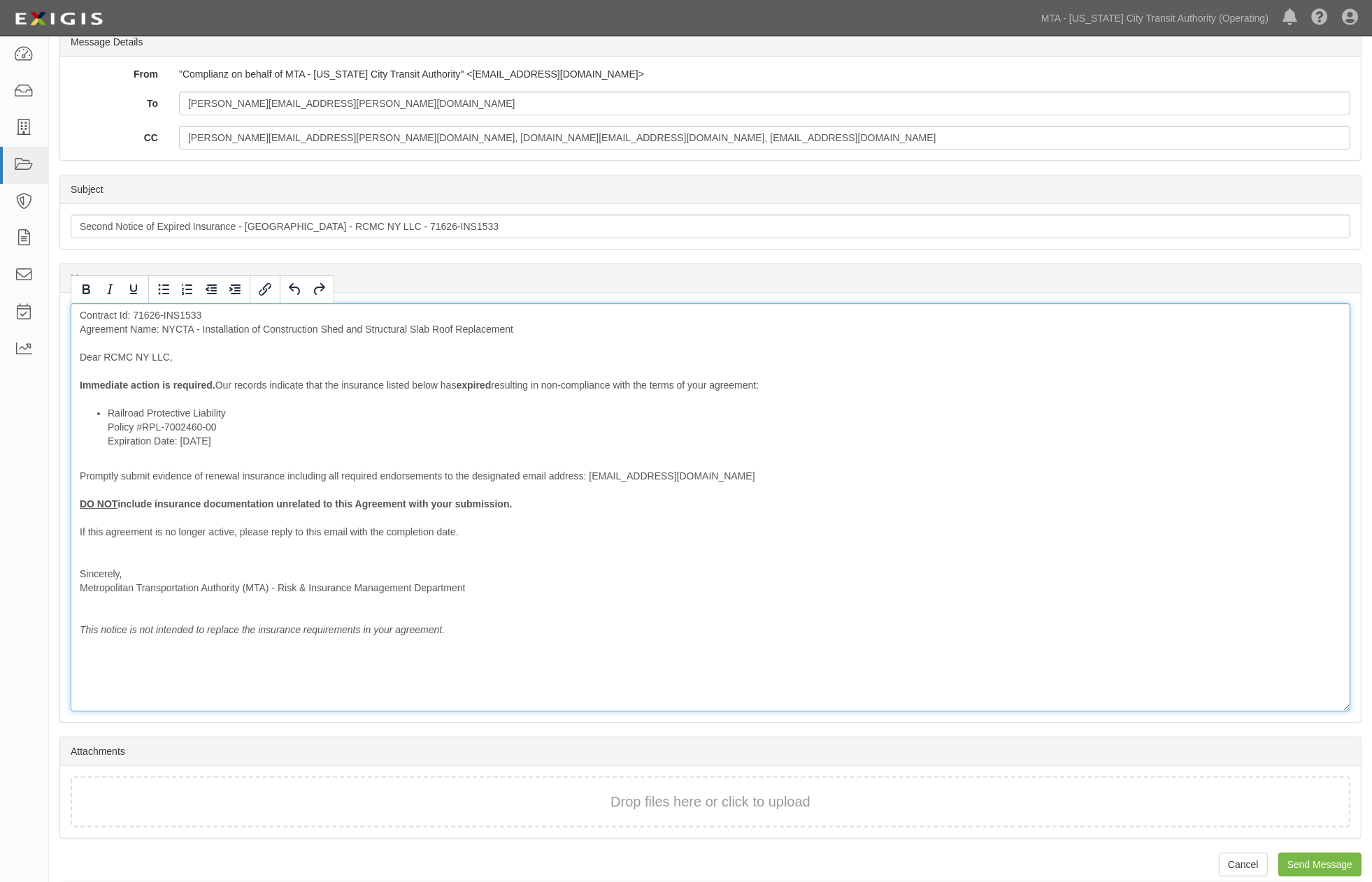
scroll to position [848, 0]
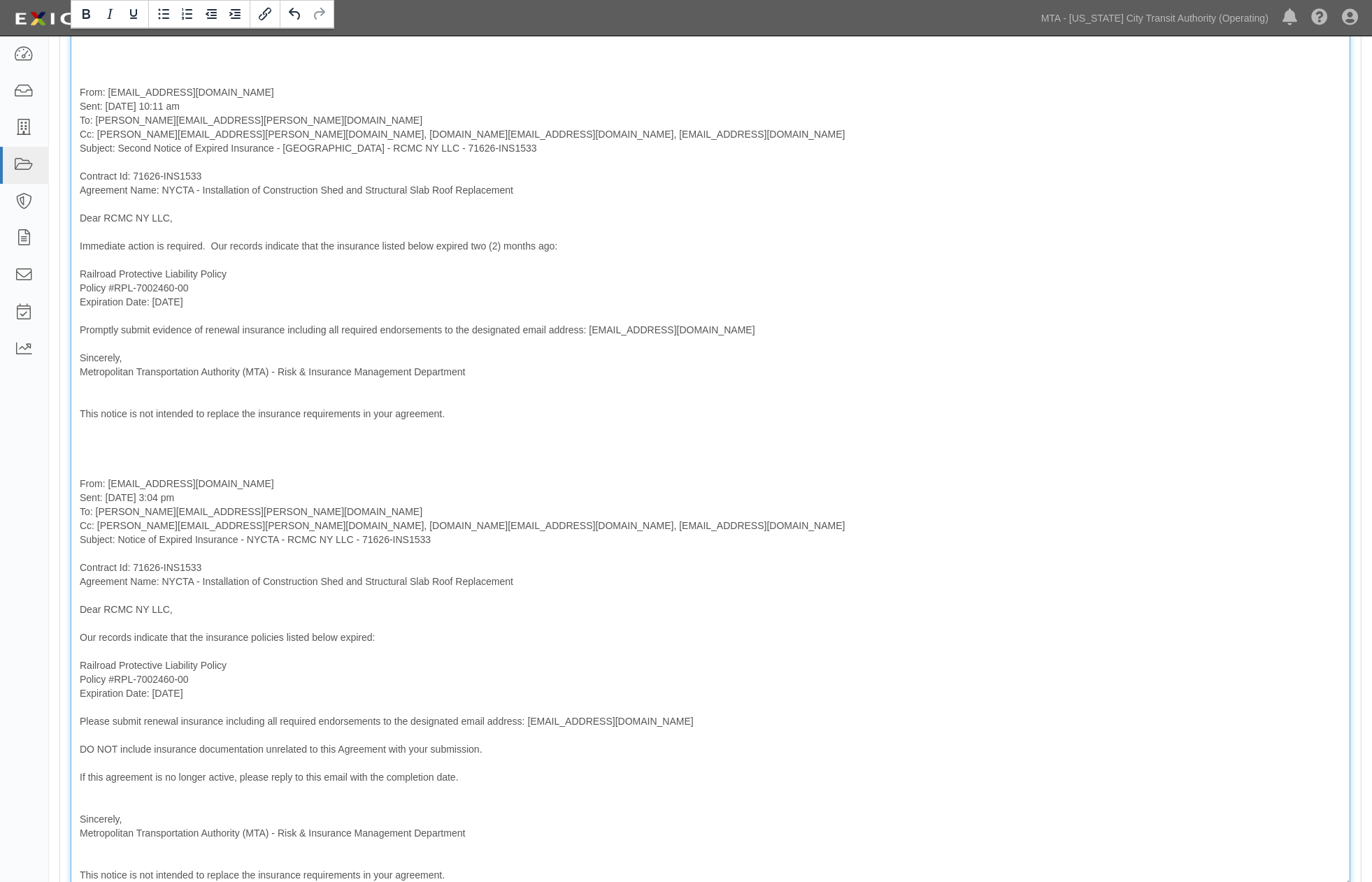
click at [79, 450] on div "Contract Id: 71626-INS1533 Agreement Name: NYCTA - Installation of Construction…" at bounding box center [710, 278] width 1279 height 1219
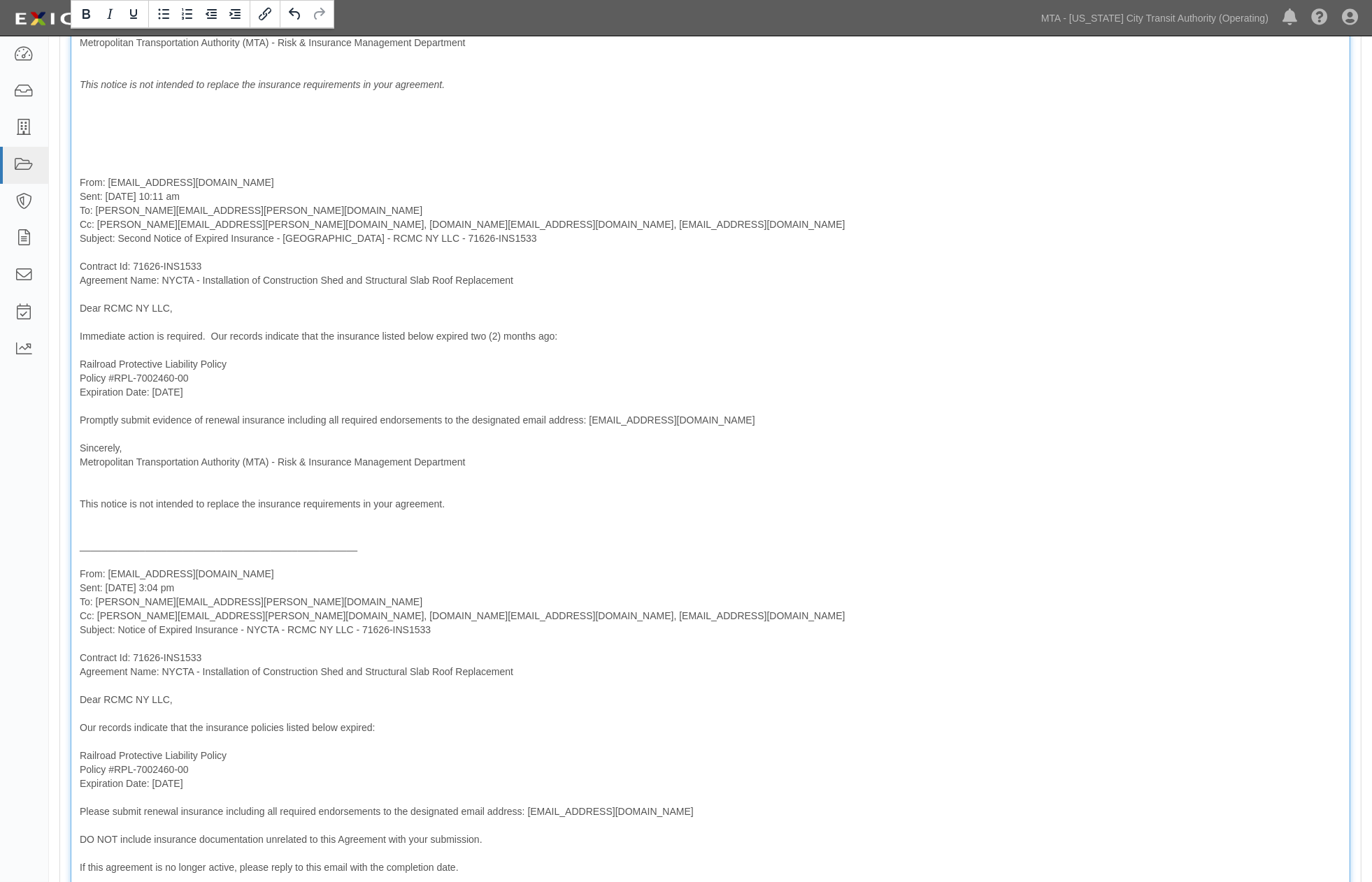
scroll to position [615, 0]
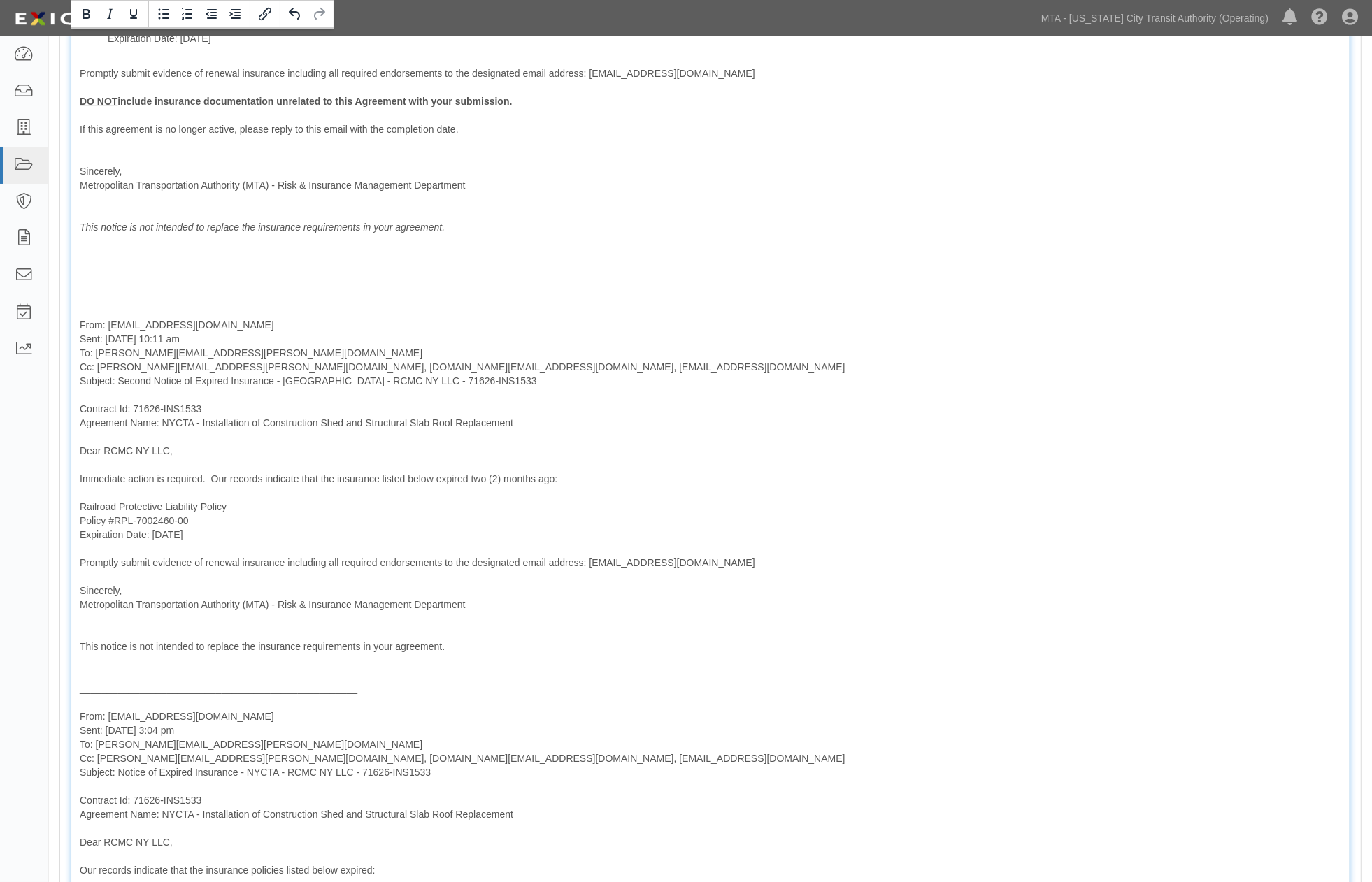
click at [82, 288] on div "Contract Id: 71626-INS1533 Agreement Name: NYCTA - Installation of Construction…" at bounding box center [710, 510] width 1279 height 1219
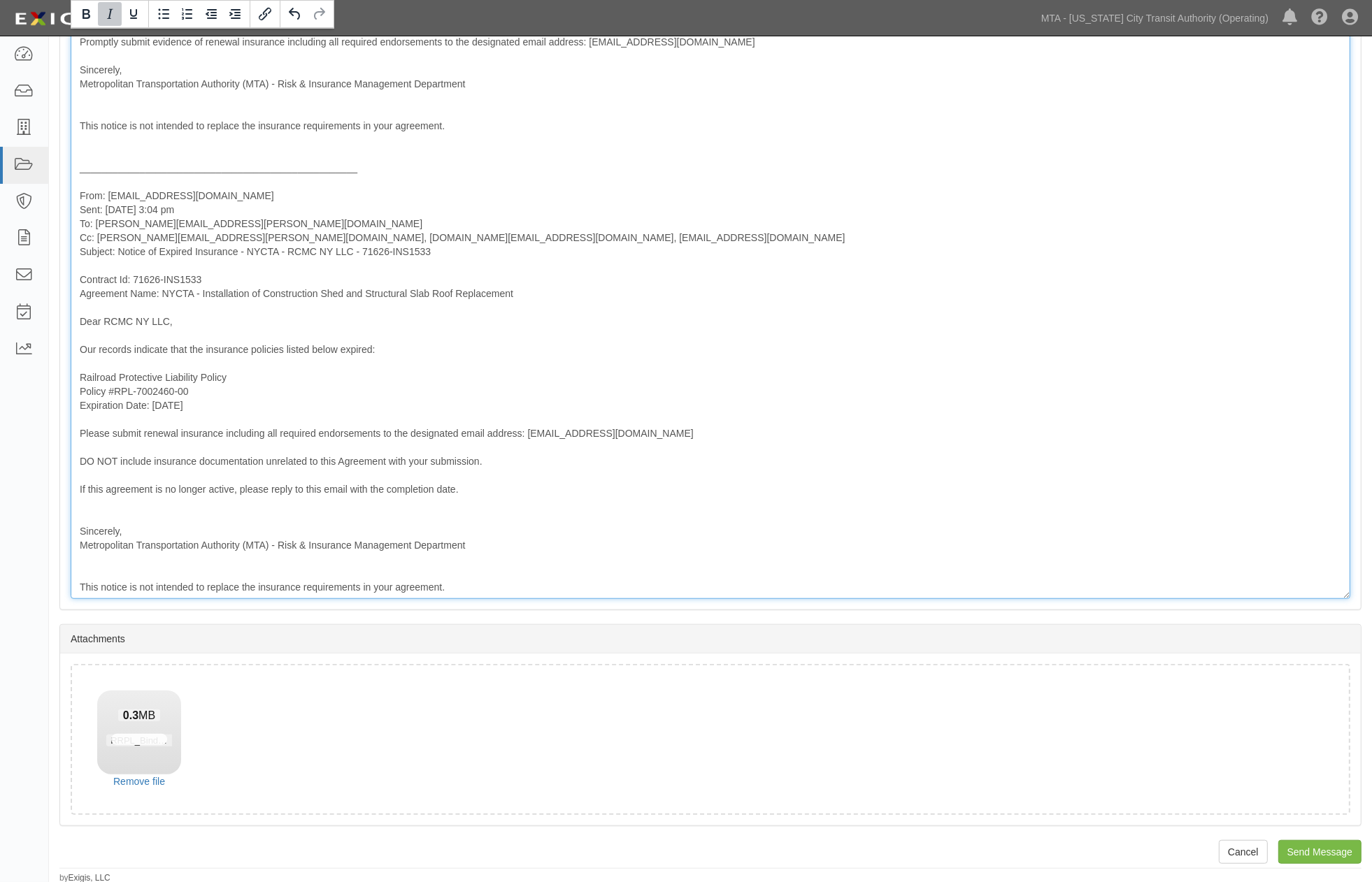
scroll to position [1136, 0]
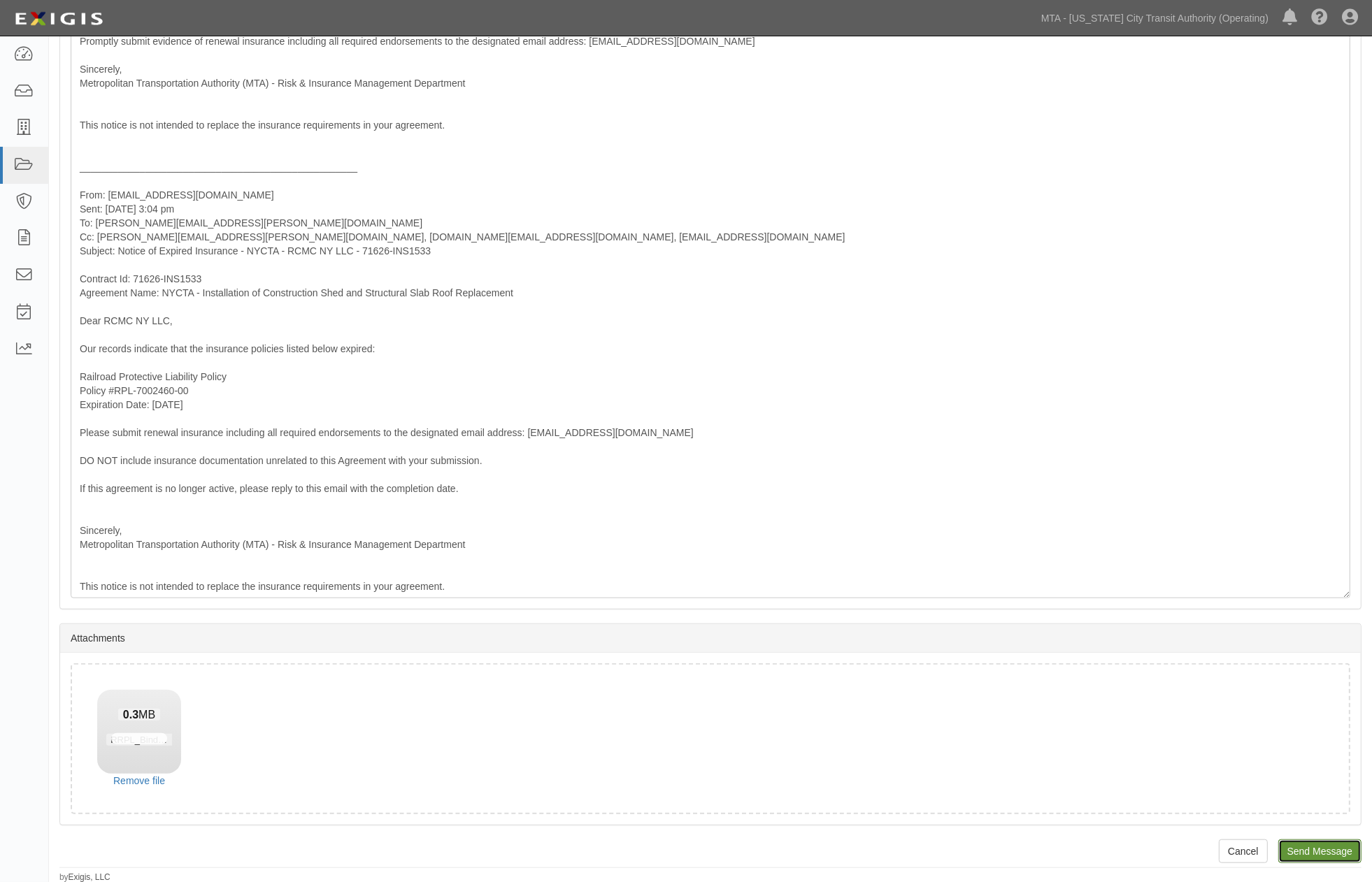
click at [1320, 853] on input "Send Message" at bounding box center [1320, 851] width 84 height 24
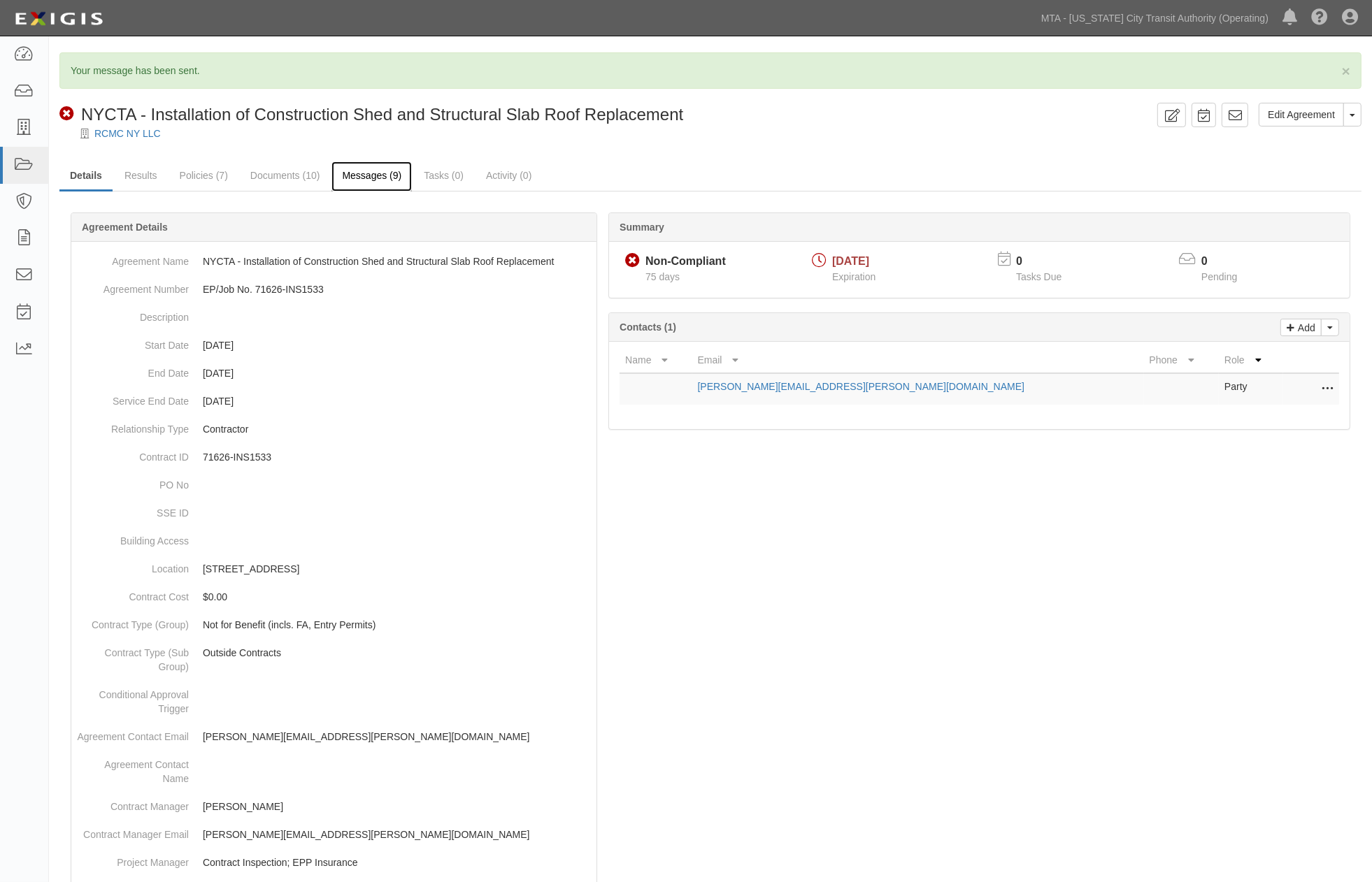
click at [376, 181] on link "Messages (9)" at bounding box center [371, 177] width 80 height 30
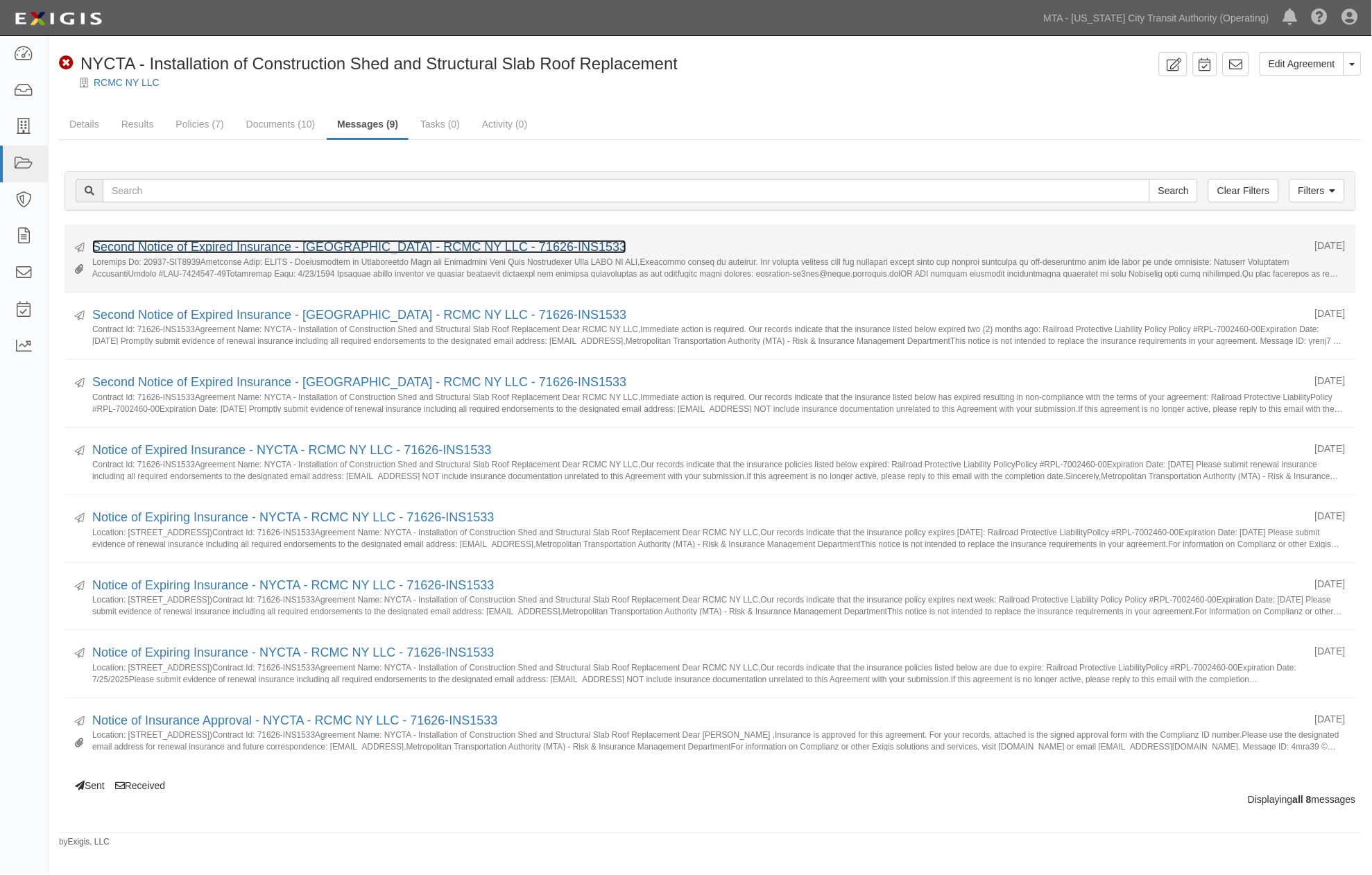
click at [268, 252] on link "Second Notice of Expired Insurance - [GEOGRAPHIC_DATA] - RCMC NY LLC - 71626-IN…" at bounding box center [359, 247] width 534 height 14
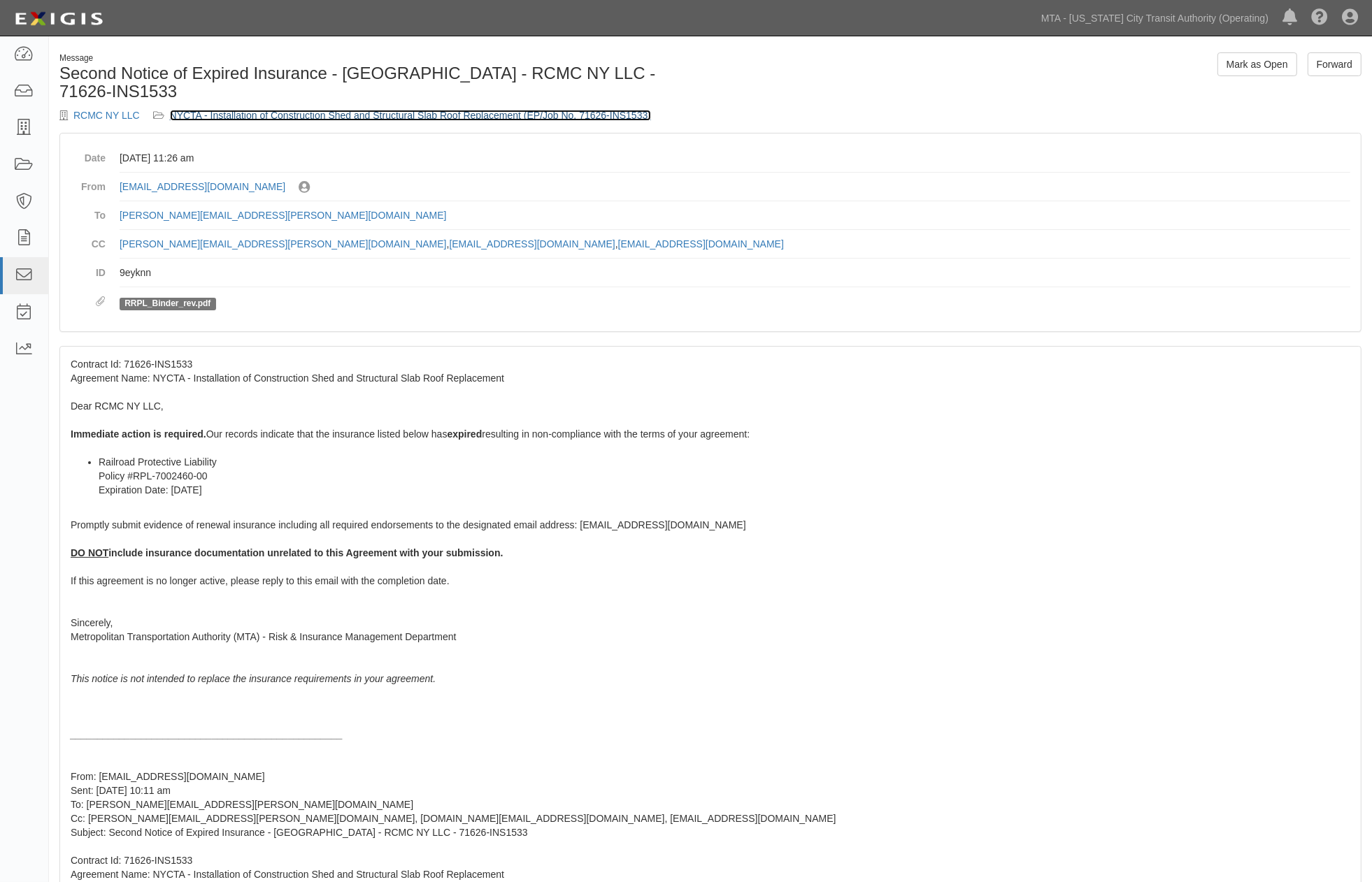
click at [465, 110] on link "NYCTA - Installation of Construction Shed and Structural Slab Roof Replacement …" at bounding box center [410, 115] width 481 height 11
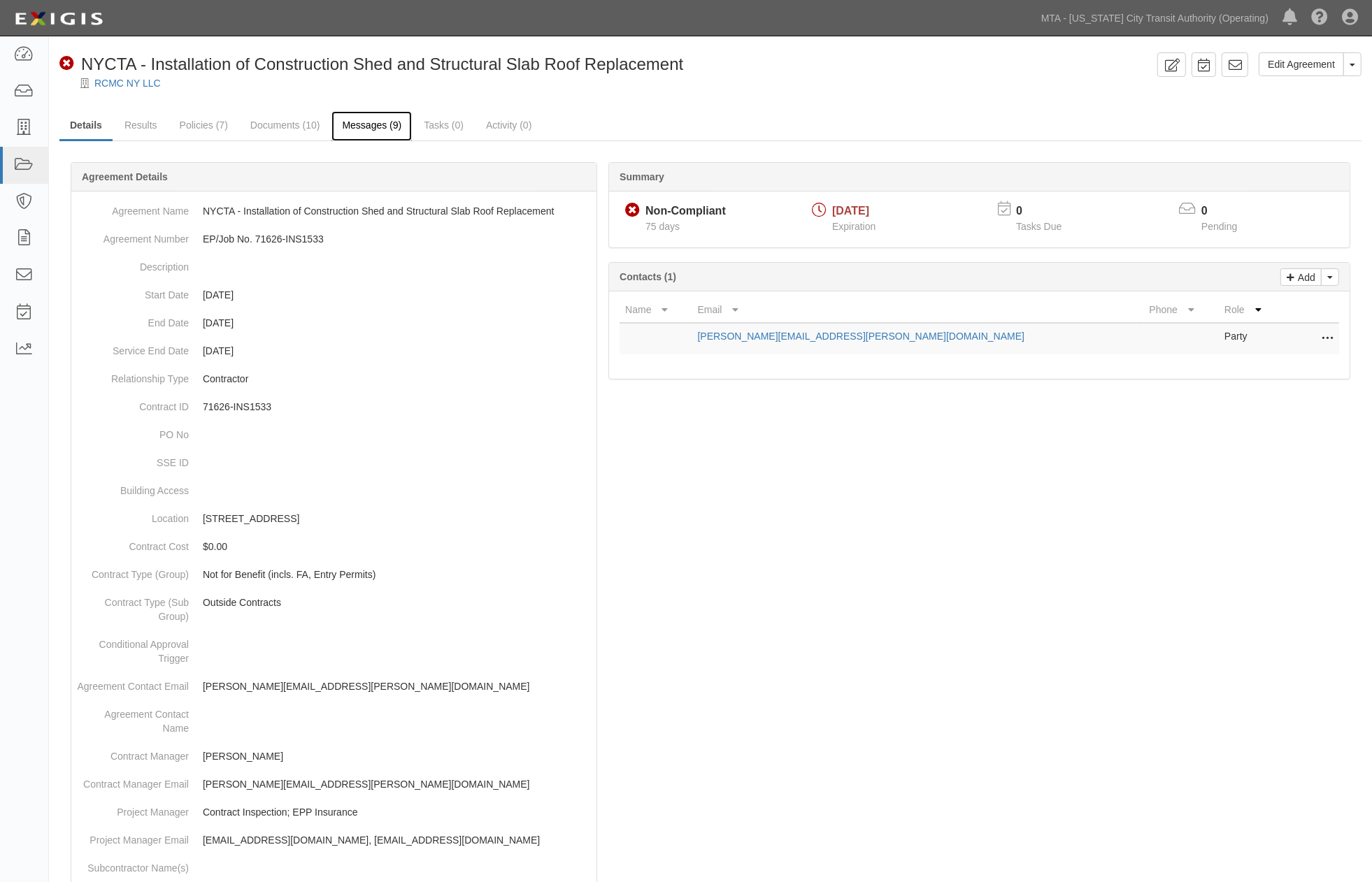
click at [355, 117] on link "Messages (9)" at bounding box center [371, 126] width 80 height 30
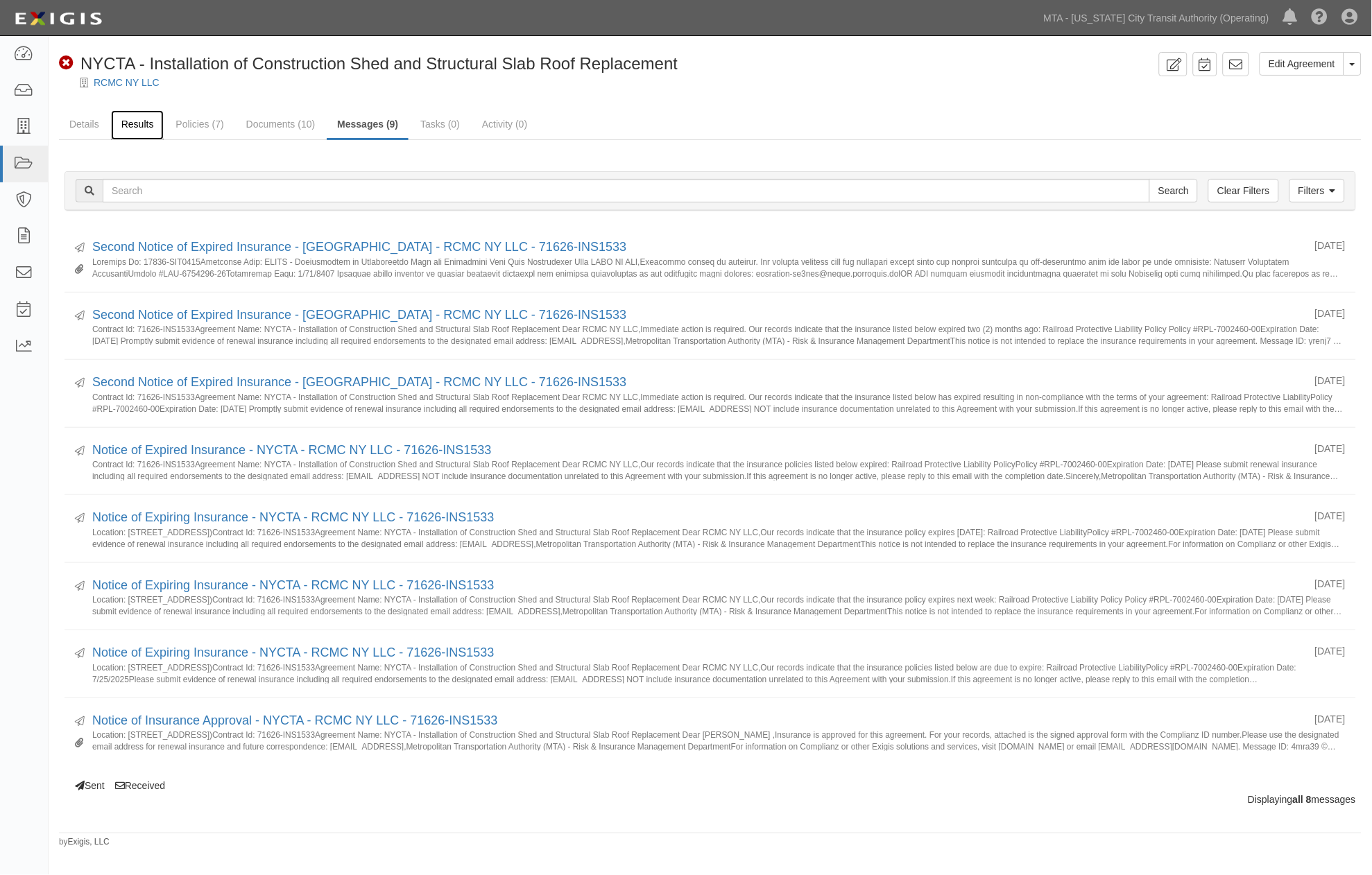
click at [127, 123] on link "Results" at bounding box center [137, 125] width 53 height 30
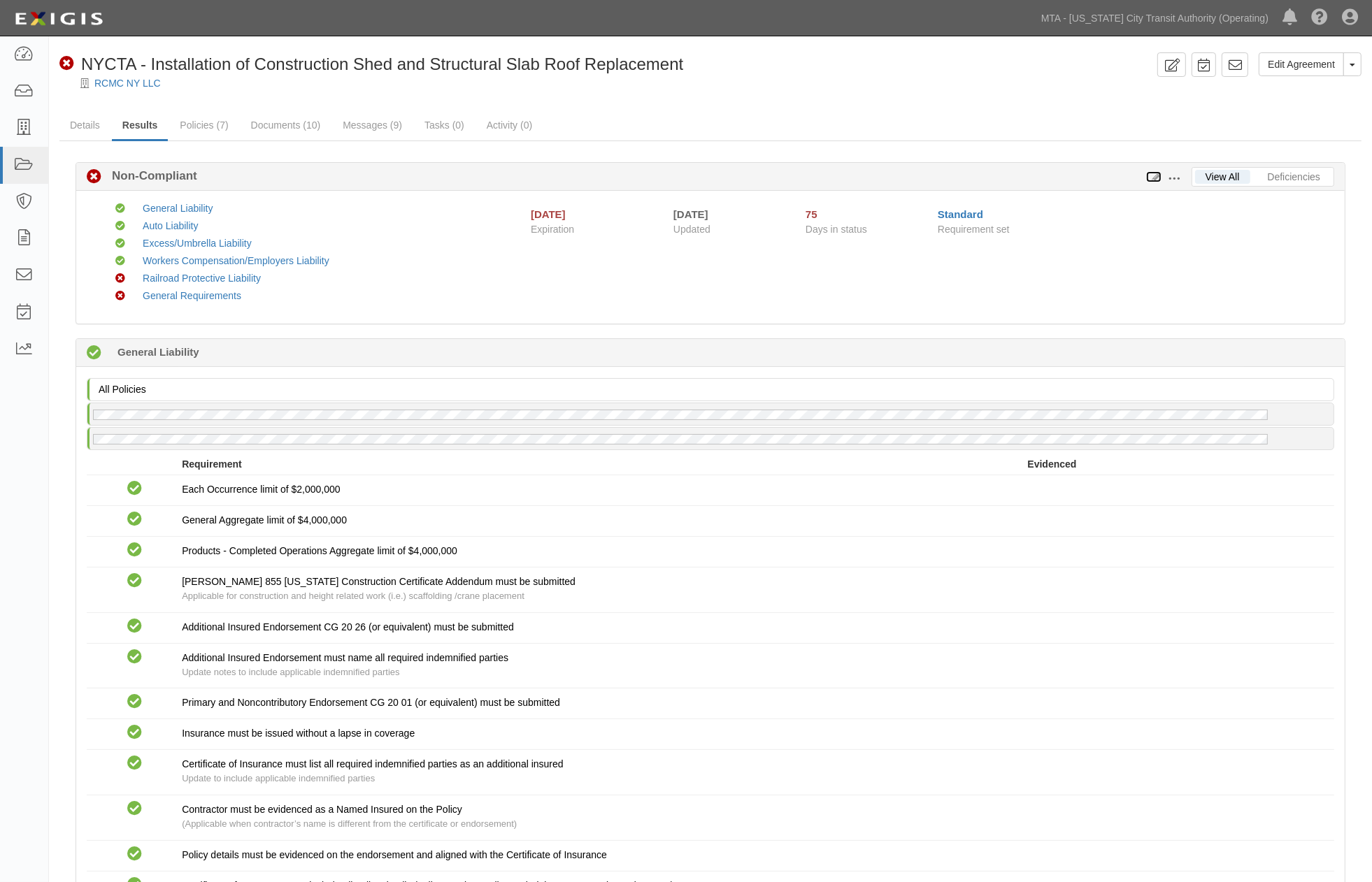
click at [1155, 176] on icon at bounding box center [1153, 177] width 15 height 10
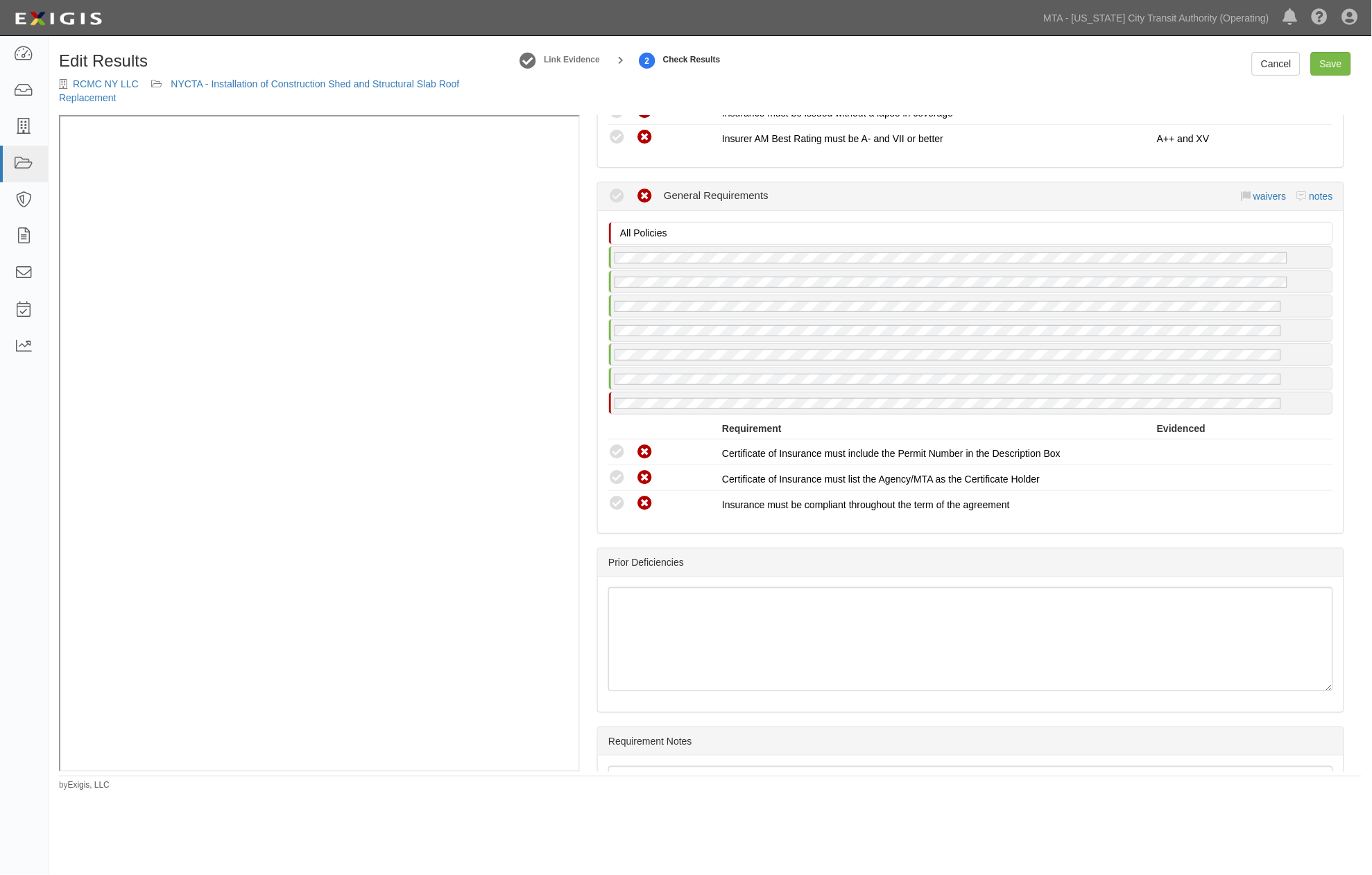
scroll to position [2221, 0]
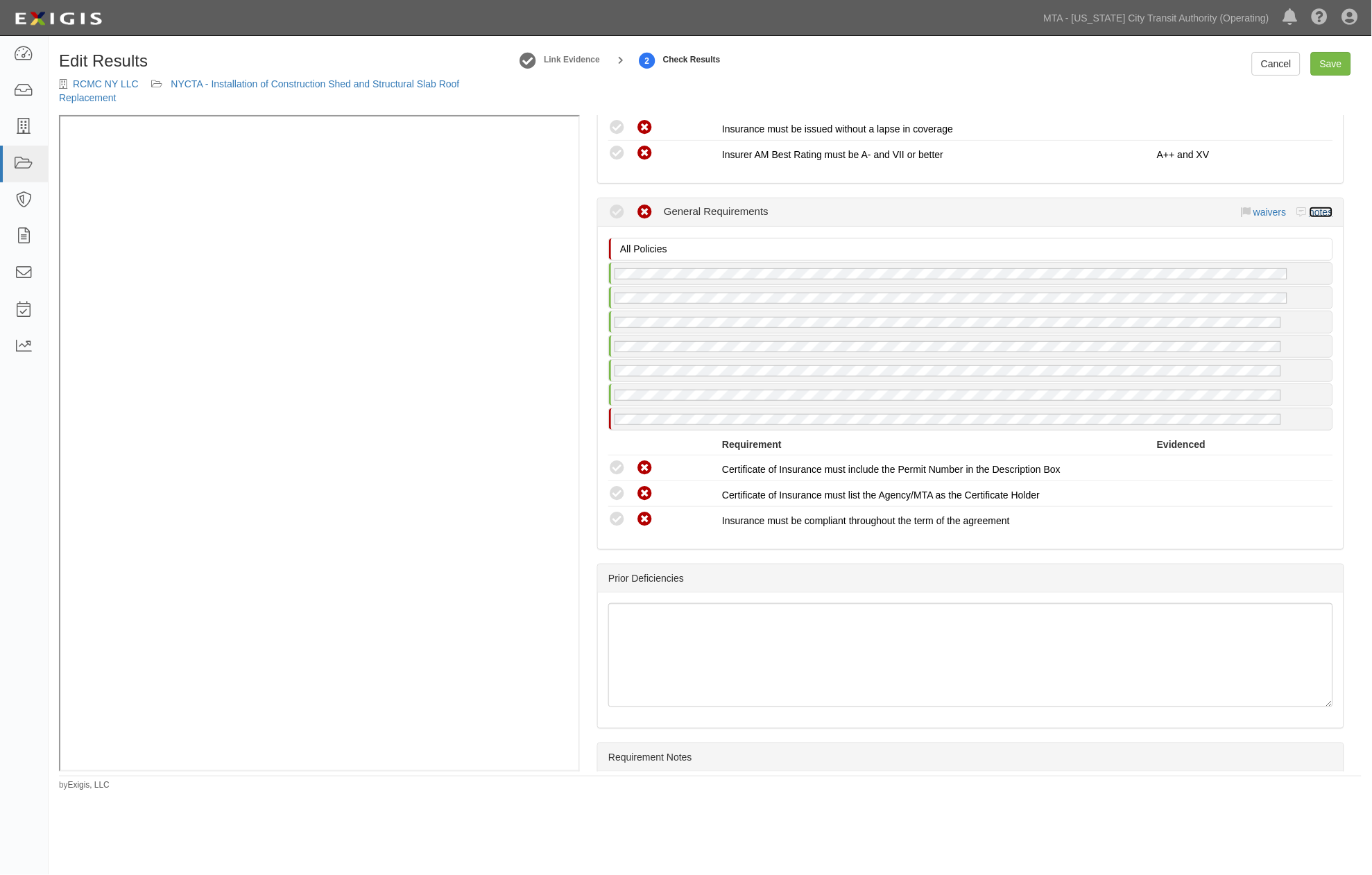
click at [1315, 209] on link "notes" at bounding box center [1321, 212] width 23 height 11
radio input "true"
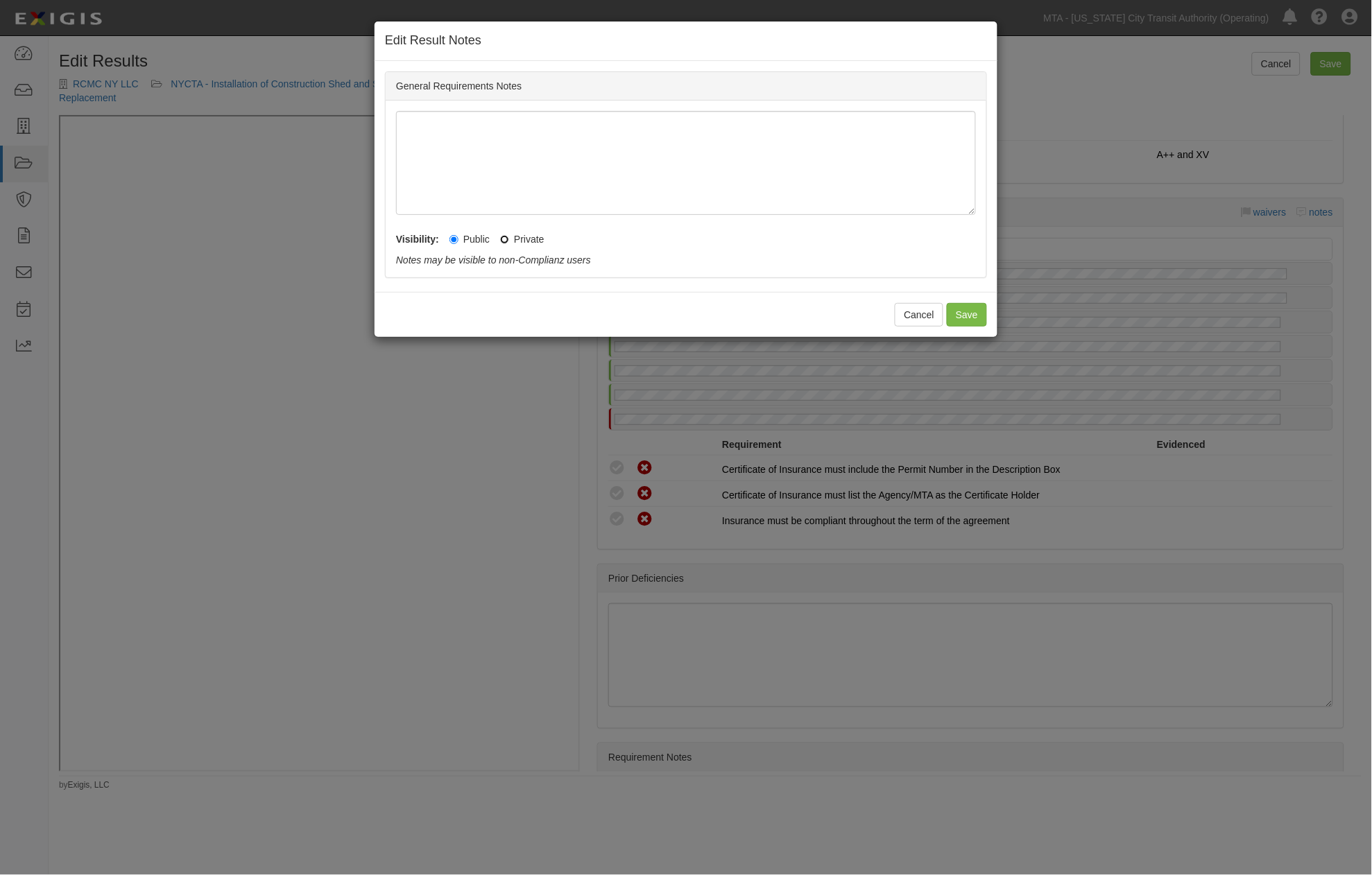
click at [503, 238] on input "Private" at bounding box center [505, 239] width 9 height 9
radio input "true"
click at [971, 311] on button "Save" at bounding box center [967, 314] width 40 height 23
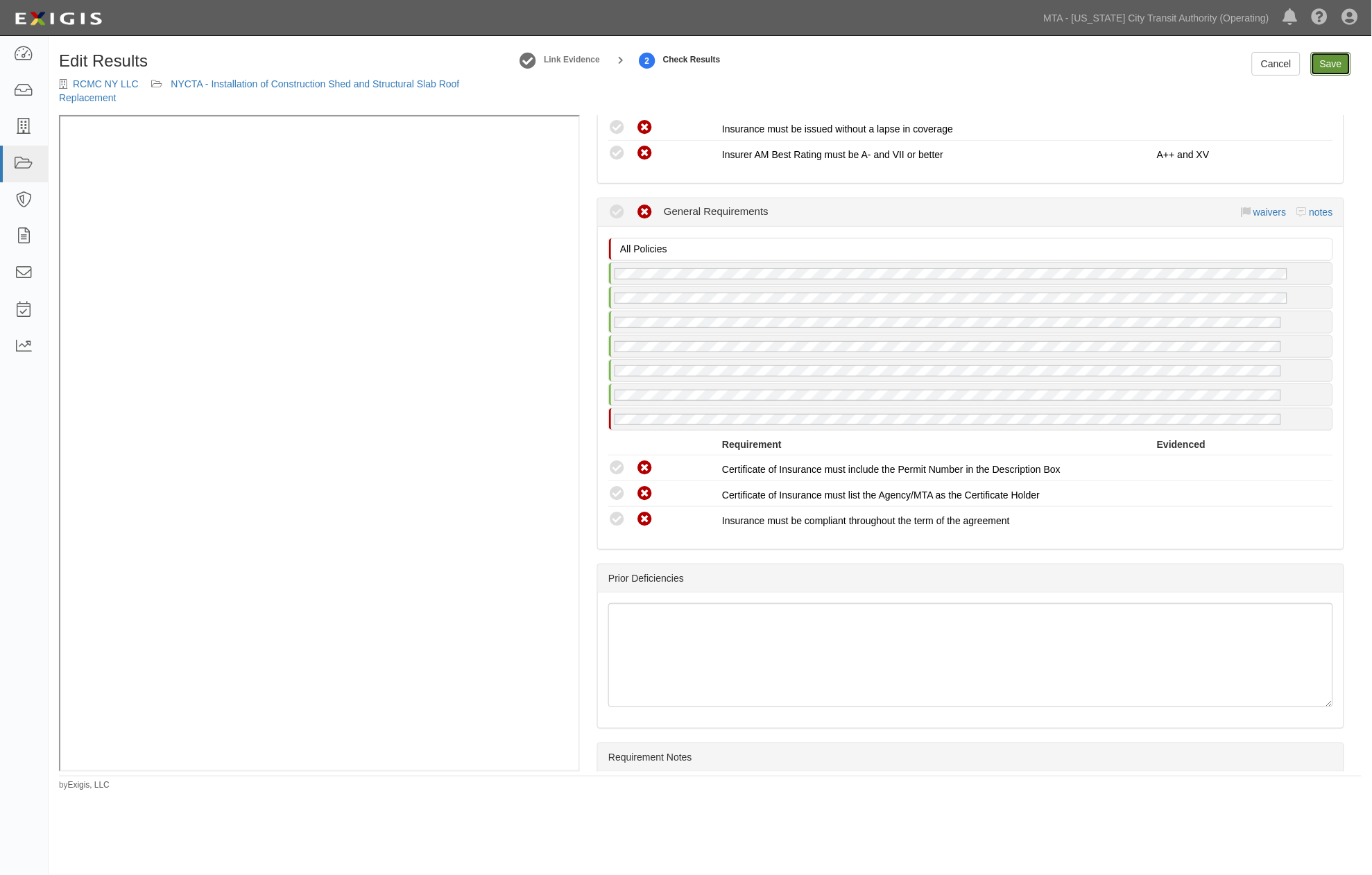
click at [1319, 67] on link "Save" at bounding box center [1331, 63] width 40 height 23
radio input "true"
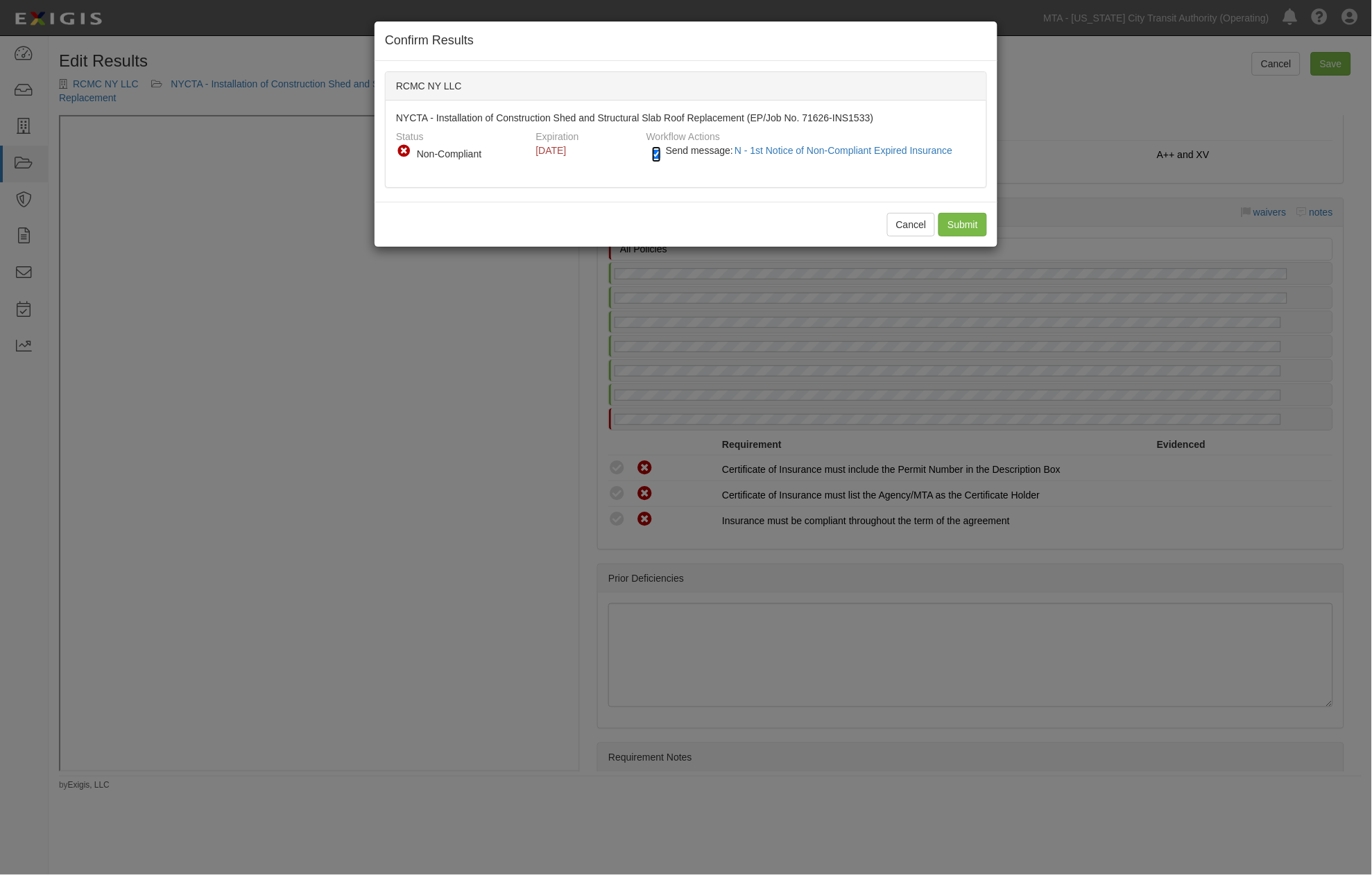
click at [659, 157] on input "Send message: N - 1st Notice of Non-Compliant Expired Insurance" at bounding box center [657, 154] width 9 height 16
checkbox input "false"
click at [955, 225] on input "Submit" at bounding box center [963, 224] width 48 height 23
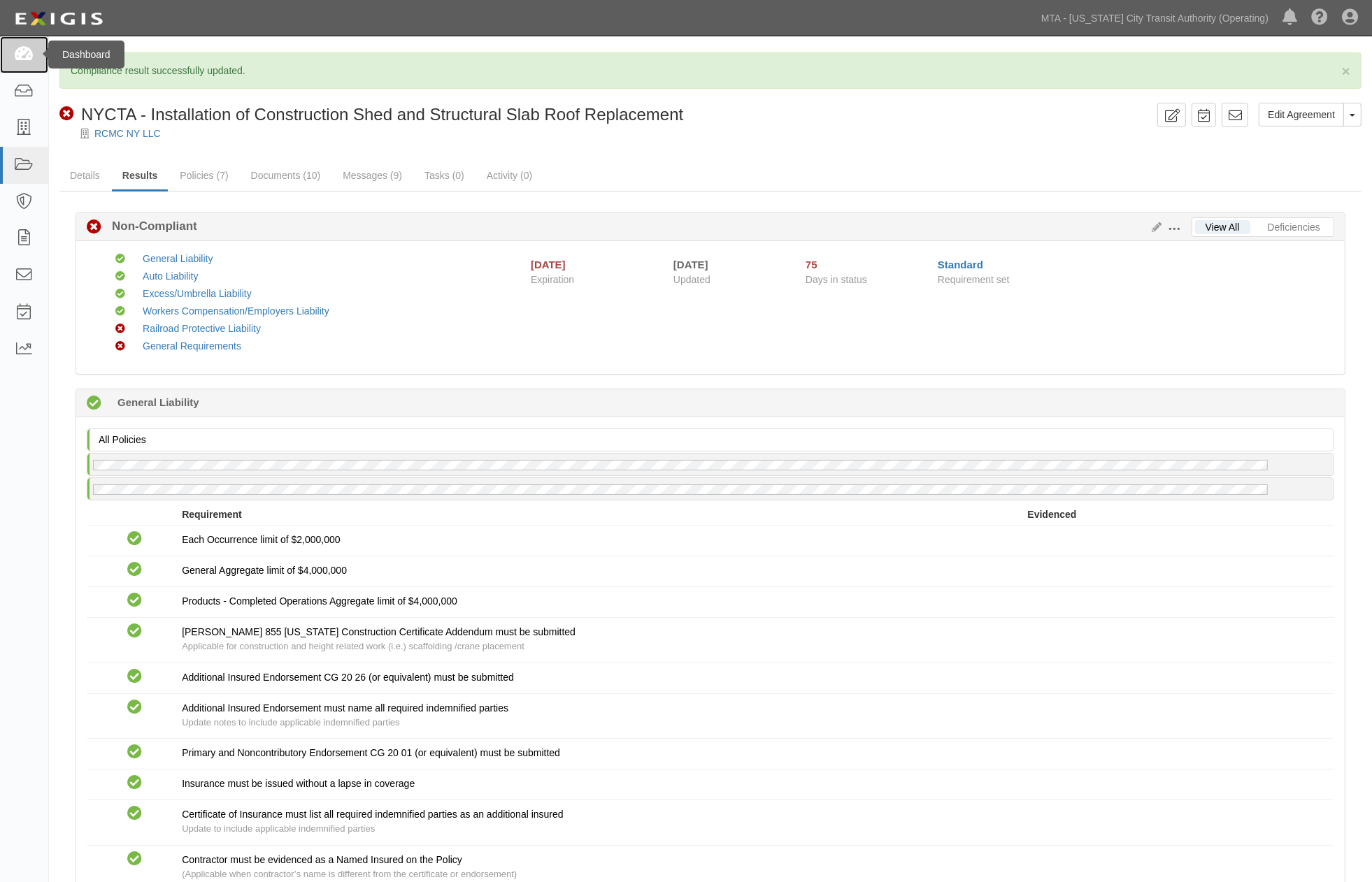
click at [27, 58] on icon at bounding box center [24, 55] width 20 height 16
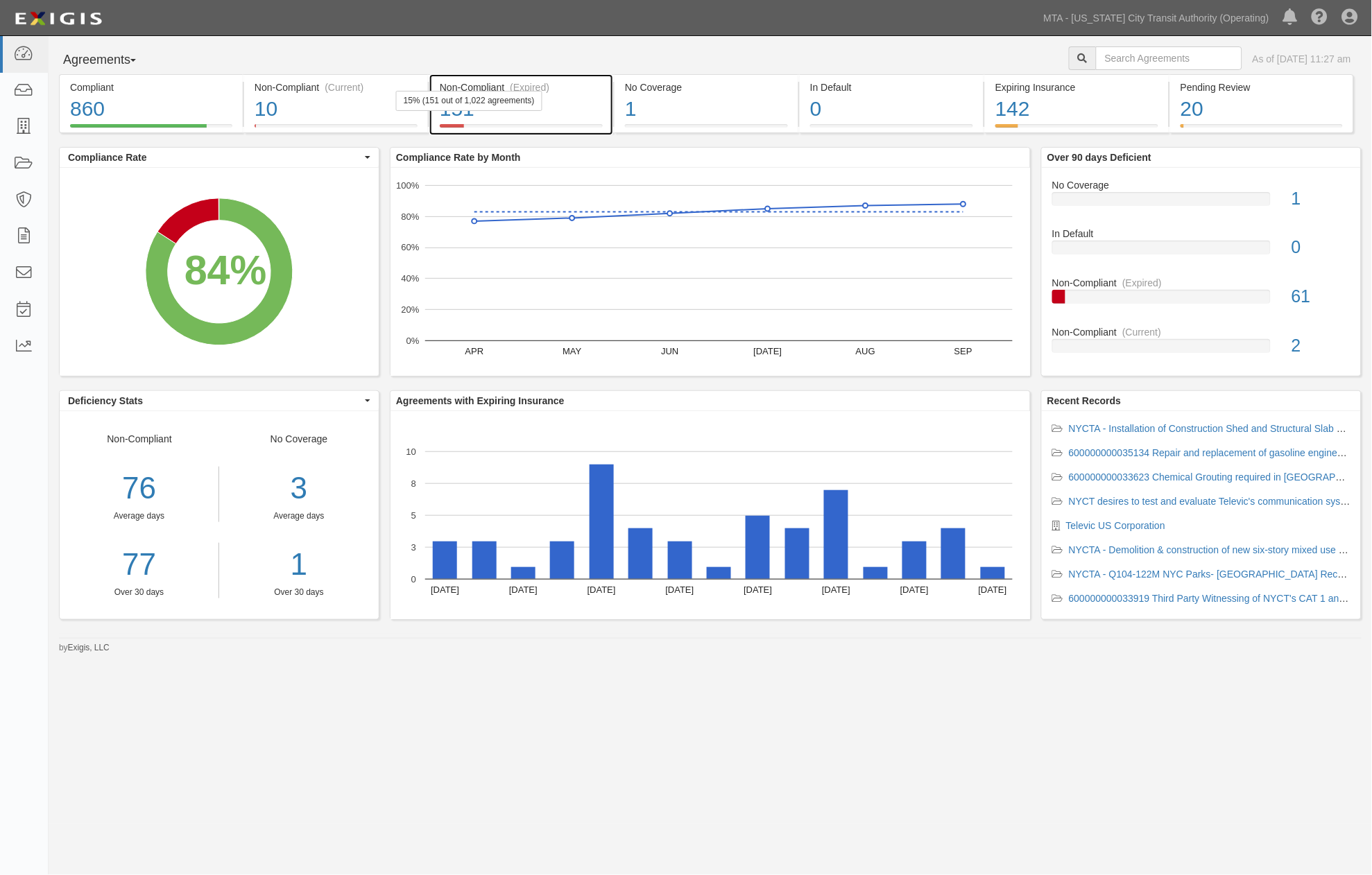
click at [576, 105] on div "151" at bounding box center [521, 109] width 163 height 30
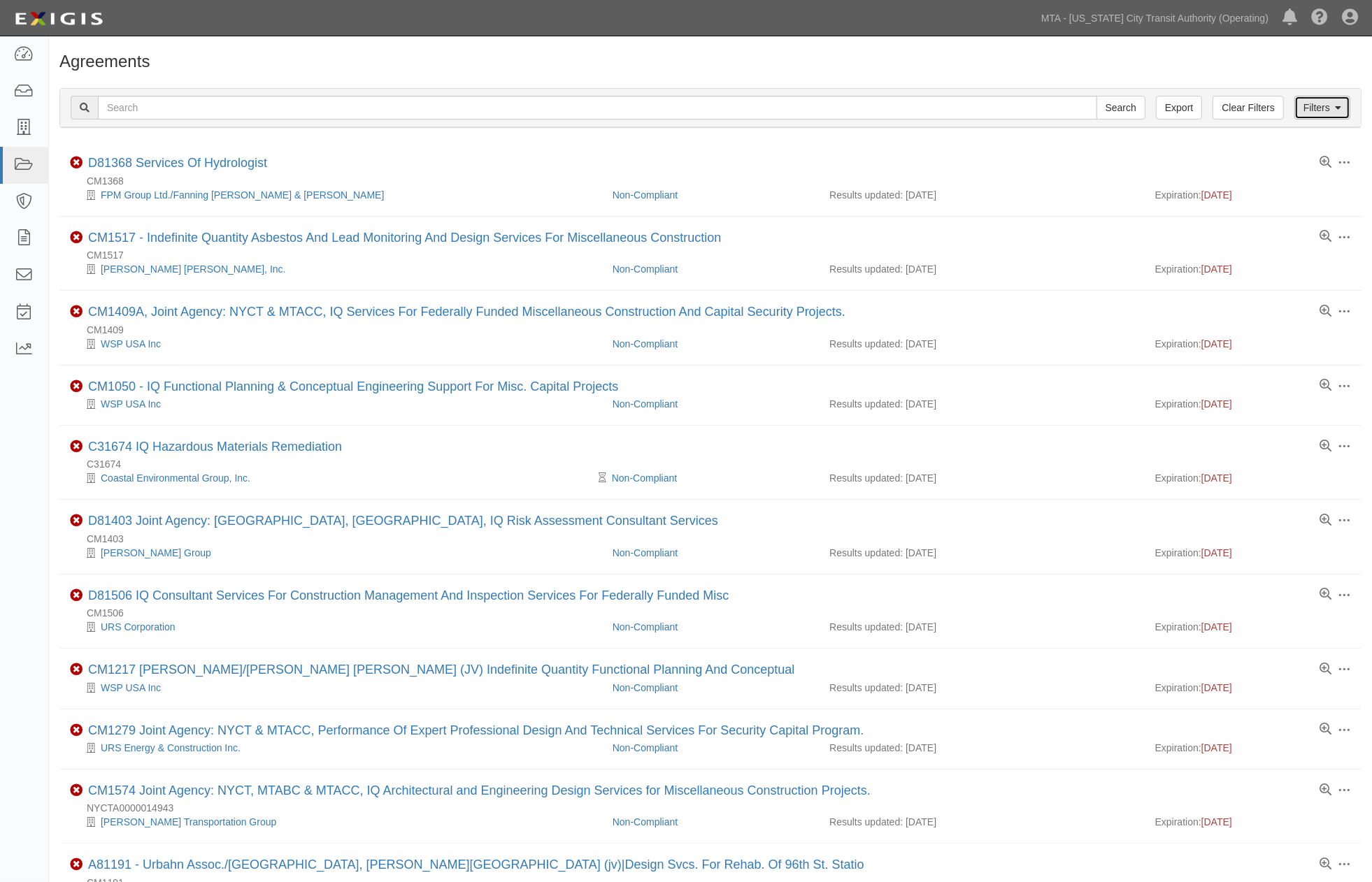
click at [1333, 112] on link "Filters" at bounding box center [1322, 107] width 56 height 24
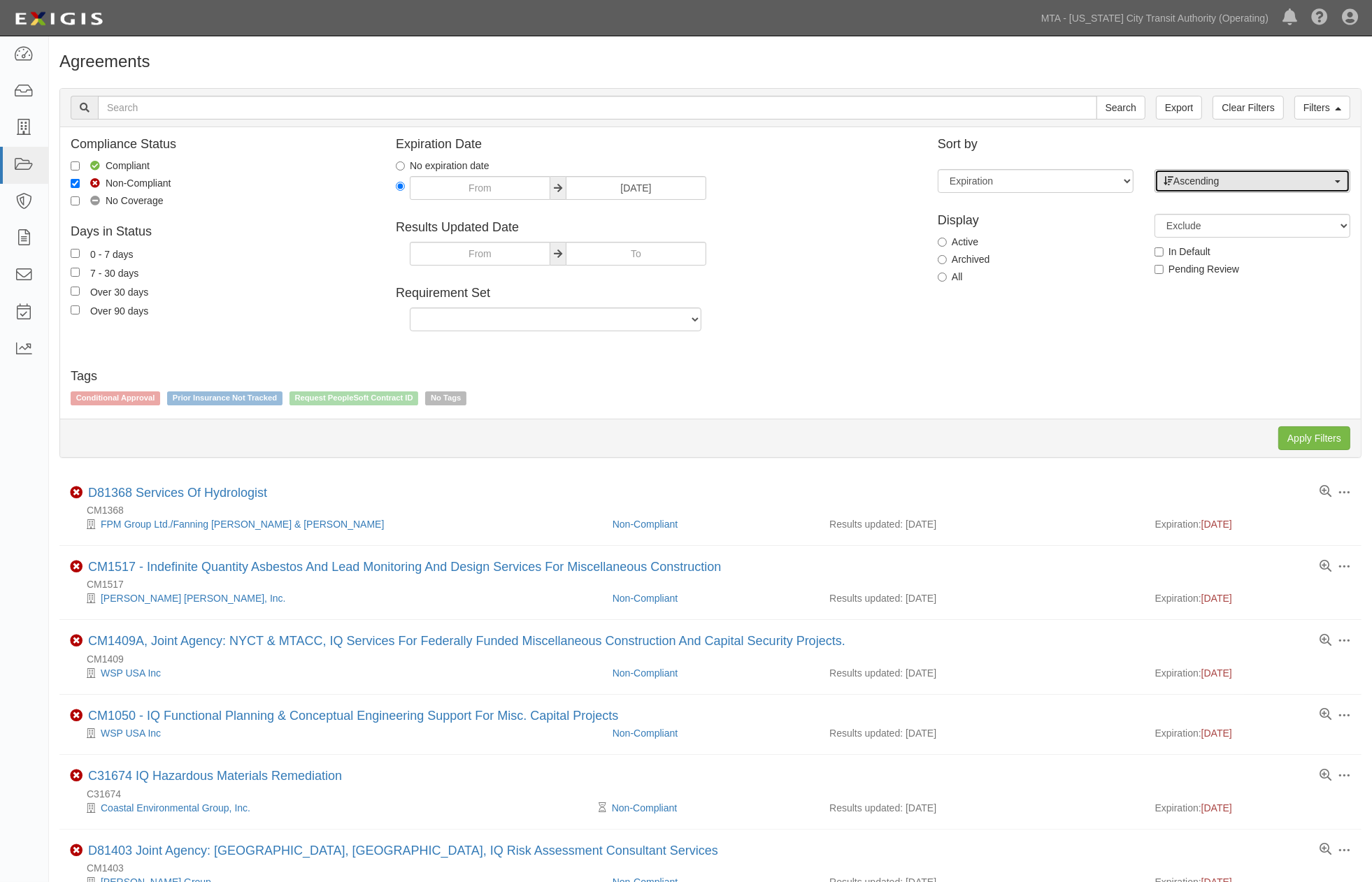
click at [1219, 183] on span "Ascending" at bounding box center [1247, 181] width 169 height 14
click at [1214, 225] on span "Descending" at bounding box center [1207, 225] width 52 height 14
select select "desc"
click at [1324, 438] on input "Apply Filters" at bounding box center [1314, 438] width 72 height 24
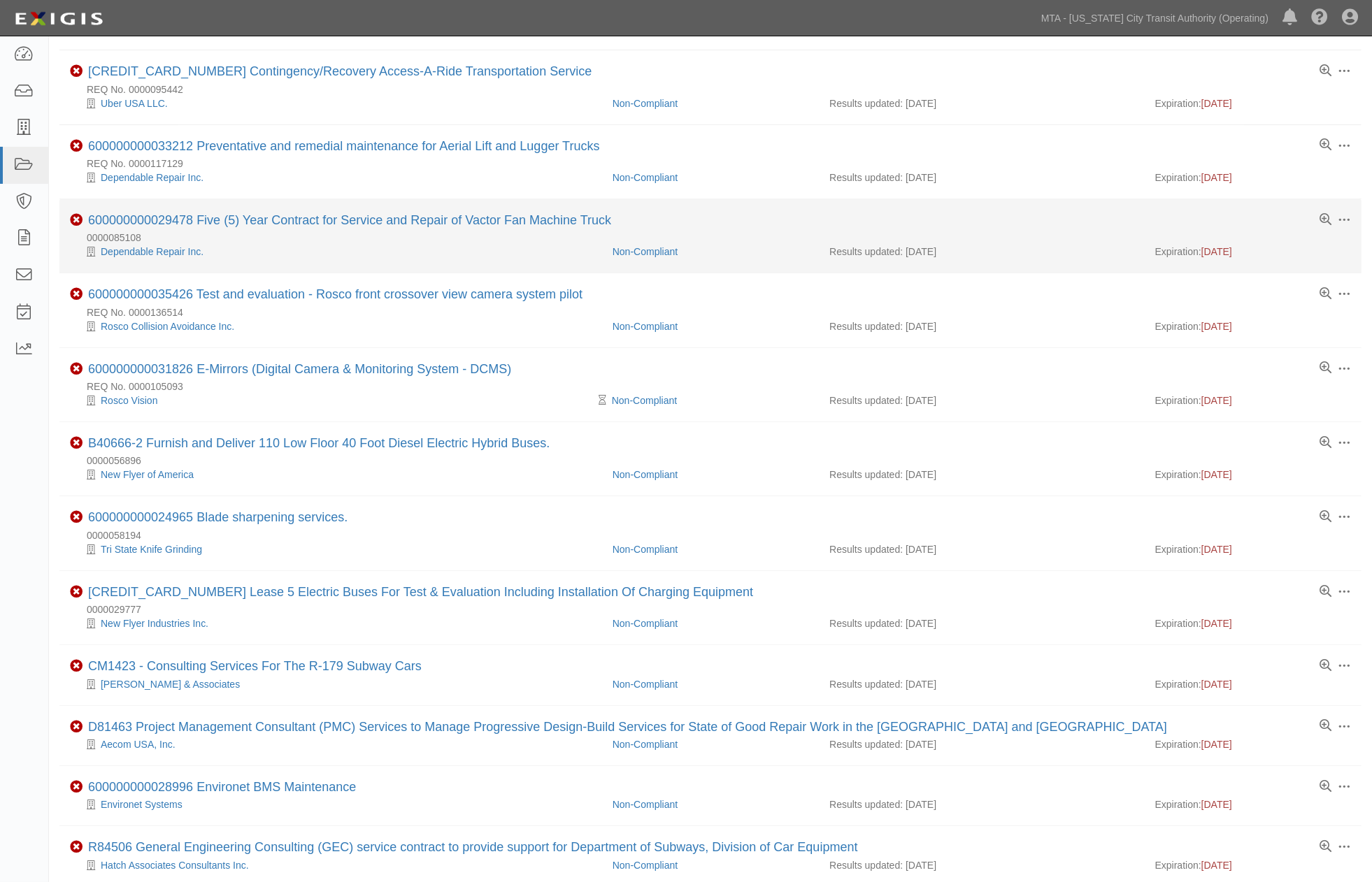
scroll to position [621, 0]
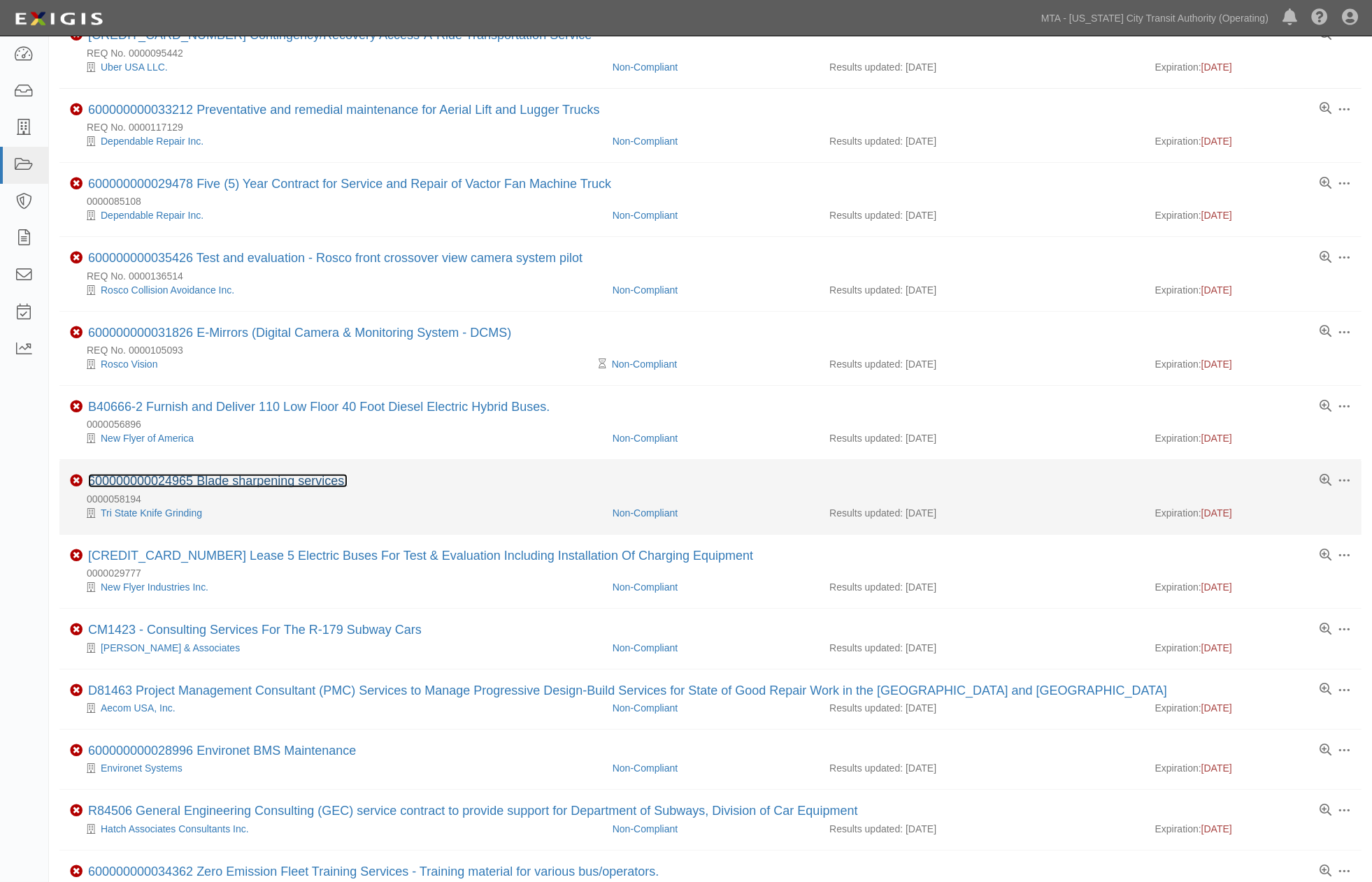
click at [221, 488] on link "600000000024965 Blade sharpening services." at bounding box center [218, 480] width 260 height 14
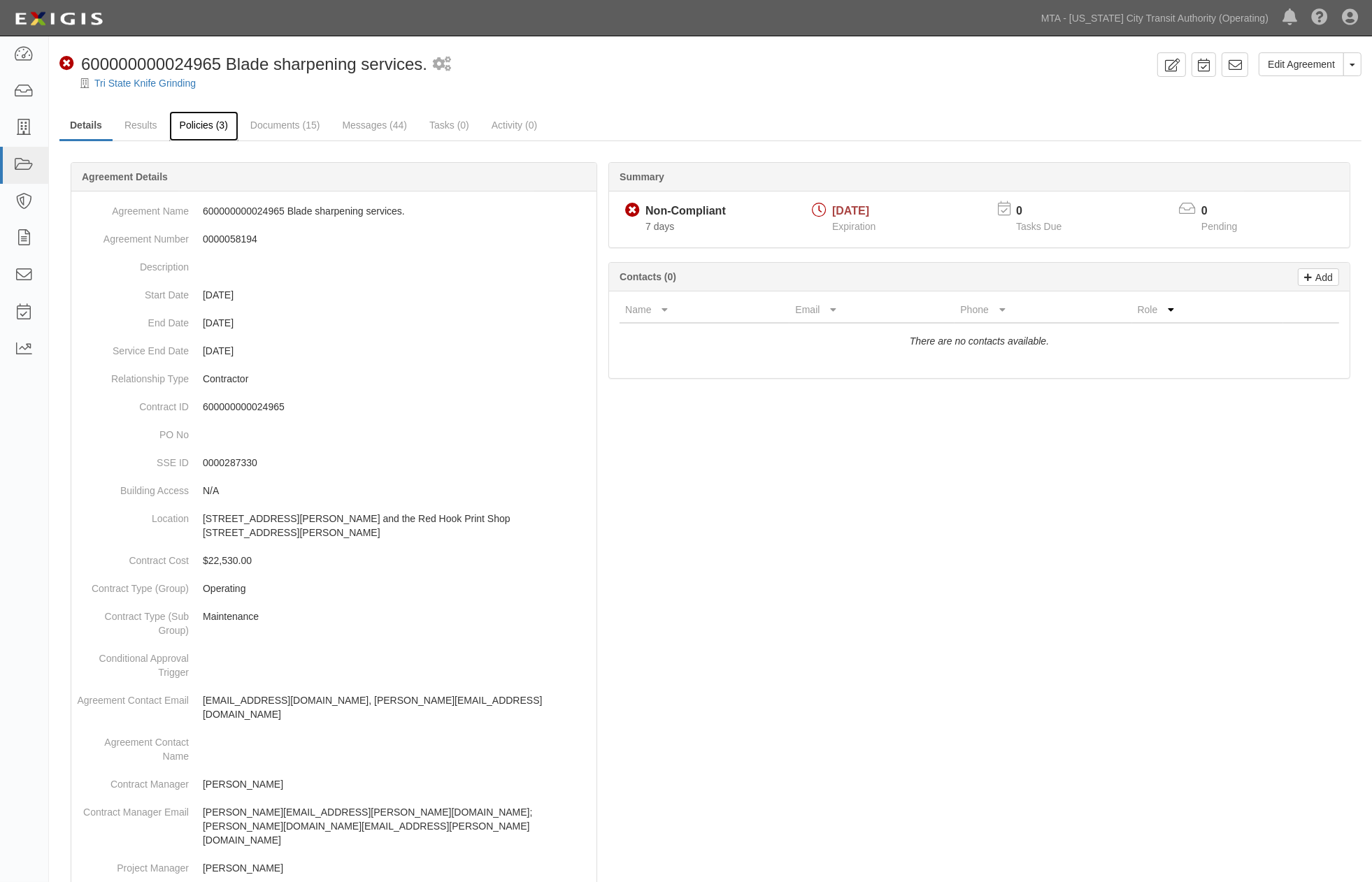
click at [199, 121] on link "Policies (3)" at bounding box center [203, 126] width 69 height 30
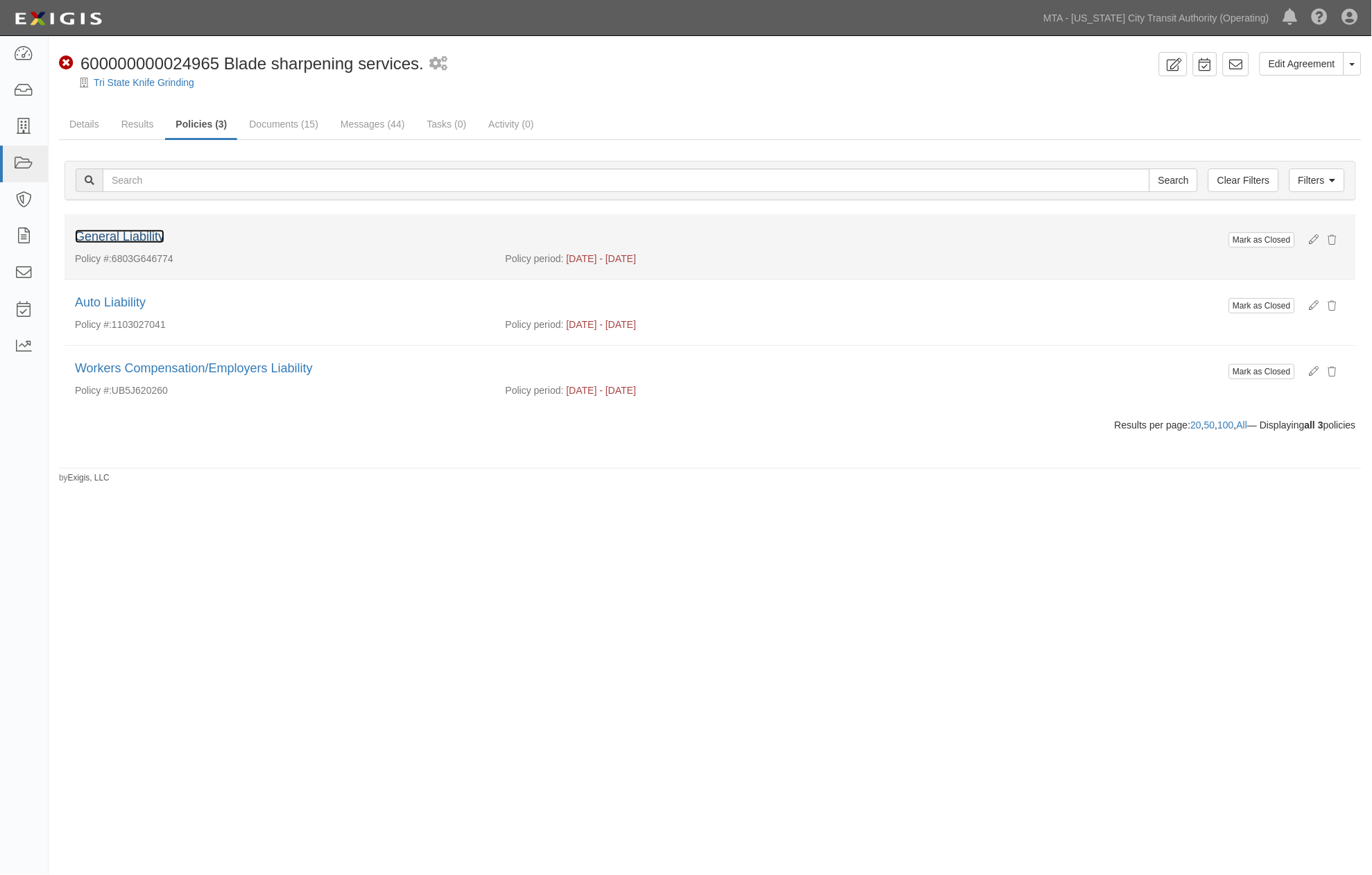
click at [117, 233] on link "General Liability" at bounding box center [119, 236] width 90 height 14
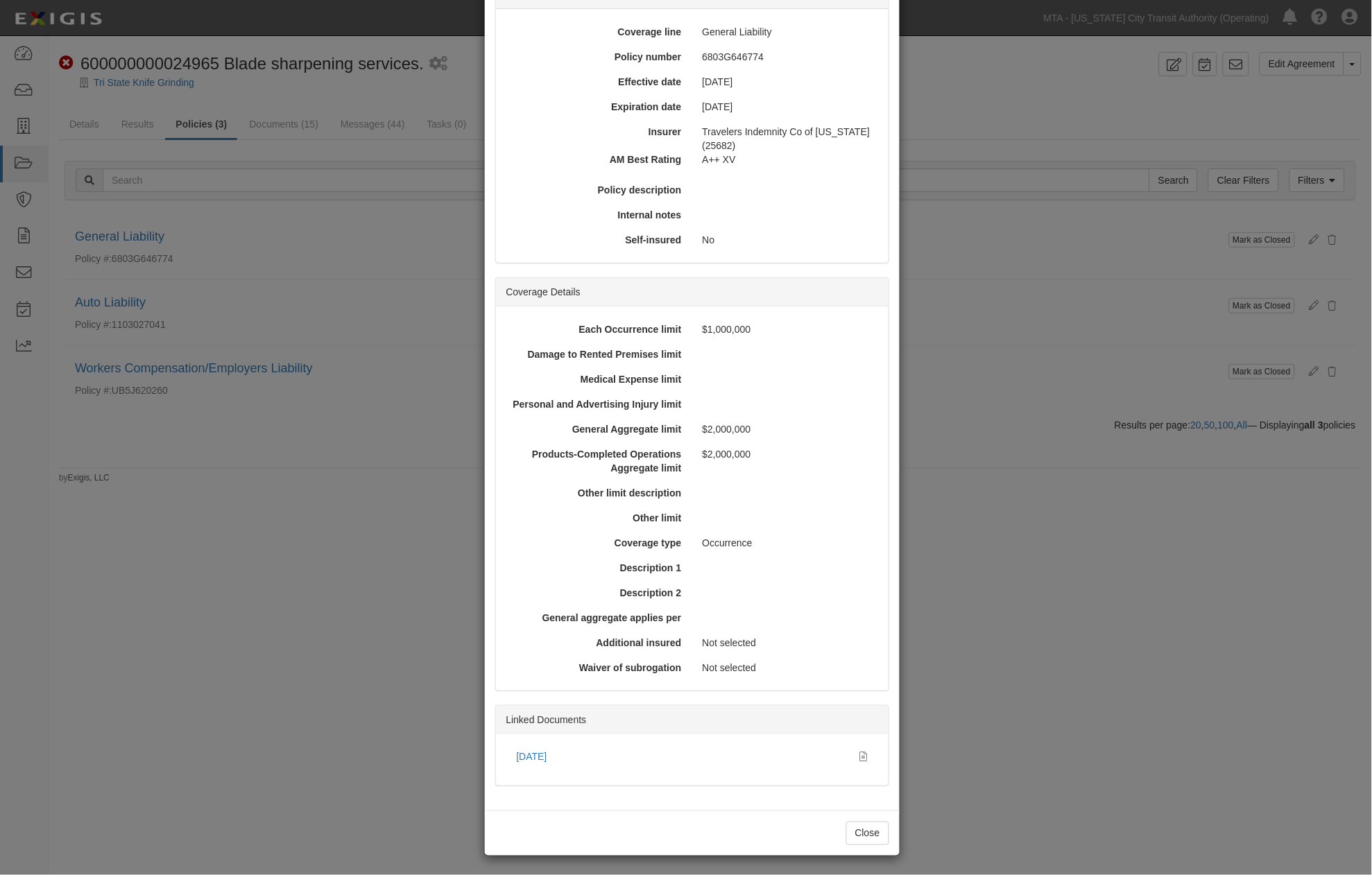
scroll to position [130, 0]
click at [534, 752] on link "10.01.25" at bounding box center [532, 754] width 31 height 11
click at [966, 809] on div "× View Policy Mark as Closed Edit Policy Toggle Dropdown Delete Policy Policy S…" at bounding box center [686, 438] width 1372 height 875
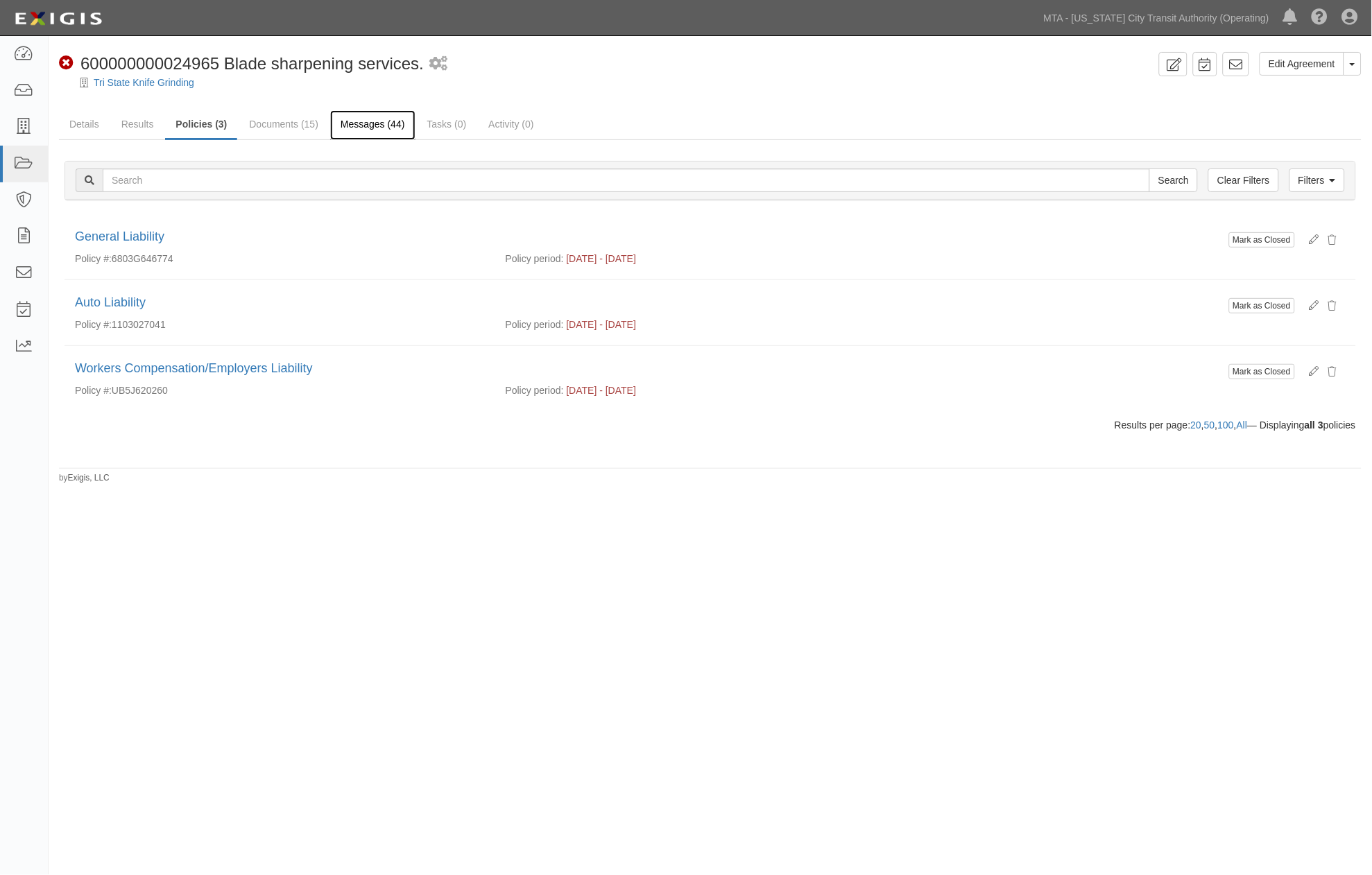
click at [354, 121] on link "Messages (44)" at bounding box center [372, 125] width 85 height 30
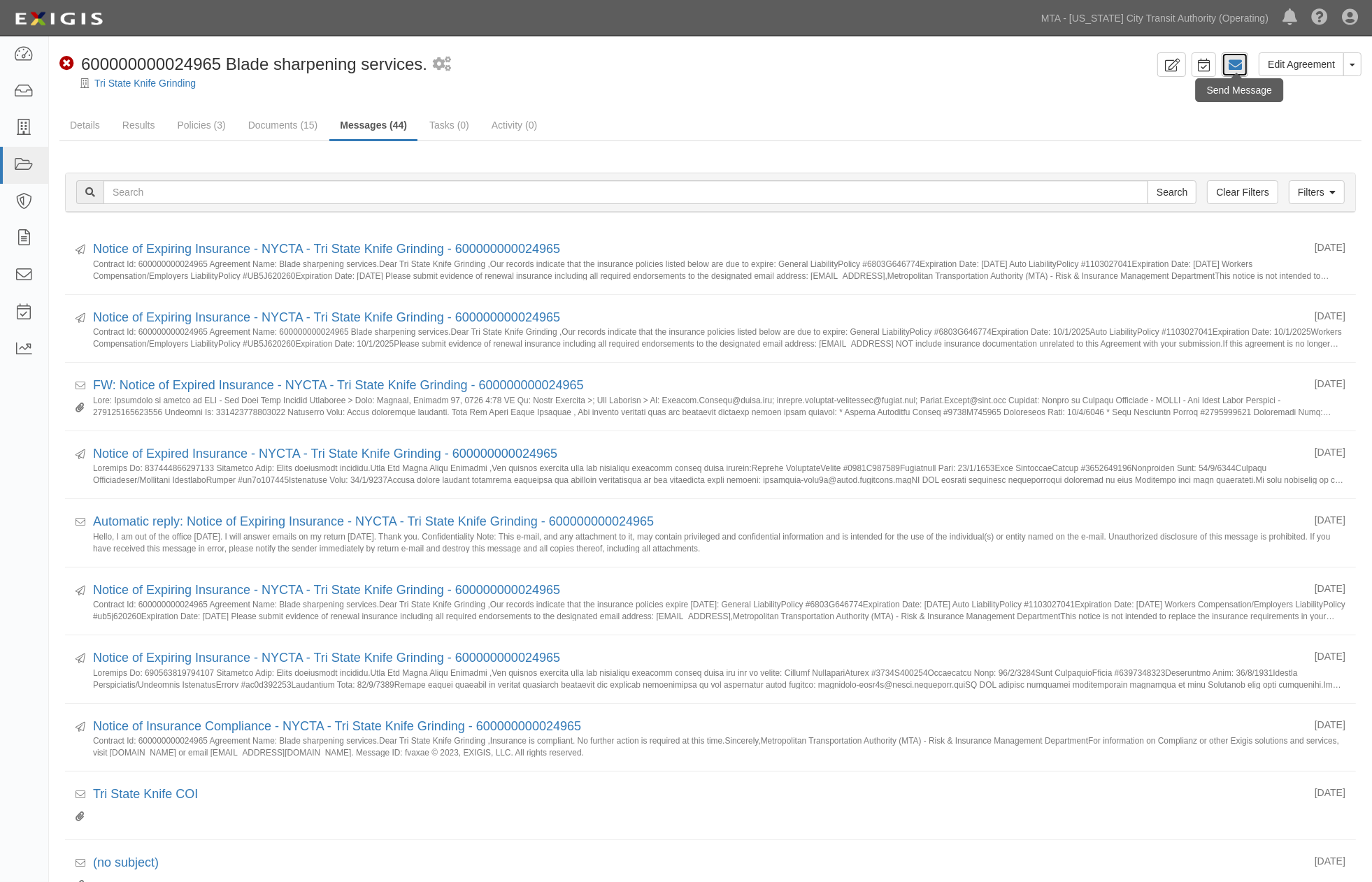
click at [1232, 68] on icon at bounding box center [1235, 65] width 14 height 14
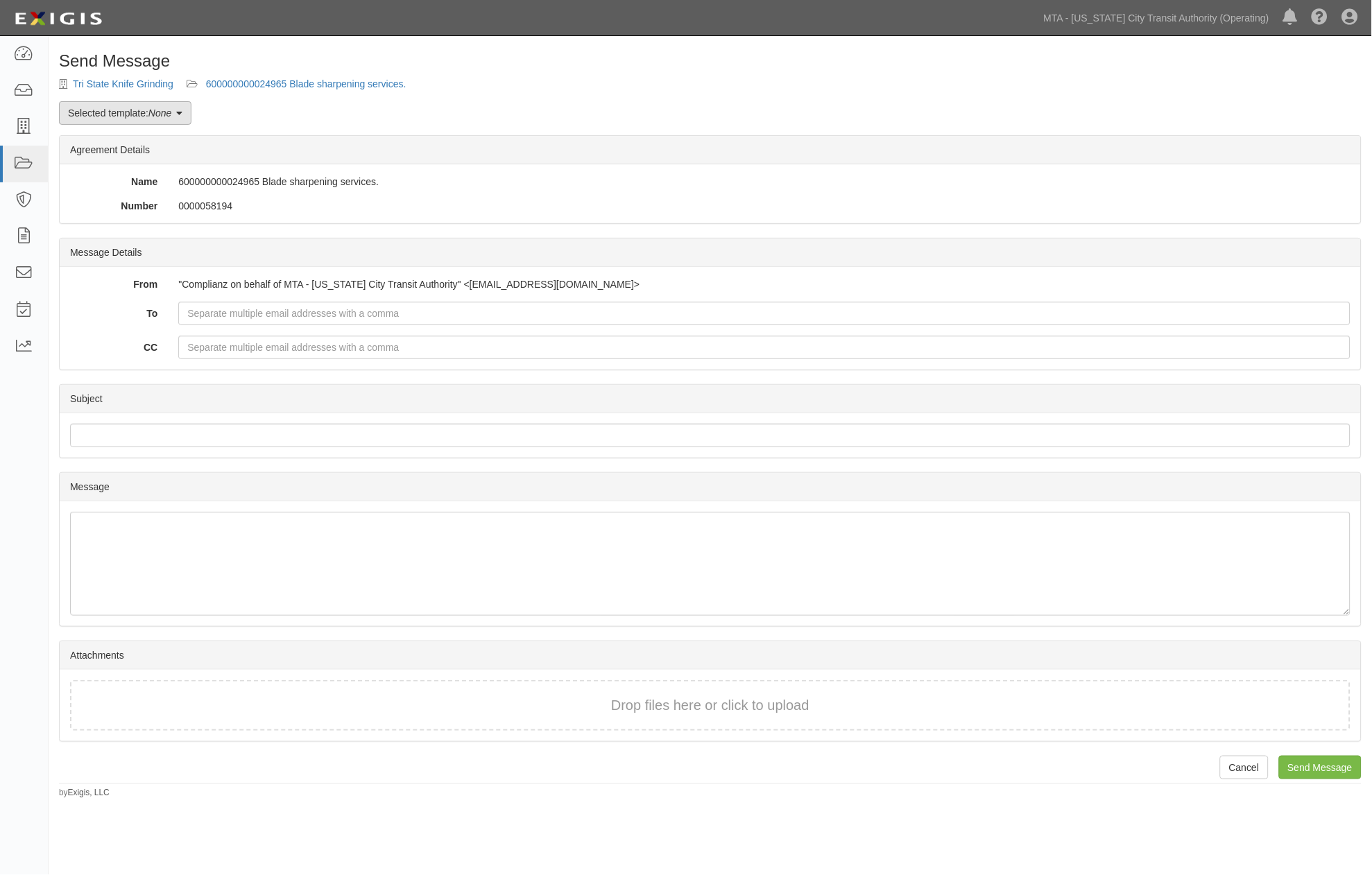
click at [136, 118] on link "Selected template: None" at bounding box center [125, 112] width 133 height 23
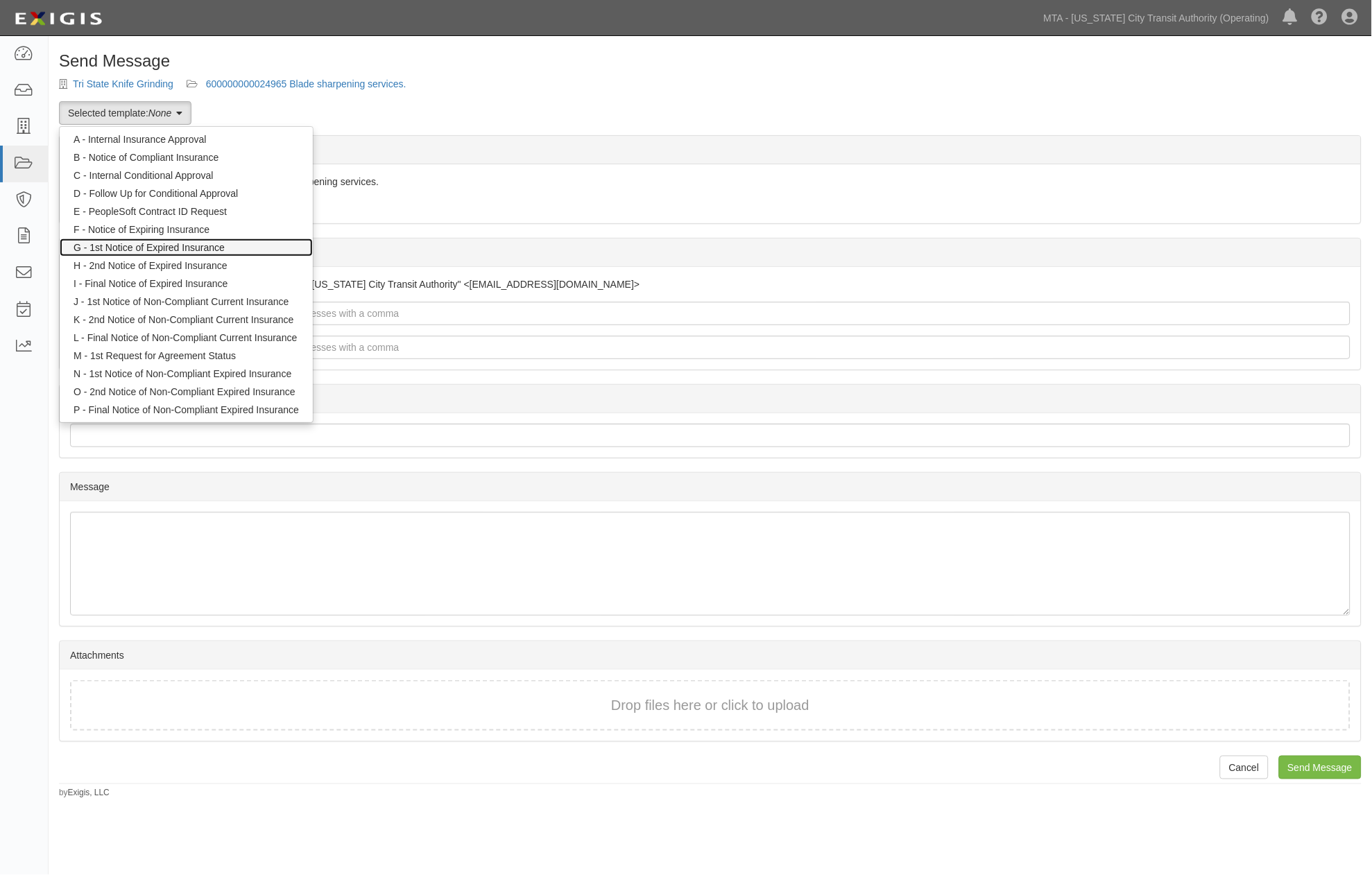
click at [133, 246] on link "G - 1st Notice of Expired Insurance" at bounding box center [186, 248] width 253 height 18
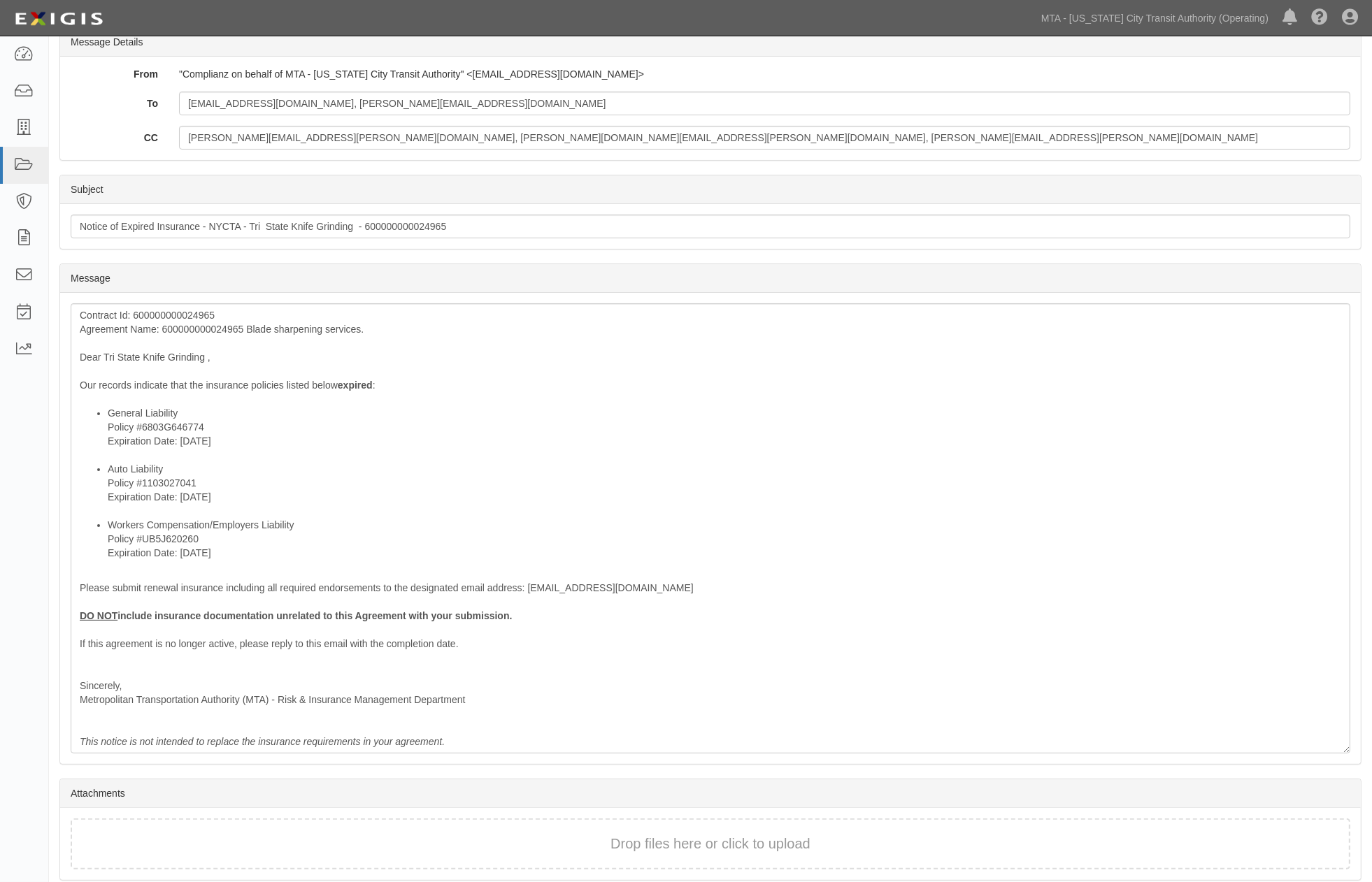
scroll to position [269, 0]
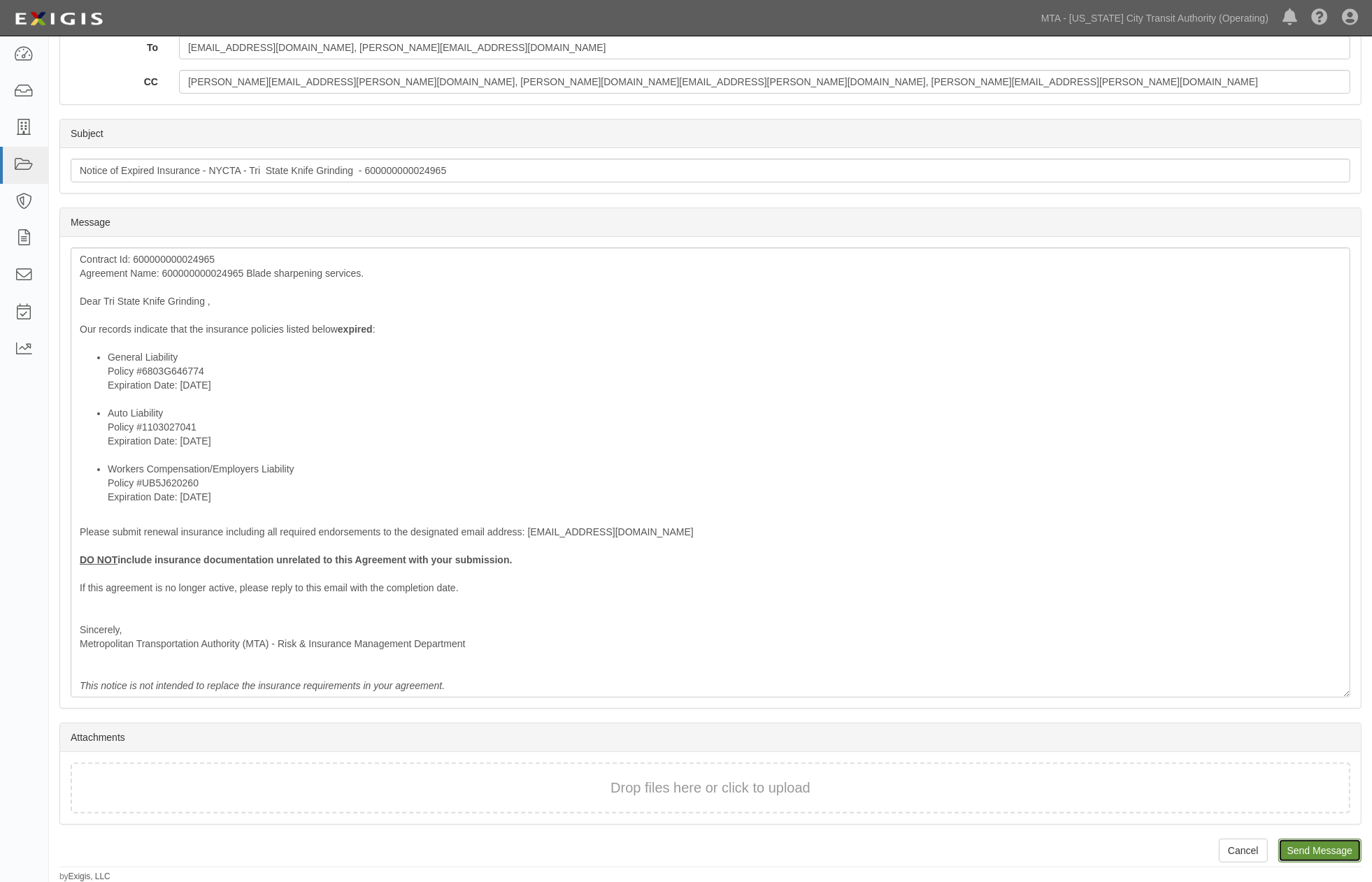
click at [1310, 852] on input "Send Message" at bounding box center [1320, 850] width 84 height 24
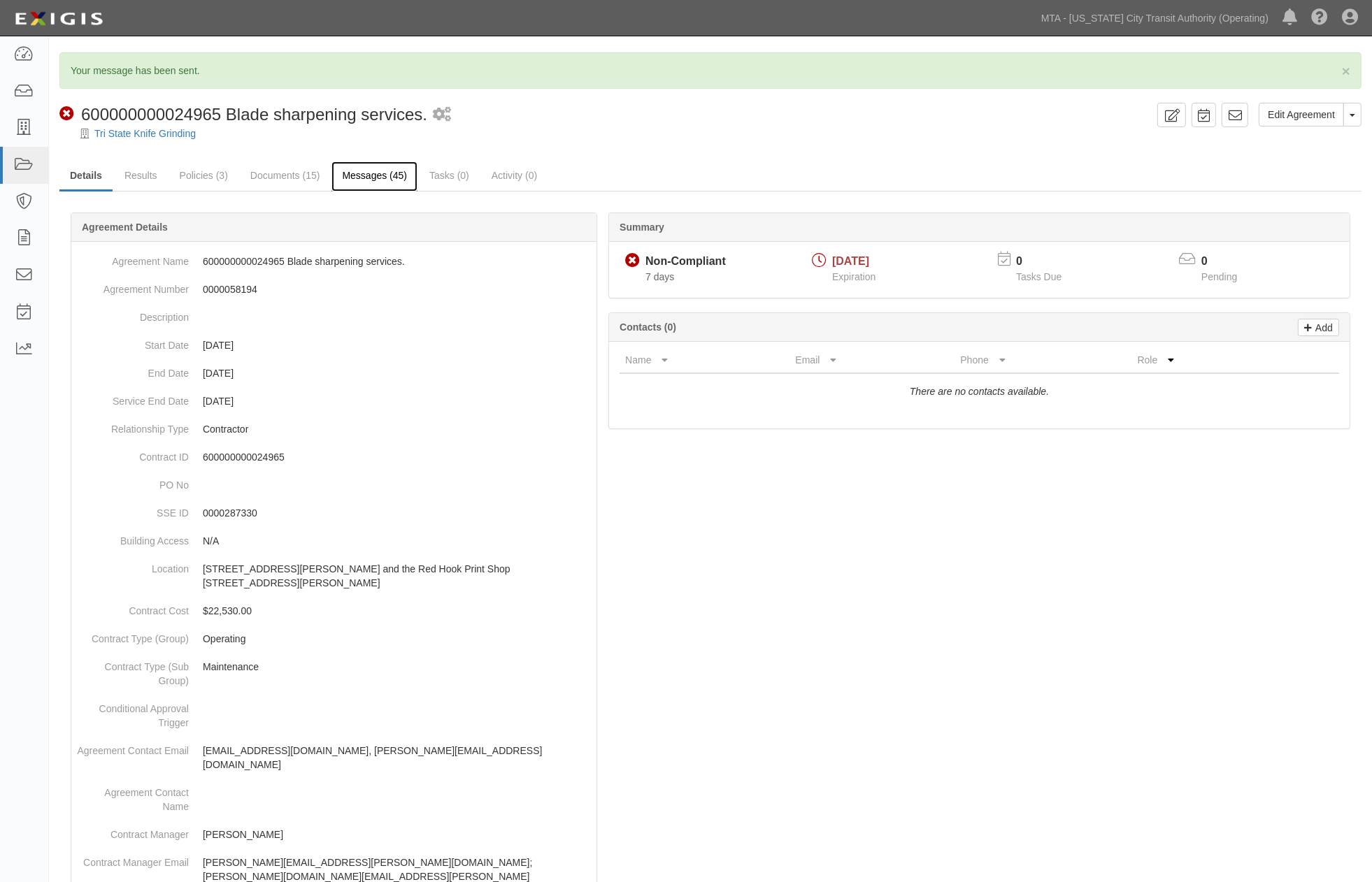
click at [369, 172] on link "Messages (45)" at bounding box center [374, 177] width 86 height 30
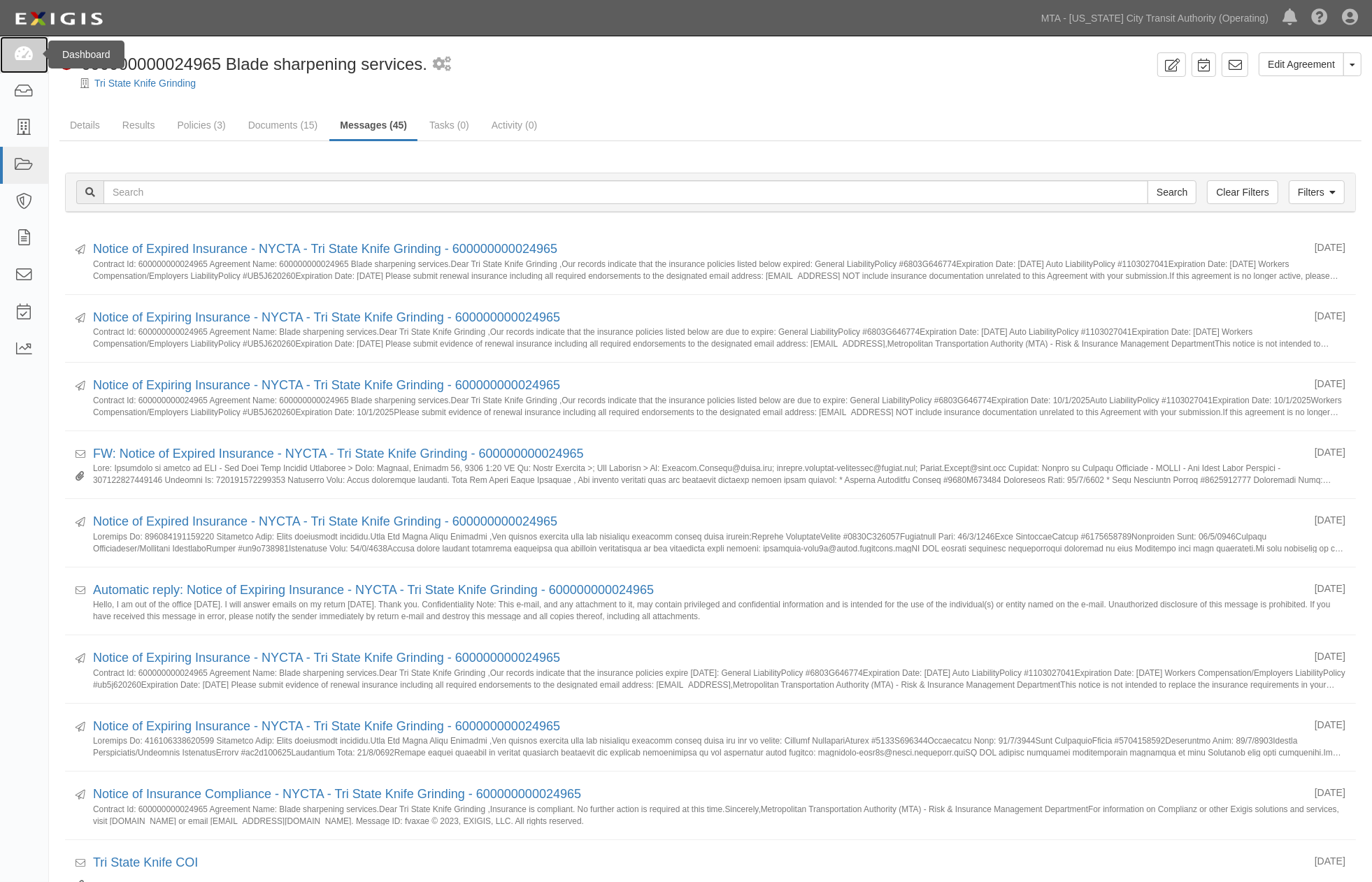
click at [24, 56] on icon at bounding box center [24, 55] width 20 height 16
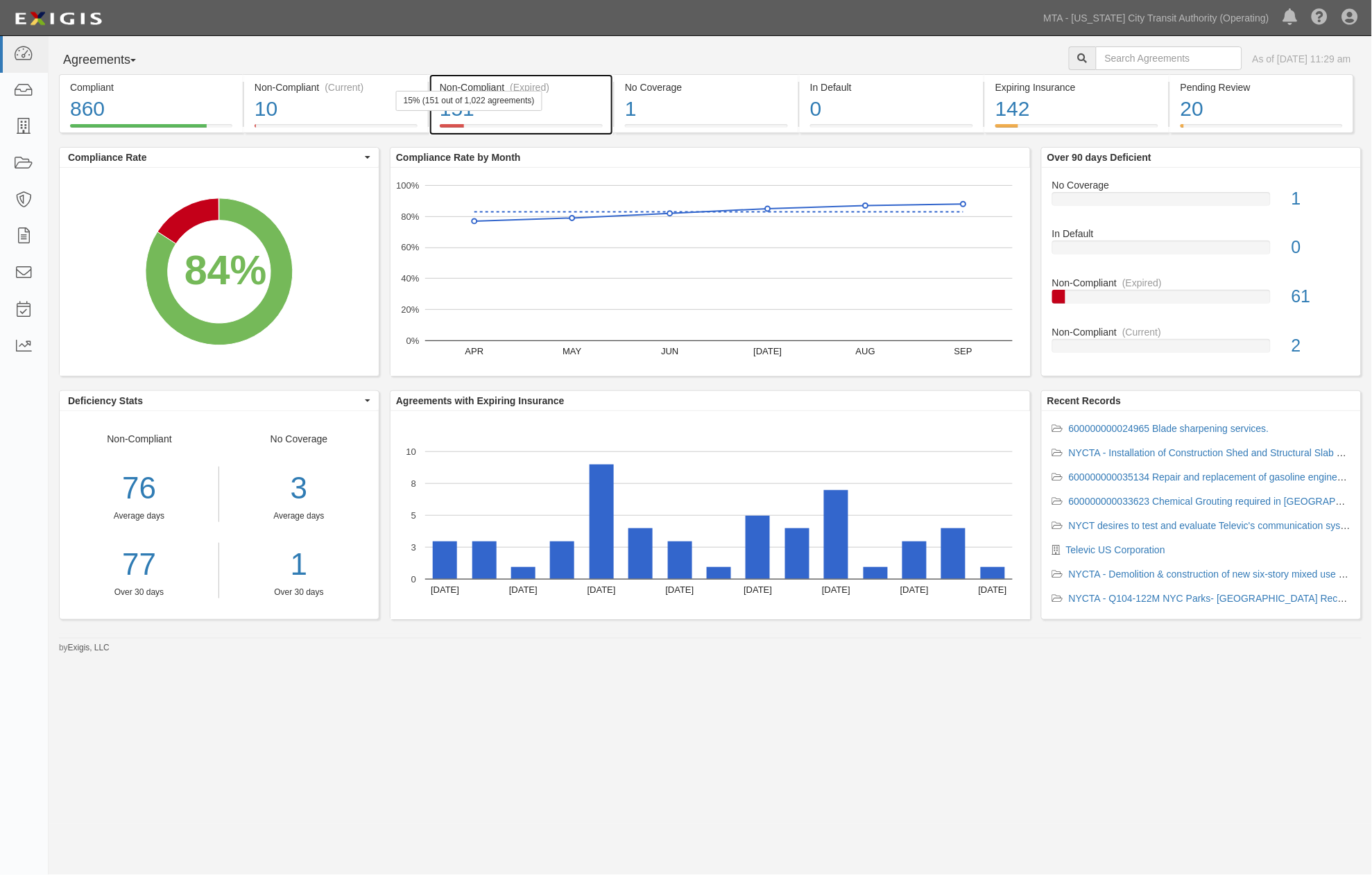
click at [571, 114] on div "151" at bounding box center [521, 109] width 163 height 30
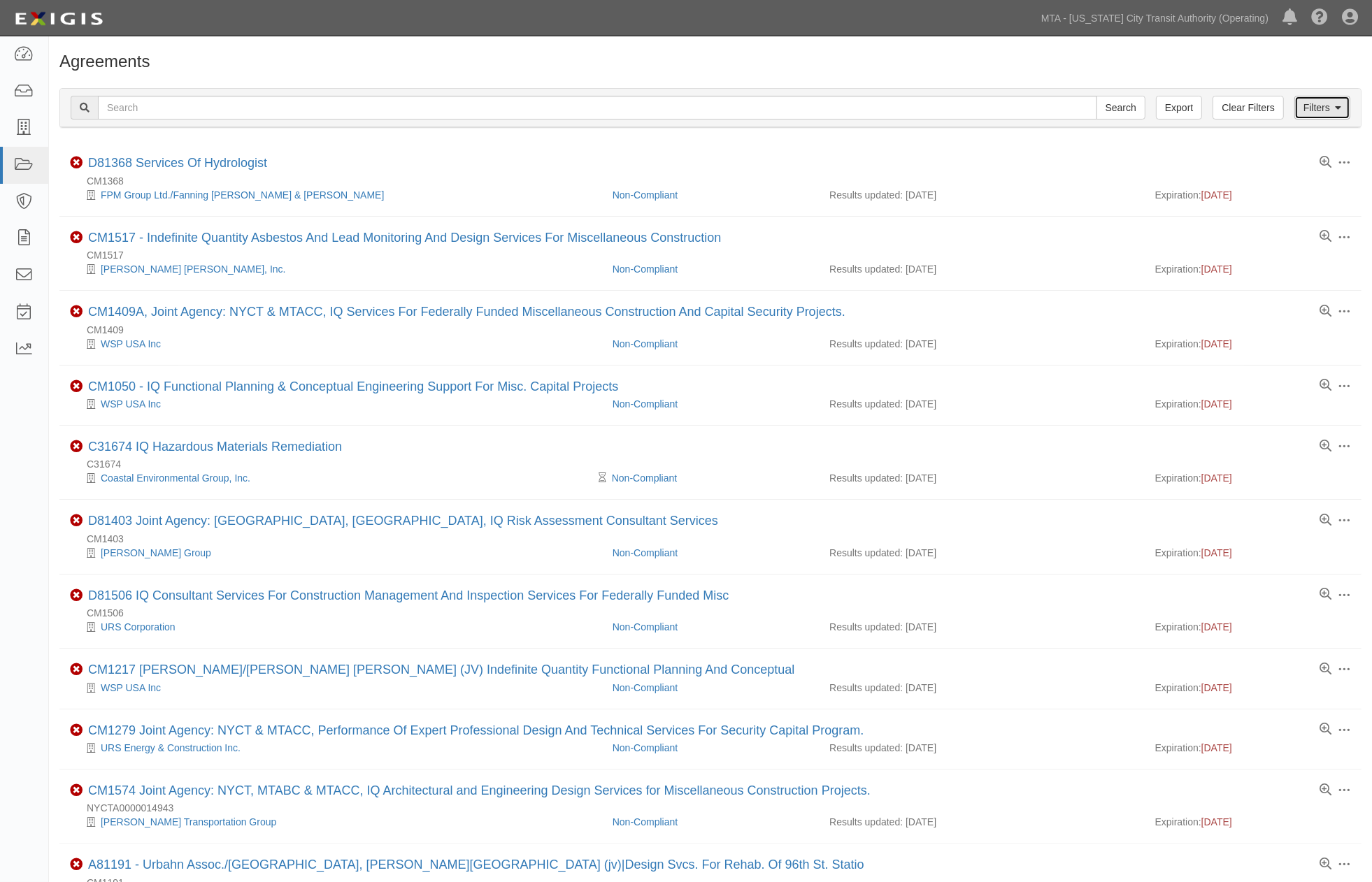
click at [1305, 103] on link "Filters" at bounding box center [1322, 107] width 56 height 24
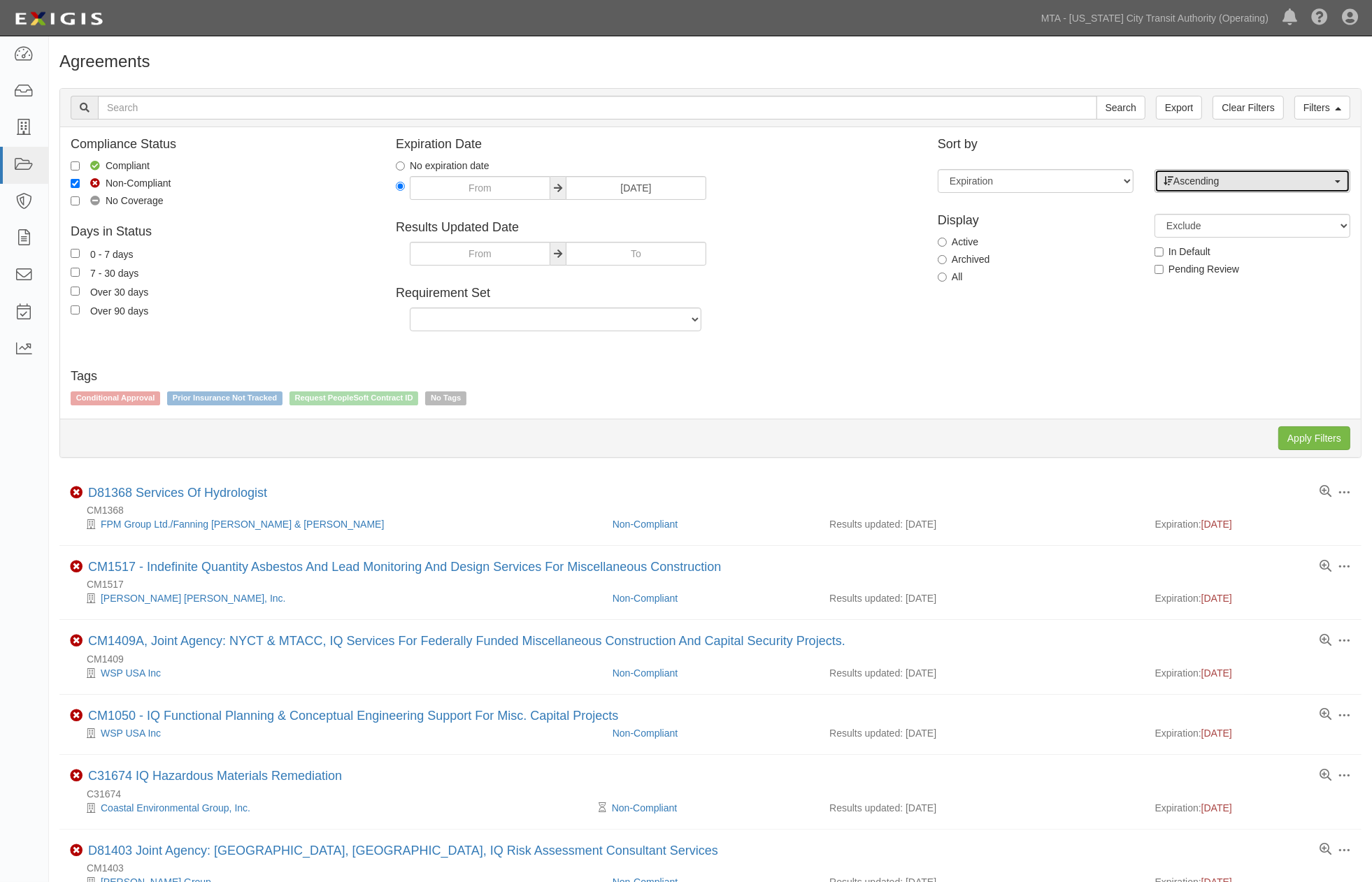
click at [1215, 184] on span "Ascending" at bounding box center [1247, 181] width 169 height 14
click at [1192, 224] on span "Descending" at bounding box center [1207, 225] width 52 height 14
select select "desc"
click at [1293, 436] on input "Apply Filters" at bounding box center [1314, 438] width 72 height 24
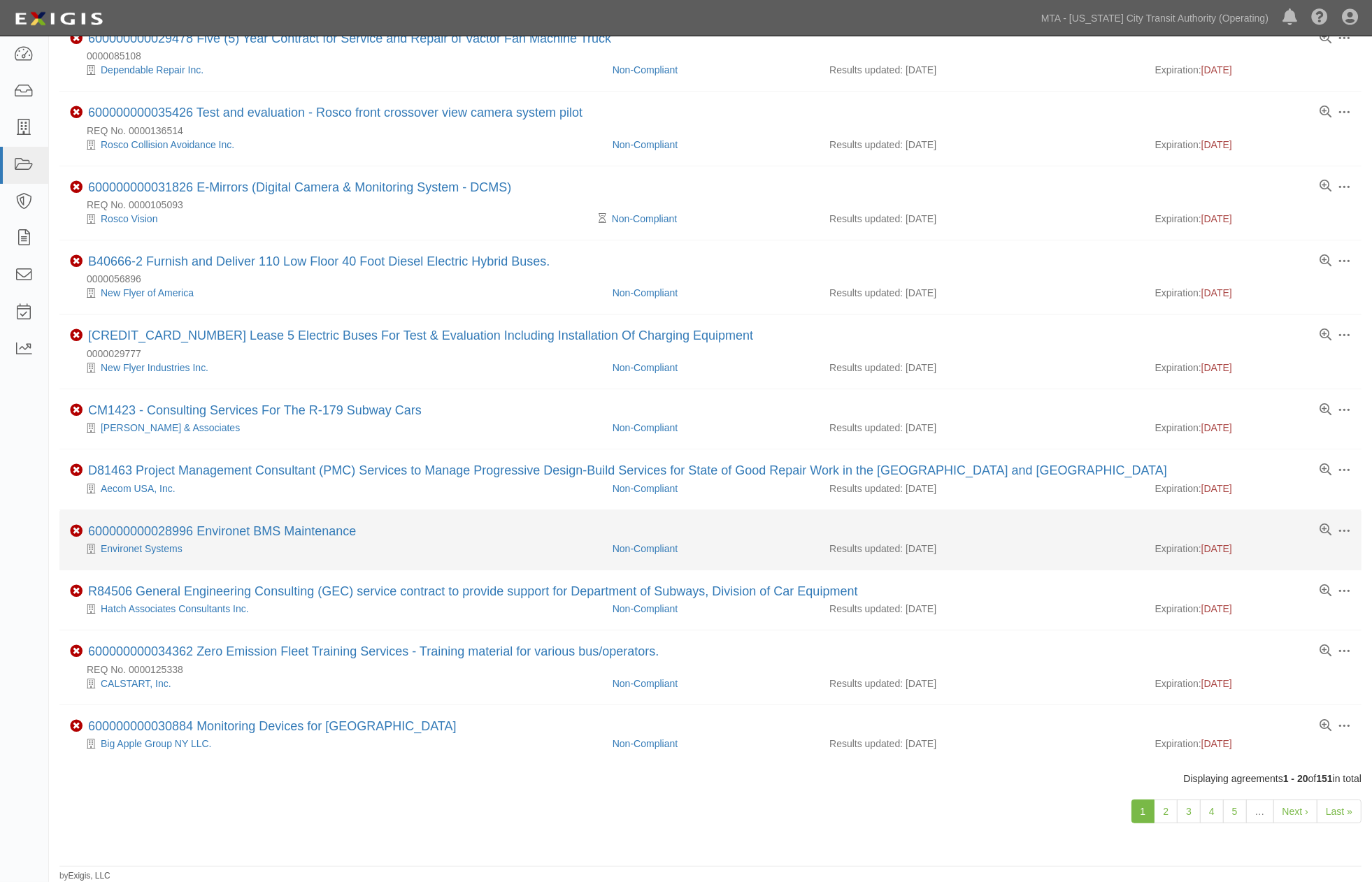
scroll to position [780, 0]
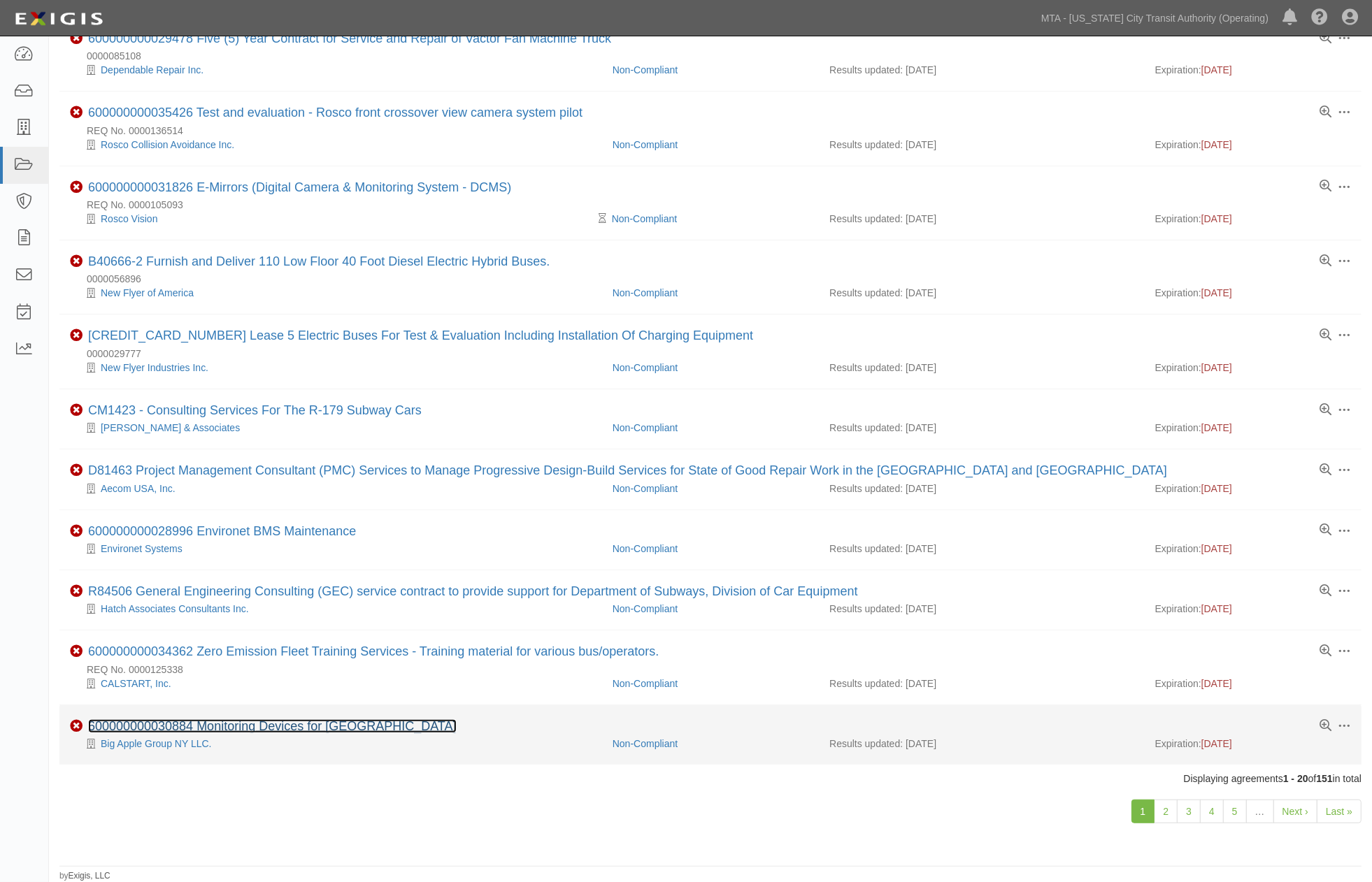
click at [378, 727] on link "600000000030884 Monitoring Devices for [GEOGRAPHIC_DATA]" at bounding box center [272, 726] width 368 height 14
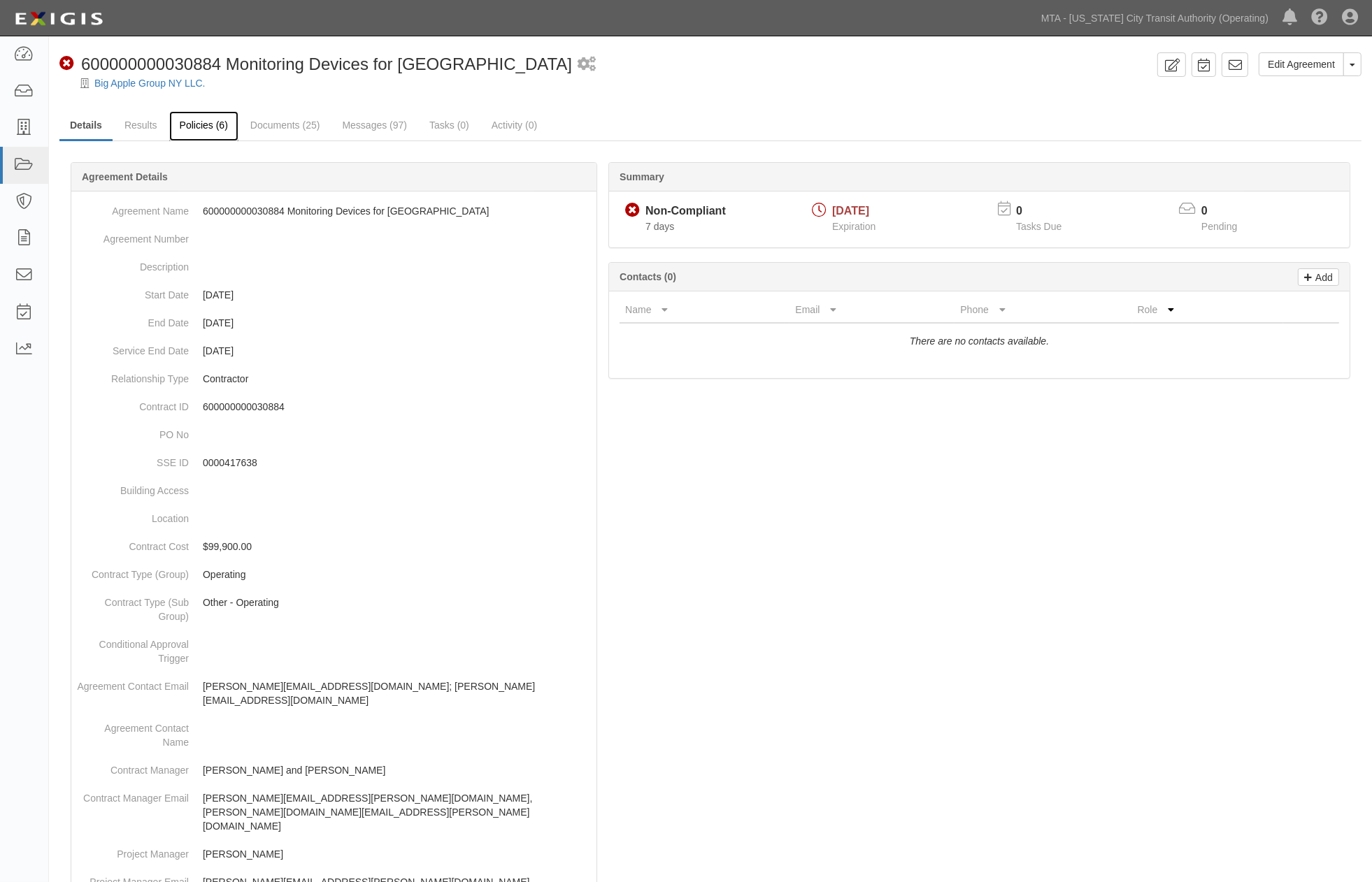
click at [194, 128] on link "Policies (6)" at bounding box center [203, 126] width 69 height 30
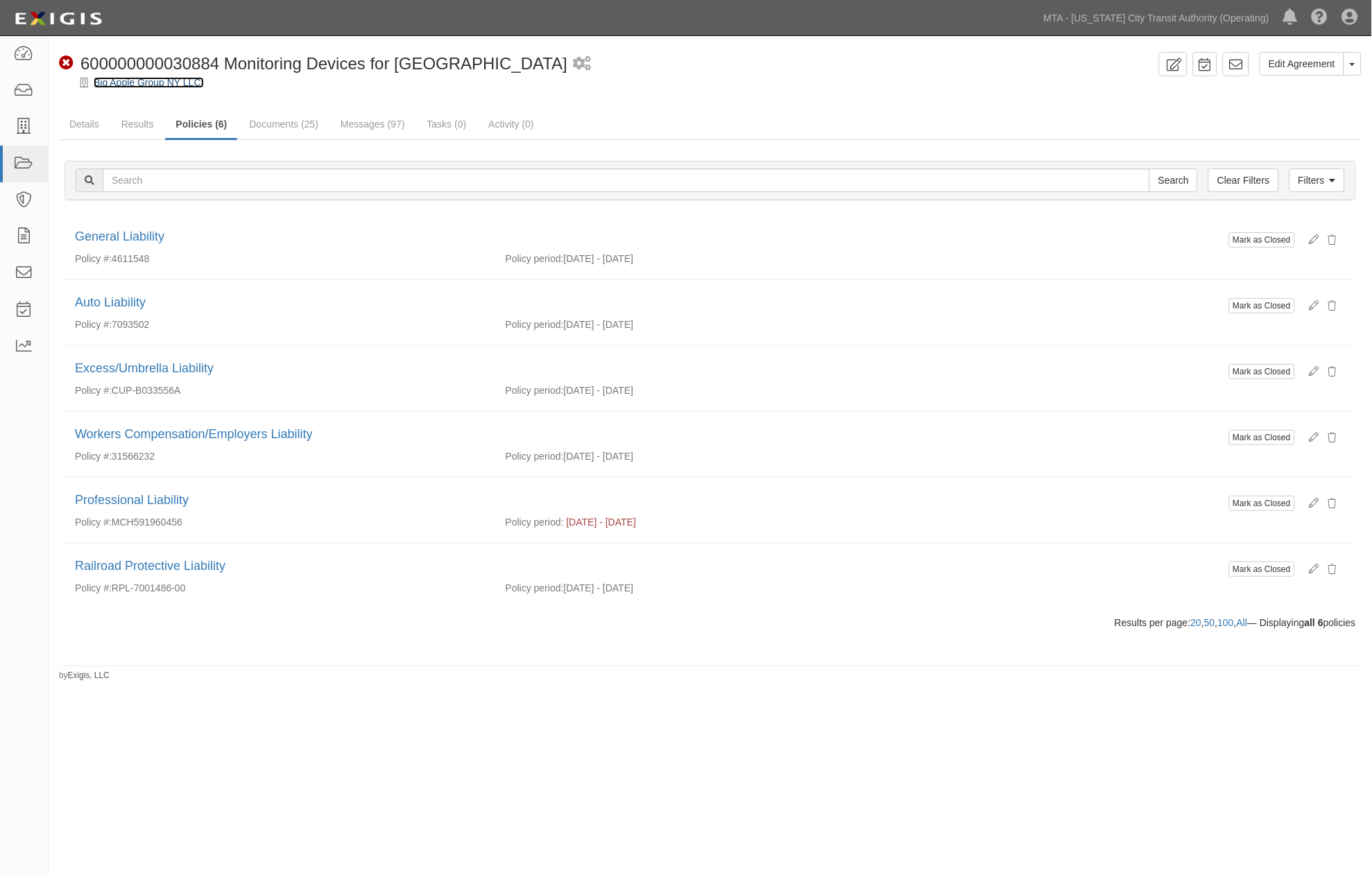
click at [163, 81] on link "Big Apple Group NY LLC." at bounding box center [148, 82] width 110 height 11
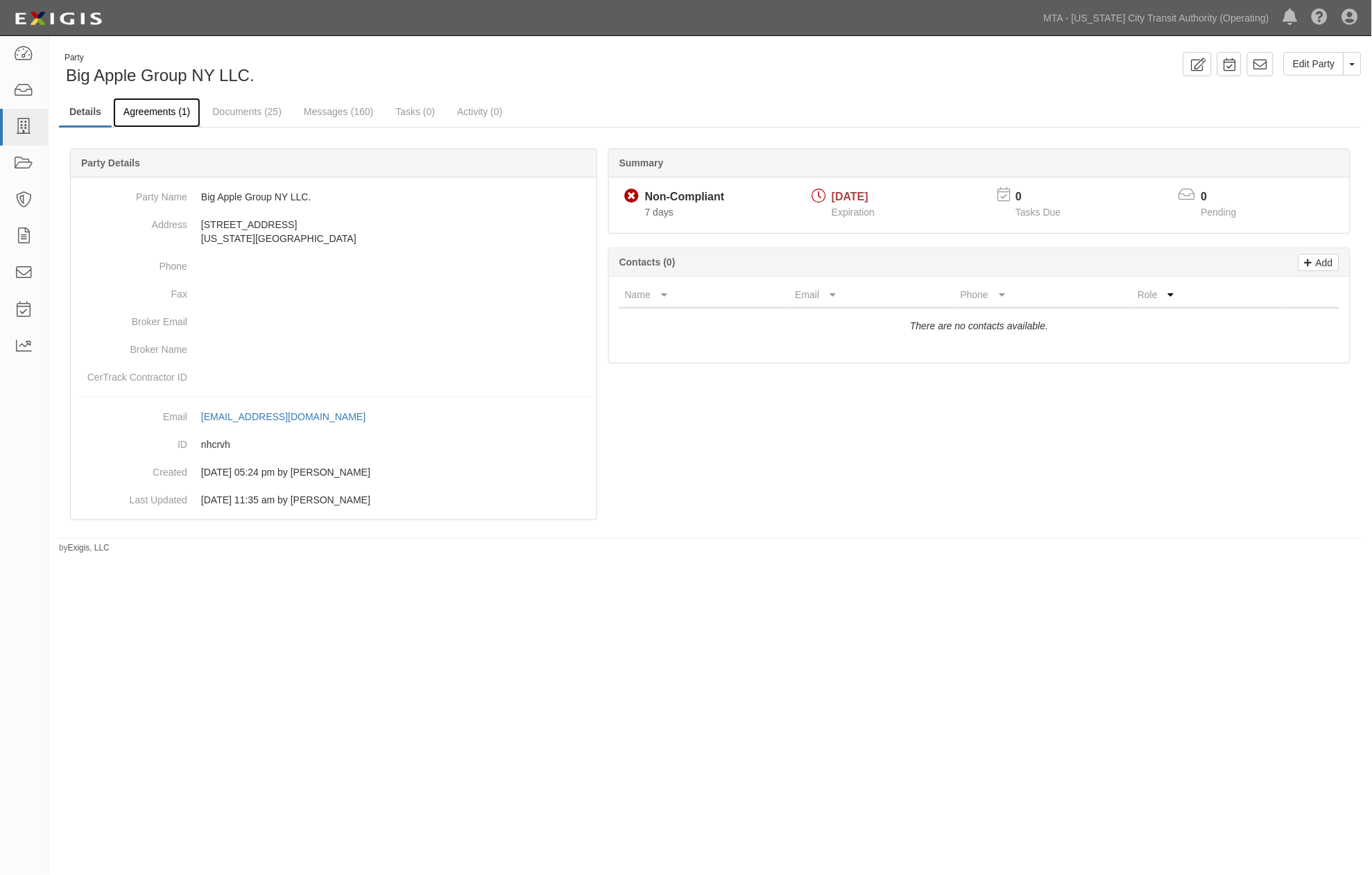
click at [175, 109] on link "Agreements (1)" at bounding box center [157, 113] width 87 height 30
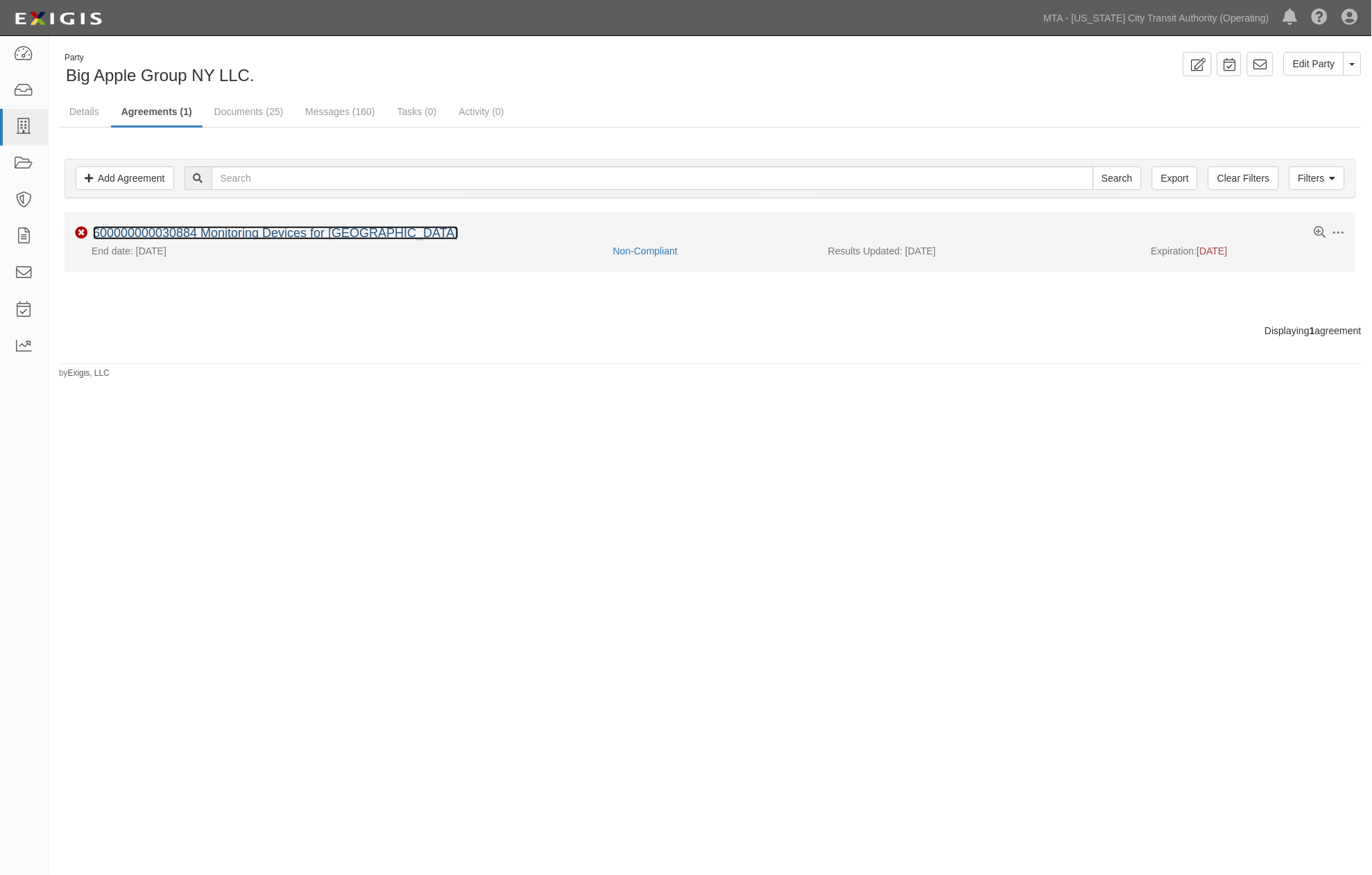
click at [183, 234] on link "600000000030884 Monitoring Devices for [GEOGRAPHIC_DATA]" at bounding box center [275, 233] width 365 height 14
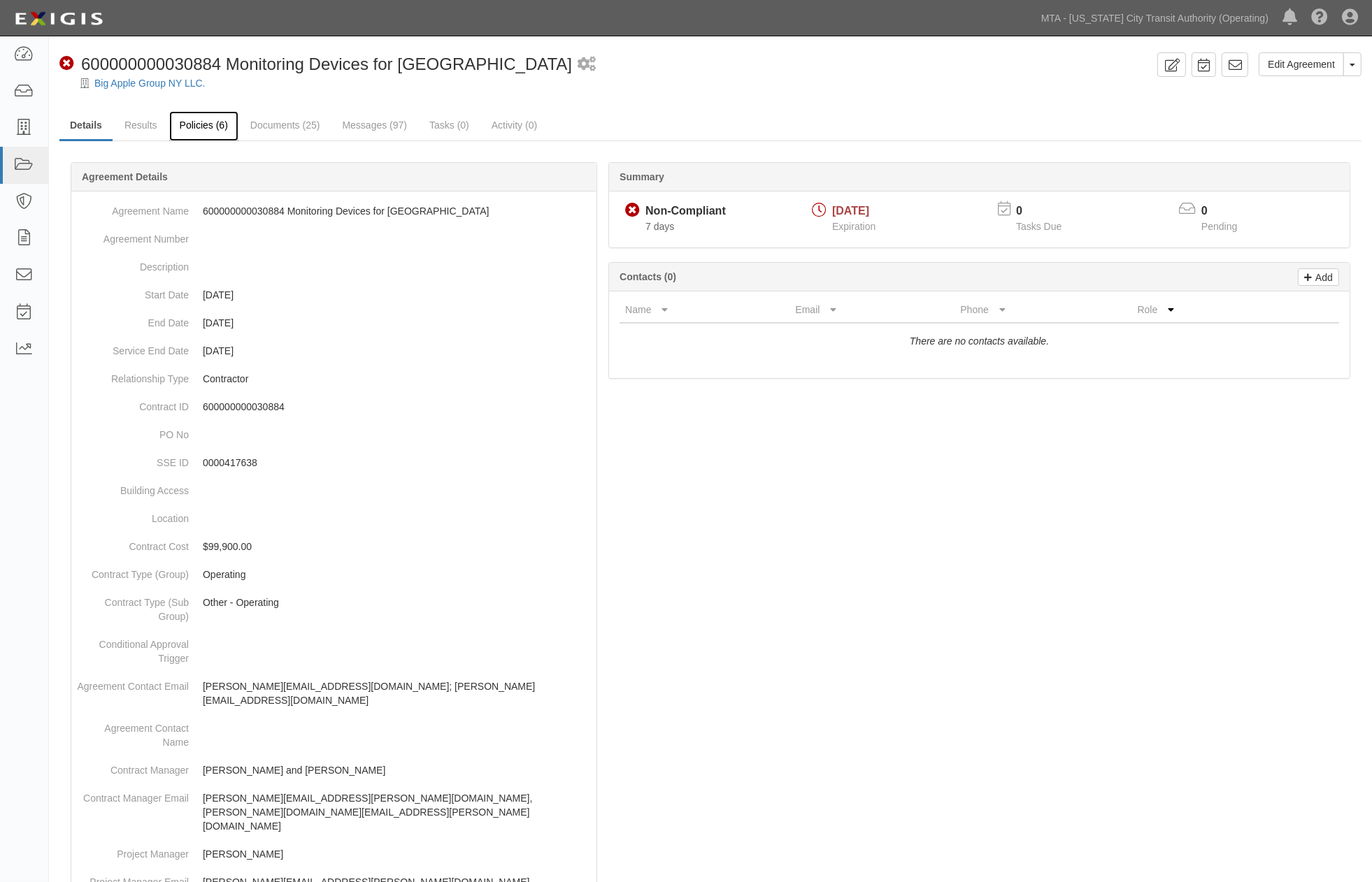
click at [197, 122] on link "Policies (6)" at bounding box center [203, 126] width 69 height 30
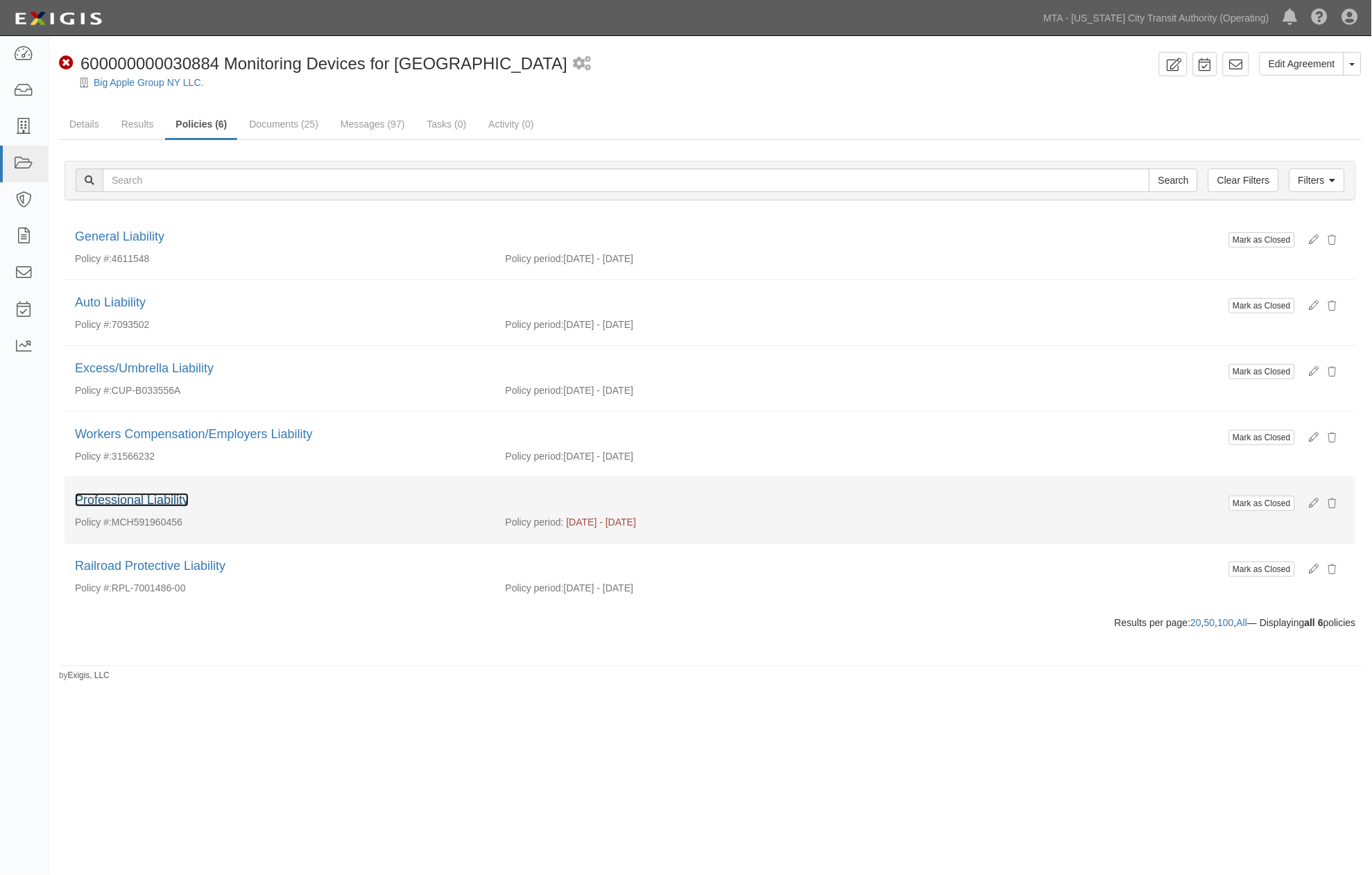
click at [167, 501] on link "Professional Liability" at bounding box center [131, 500] width 114 height 14
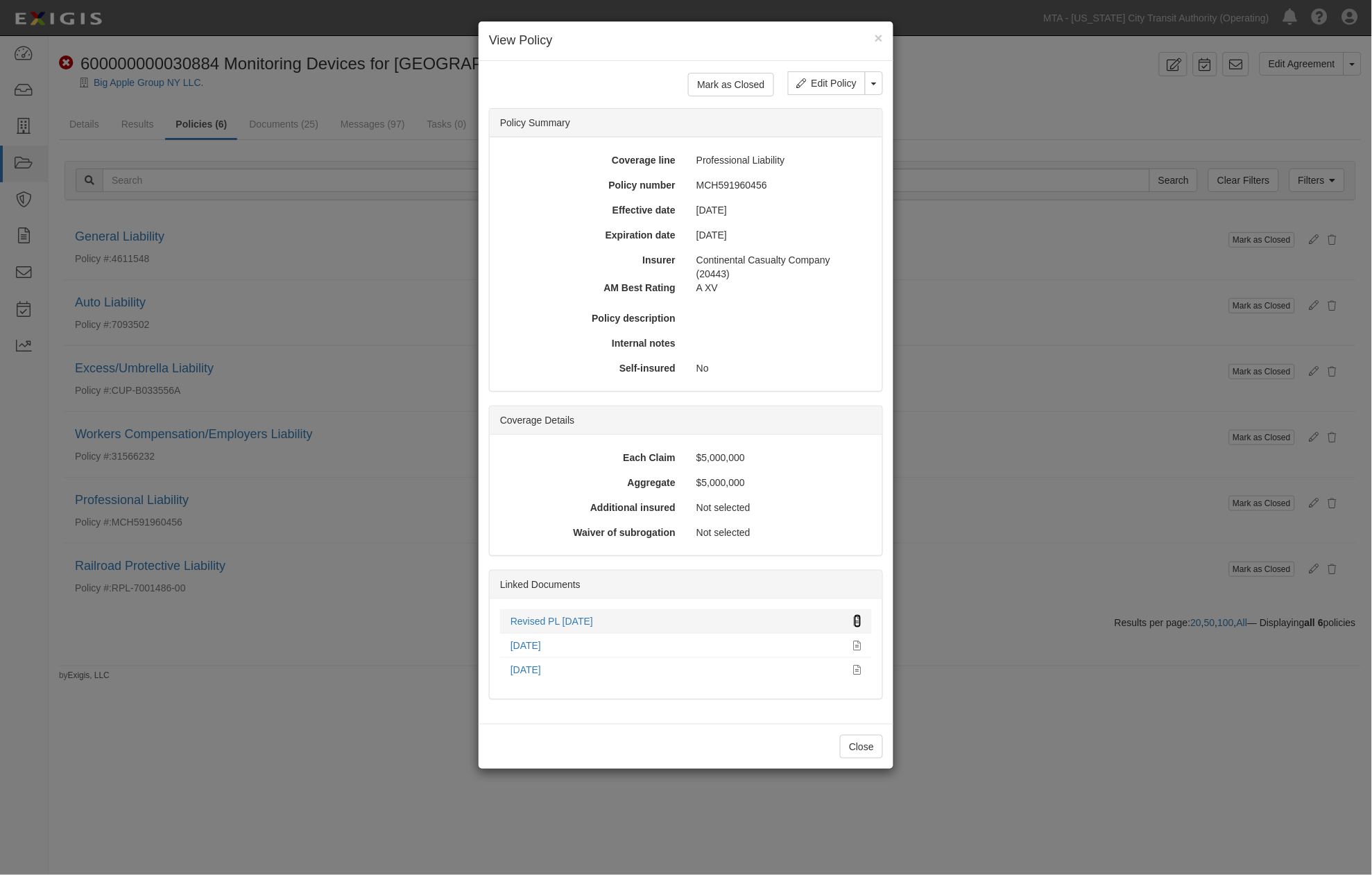
click at [858, 617] on icon at bounding box center [857, 621] width 8 height 10
click at [1001, 96] on div "× View Policy Mark as Closed Edit Policy Toggle Dropdown Delete Policy Policy S…" at bounding box center [686, 438] width 1372 height 875
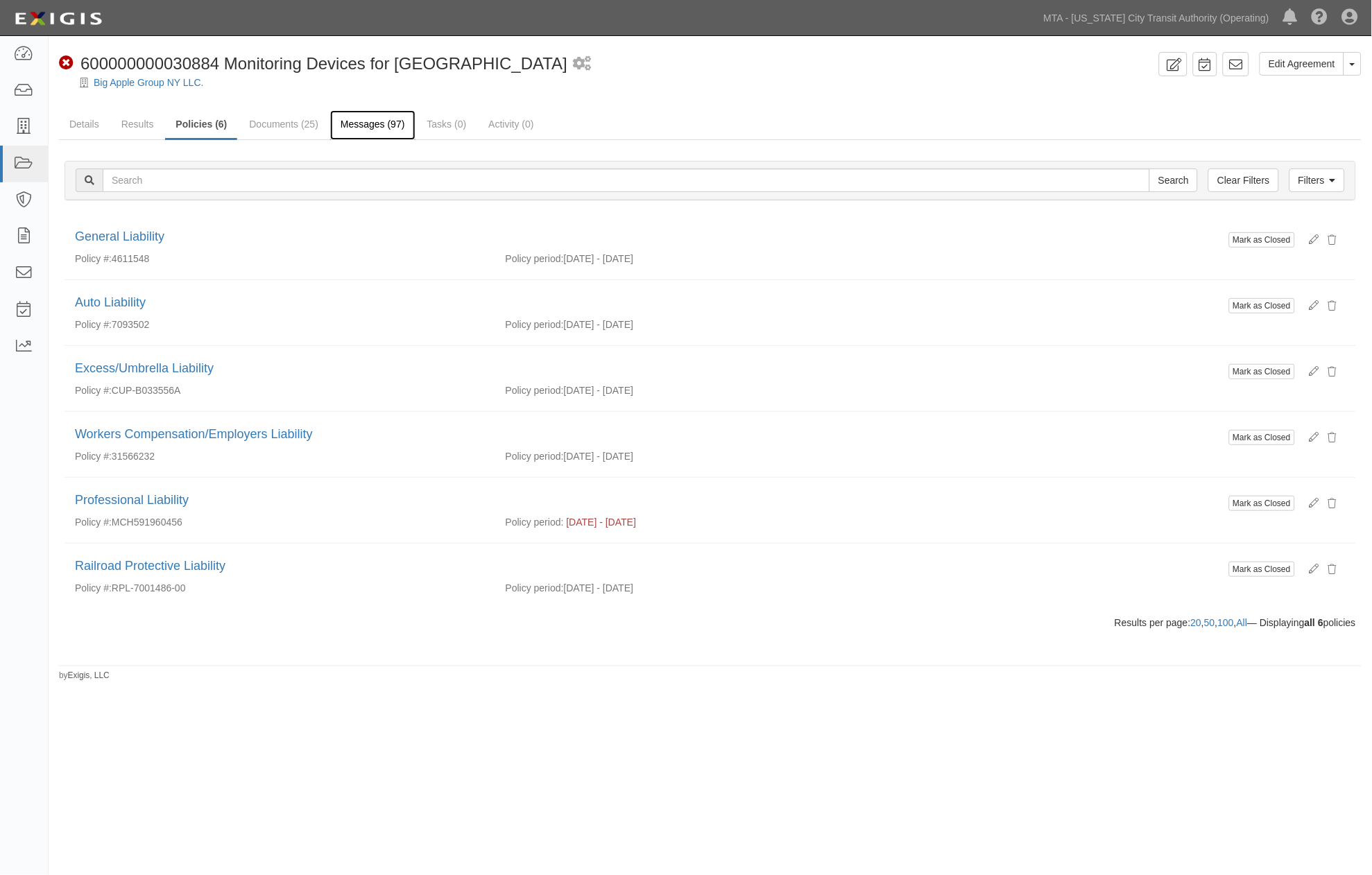
click at [366, 127] on link "Messages (97)" at bounding box center [372, 125] width 85 height 30
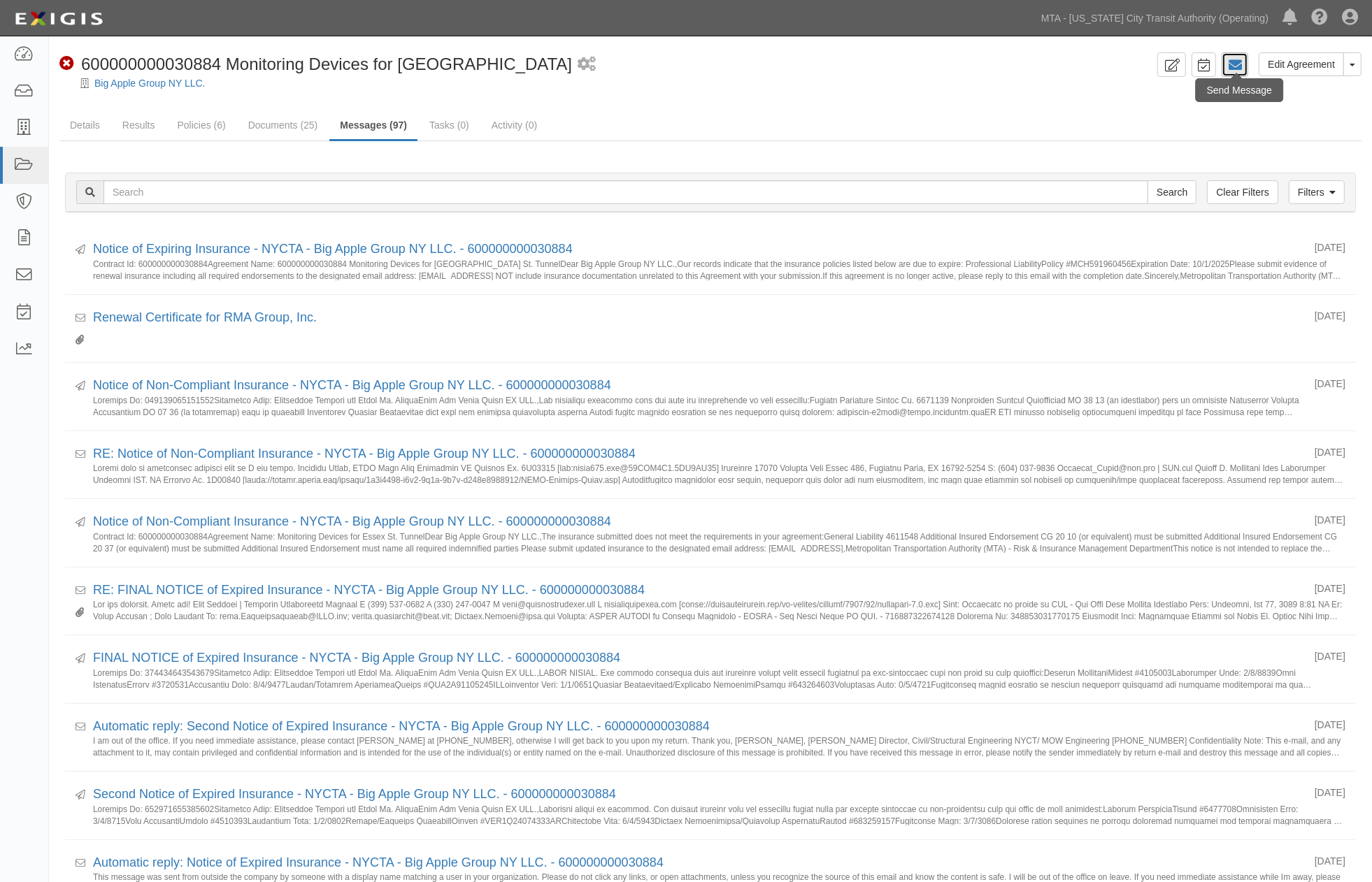
click at [1239, 68] on icon at bounding box center [1235, 65] width 14 height 14
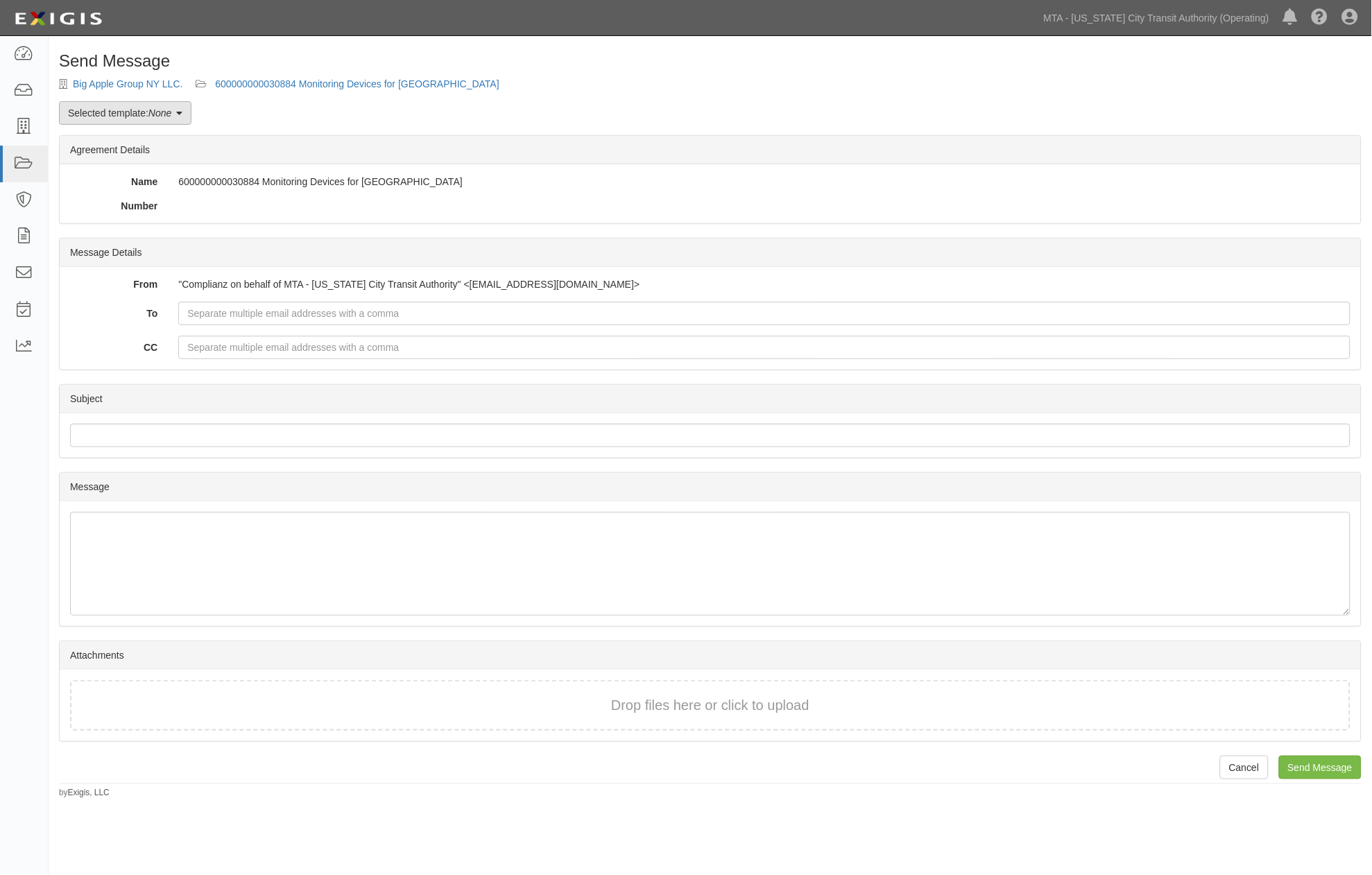
click at [108, 115] on link "Selected template: None" at bounding box center [125, 112] width 133 height 23
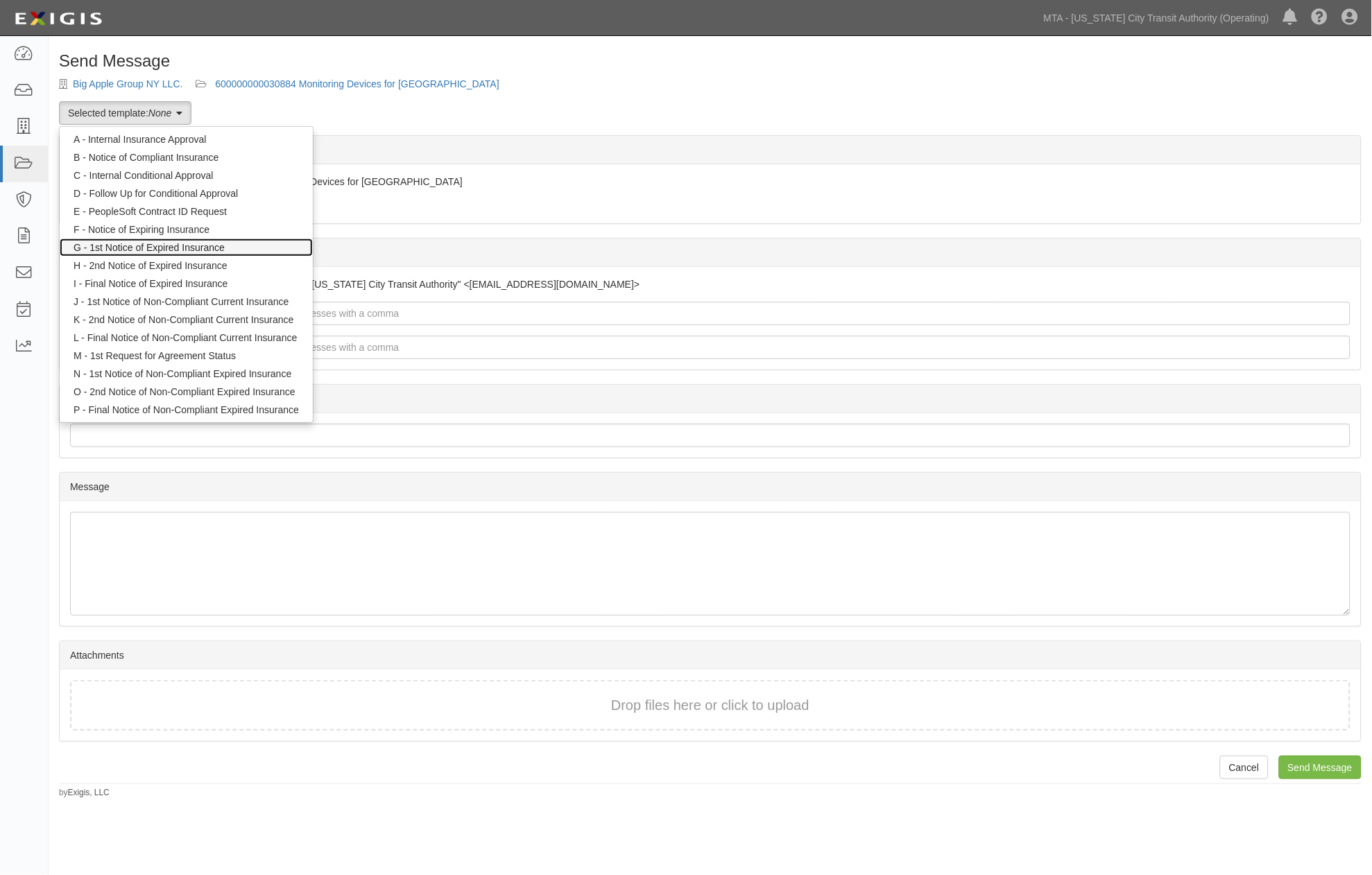
click at [127, 249] on link "G - 1st Notice of Expired Insurance" at bounding box center [186, 248] width 253 height 18
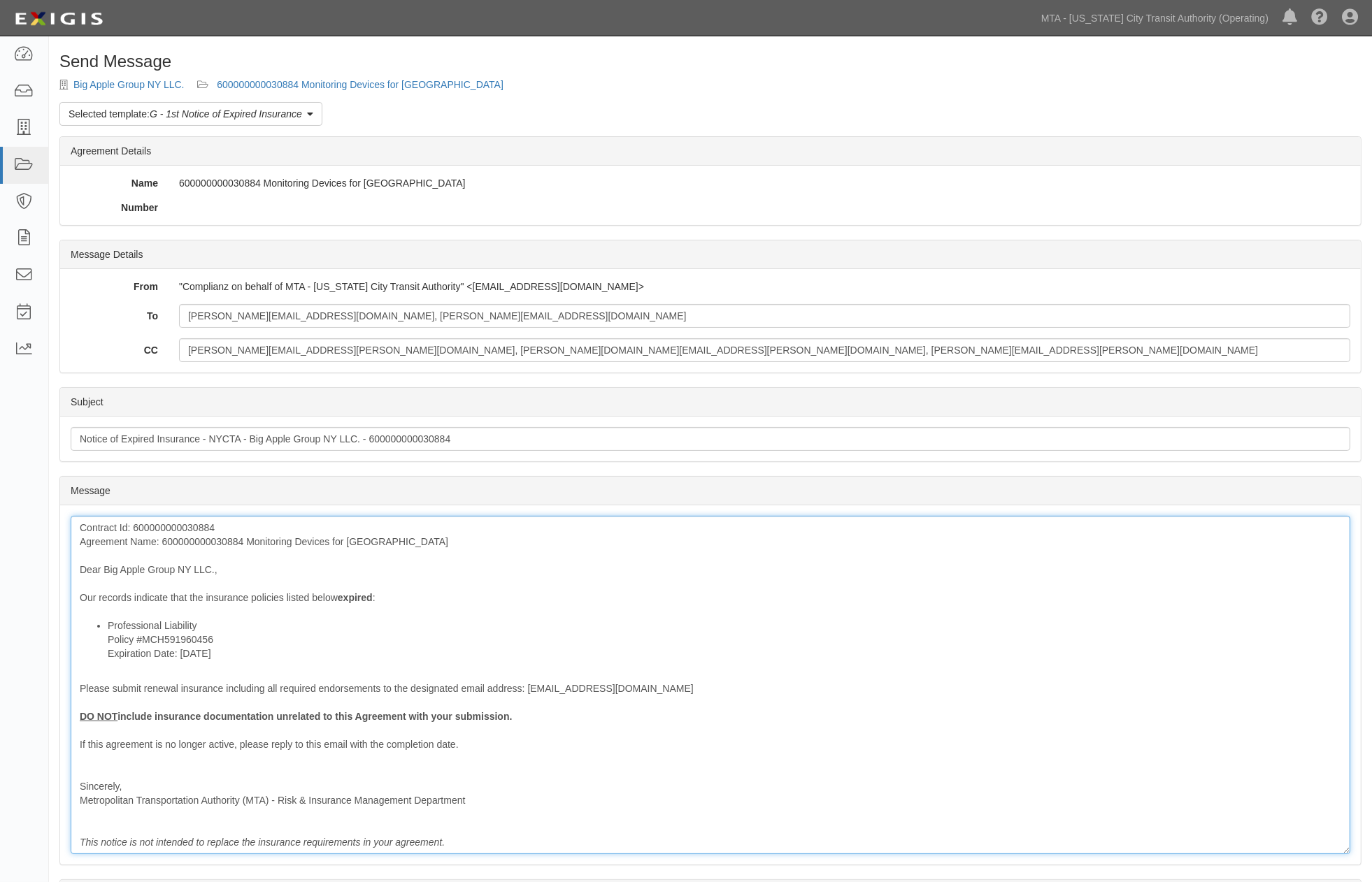
click at [749, 545] on div "Contract Id: 600000000030884 Agreement Name: 600000000030884 Monitoring Devices…" at bounding box center [710, 685] width 1279 height 339
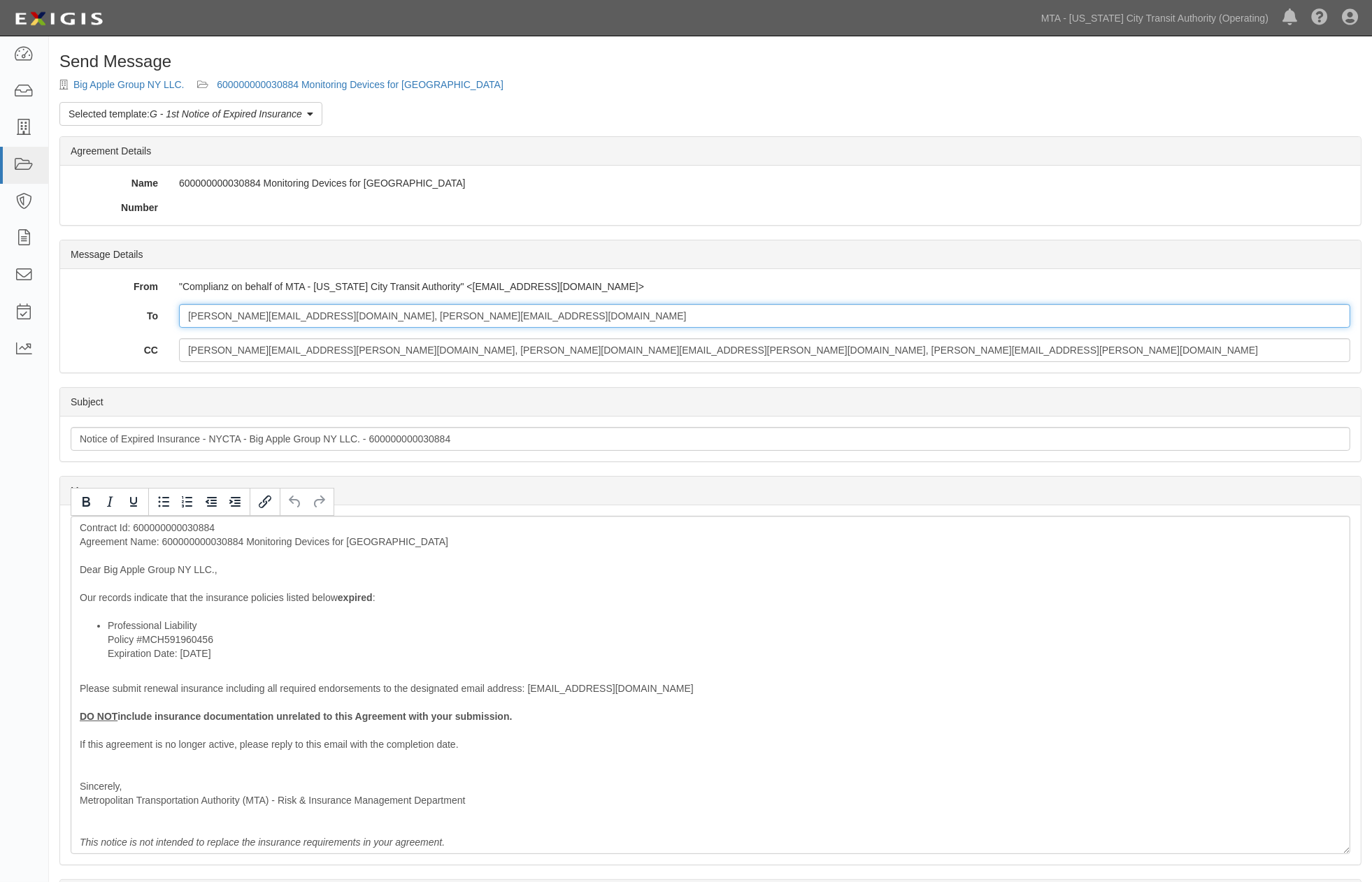
click at [498, 310] on input "WENDY@BIGAPPLEGROUPNY.COM, nick@bigapplegroupny.com" at bounding box center [765, 316] width 1171 height 24
paste input "DesignProCerts@AssuredPartners.com"
type input "WENDY@BIGAPPLEGROUPNY.COM, nick@bigapplegroupny.com; DesignProCerts@AssuredPart…"
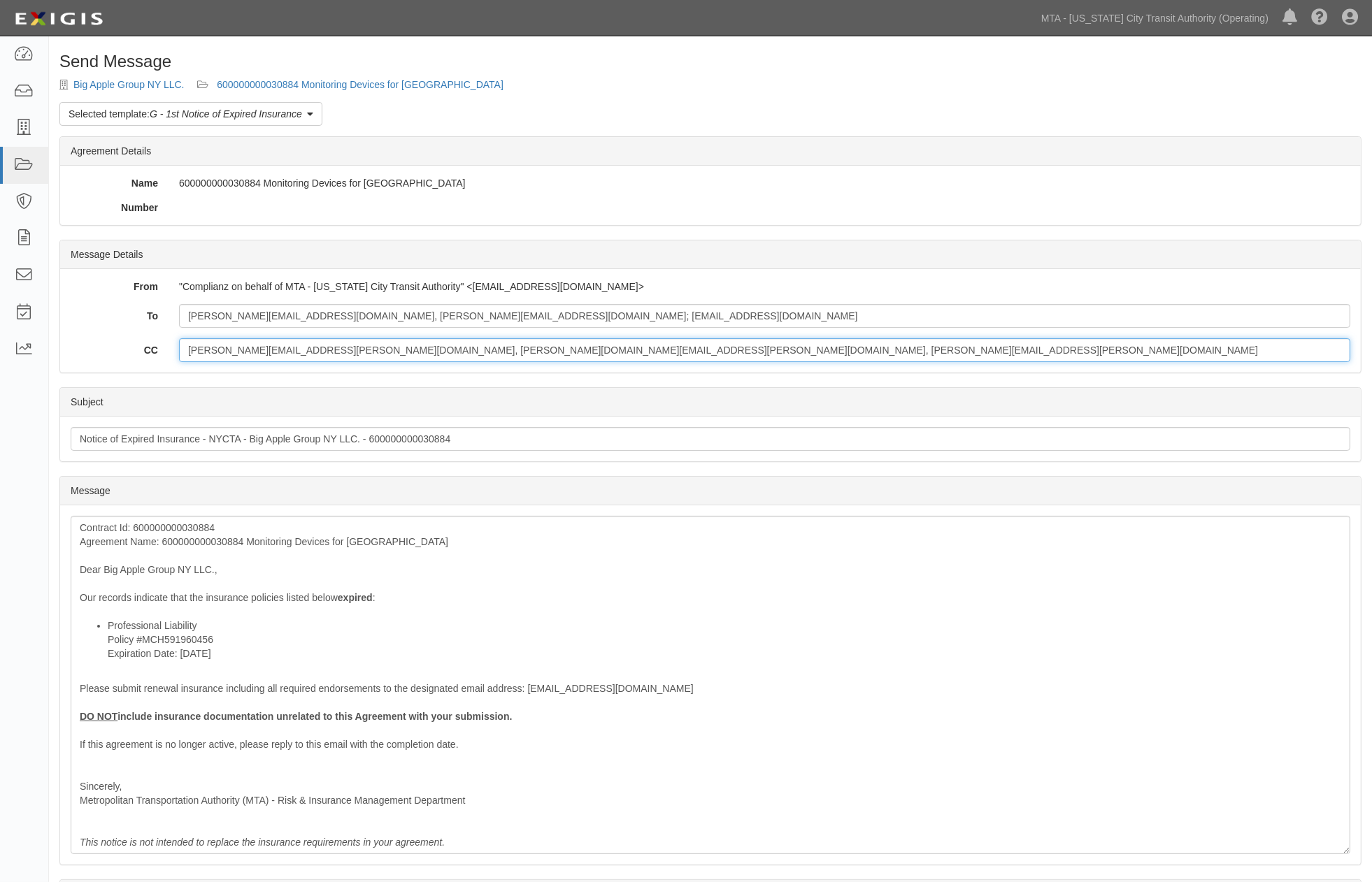
drag, startPoint x: 683, startPoint y: 360, endPoint x: 343, endPoint y: 358, distance: 340.0
click at [343, 358] on input "john.Papagianopoulos@NYCT.com, thomas.spangenberg@nyct.com, Anthony.Jackman@nyc…" at bounding box center [765, 350] width 1171 height 24
type input "john.Papagianopoulos@NYCT.com"
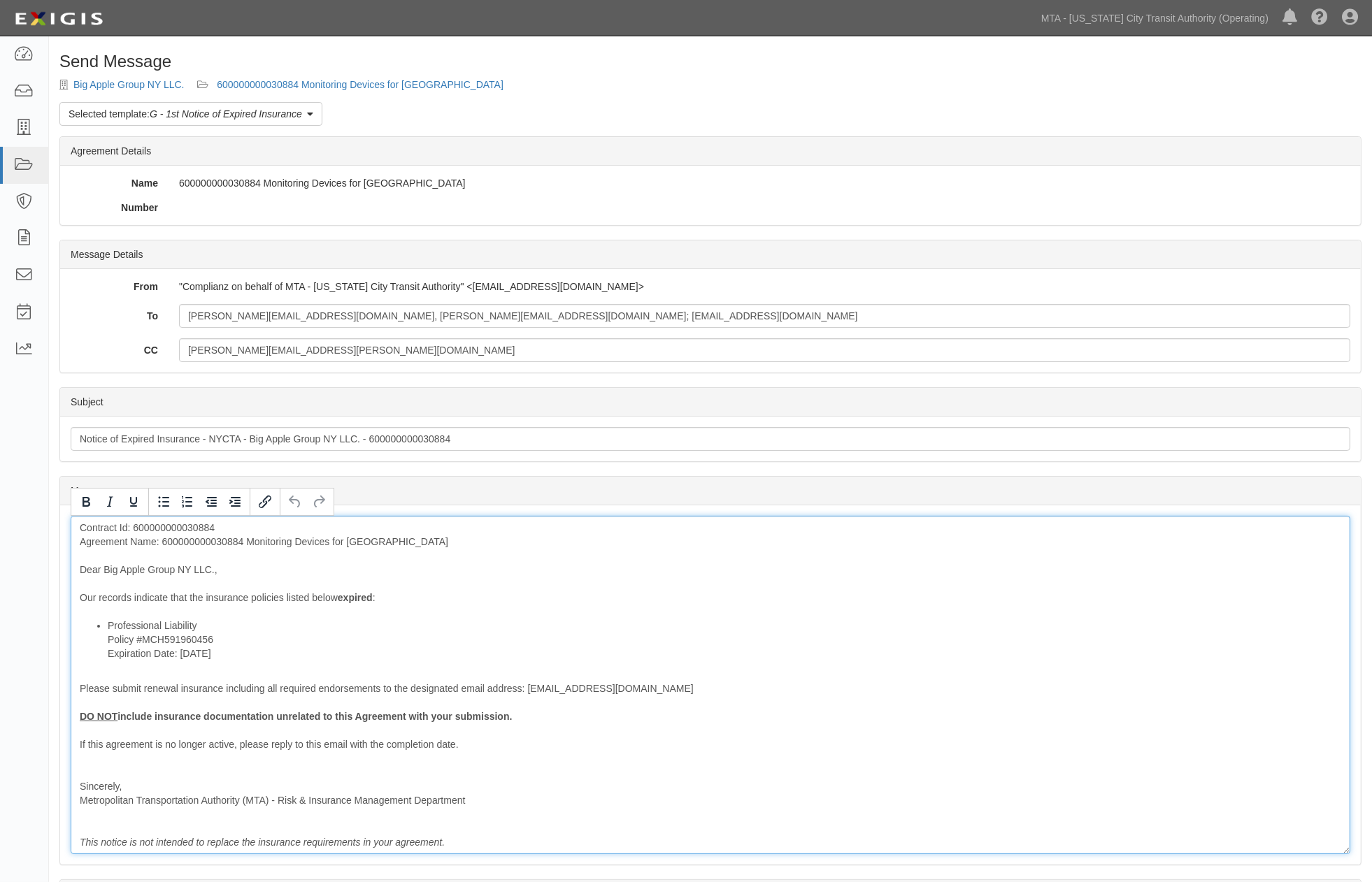
click at [203, 538] on div "Contract Id: 600000000030884 Agreement Name: 600000000030884 Monitoring Devices…" at bounding box center [710, 685] width 1279 height 339
click at [204, 538] on div "Contract Id: 600000000030884 Agreement Name: 600000000030884 Monitoring Devices…" at bounding box center [710, 685] width 1279 height 339
drag, startPoint x: 238, startPoint y: 657, endPoint x: 103, endPoint y: 655, distance: 135.0
click at [103, 655] on ul "Professional Liability Policy #MCH591960456 Expiration Date: 10/1/2025" at bounding box center [710, 639] width 1261 height 42
click at [78, 496] on icon "Bold" at bounding box center [86, 502] width 17 height 17
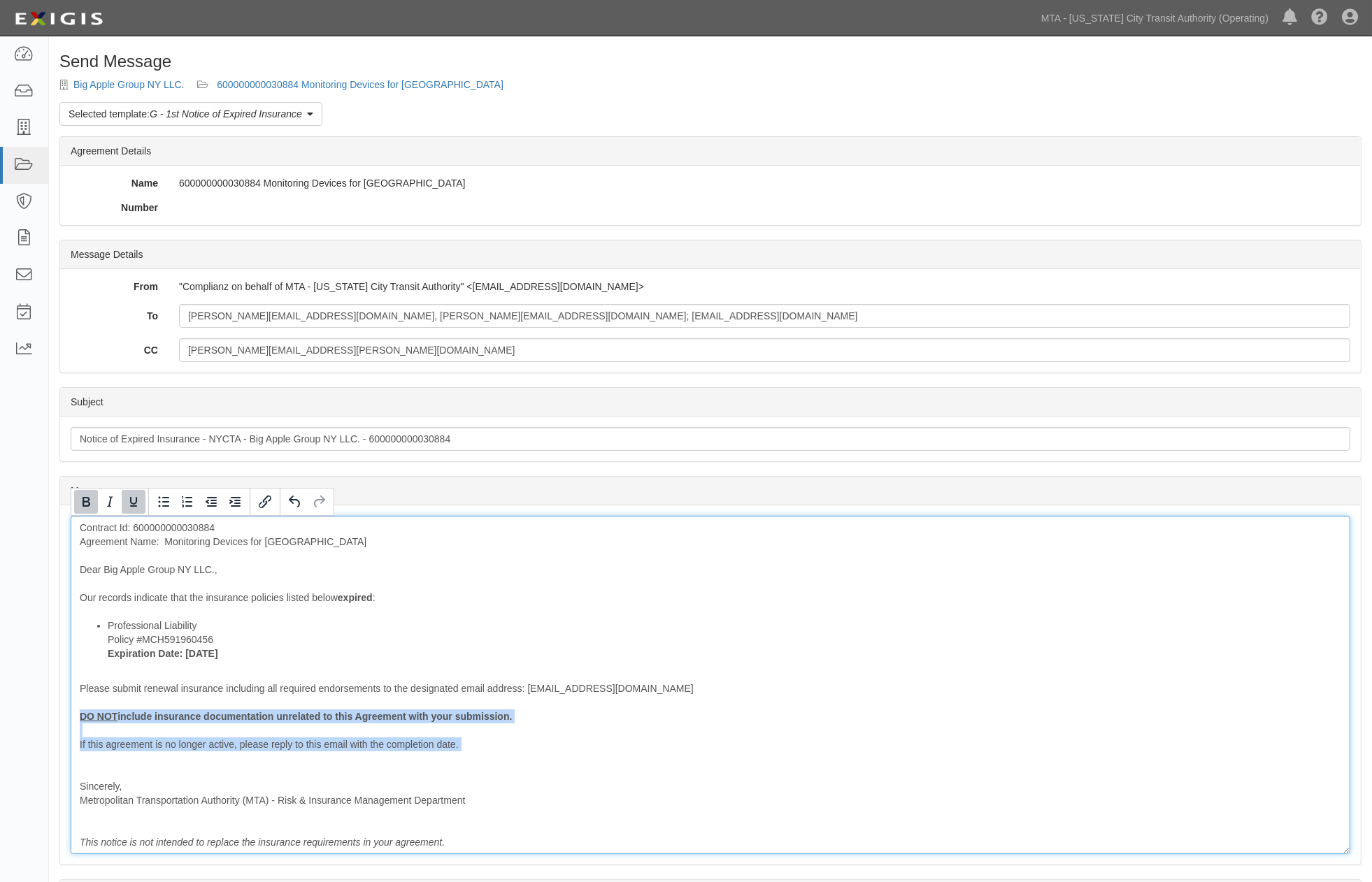
drag, startPoint x: 128, startPoint y: 765, endPoint x: 59, endPoint y: 717, distance: 84.1
click at [60, 717] on div "Message Contract Id: 600000000030884 Agreement Name: Monitoring Devices for Ess…" at bounding box center [710, 685] width 1301 height 359
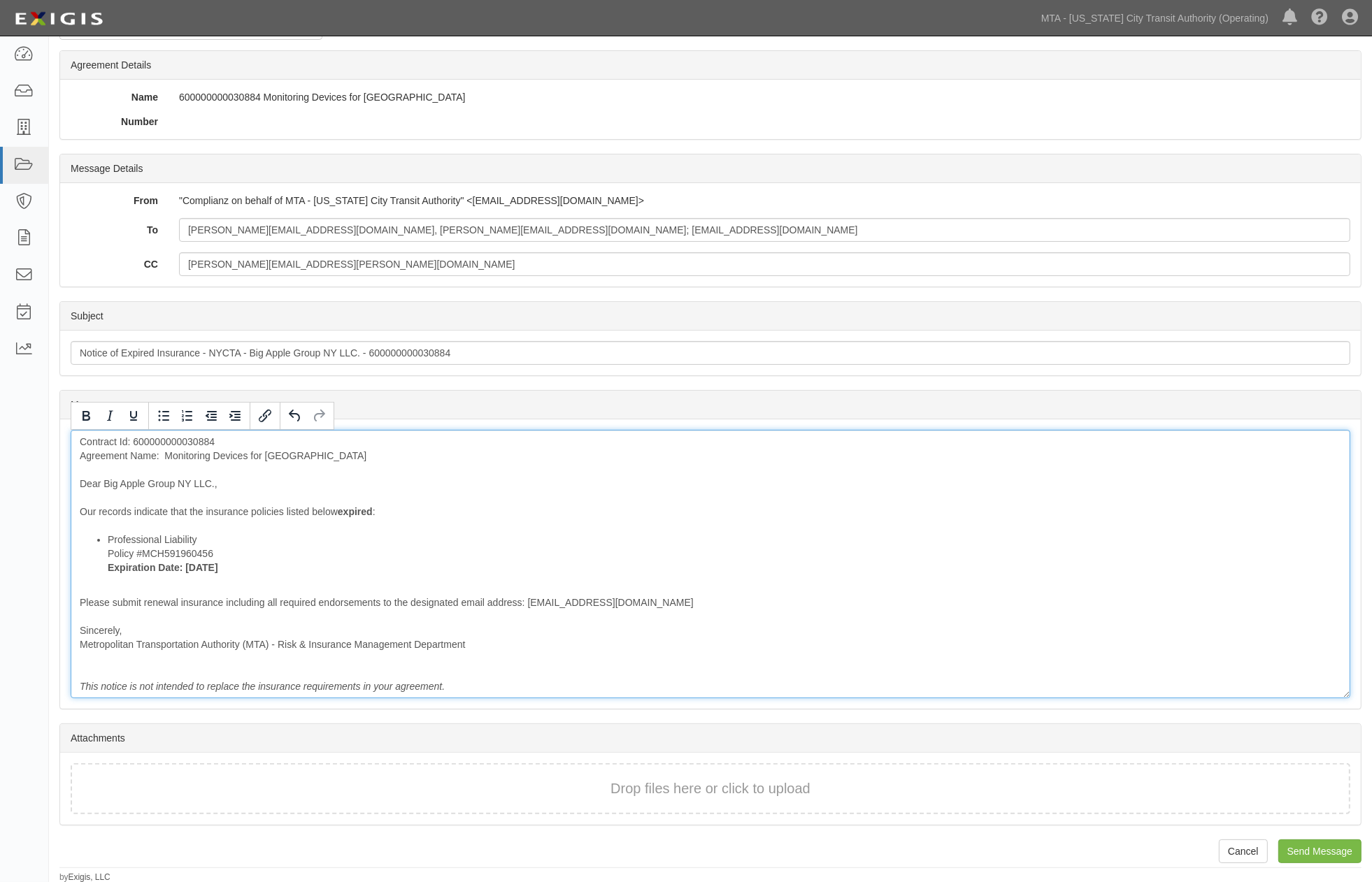
scroll to position [87, 0]
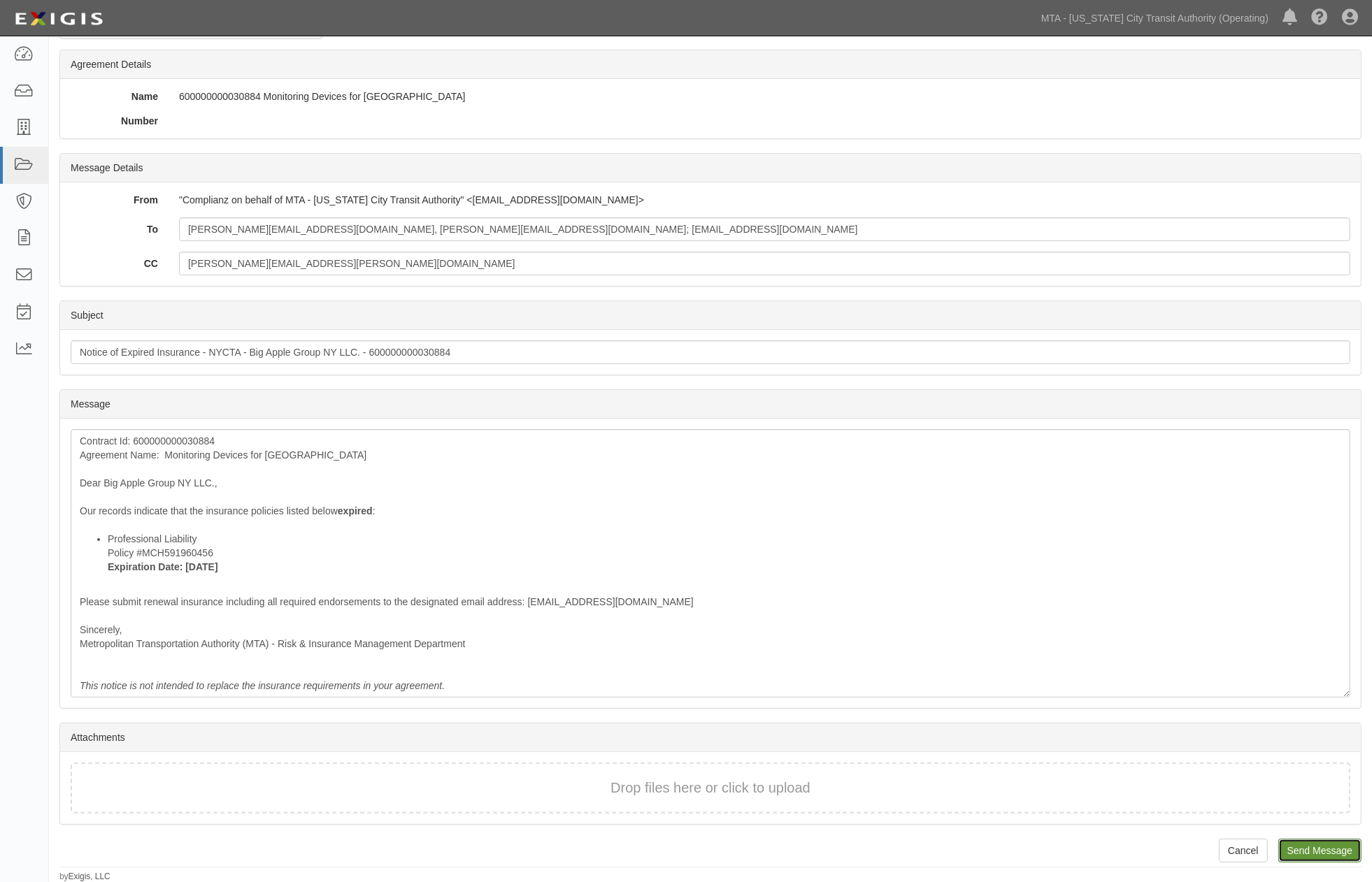
click at [1289, 850] on input "Send Message" at bounding box center [1320, 850] width 84 height 24
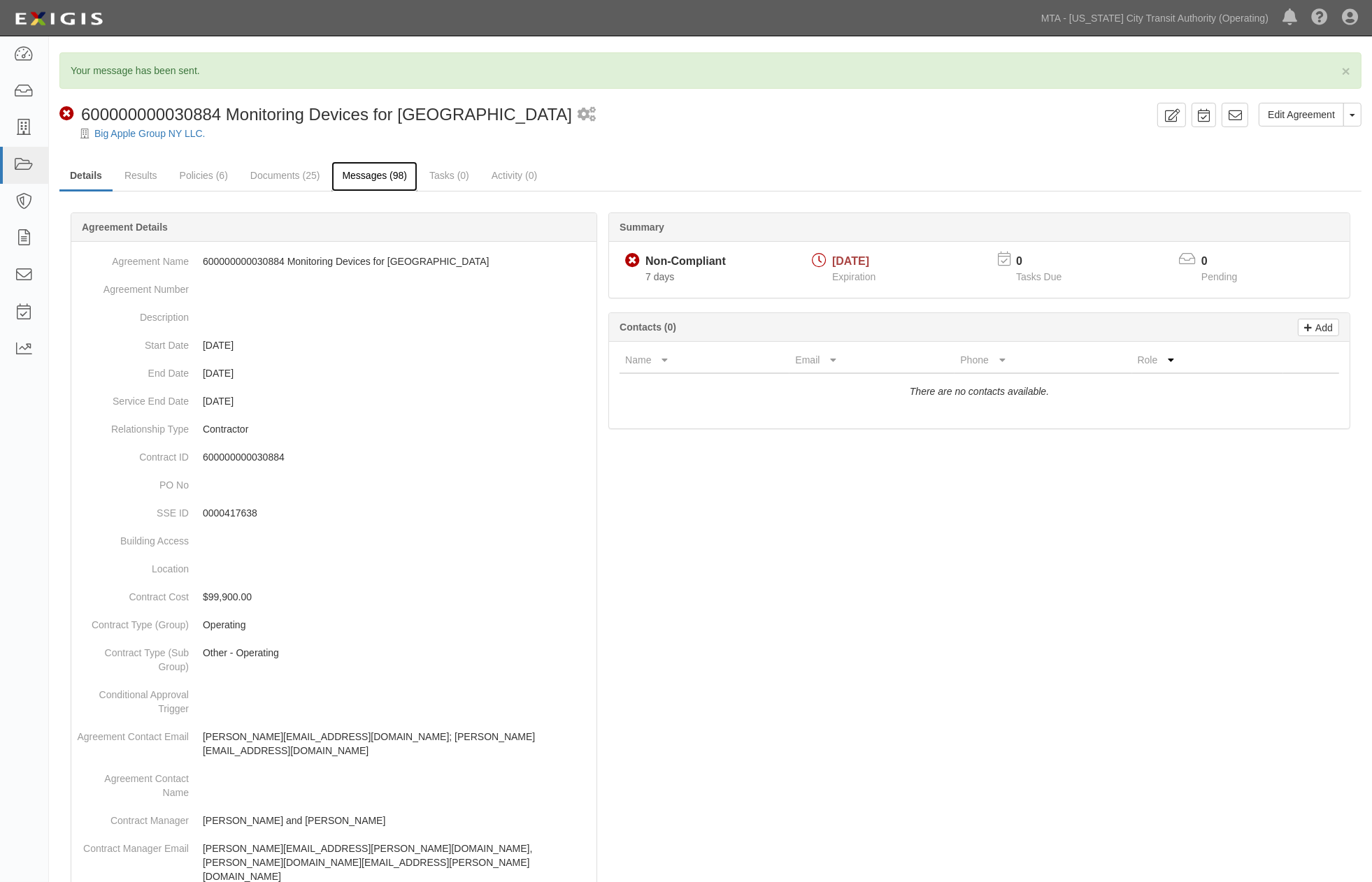
click at [366, 181] on link "Messages (98)" at bounding box center [374, 177] width 86 height 30
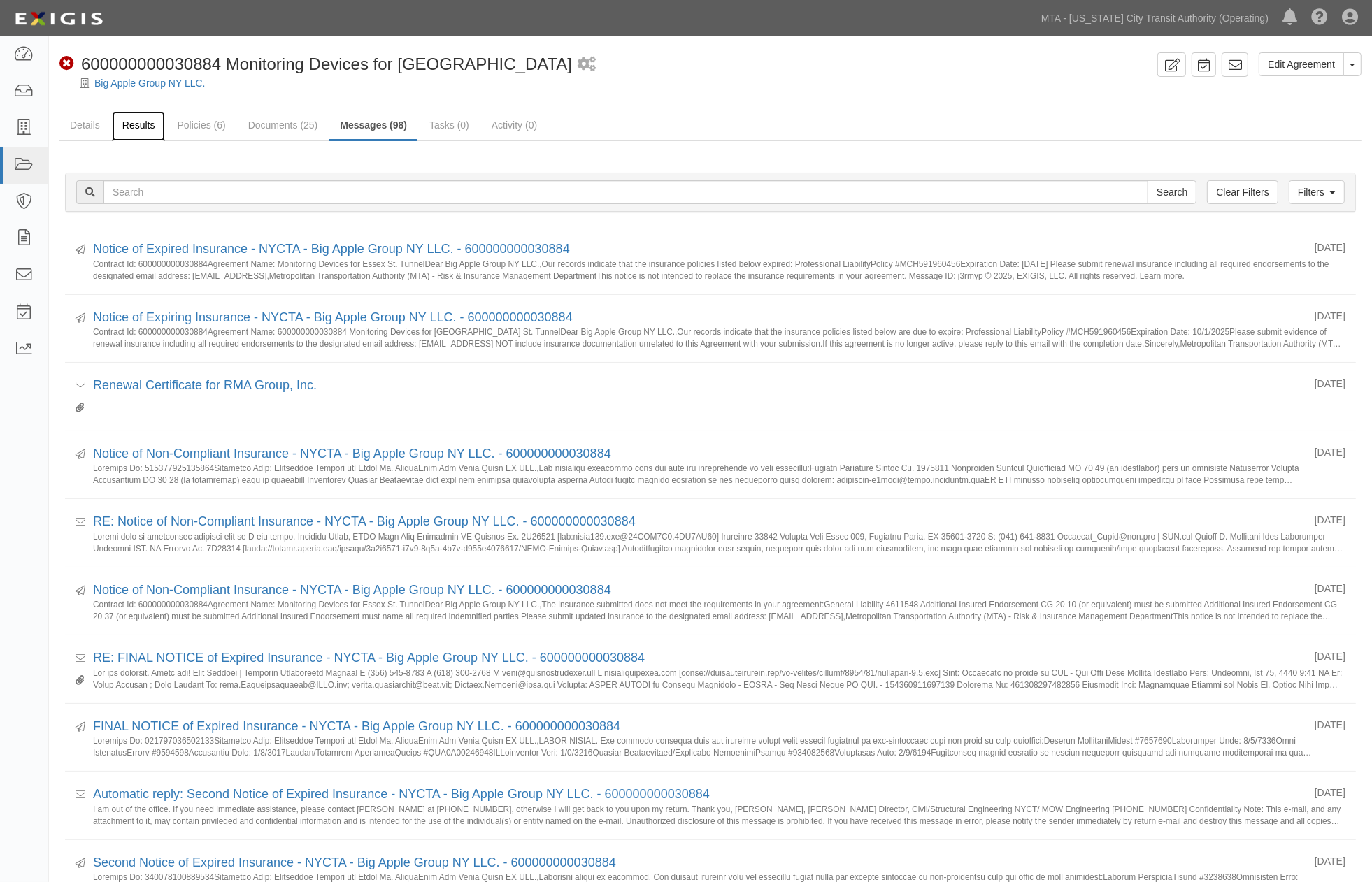
click at [124, 127] on link "Results" at bounding box center [138, 126] width 54 height 30
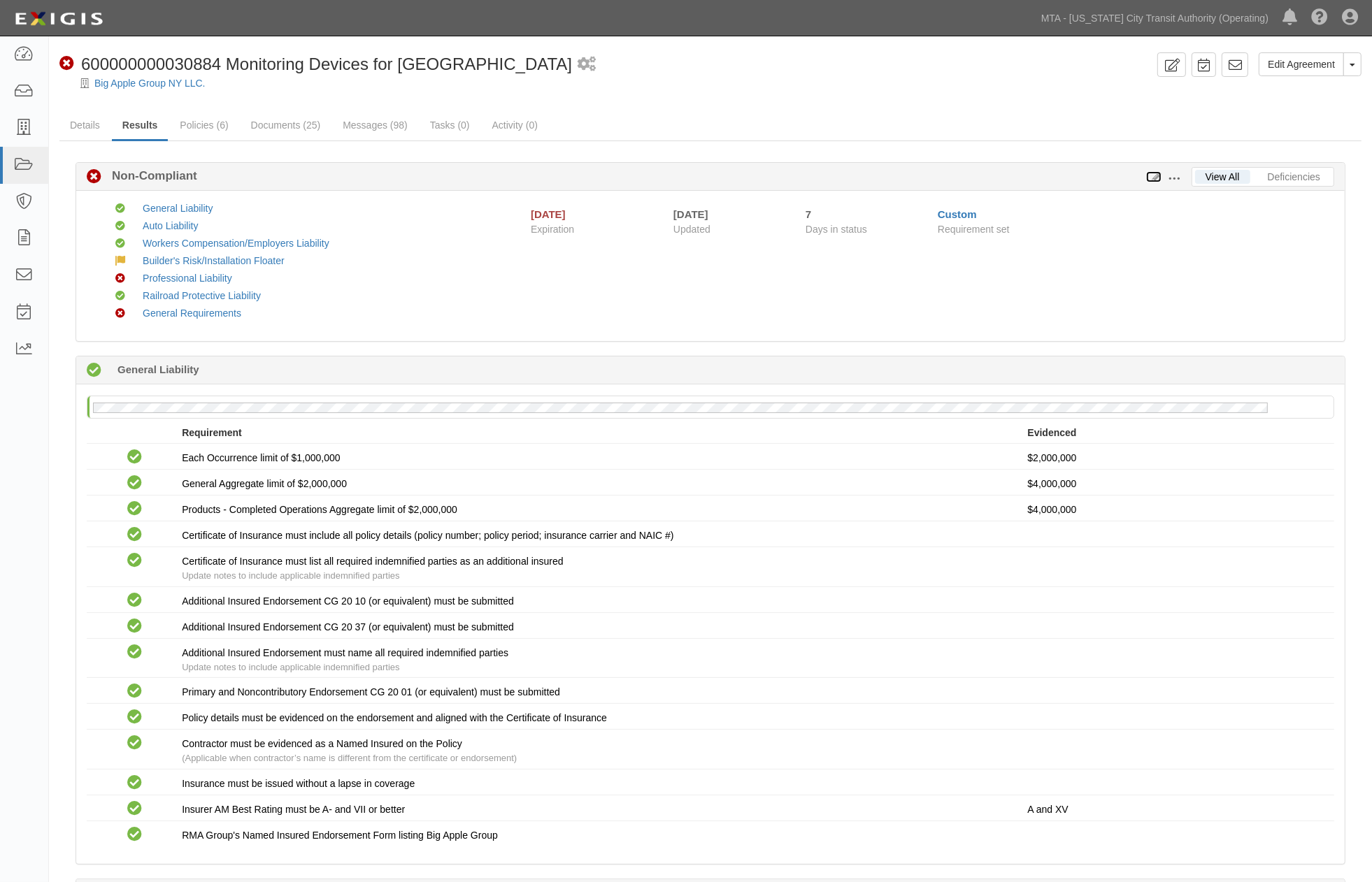
click at [1152, 172] on icon at bounding box center [1153, 177] width 15 height 10
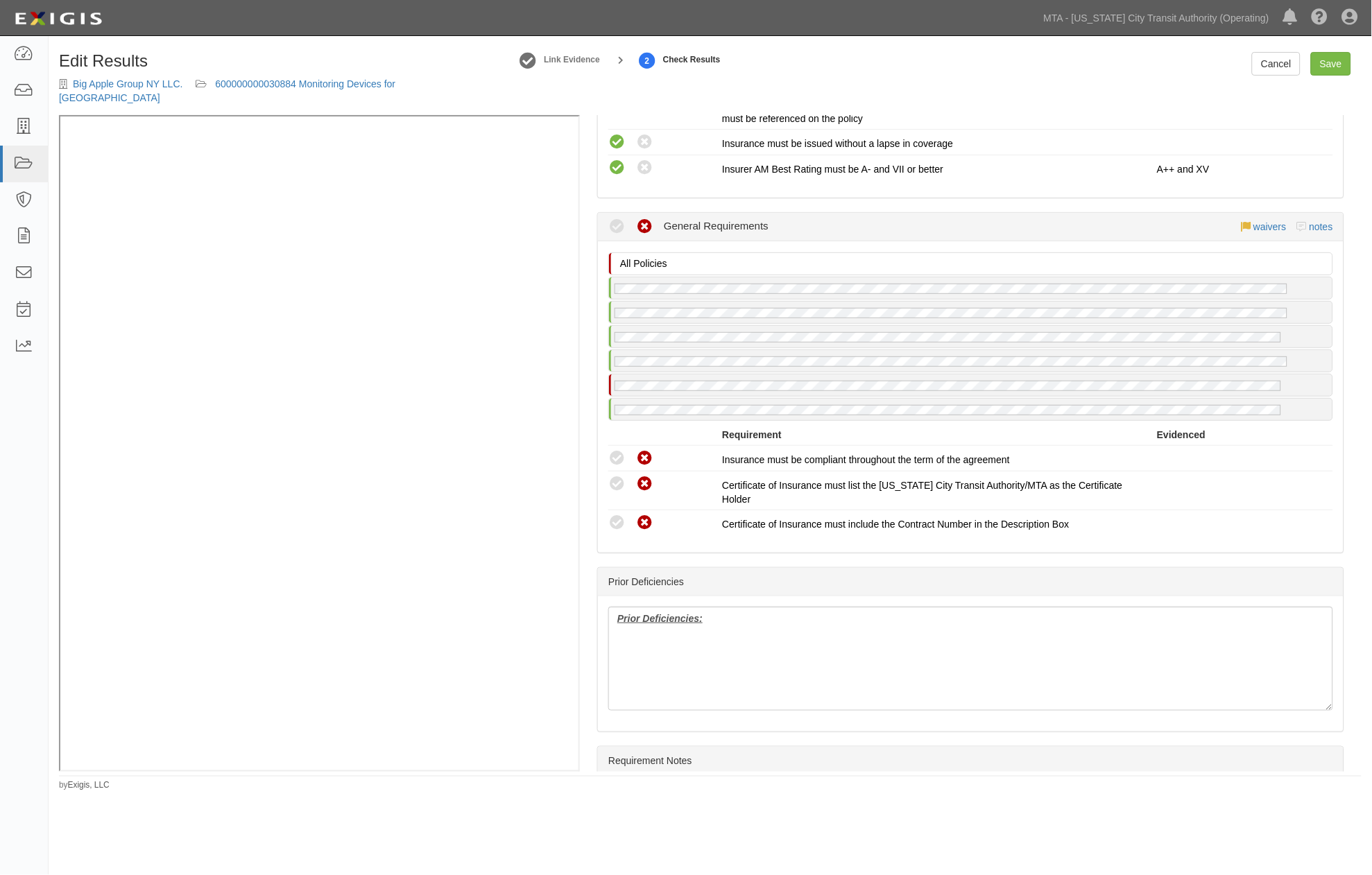
scroll to position [2677, 0]
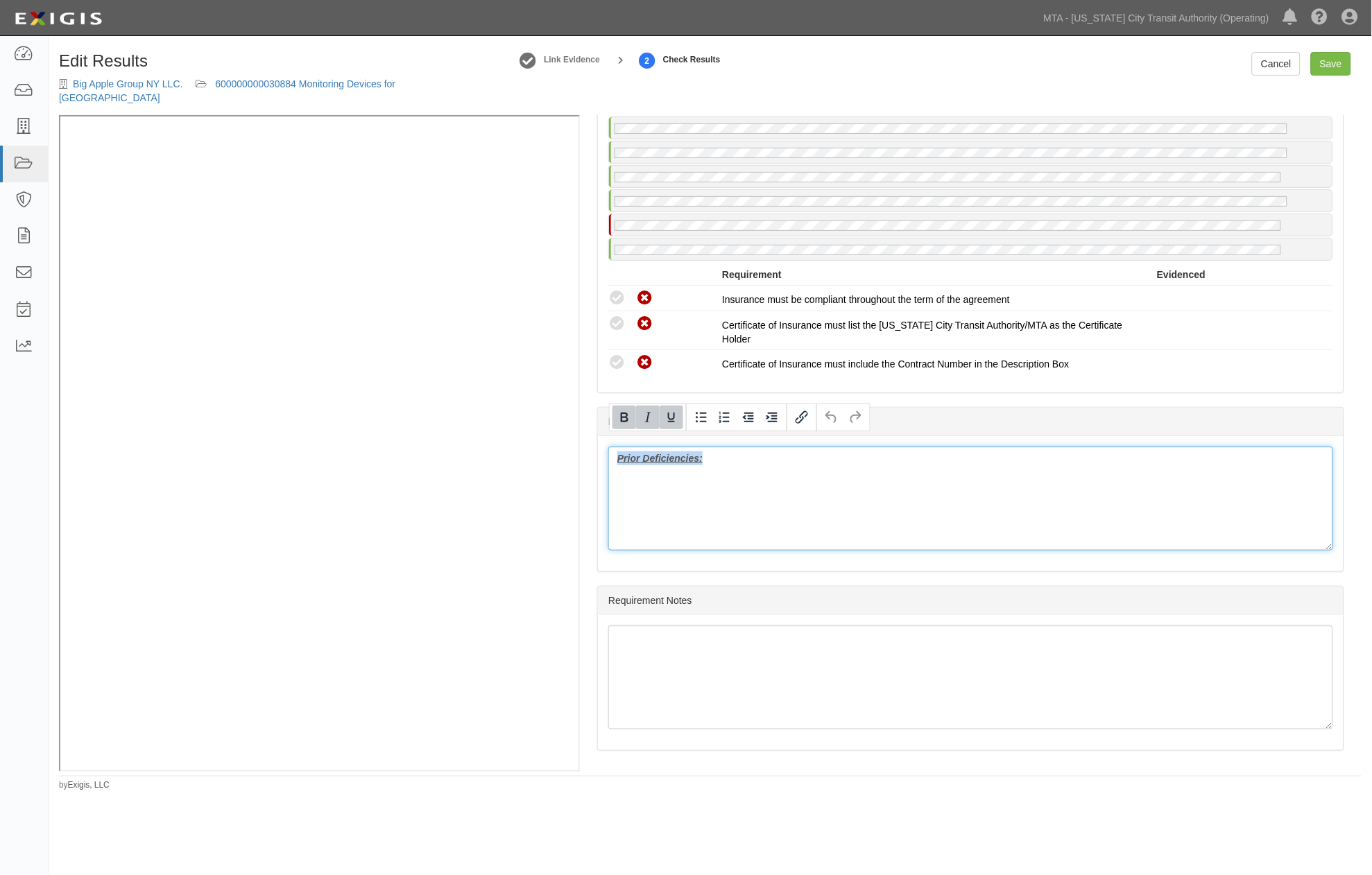
drag, startPoint x: 687, startPoint y: 444, endPoint x: 577, endPoint y: 435, distance: 110.4
click at [441, 285] on div "Manage Policies (GL) Endorsement; 6/3/2025; endorsement (GL, AL, XS, WC/EL) Cer…" at bounding box center [710, 444] width 1303 height 657
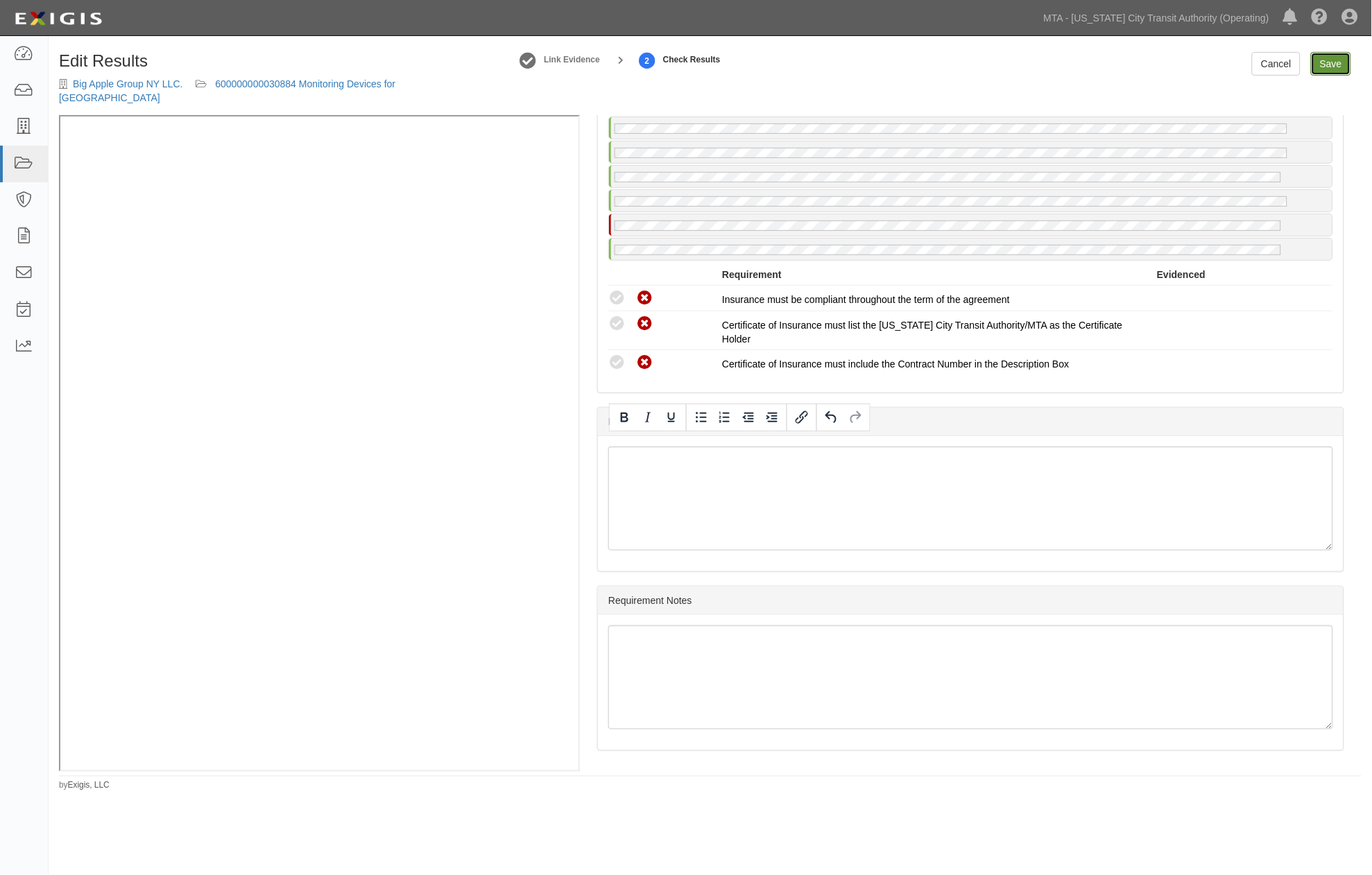
click at [1344, 66] on link "Save" at bounding box center [1331, 63] width 40 height 23
radio input "true"
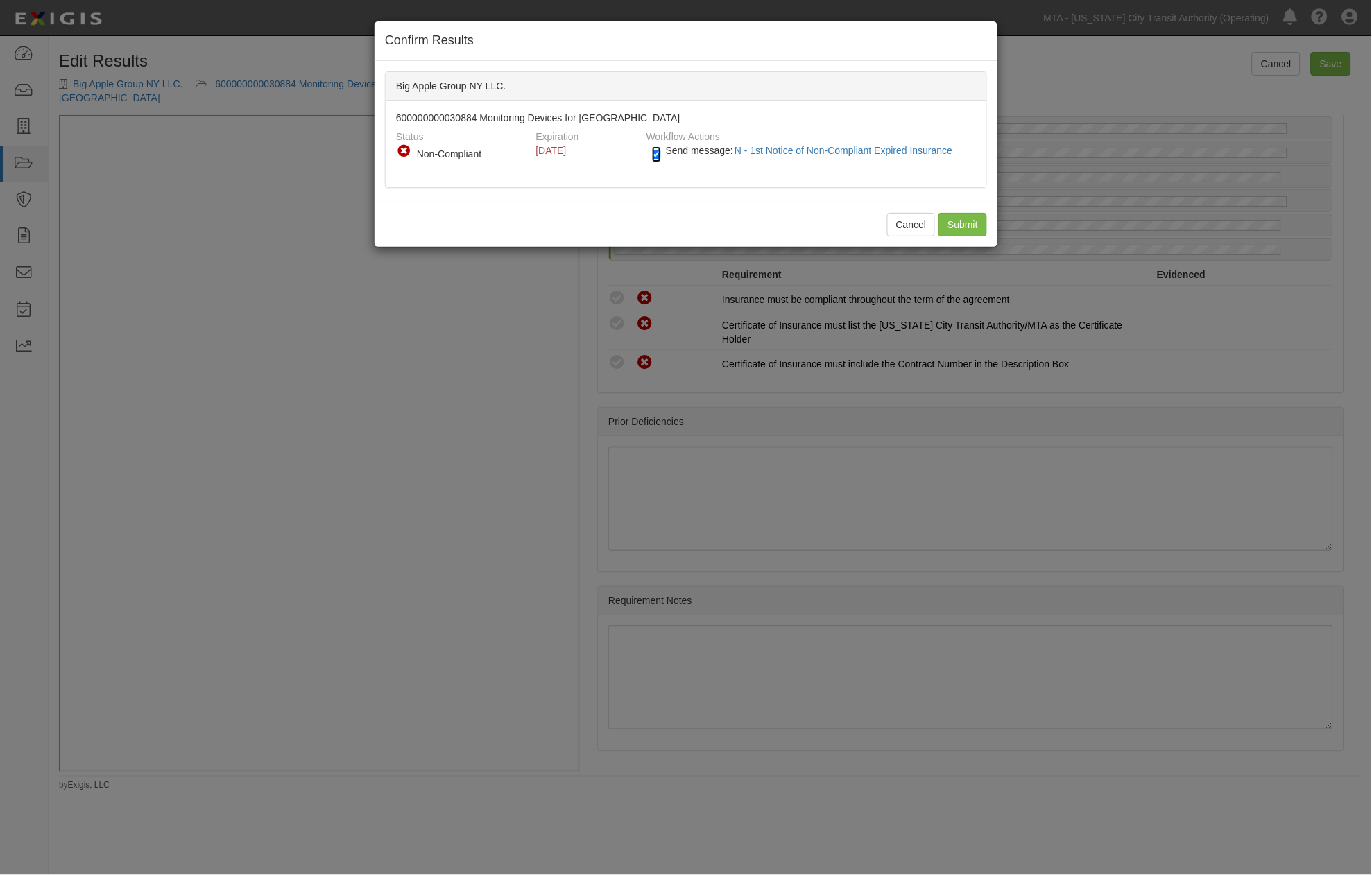
drag, startPoint x: 660, startPoint y: 151, endPoint x: 677, endPoint y: 156, distance: 17.7
click at [661, 151] on input "Send message: N - 1st Notice of Non-Compliant Expired Insurance" at bounding box center [657, 154] width 9 height 16
checkbox input "false"
click at [962, 227] on input "Submit" at bounding box center [963, 224] width 48 height 23
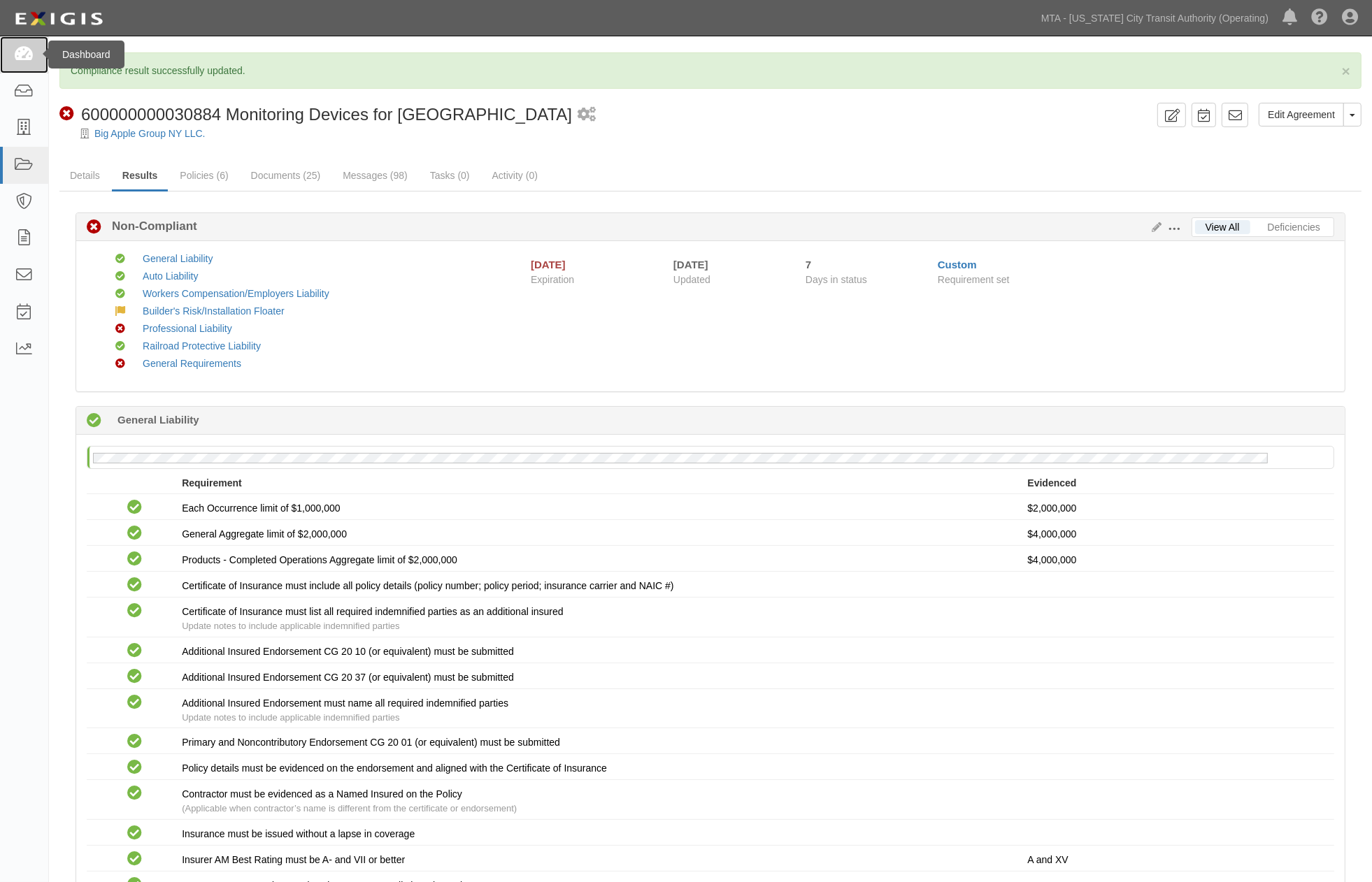
click at [25, 58] on icon at bounding box center [24, 55] width 20 height 16
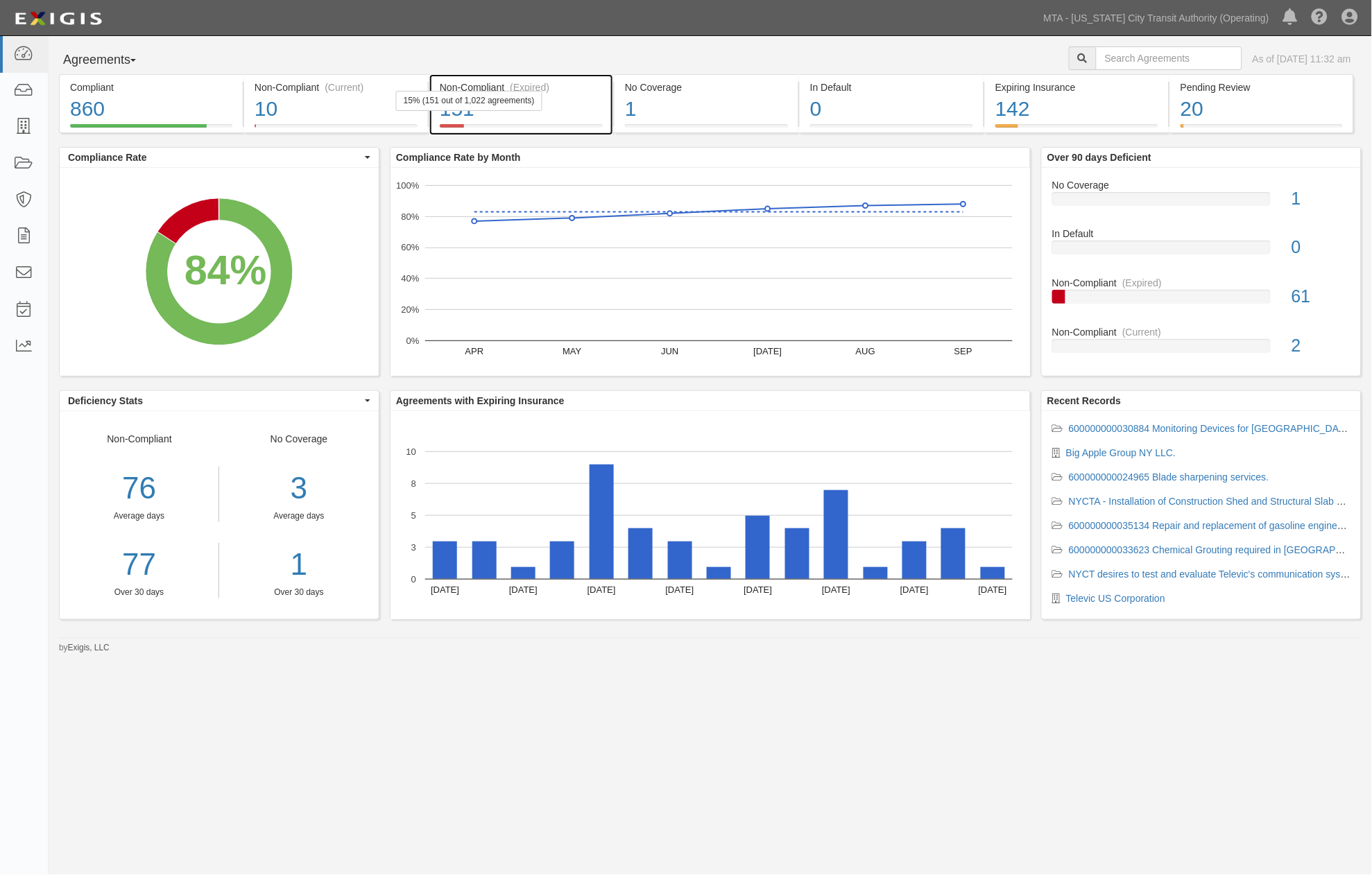
click at [582, 108] on div "151" at bounding box center [521, 109] width 163 height 30
